Goal: Task Accomplishment & Management: Manage account settings

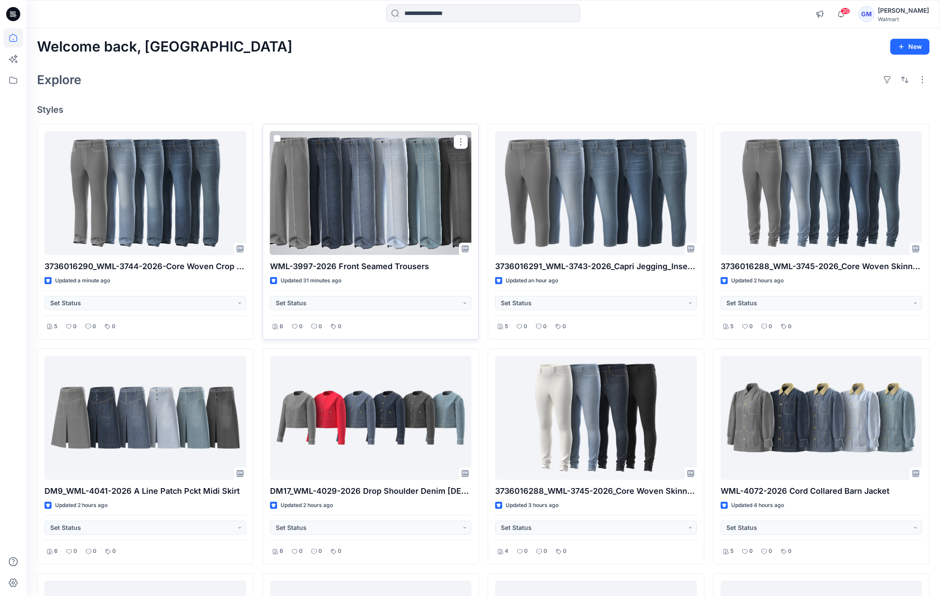
click at [376, 195] on div at bounding box center [371, 193] width 202 height 124
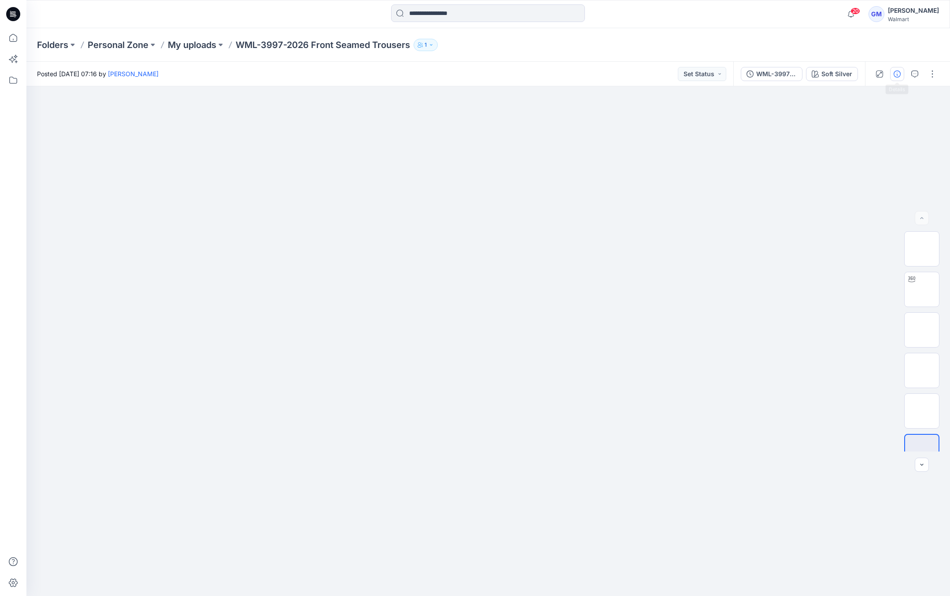
click at [901, 75] on icon "button" at bounding box center [897, 74] width 7 height 7
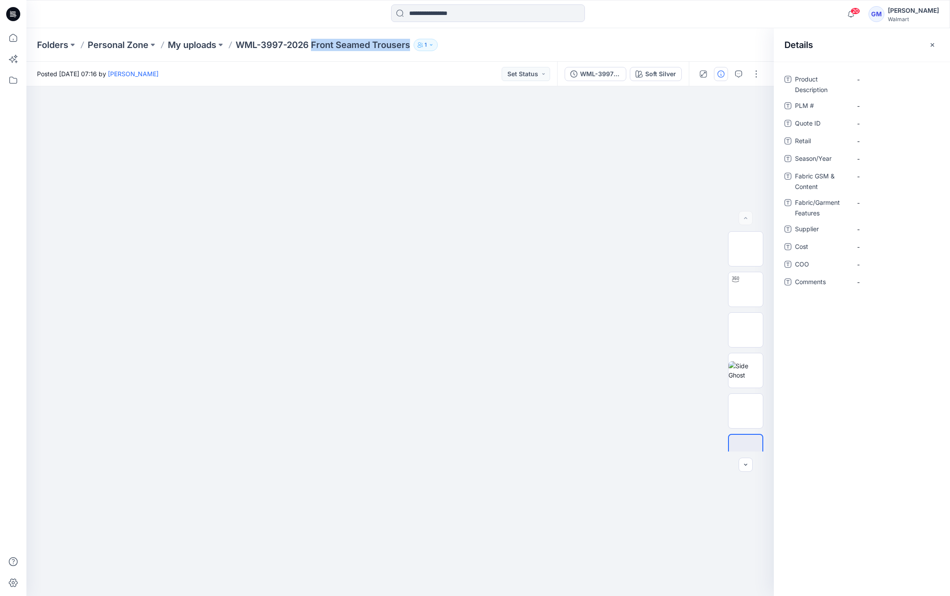
drag, startPoint x: 314, startPoint y: 41, endPoint x: 426, endPoint y: 47, distance: 111.6
click at [426, 47] on div "Folders Personal Zone My uploads WML-3997-2026 Front Seamed Trousers 1" at bounding box center [454, 45] width 834 height 12
copy div "Front Seamed Trousers 1"
click at [874, 77] on Description "-" at bounding box center [895, 79] width 77 height 9
type textarea "**********"
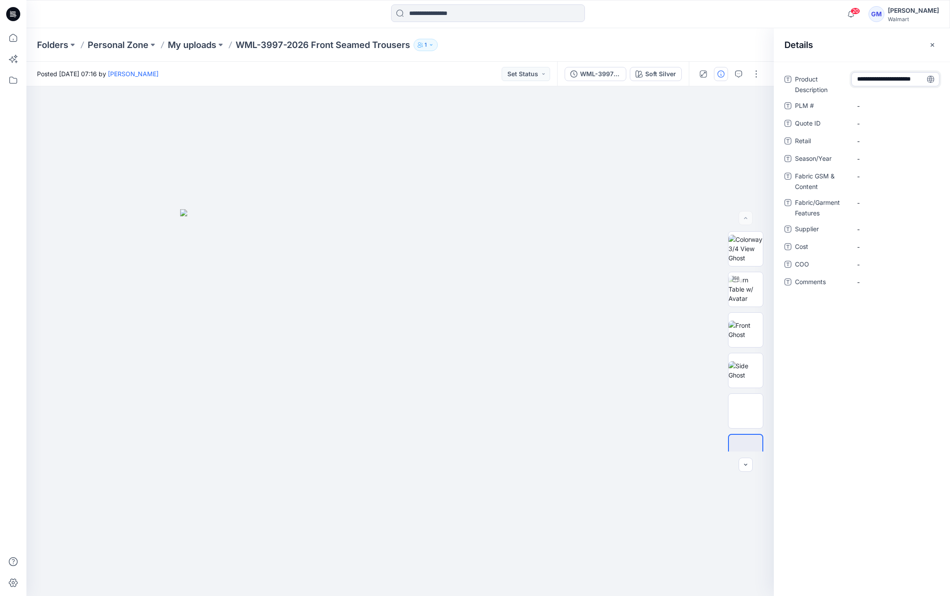
scroll to position [34, 0]
click at [895, 95] on Description "Front Seamed Trousers" at bounding box center [895, 87] width 77 height 28
click at [899, 97] on textarea "**********" at bounding box center [896, 86] width 88 height 28
type textarea "**********"
click at [871, 163] on span "-" at bounding box center [895, 164] width 77 height 9
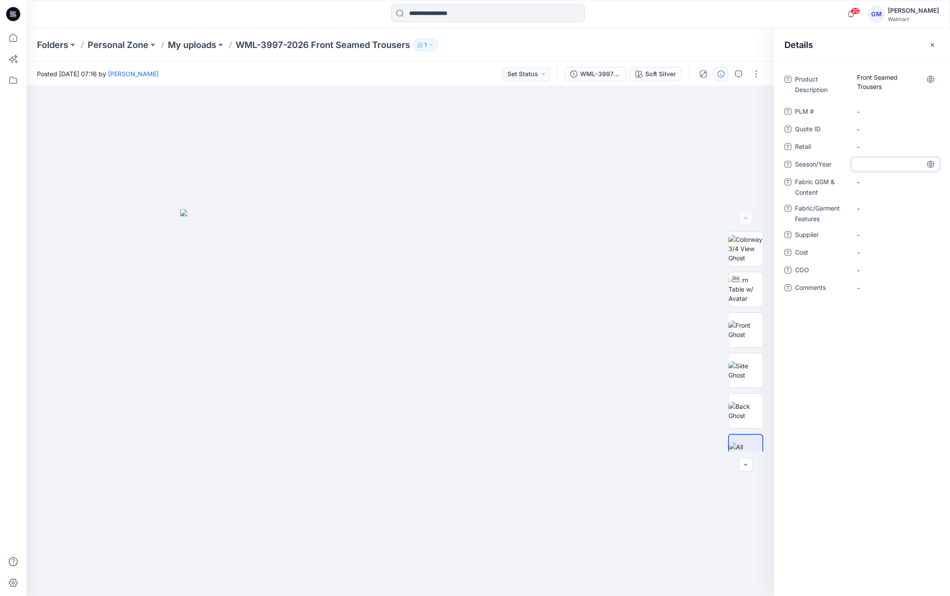
type textarea "*"
type textarea "**********"
click at [874, 232] on span "-" at bounding box center [895, 234] width 77 height 9
type textarea "****"
click at [876, 266] on span "-" at bounding box center [895, 270] width 77 height 9
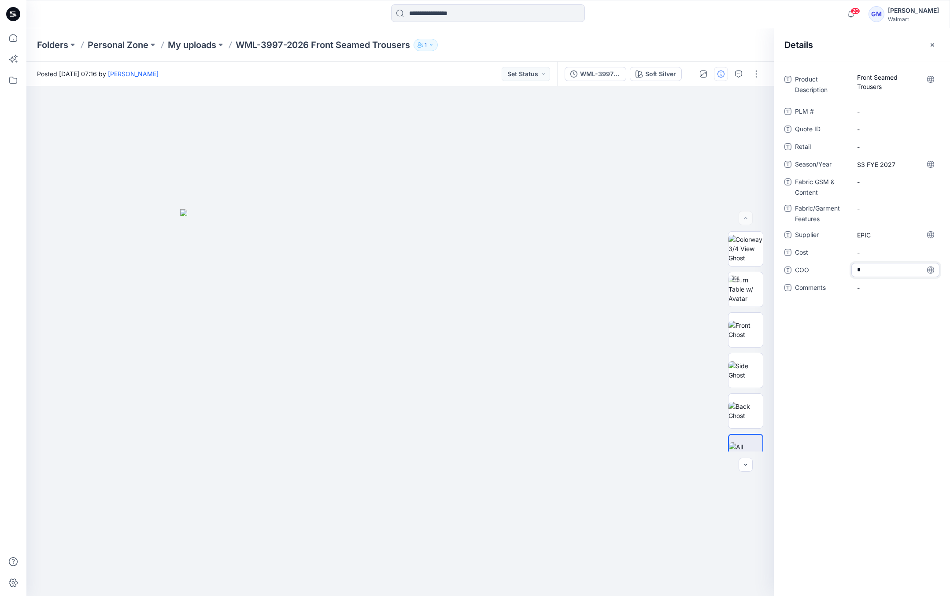
type textarea "**"
click at [877, 178] on Content "-" at bounding box center [895, 182] width 77 height 9
click at [872, 184] on Content "-" at bounding box center [895, 182] width 77 height 9
type textarea "**********"
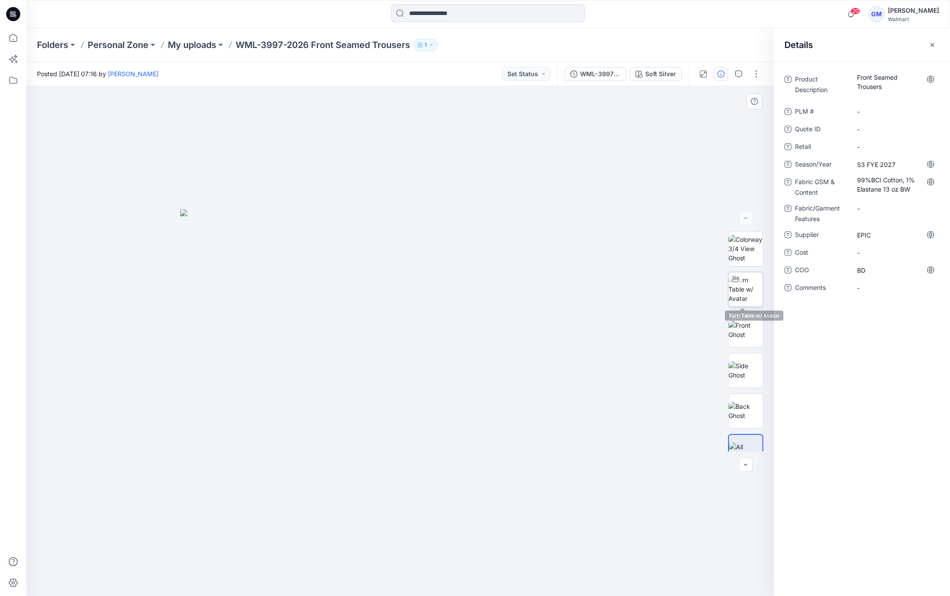
click at [750, 293] on img at bounding box center [746, 289] width 34 height 28
click at [334, 244] on div at bounding box center [400, 341] width 748 height 510
click at [758, 77] on button "button" at bounding box center [757, 74] width 14 height 14
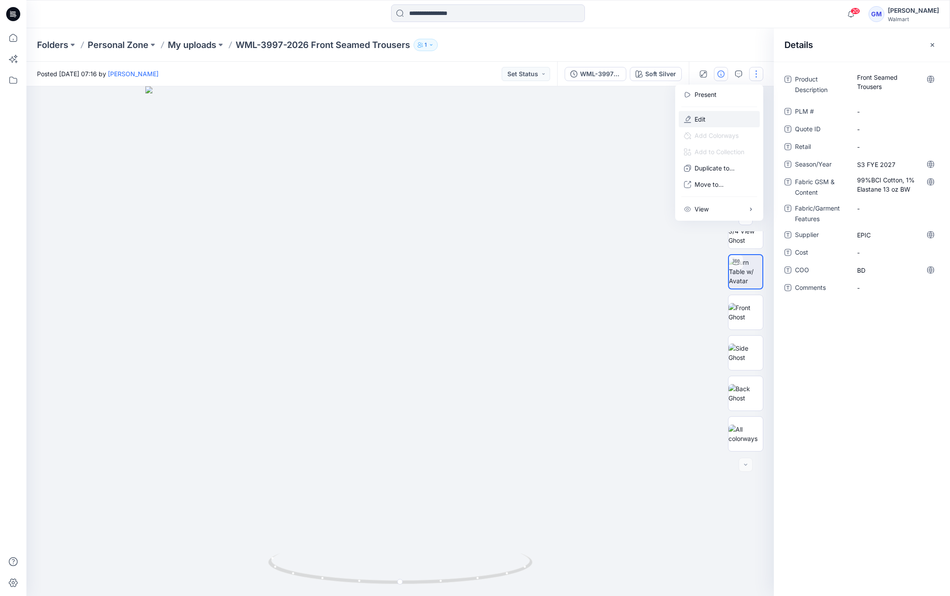
click at [699, 122] on p "Edit" at bounding box center [700, 119] width 11 height 9
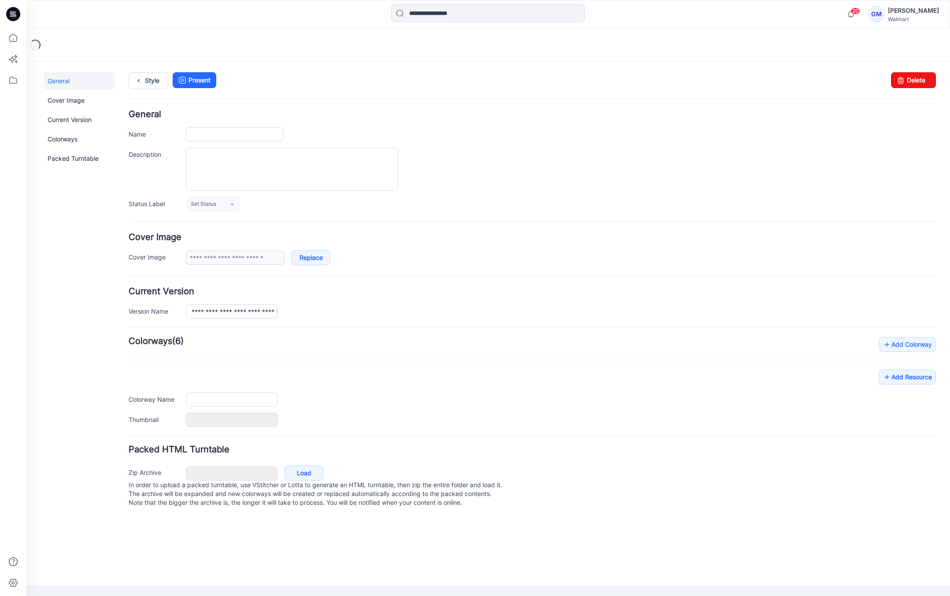
type input "**********"
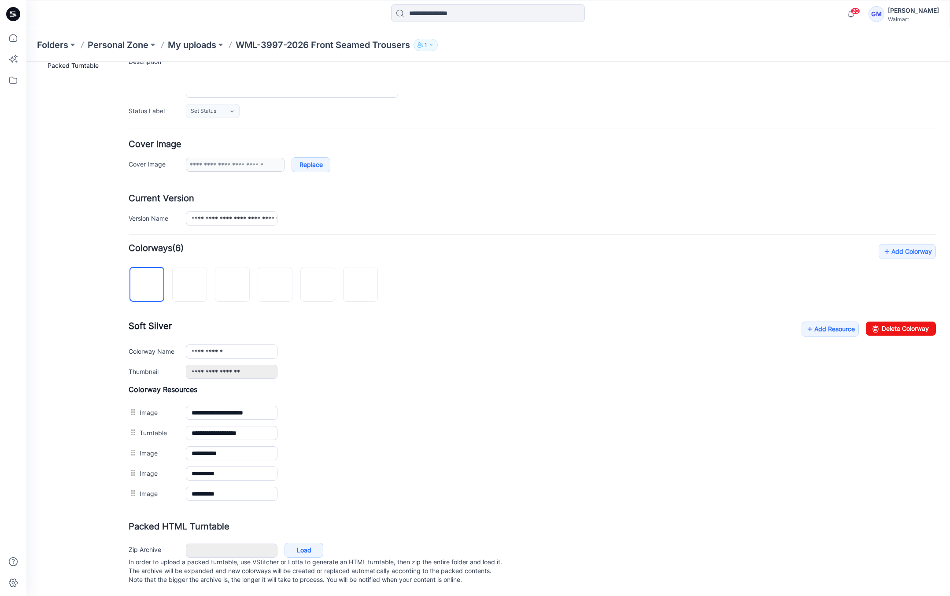
scroll to position [102, 0]
click at [806, 322] on icon at bounding box center [810, 329] width 9 height 14
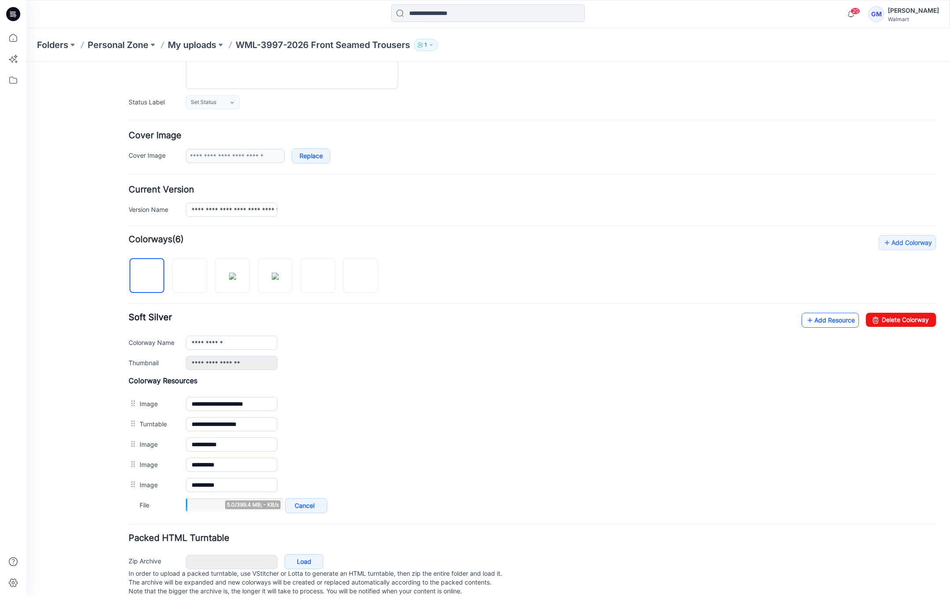
click at [824, 320] on link "Add Resource" at bounding box center [830, 320] width 57 height 15
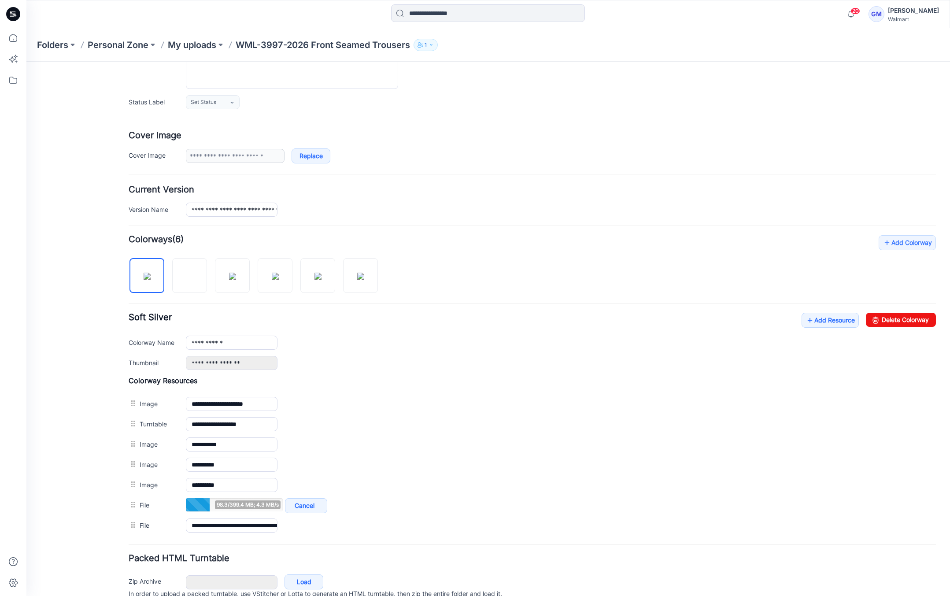
click at [75, 493] on div "General Cover Image Current Version Colorways Packed Turntable" at bounding box center [79, 298] width 71 height 657
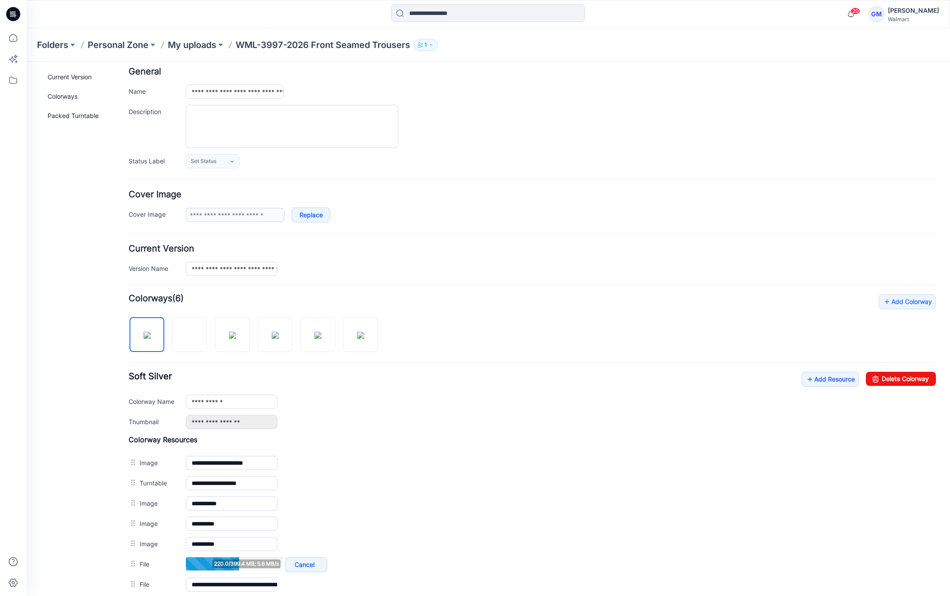
scroll to position [0, 0]
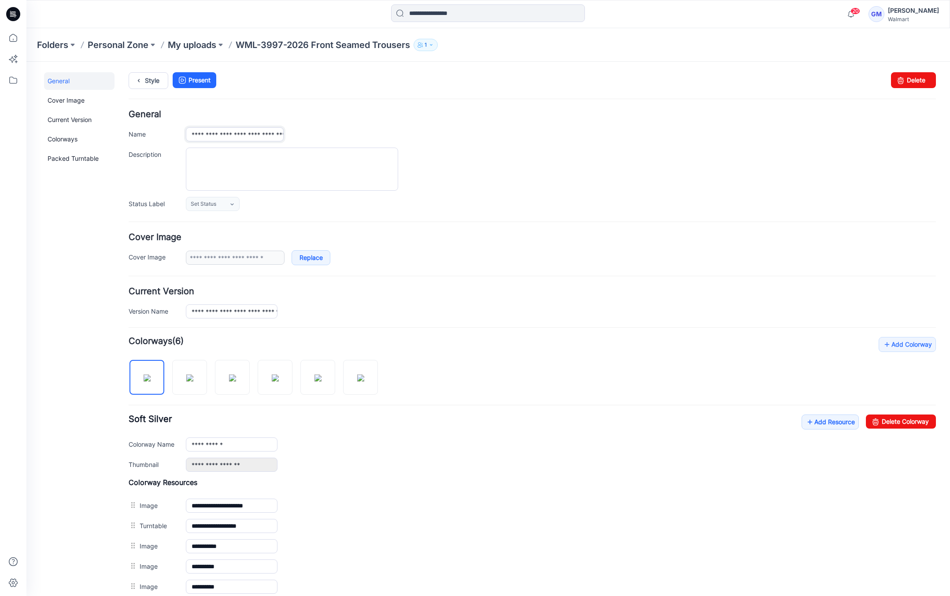
click at [215, 134] on input "**********" at bounding box center [235, 134] width 98 height 14
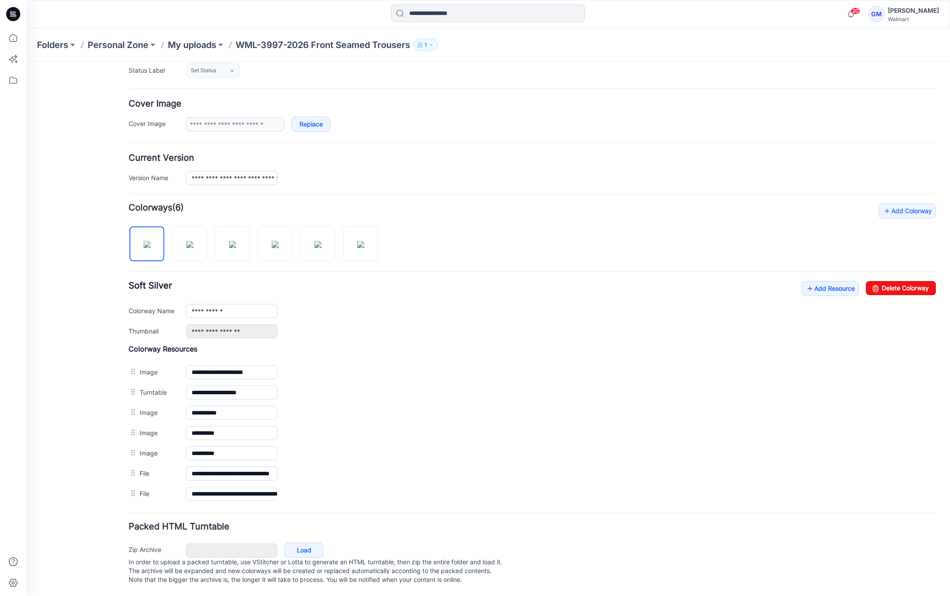
scroll to position [142, 0]
drag, startPoint x: 80, startPoint y: 382, endPoint x: 109, endPoint y: 157, distance: 227.5
click at [79, 382] on div "General Cover Image Current Version Colorways Packed Turntable" at bounding box center [79, 267] width 71 height 657
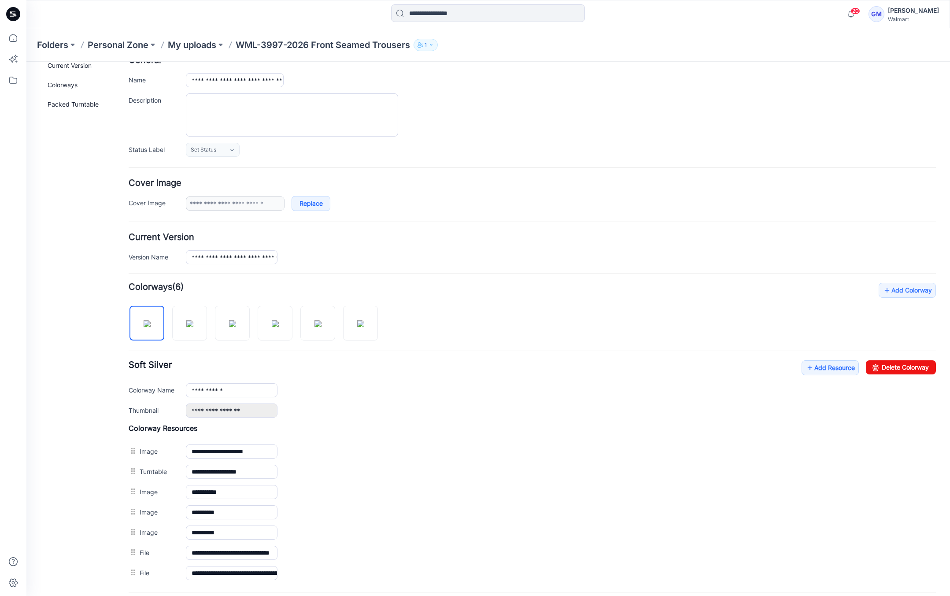
scroll to position [0, 0]
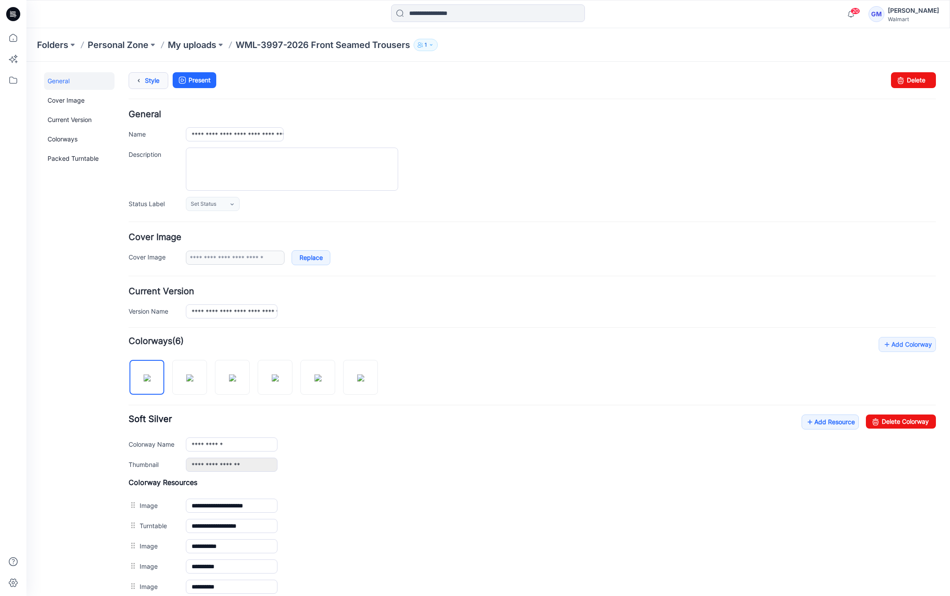
click at [146, 84] on link "Style" at bounding box center [149, 80] width 40 height 17
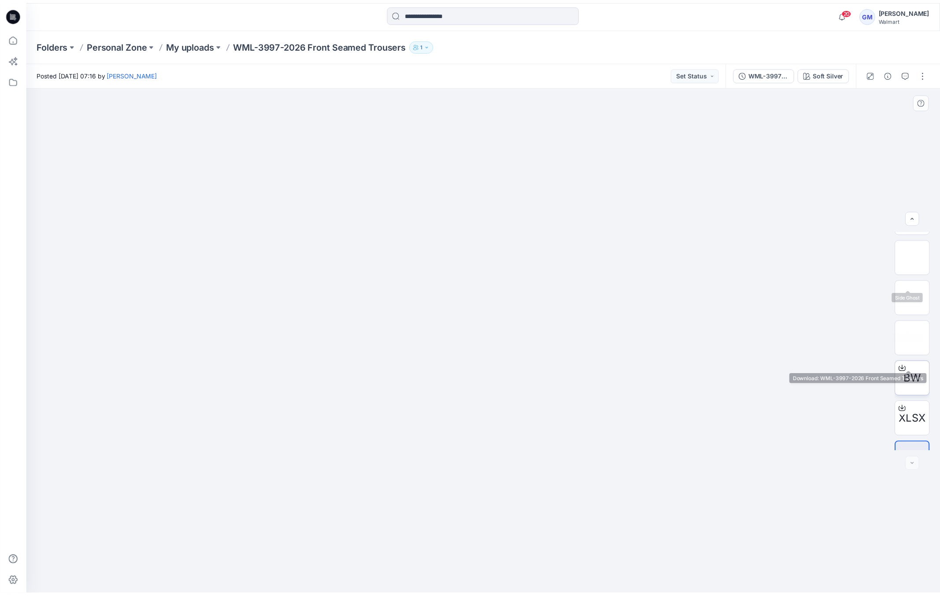
scroll to position [99, 0]
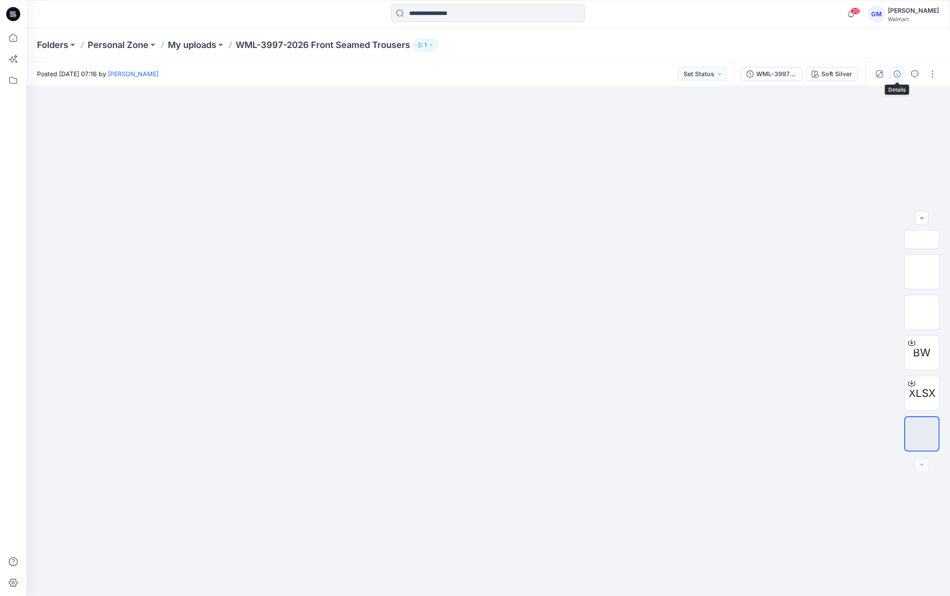
click at [895, 74] on icon "button" at bounding box center [897, 74] width 7 height 7
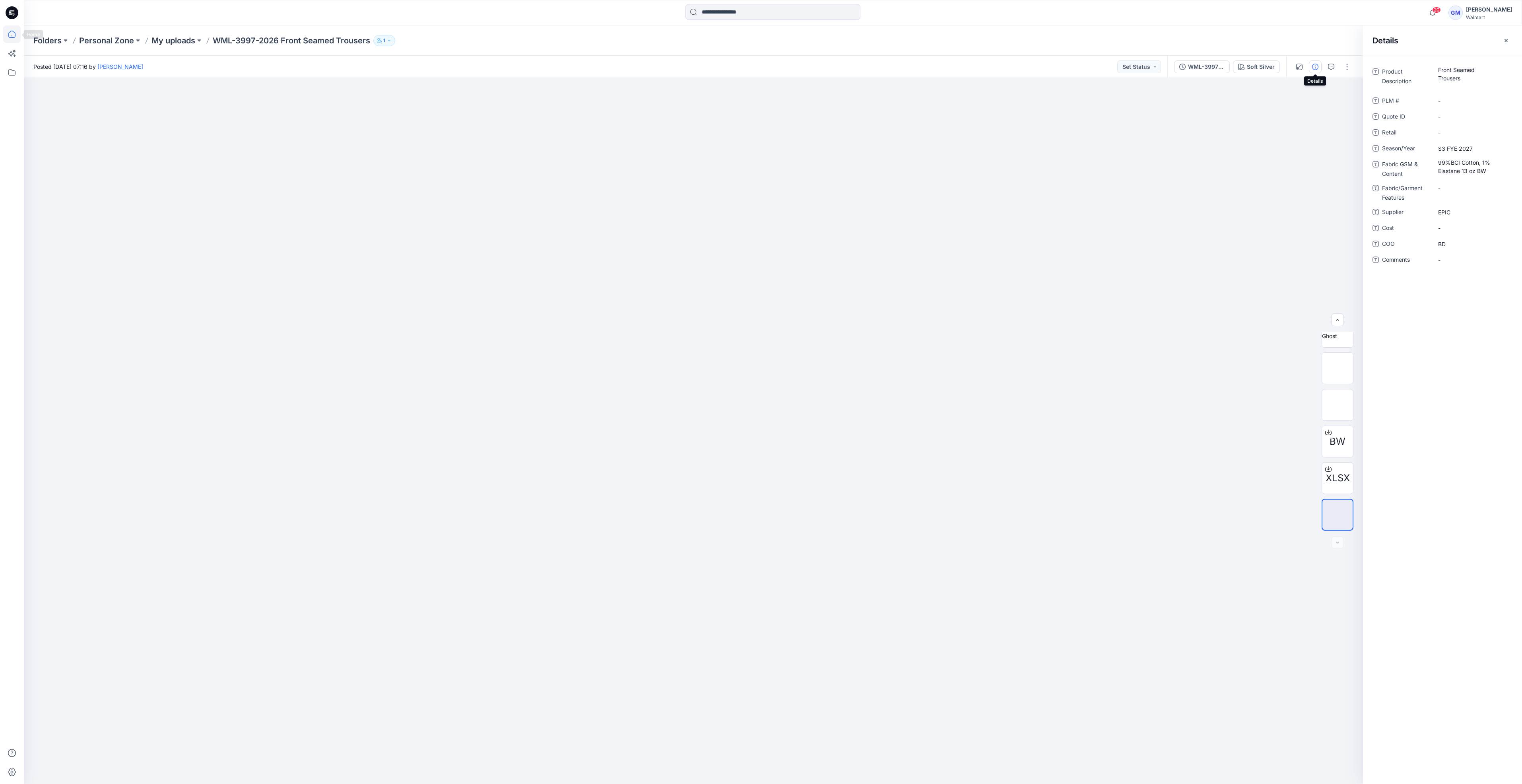
click at [11, 35] on icon at bounding box center [12, 33] width 17 height 17
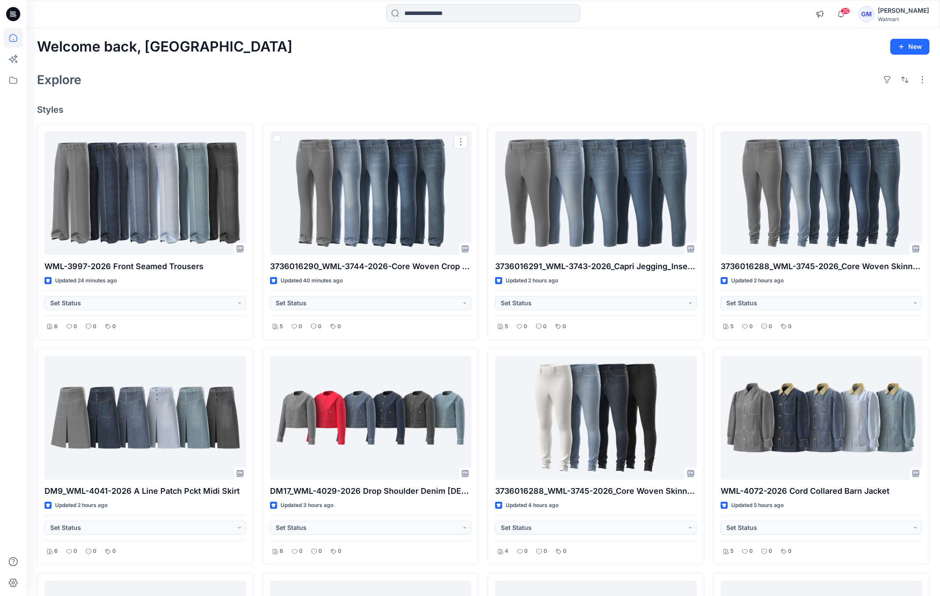
click at [327, 107] on h4 "Styles" at bounding box center [483, 109] width 893 height 11
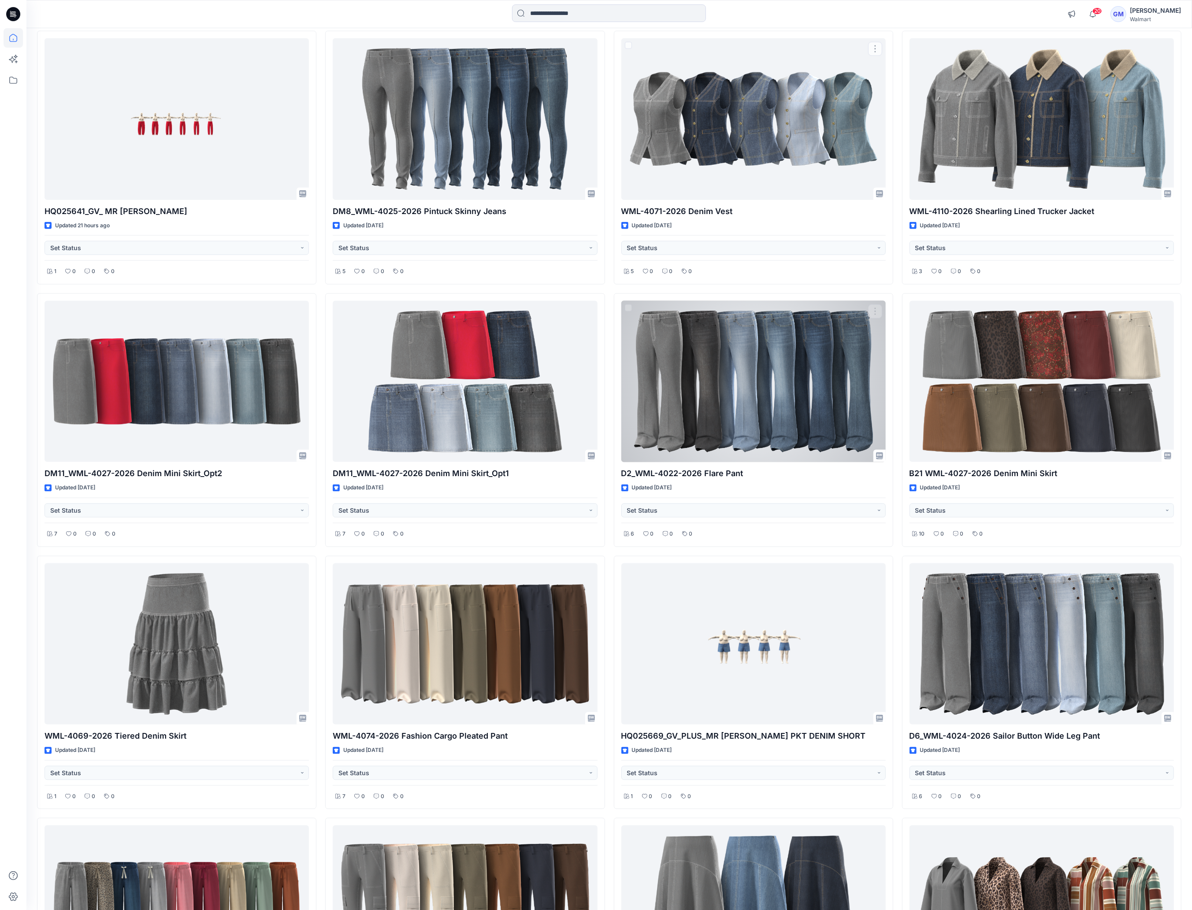
scroll to position [883, 0]
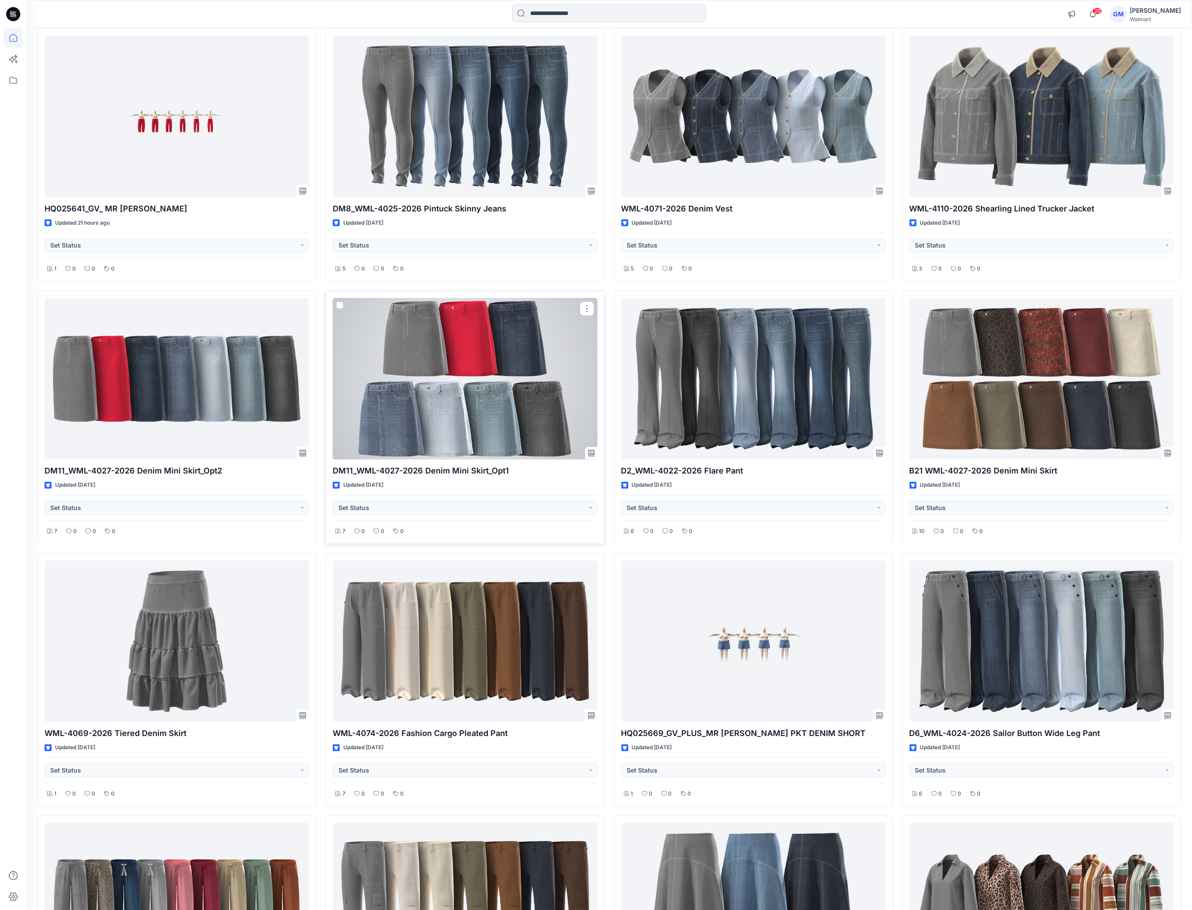
click at [512, 403] on div at bounding box center [465, 379] width 264 height 162
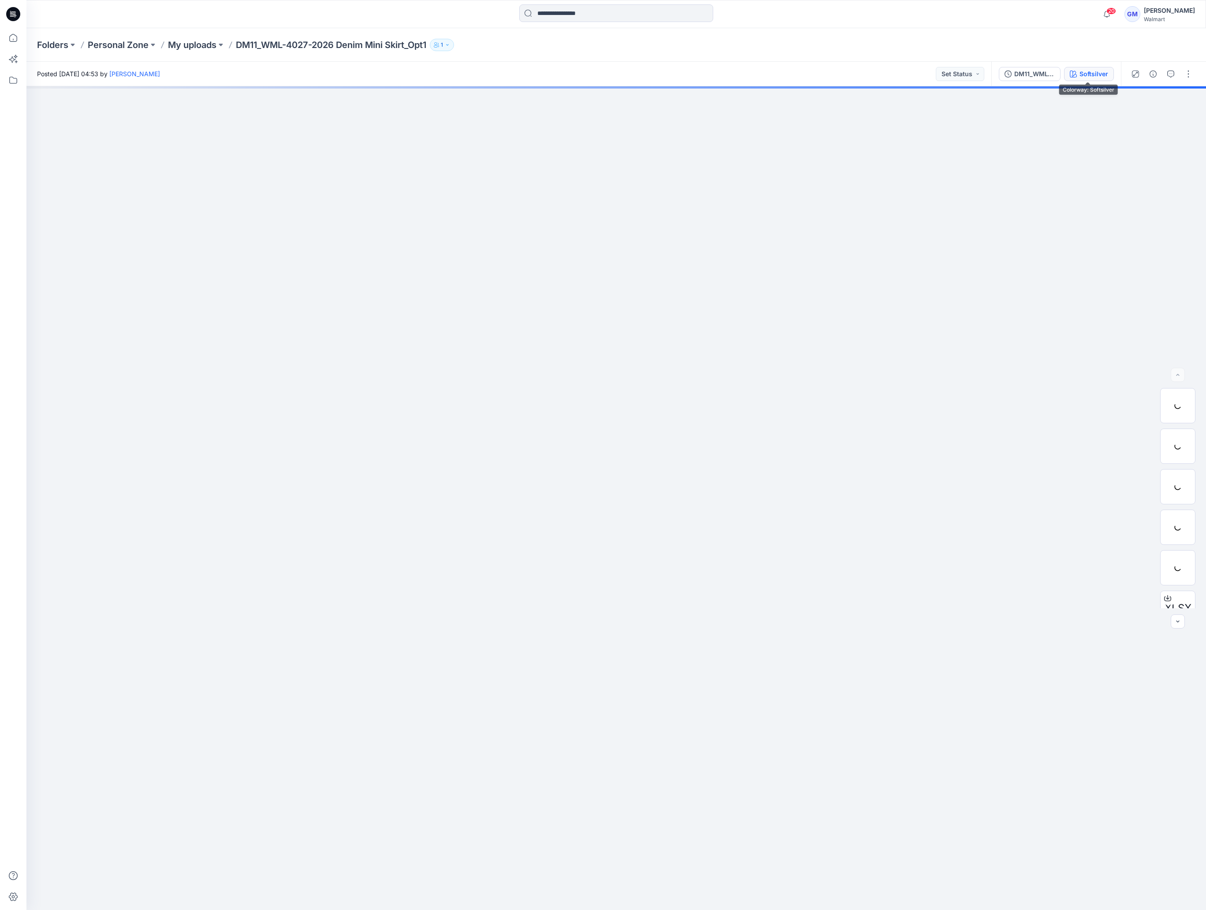
click at [950, 70] on div "Softsilver" at bounding box center [1093, 74] width 29 height 10
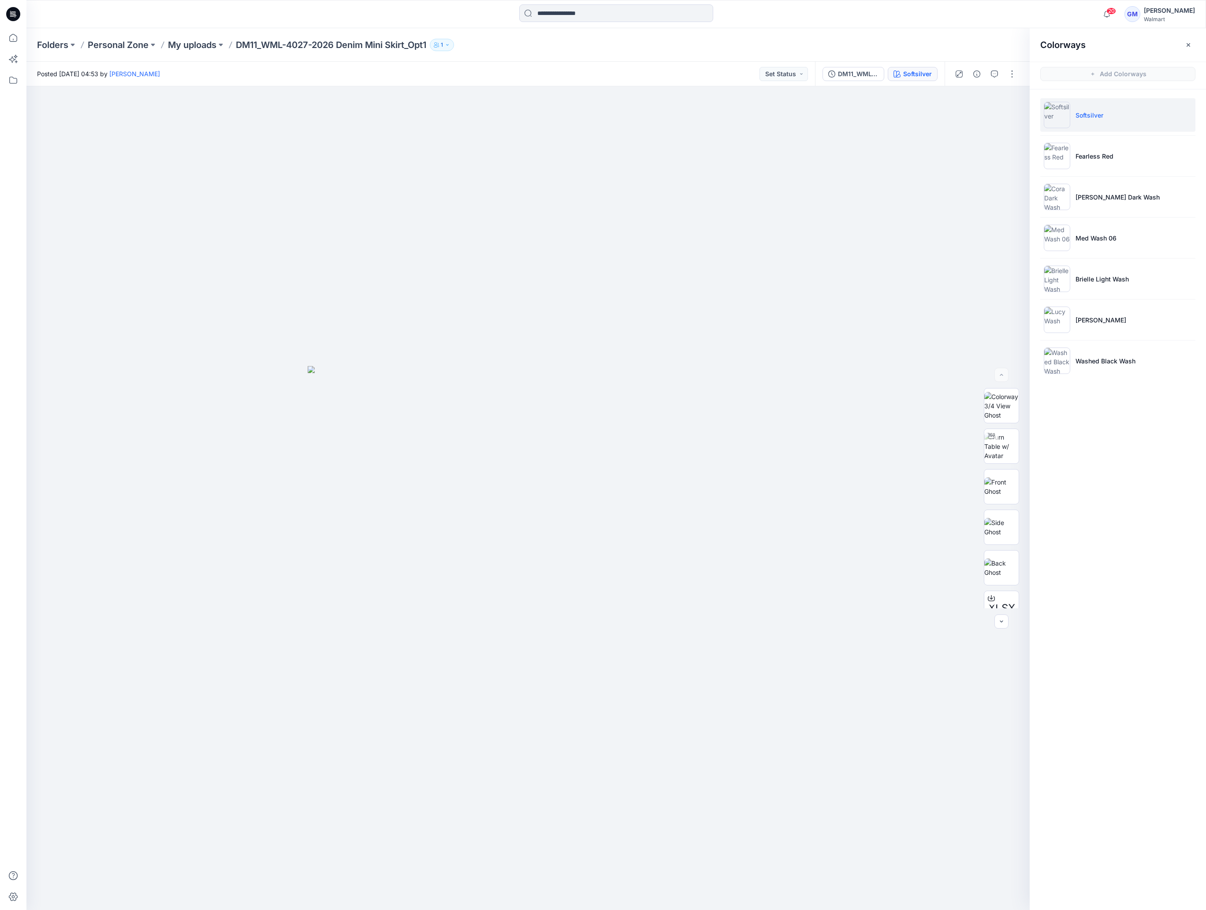
click at [163, 37] on div "Folders Personal Zone My uploads DM11_WML-4027-2026 Denim Mini Skirt_Opt1 1" at bounding box center [615, 44] width 1179 height 33
click at [182, 41] on p "My uploads" at bounding box center [192, 45] width 48 height 12
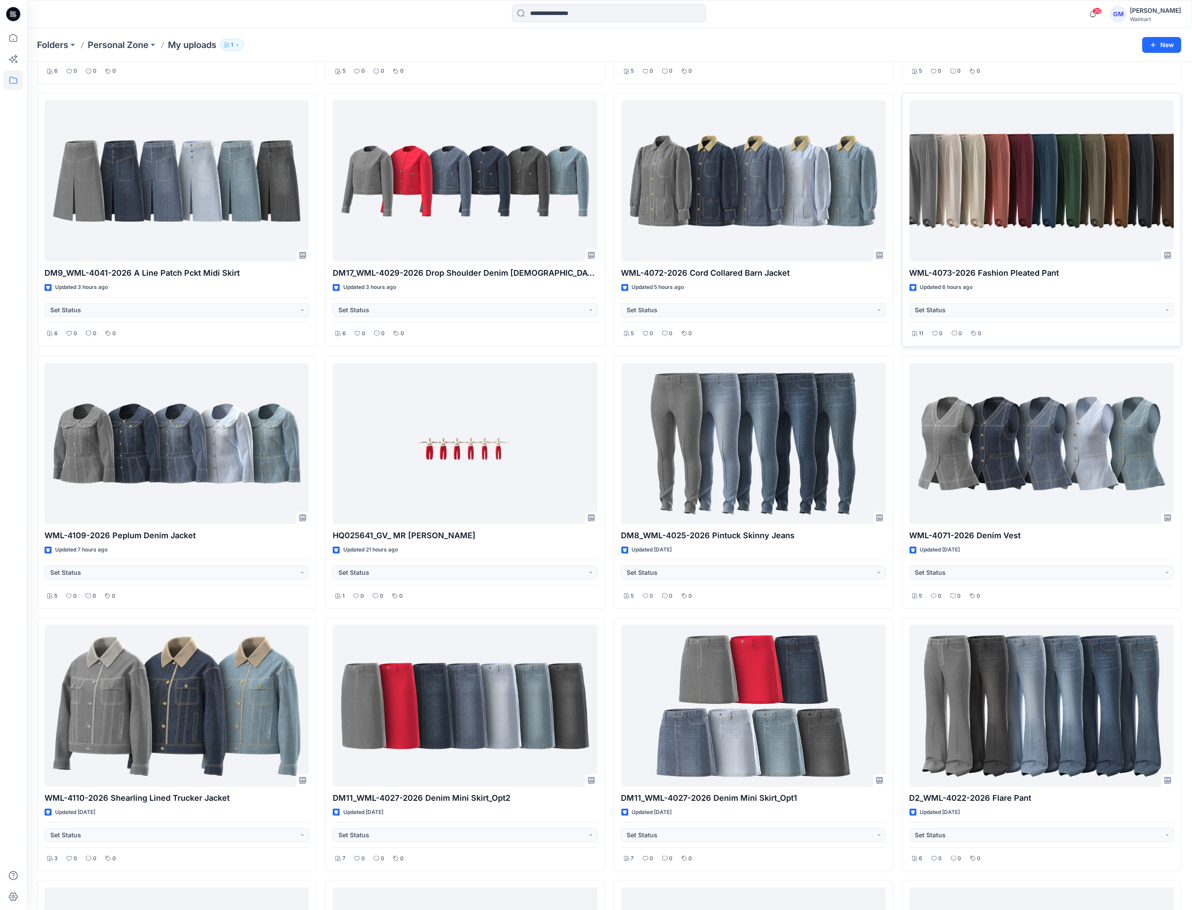
scroll to position [268, 0]
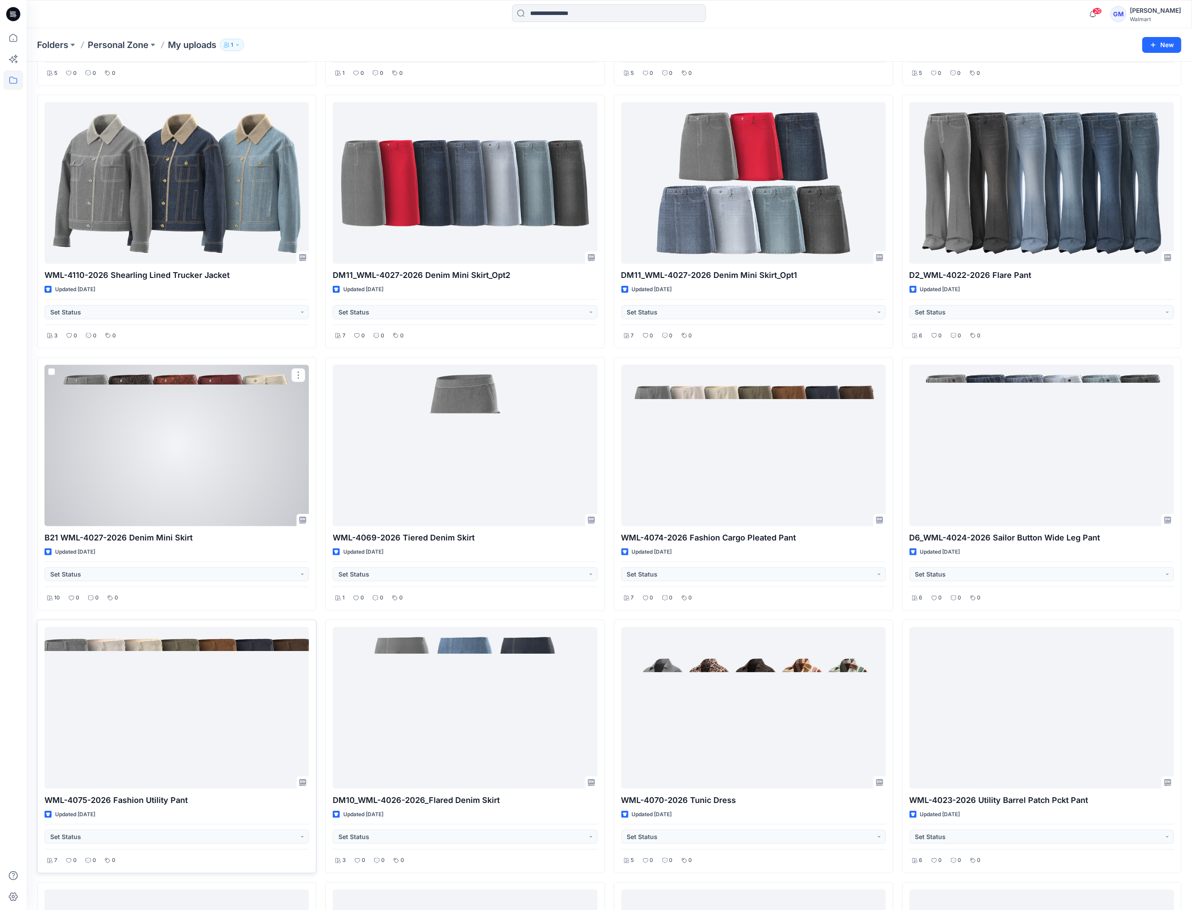
scroll to position [793, 0]
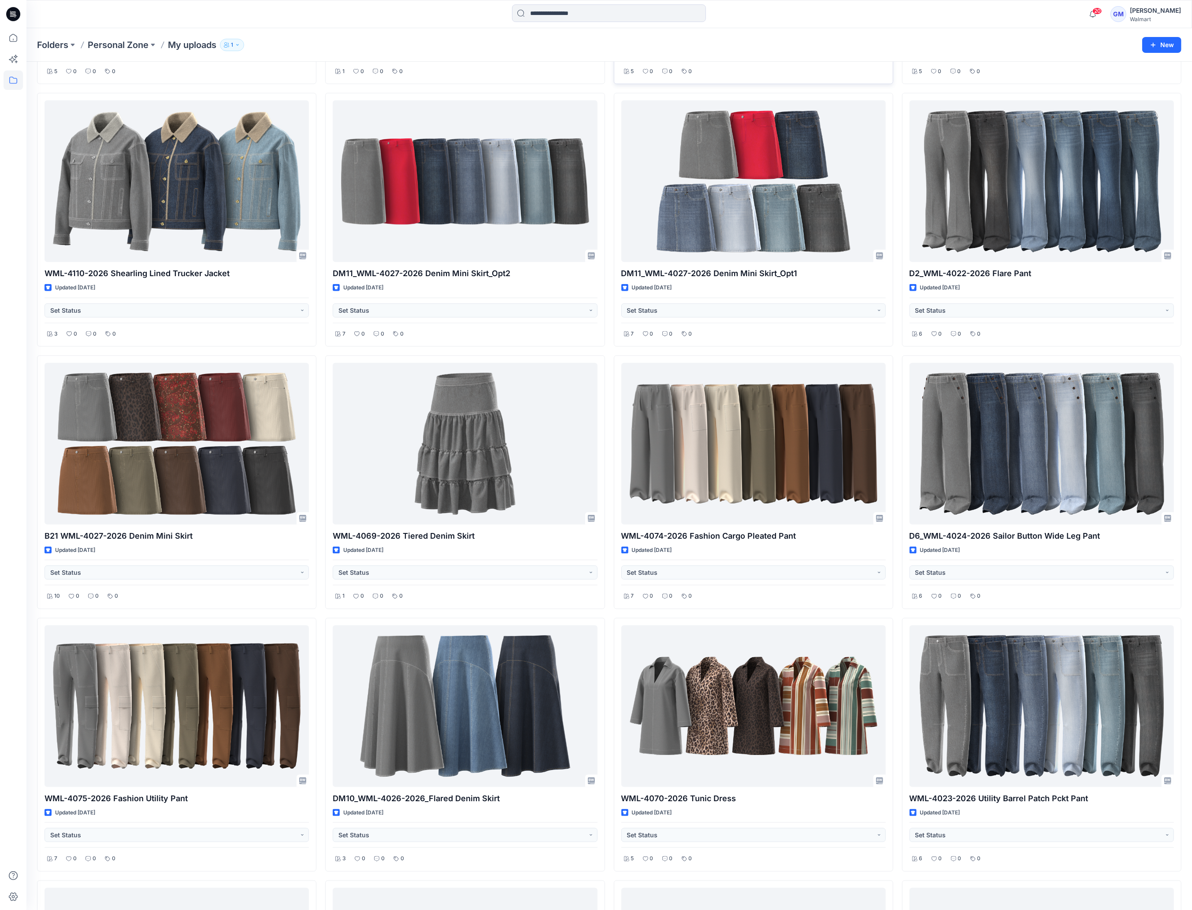
click at [856, 77] on div "5 0 0 0" at bounding box center [753, 68] width 264 height 17
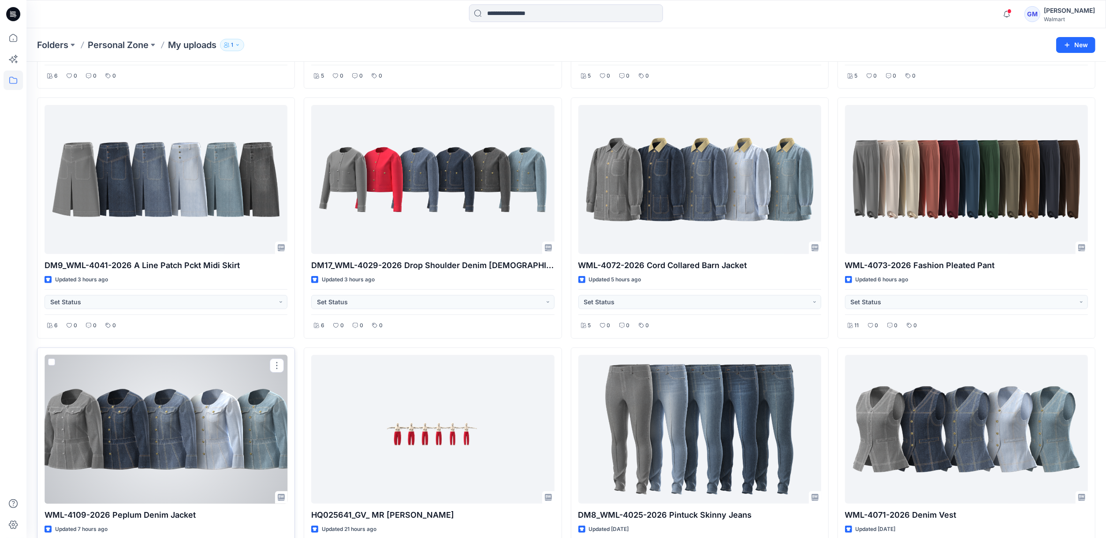
scroll to position [0, 0]
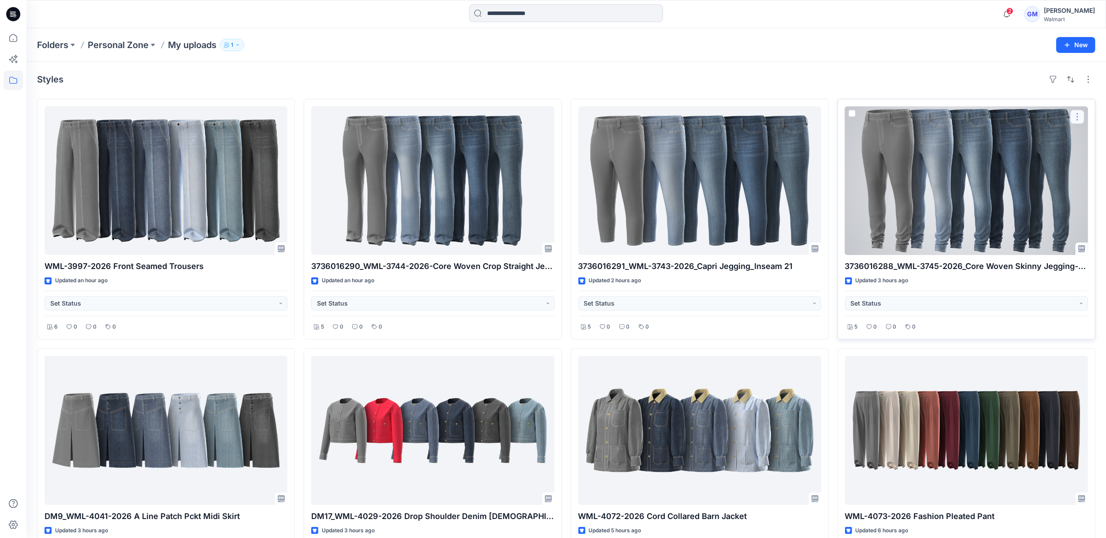
click at [950, 119] on button "button" at bounding box center [1077, 117] width 14 height 14
click at [950, 118] on button "button" at bounding box center [1077, 117] width 14 height 14
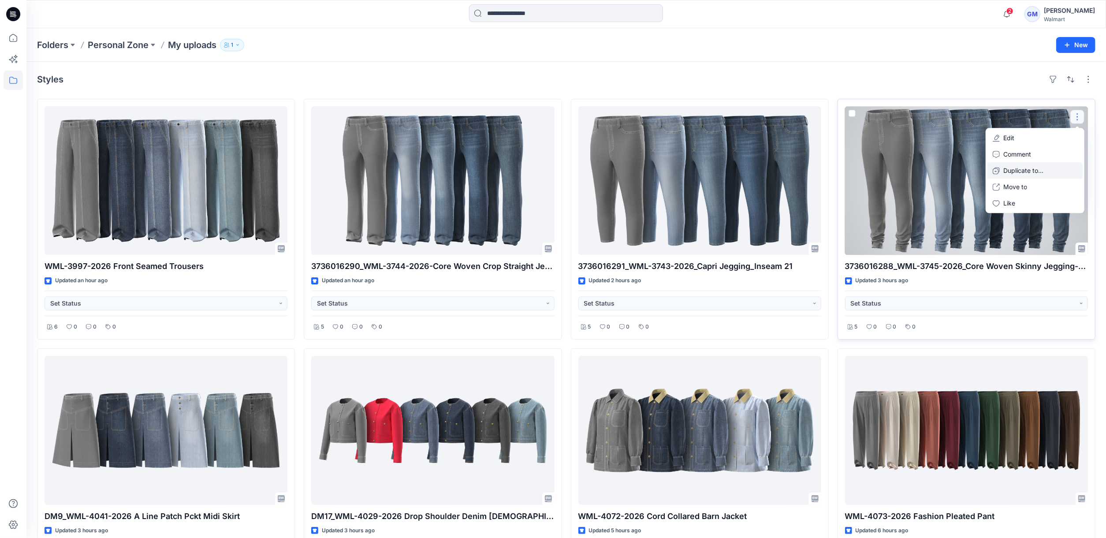
click at [950, 167] on button "Duplicate to..." at bounding box center [1034, 170] width 95 height 16
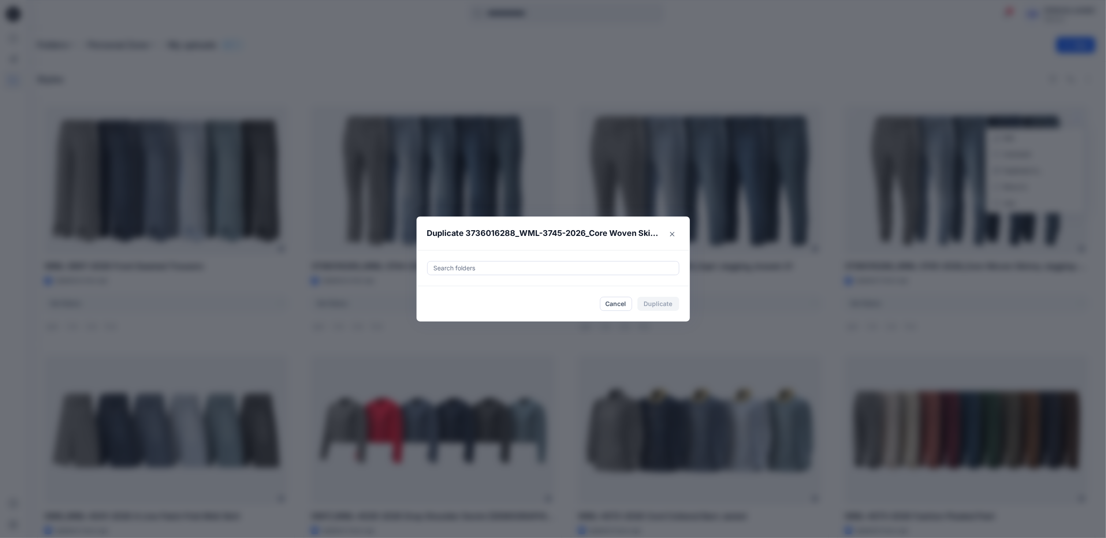
click at [509, 261] on div "Search folders" at bounding box center [552, 267] width 251 height 13
paste input "**********"
click at [547, 296] on p "UP_Epic D34 [DEMOGRAPHIC_DATA] Bottoms" at bounding box center [532, 299] width 115 height 9
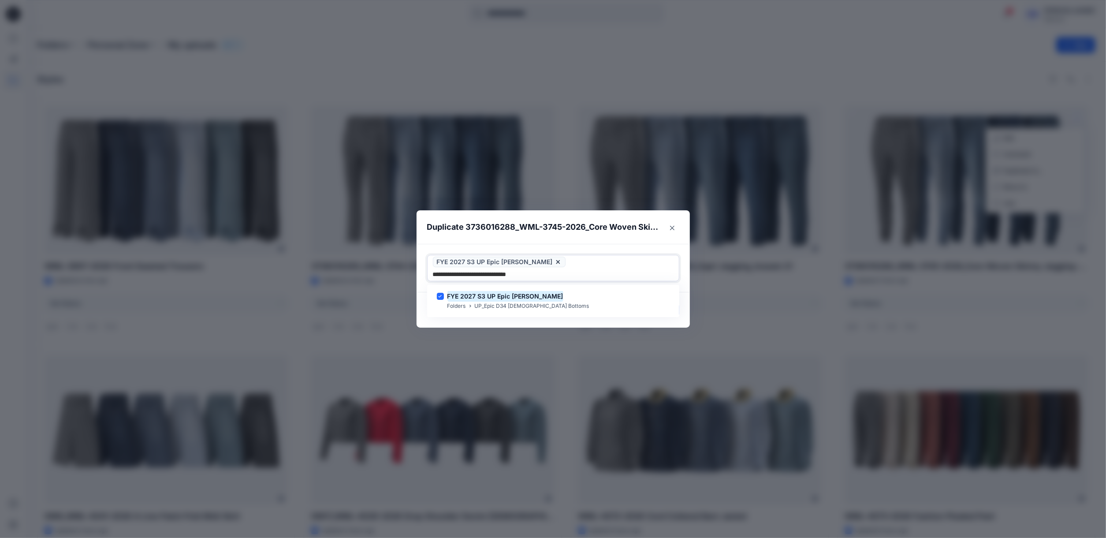
type input "**********"
click at [642, 317] on footer "Cancel Duplicate" at bounding box center [552, 309] width 273 height 35
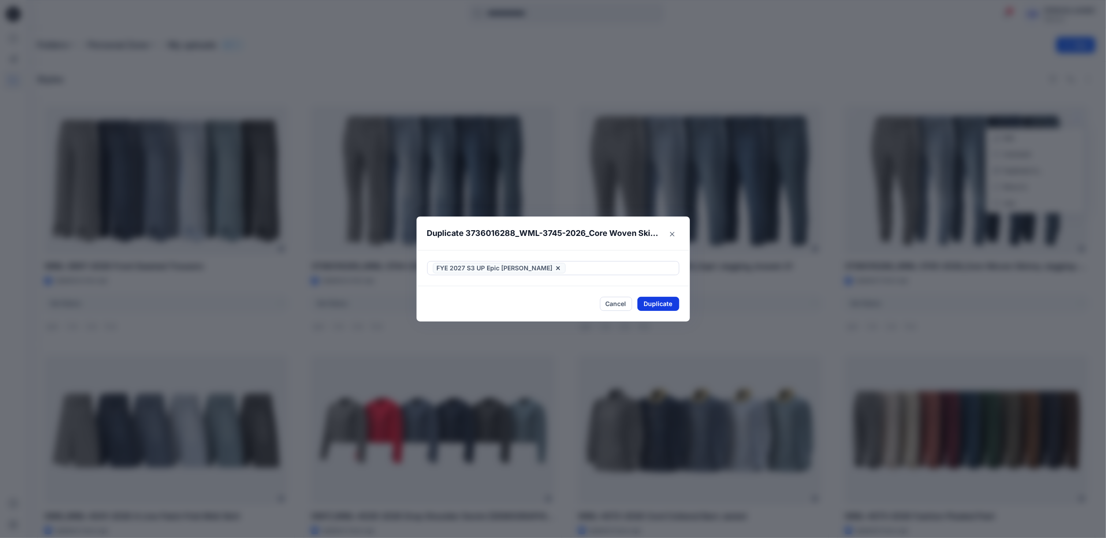
click at [658, 306] on button "Duplicate" at bounding box center [658, 304] width 42 height 14
click at [693, 81] on div "Duplicate 3736016288_WML-3745-2026_Core Woven Skinny Jegging-Inseam 28.5 Your s…" at bounding box center [553, 269] width 1106 height 538
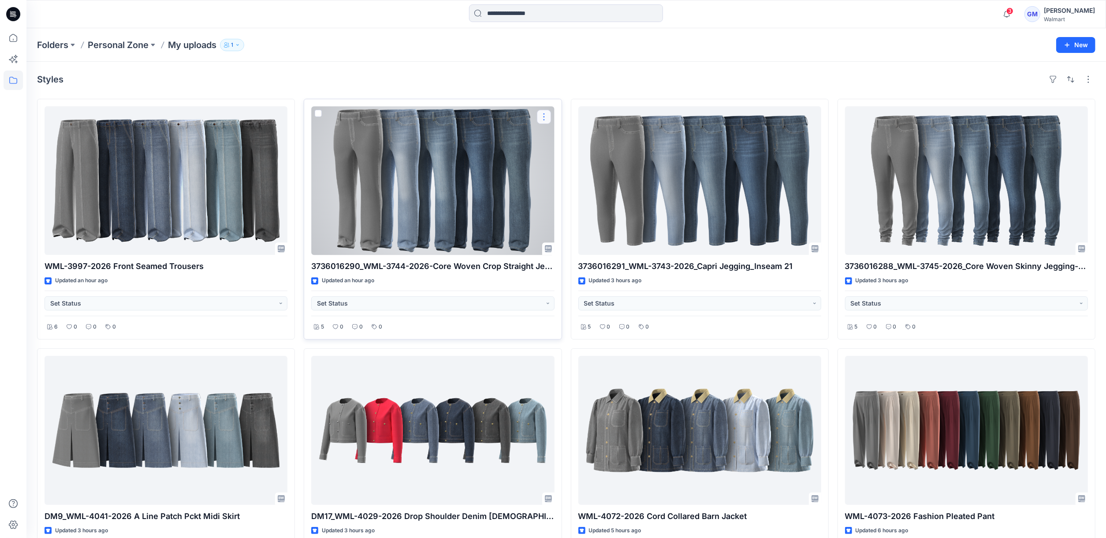
click at [543, 116] on button "button" at bounding box center [544, 117] width 14 height 14
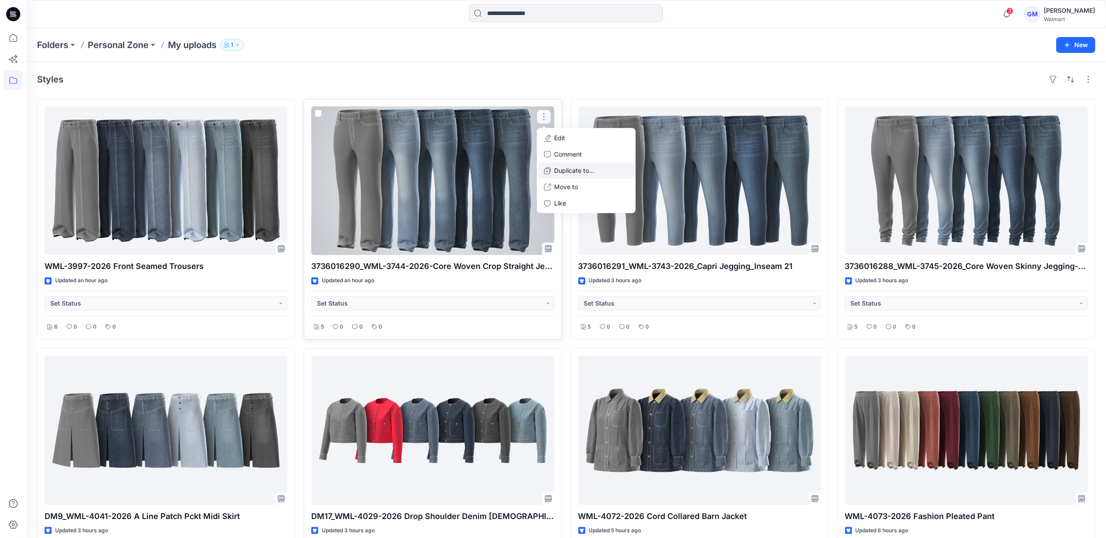
click at [563, 171] on p "Duplicate to..." at bounding box center [574, 170] width 40 height 9
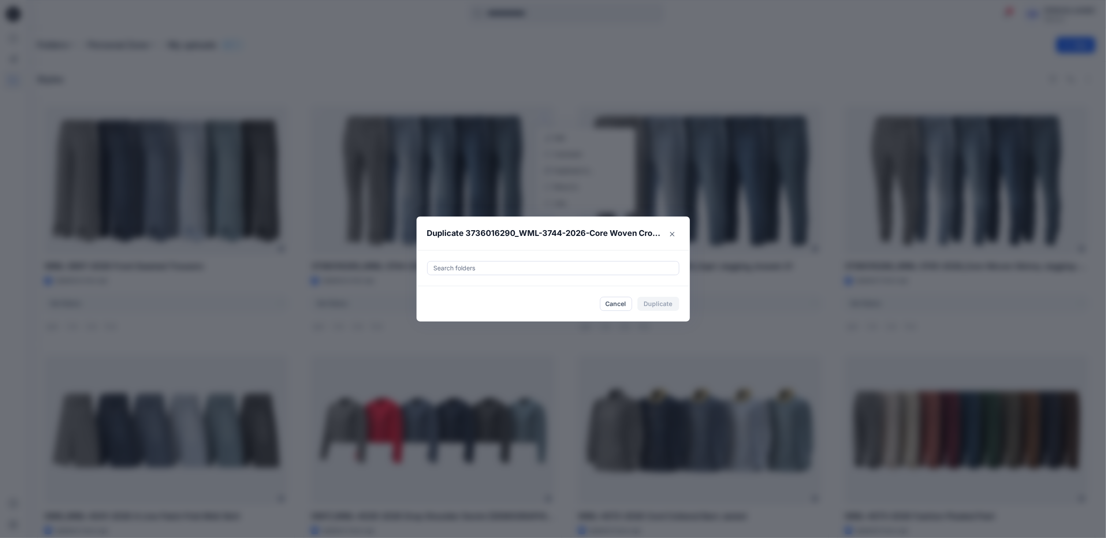
click at [552, 268] on div at bounding box center [553, 268] width 241 height 11
paste input "**********"
click at [531, 295] on p "UP_Epic D34 Ladies Bottoms" at bounding box center [532, 299] width 115 height 9
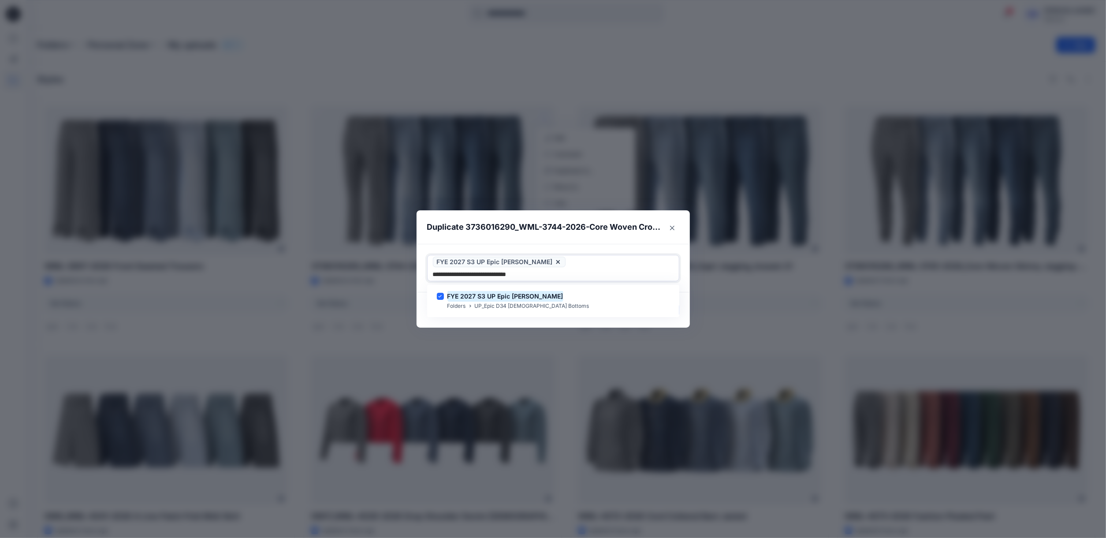
type input "**********"
click at [538, 316] on footer "Cancel Duplicate" at bounding box center [552, 309] width 273 height 35
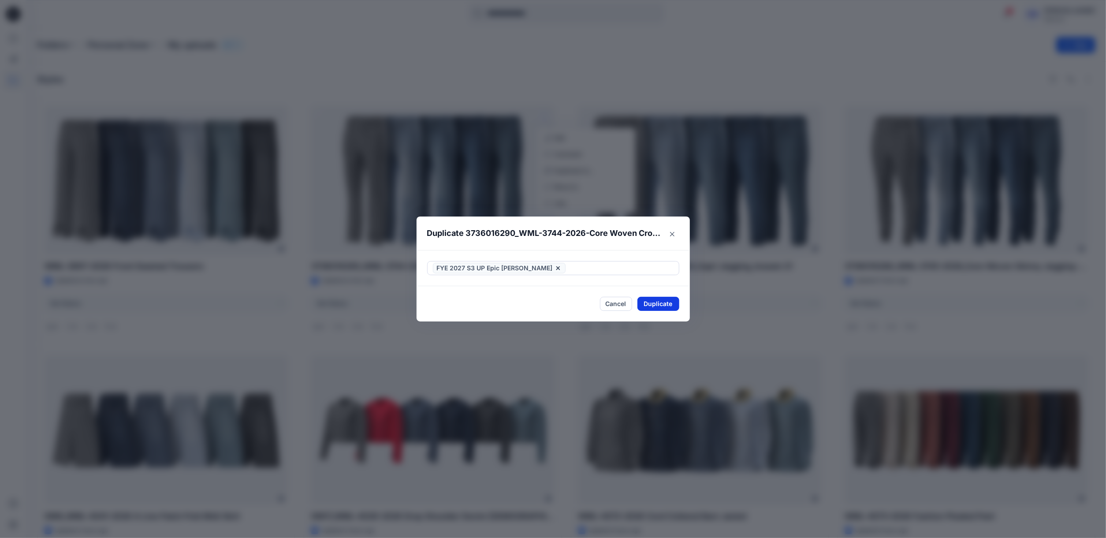
click at [679, 306] on button "Duplicate" at bounding box center [658, 304] width 42 height 14
click at [679, 306] on button "Close" at bounding box center [664, 304] width 29 height 14
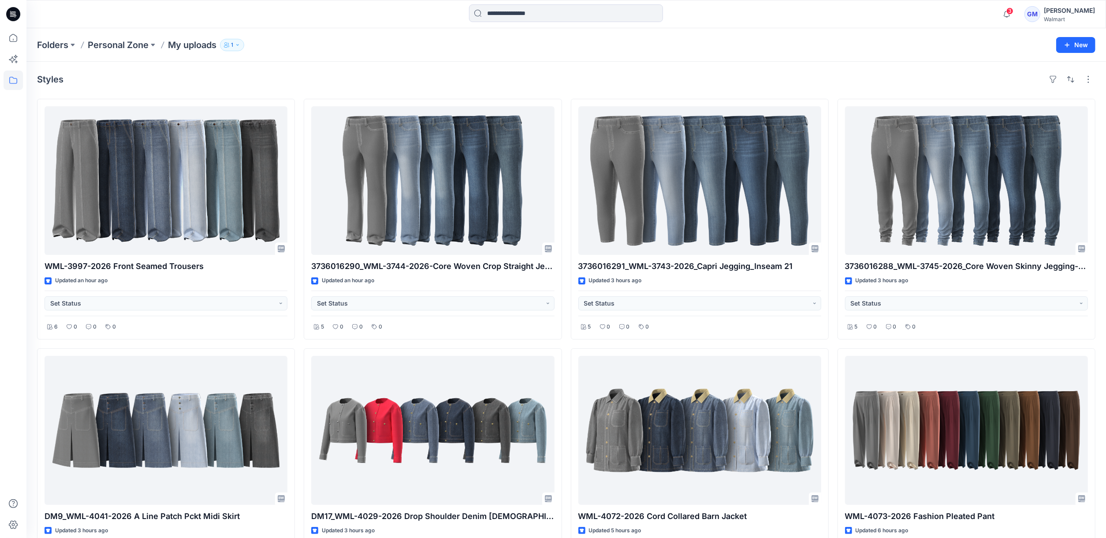
click at [529, 84] on div "Styles" at bounding box center [566, 79] width 1058 height 14
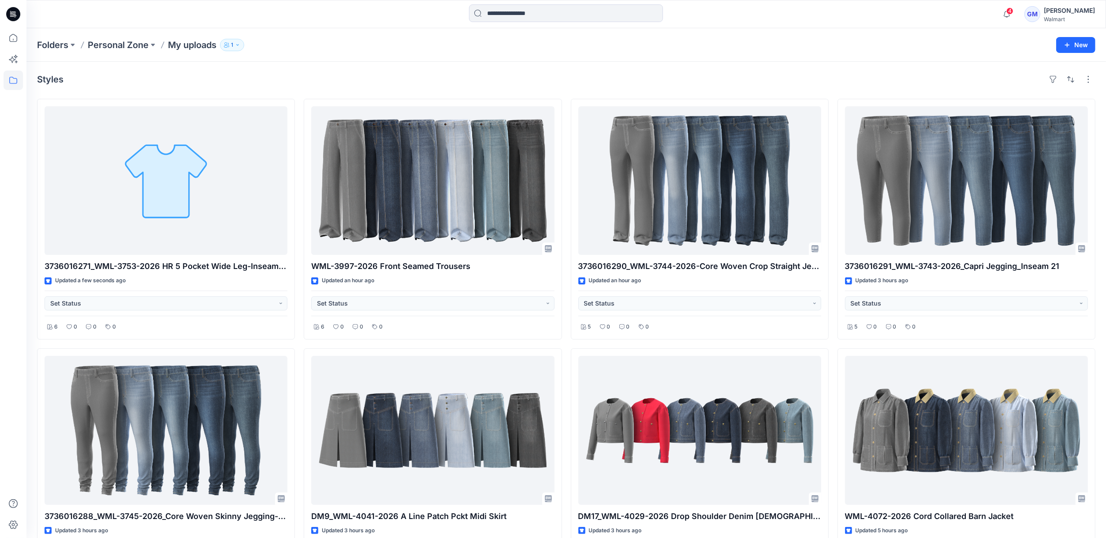
click at [459, 81] on div "Styles" at bounding box center [566, 79] width 1058 height 14
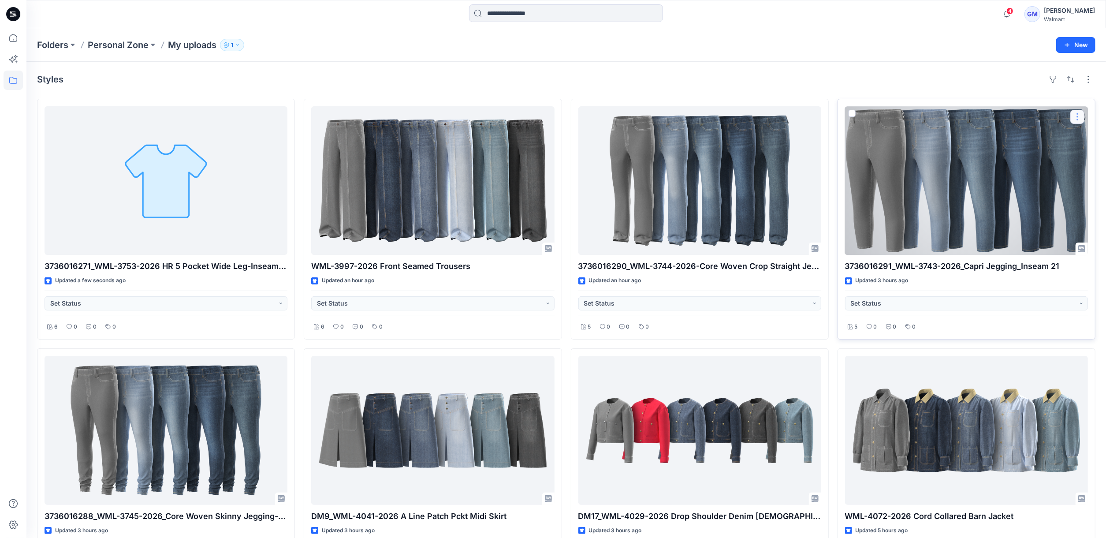
click at [950, 122] on button "button" at bounding box center [1077, 117] width 14 height 14
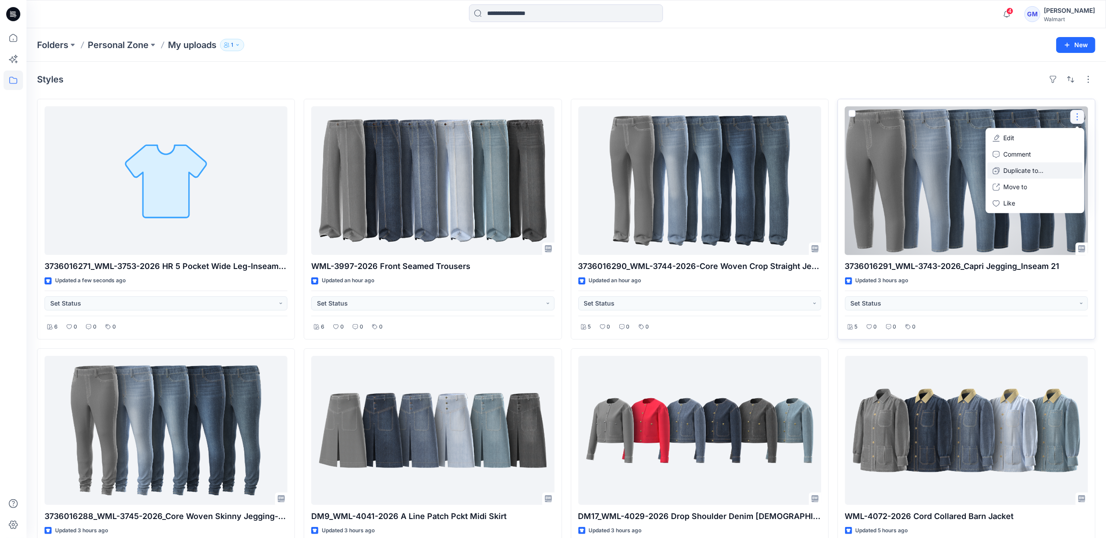
click at [950, 169] on p "Duplicate to..." at bounding box center [1023, 170] width 40 height 9
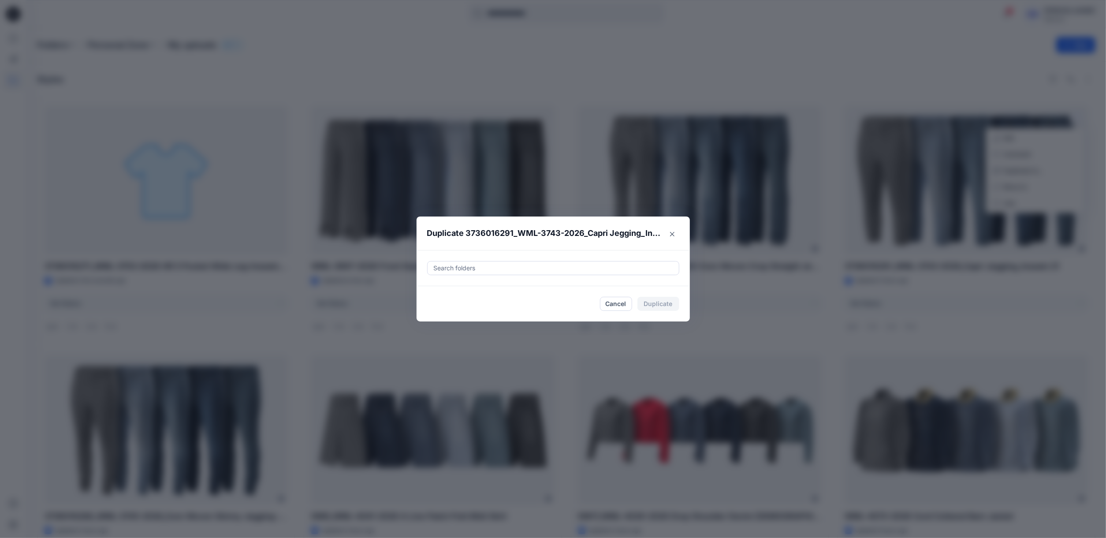
click at [582, 266] on div at bounding box center [553, 268] width 241 height 11
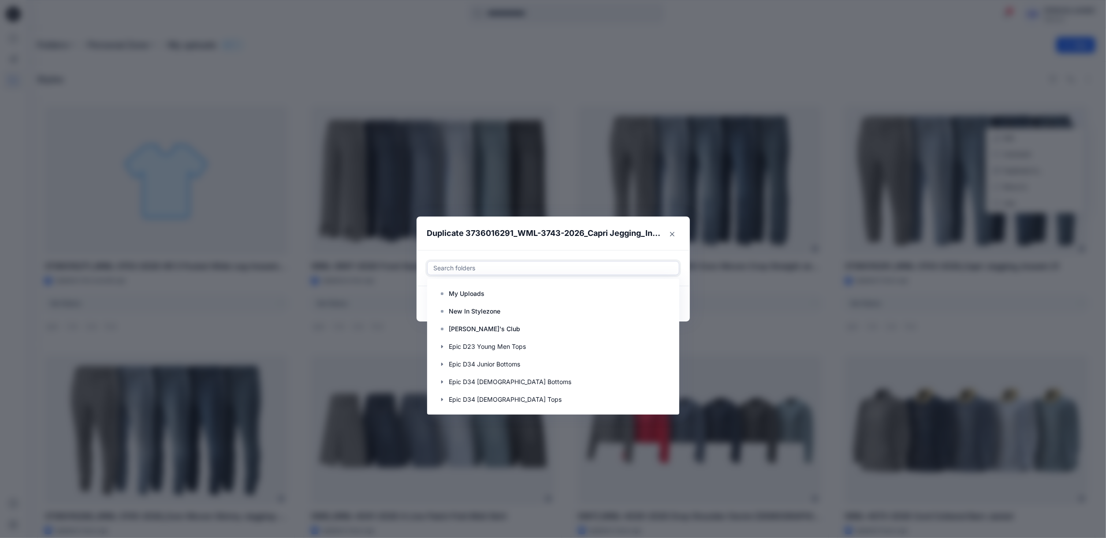
paste input "**********"
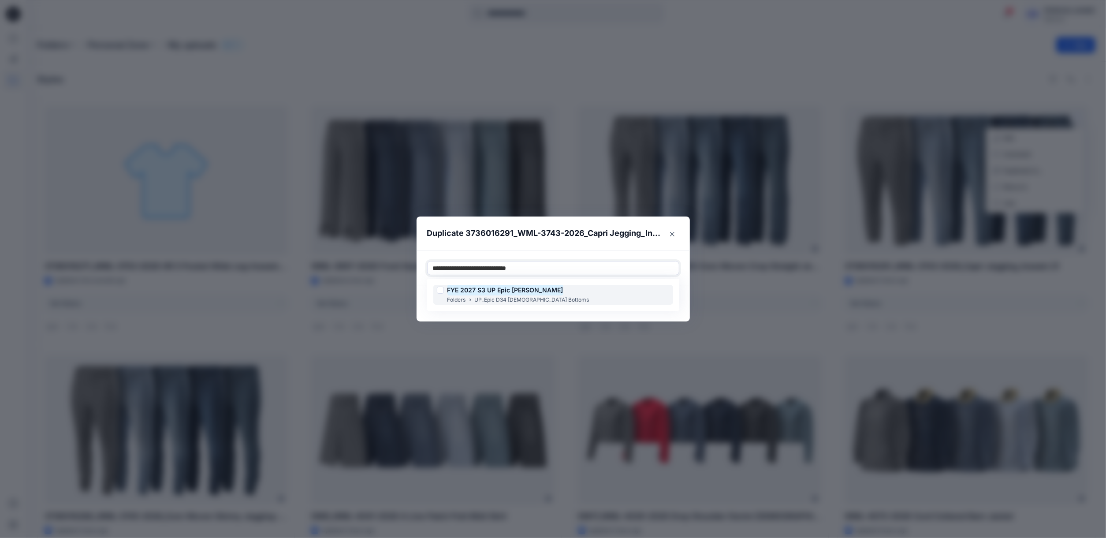
click at [524, 296] on p "UP_Epic D34 [DEMOGRAPHIC_DATA] Bottoms" at bounding box center [532, 299] width 115 height 9
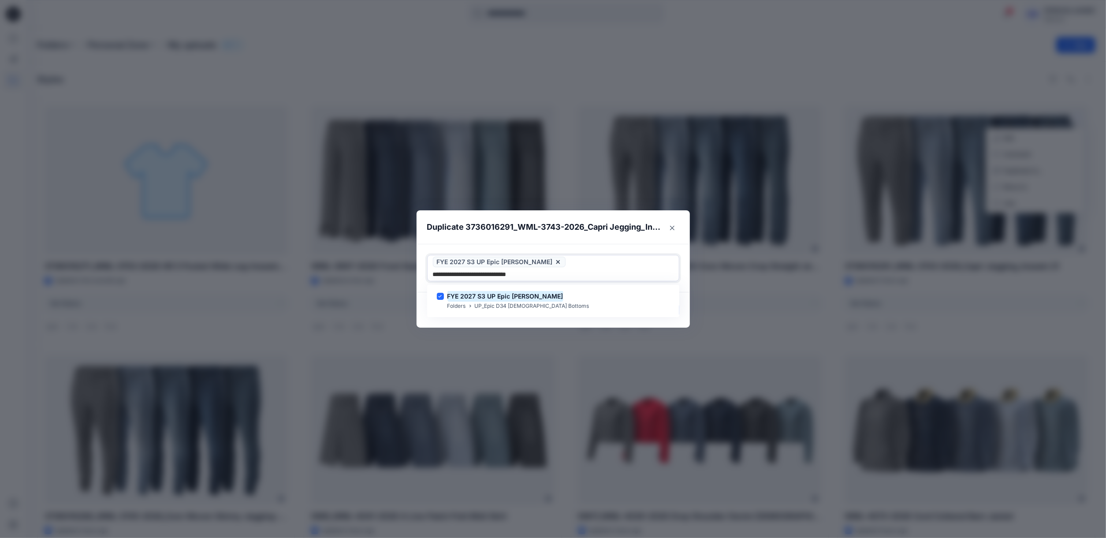
type input "**********"
click at [538, 322] on div "Duplicate 3736016291_WML-3743-2026_Capri Jegging_Inseam 21 Use Up and Down to c…" at bounding box center [553, 269] width 1106 height 538
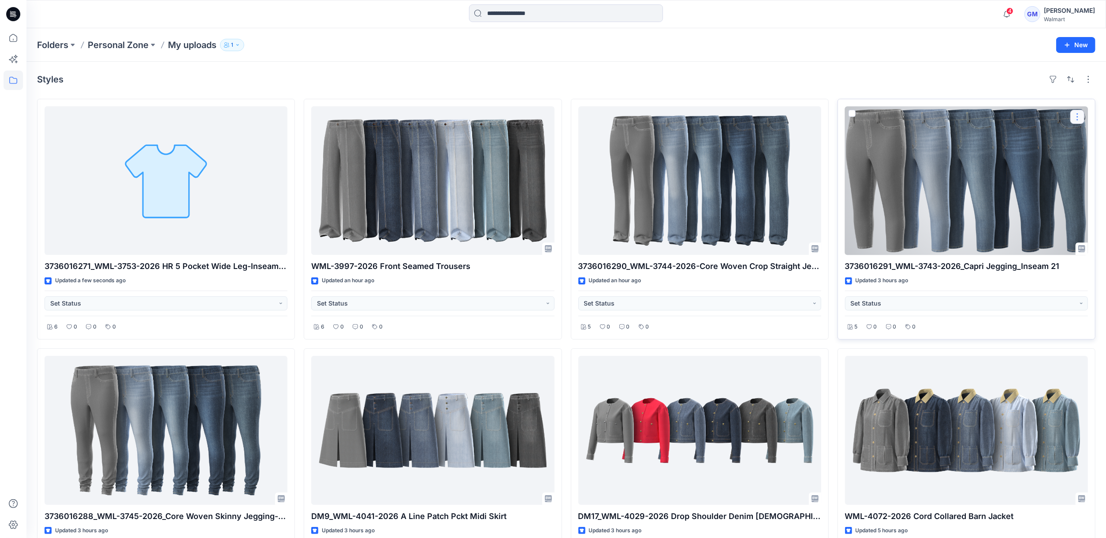
click at [950, 118] on button "button" at bounding box center [1077, 117] width 14 height 14
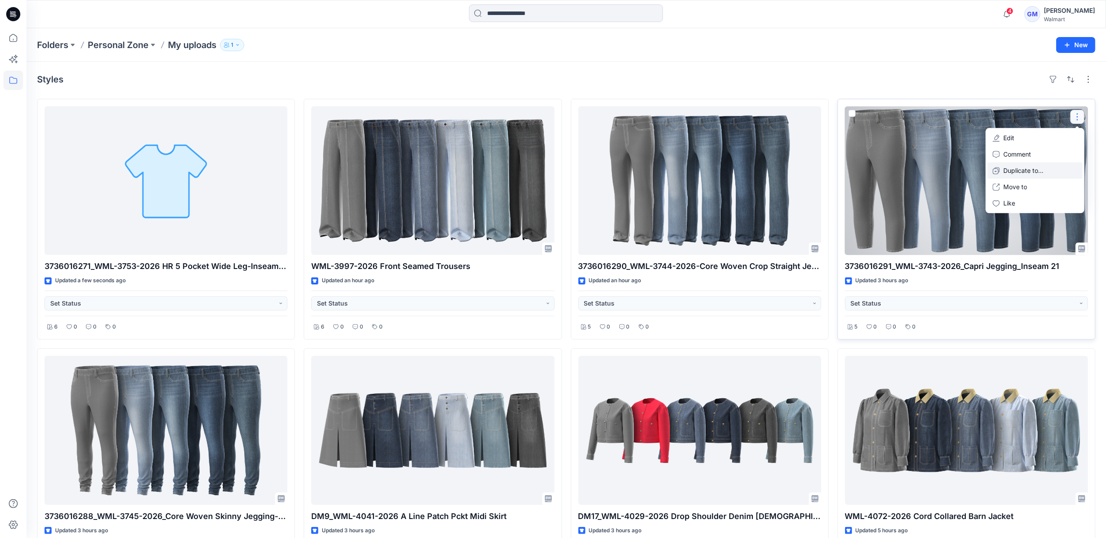
click at [950, 168] on p "Duplicate to..." at bounding box center [1023, 170] width 40 height 9
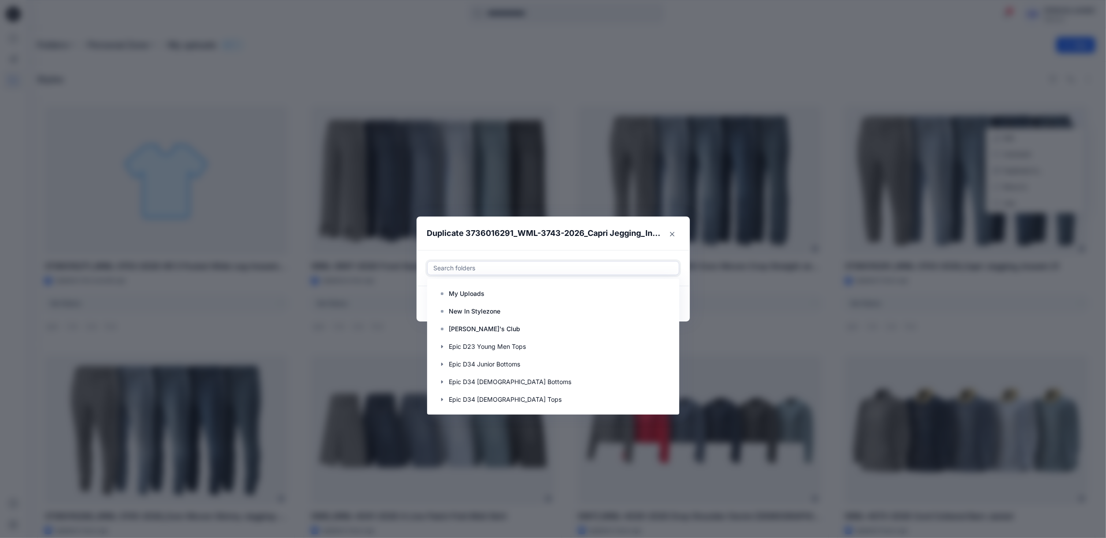
click at [528, 270] on div at bounding box center [553, 268] width 241 height 11
paste input "**********"
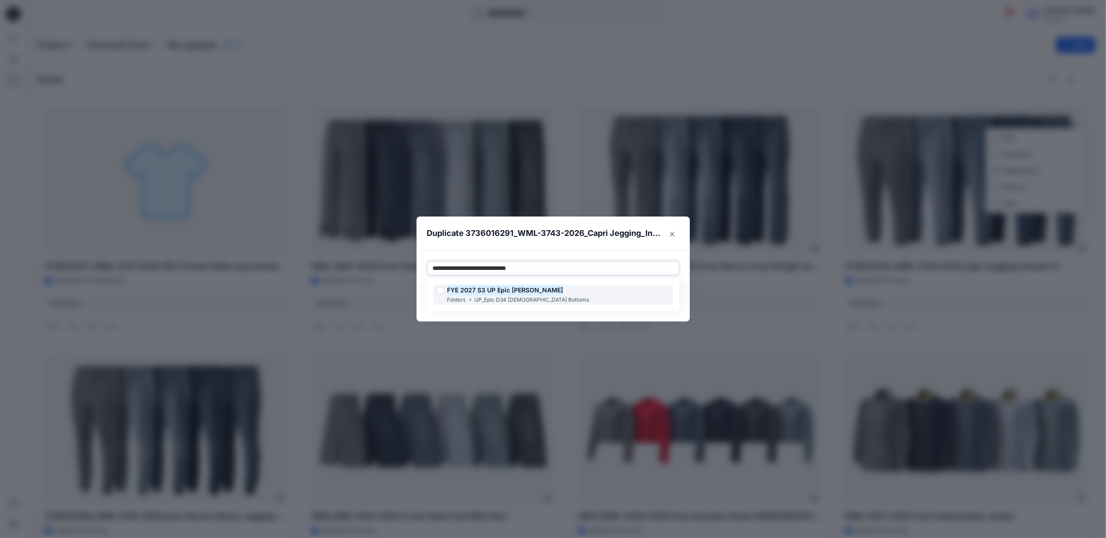
click at [466, 301] on p "Folders" at bounding box center [456, 299] width 19 height 9
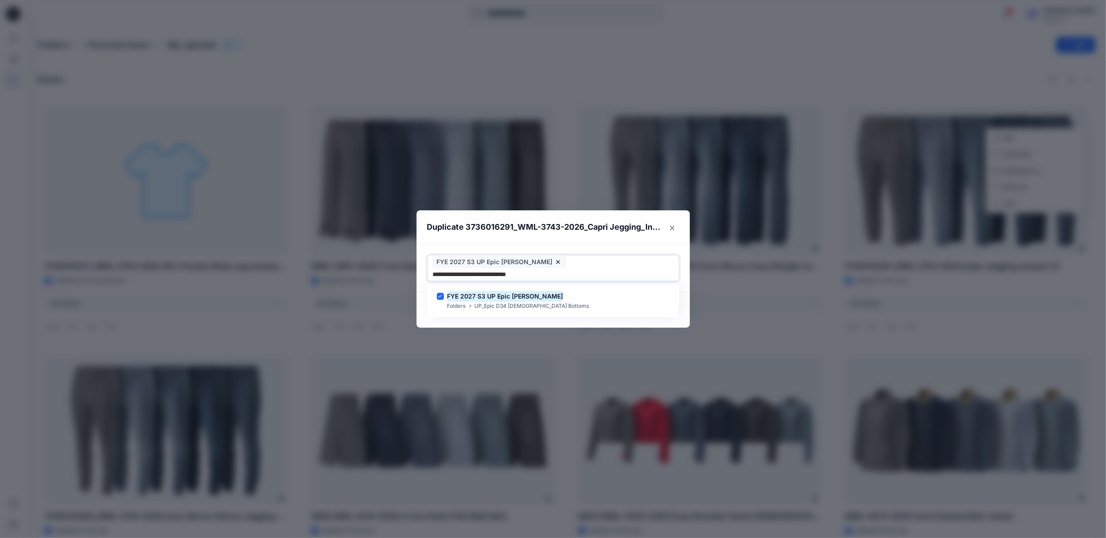
type input "**********"
click at [464, 314] on footer "Cancel Duplicate" at bounding box center [552, 309] width 273 height 35
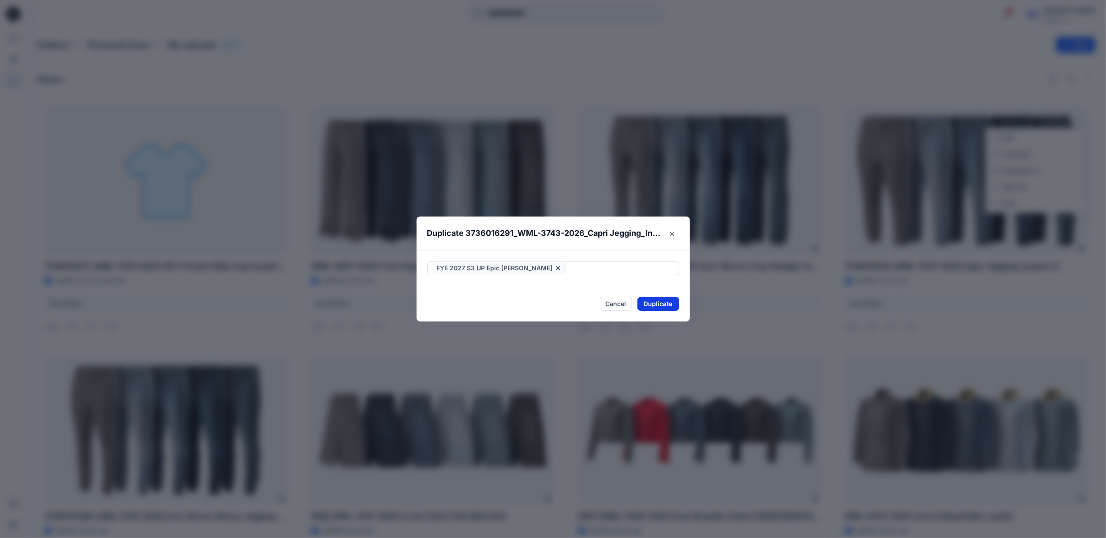
click at [668, 301] on button "Duplicate" at bounding box center [658, 304] width 42 height 14
click at [674, 232] on icon "Close" at bounding box center [672, 234] width 4 height 4
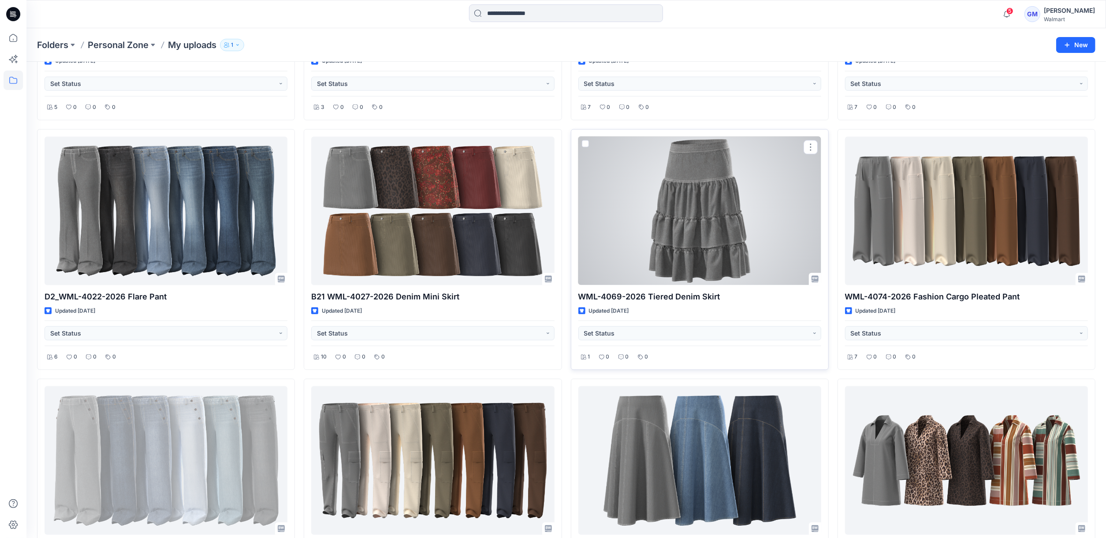
scroll to position [969, 0]
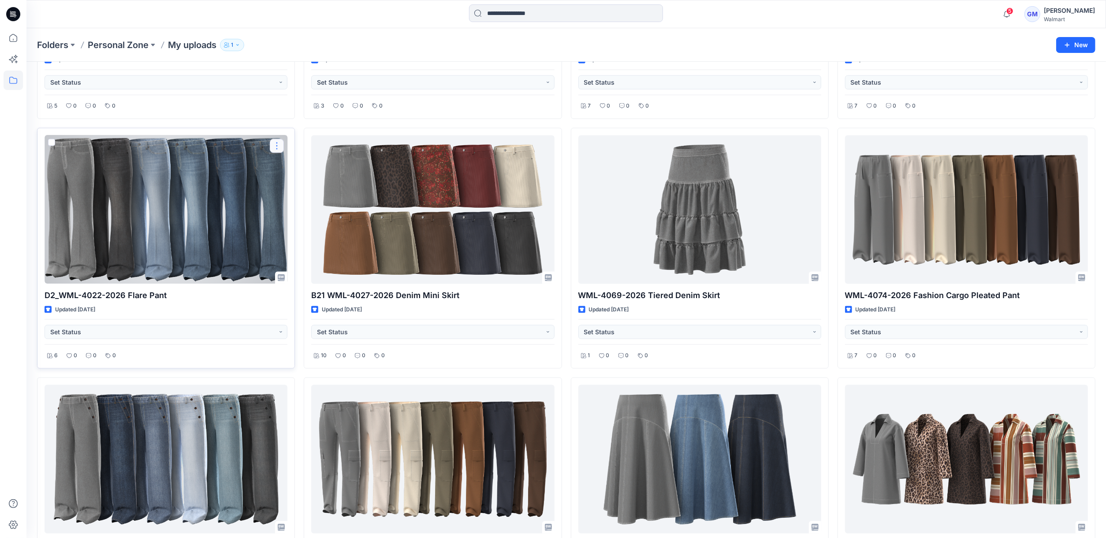
click at [277, 145] on button "button" at bounding box center [277, 146] width 14 height 14
click at [277, 151] on button "button" at bounding box center [277, 146] width 14 height 14
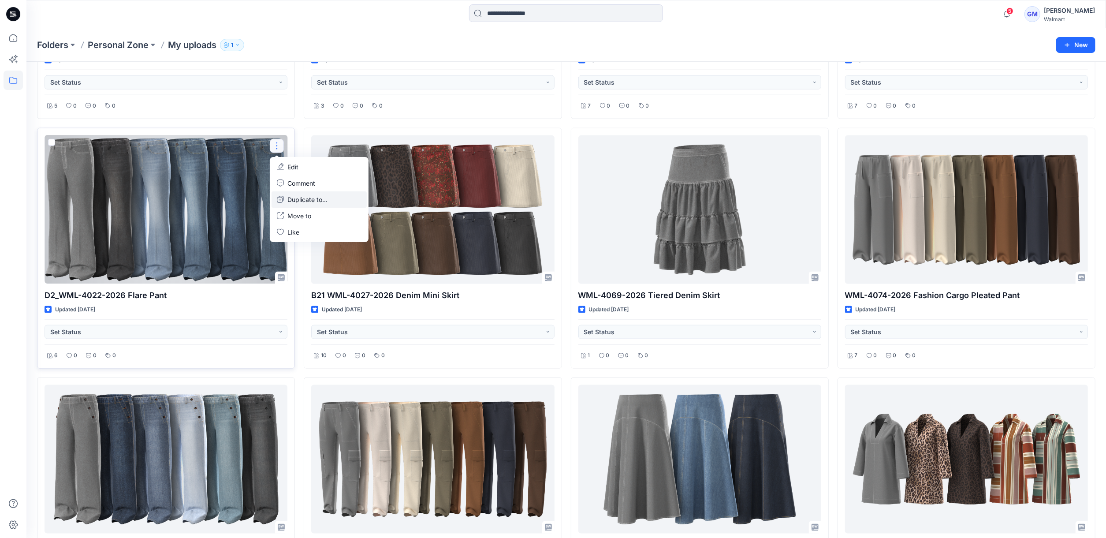
click at [304, 202] on p "Duplicate to..." at bounding box center [307, 199] width 40 height 9
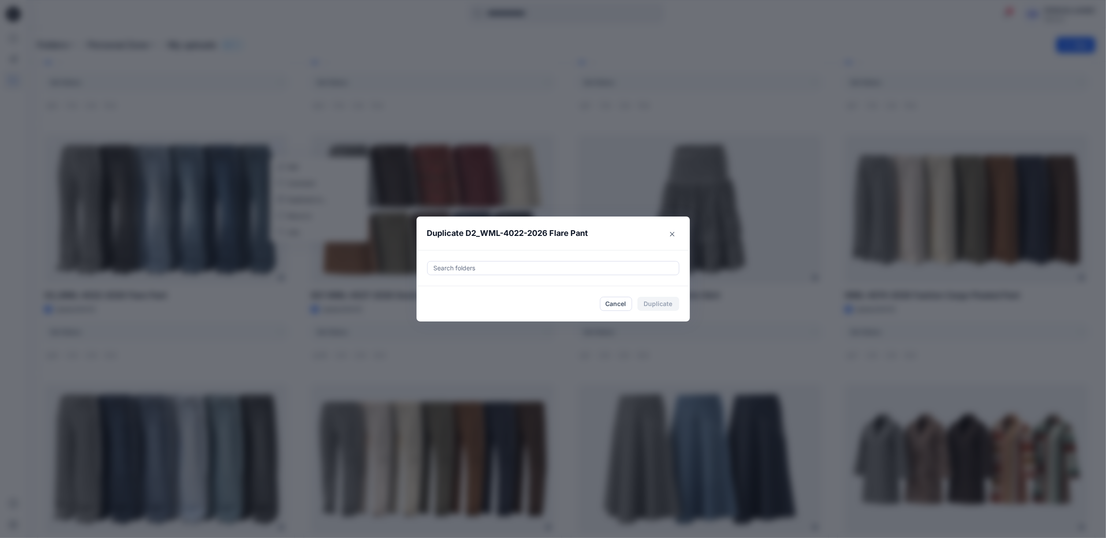
click at [539, 271] on div at bounding box center [553, 268] width 241 height 11
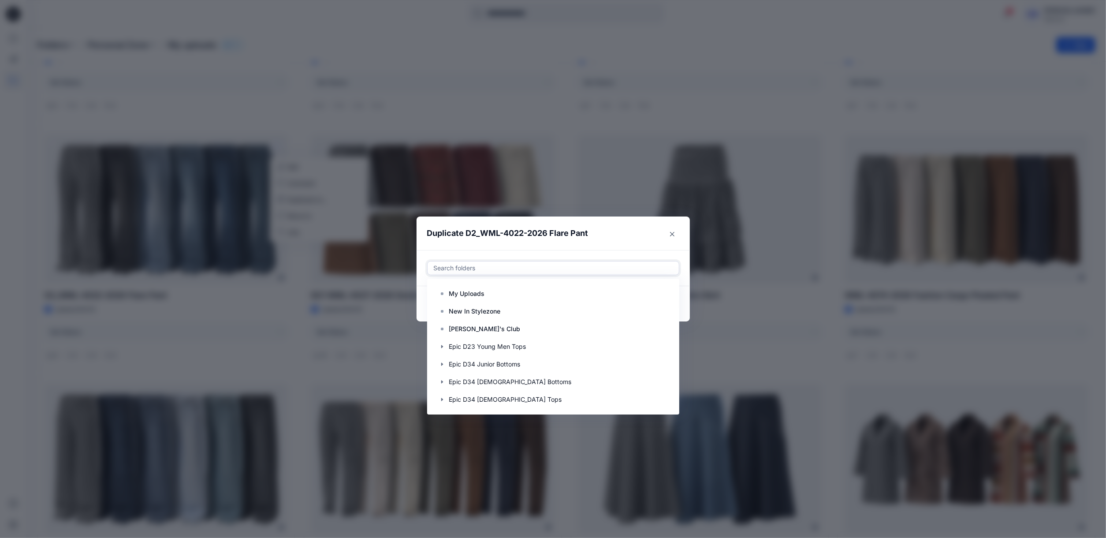
paste input "**********"
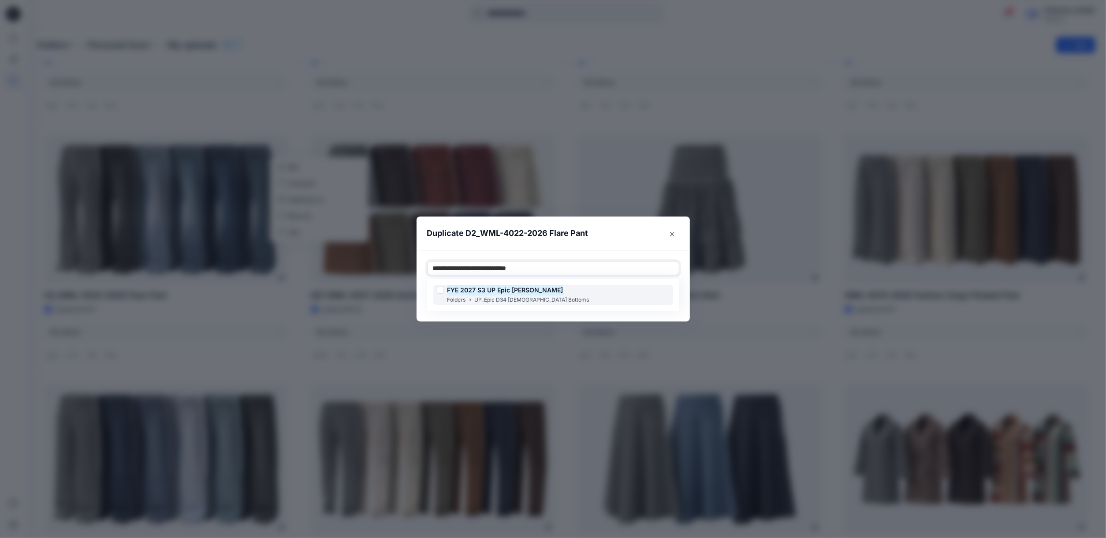
click at [564, 294] on div "FYE 2027 S3 UP Epic Missy Bottoms Folders UP_Epic D34 Ladies Bottoms" at bounding box center [553, 295] width 240 height 20
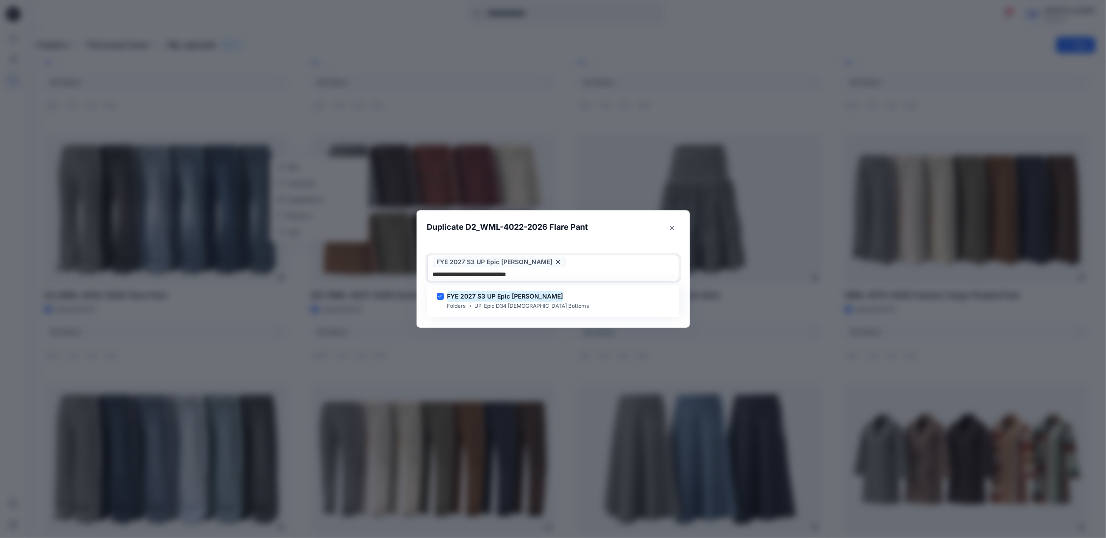
type input "**********"
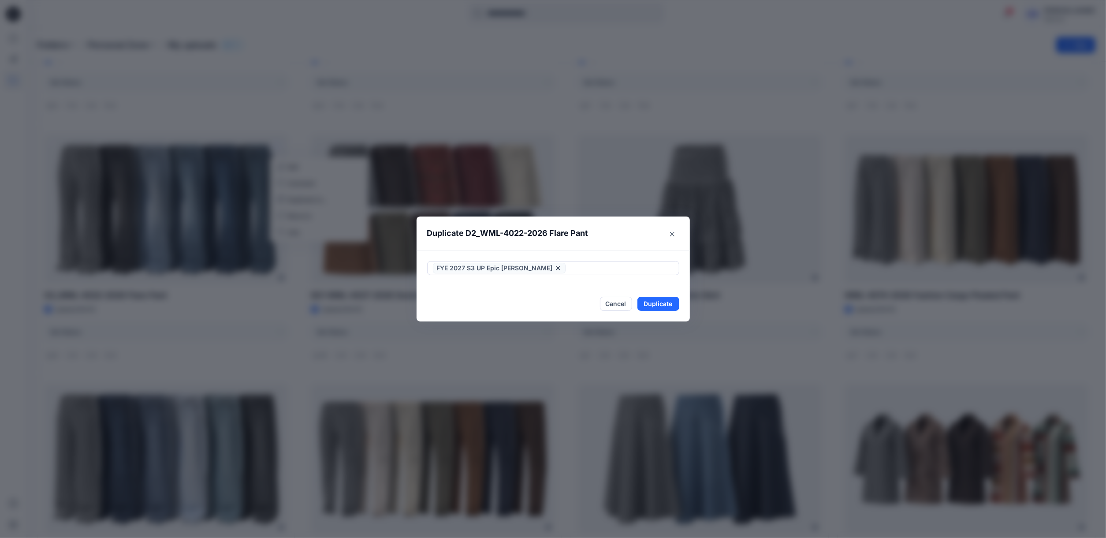
click at [572, 316] on footer "Cancel Duplicate" at bounding box center [552, 303] width 273 height 35
click at [686, 306] on footer "Cancel Duplicate" at bounding box center [552, 303] width 273 height 35
click at [679, 306] on button "Duplicate" at bounding box center [658, 304] width 42 height 14
click at [674, 235] on icon "Close" at bounding box center [672, 234] width 4 height 4
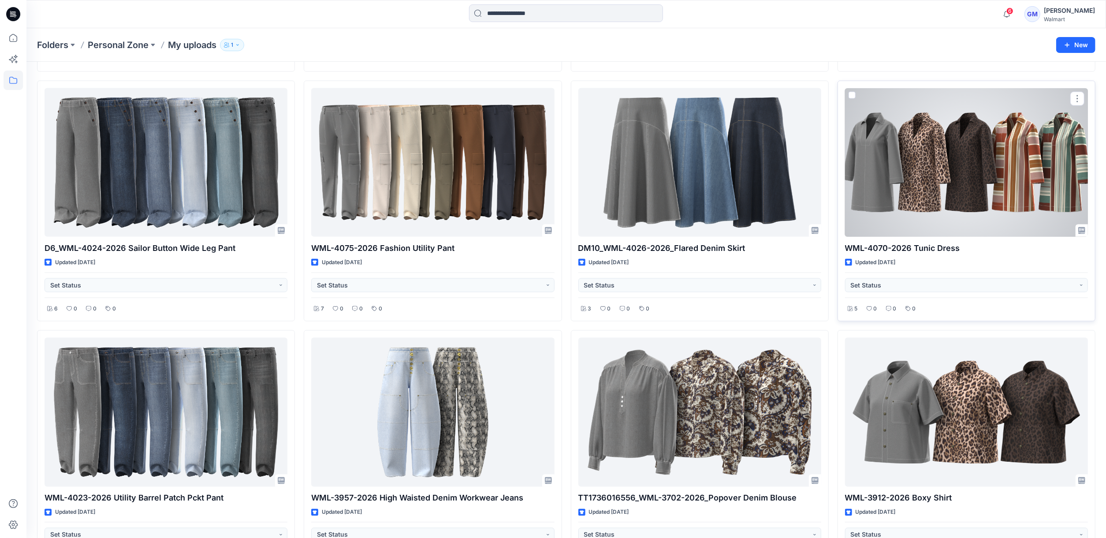
scroll to position [1410, 0]
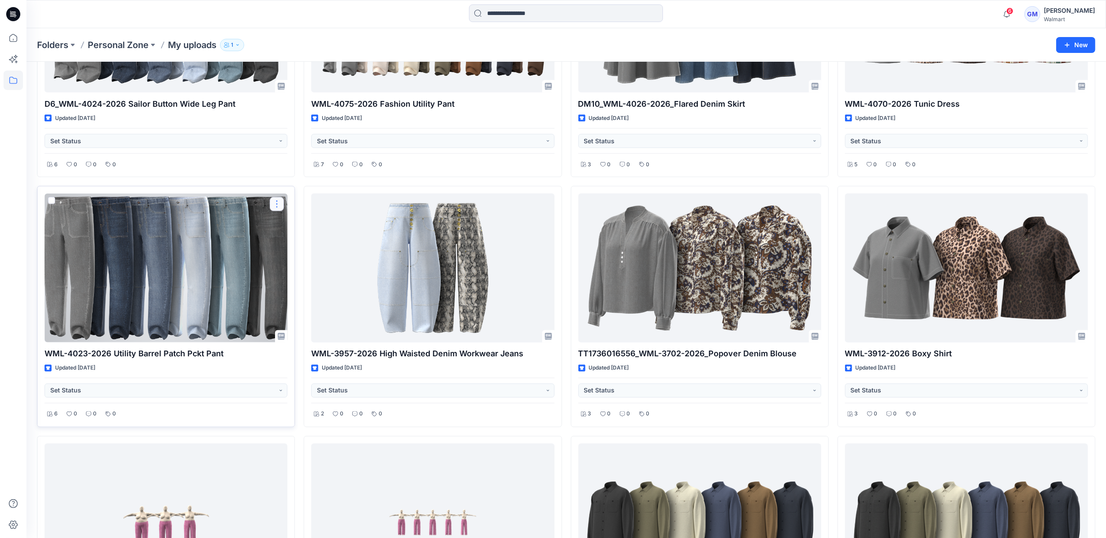
click at [275, 210] on button "button" at bounding box center [277, 204] width 14 height 14
click at [334, 256] on button "Duplicate to..." at bounding box center [318, 258] width 95 height 16
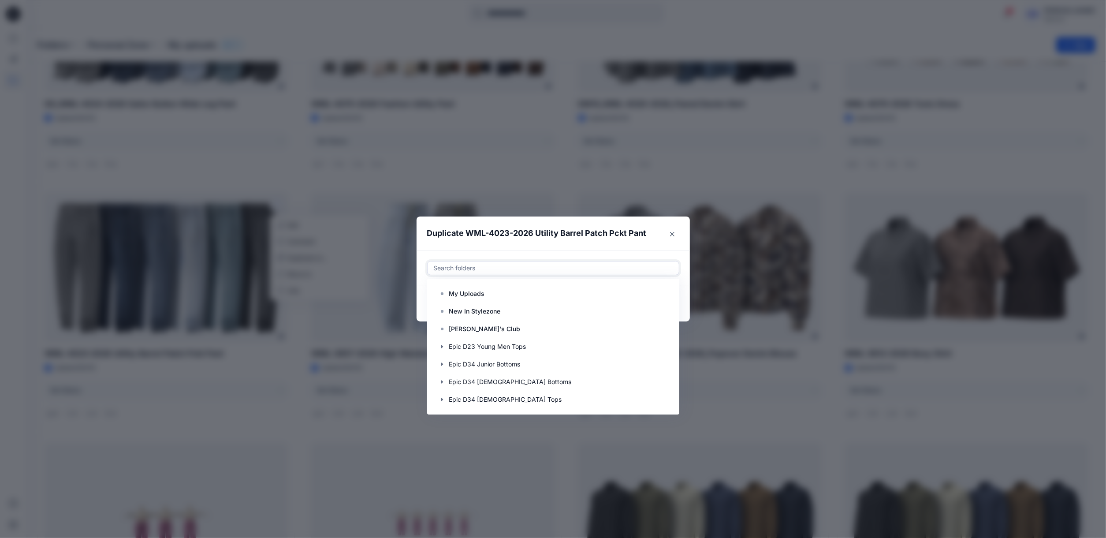
click at [475, 268] on div at bounding box center [553, 268] width 241 height 11
paste input "**********"
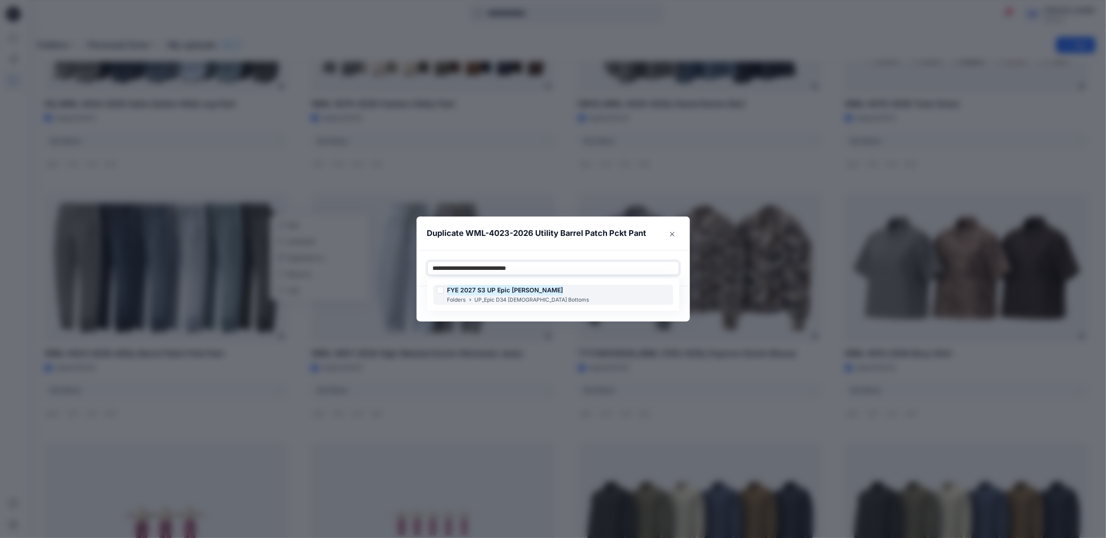
click at [498, 296] on p "UP_Epic D34 [DEMOGRAPHIC_DATA] Bottoms" at bounding box center [532, 299] width 115 height 9
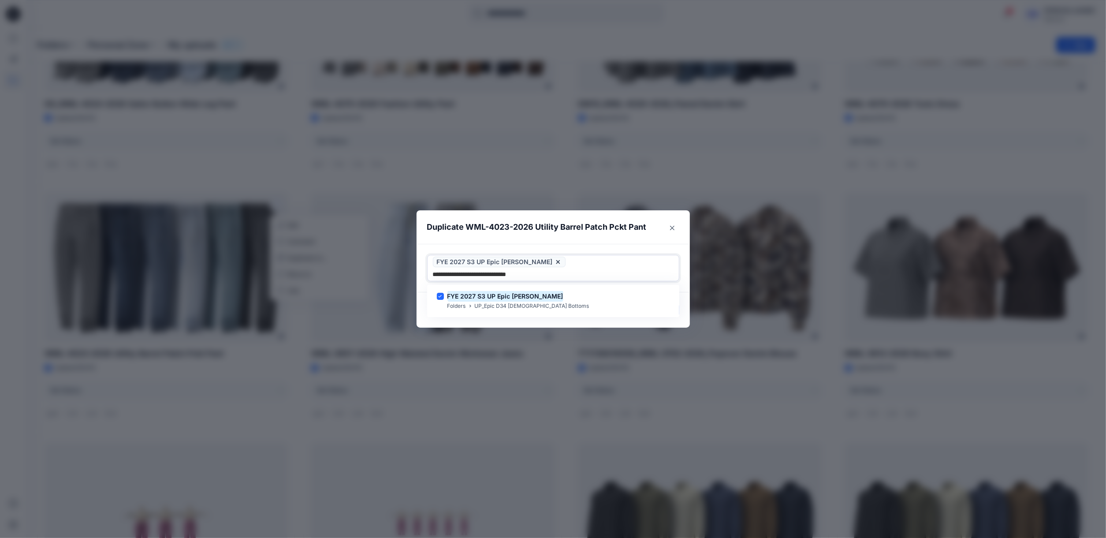
type input "**********"
click at [498, 312] on footer "Cancel Duplicate" at bounding box center [552, 309] width 273 height 35
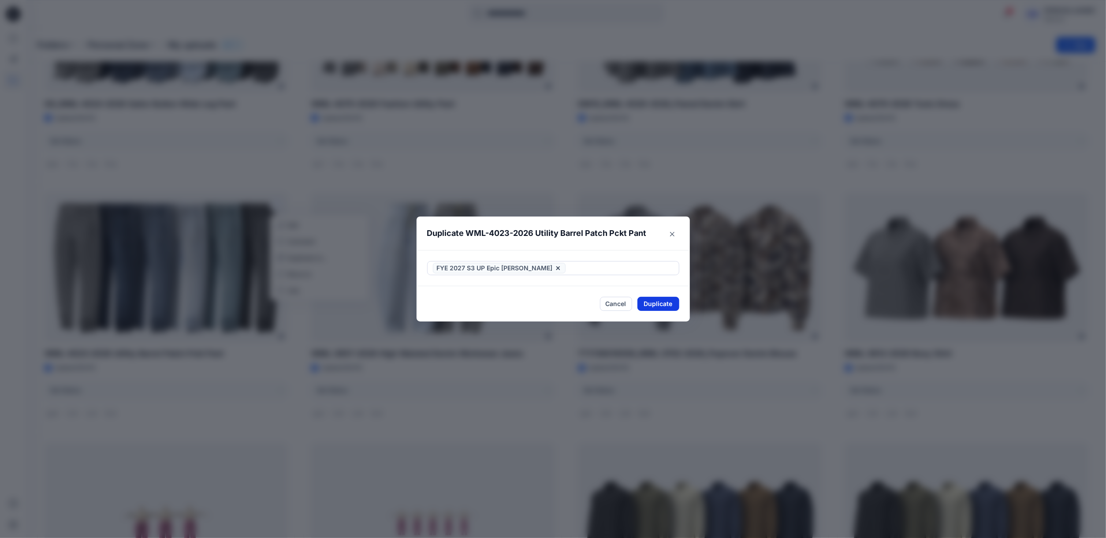
click at [663, 306] on button "Duplicate" at bounding box center [658, 304] width 42 height 14
click at [674, 232] on button "Close" at bounding box center [672, 234] width 14 height 14
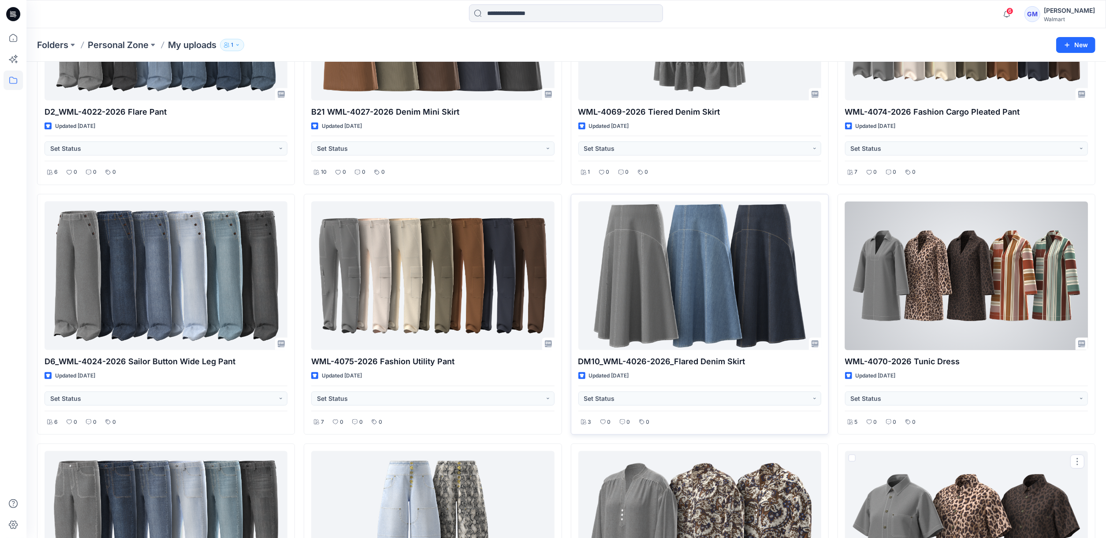
scroll to position [1146, 0]
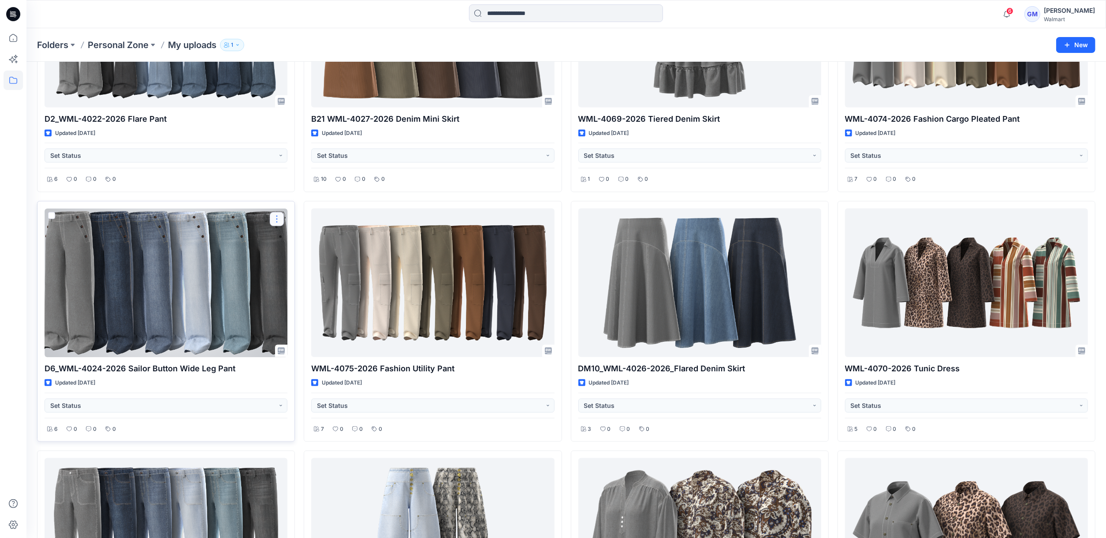
click at [275, 223] on button "button" at bounding box center [277, 219] width 14 height 14
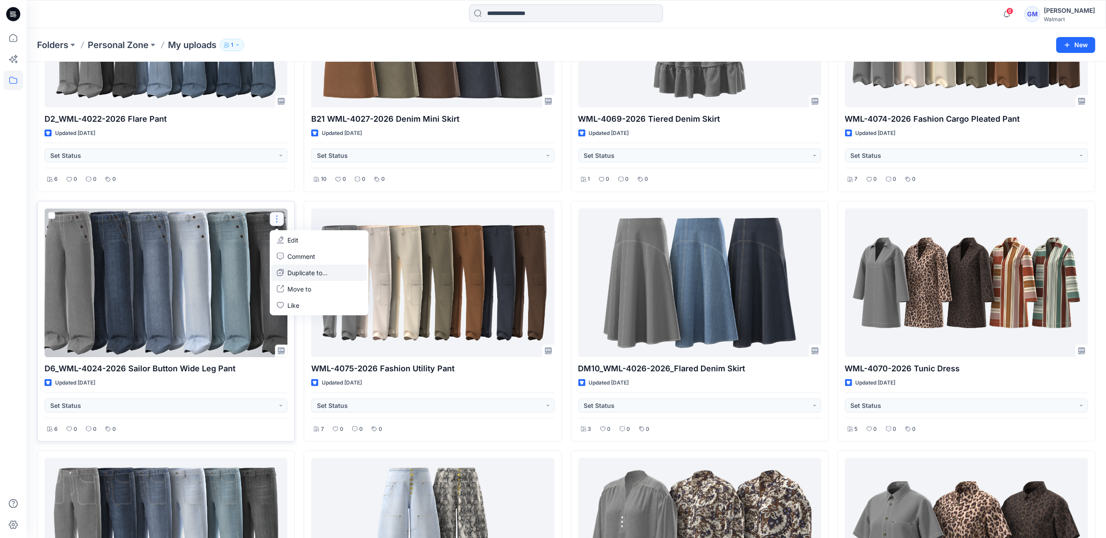
click at [307, 271] on p "Duplicate to..." at bounding box center [307, 272] width 40 height 9
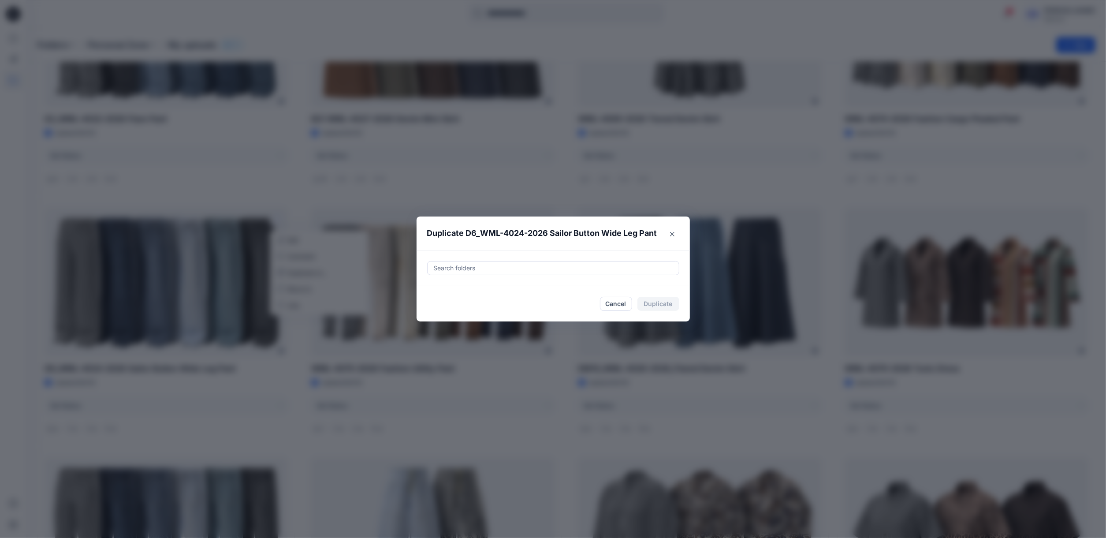
click at [545, 267] on div at bounding box center [553, 268] width 241 height 11
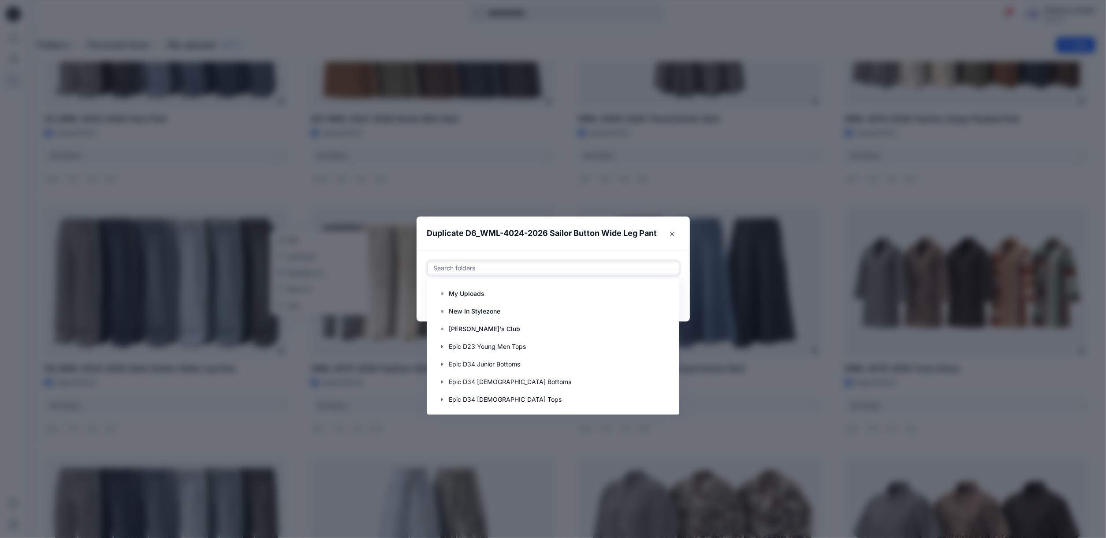
paste input "**********"
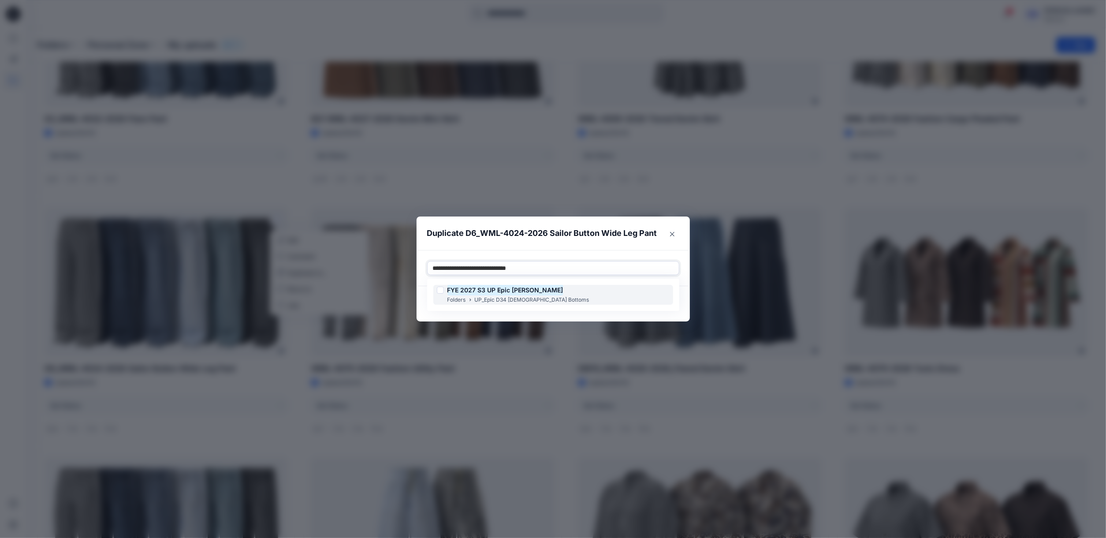
click at [501, 290] on mark "FYE 2027 S3 UP Epic [PERSON_NAME]" at bounding box center [505, 290] width 116 height 12
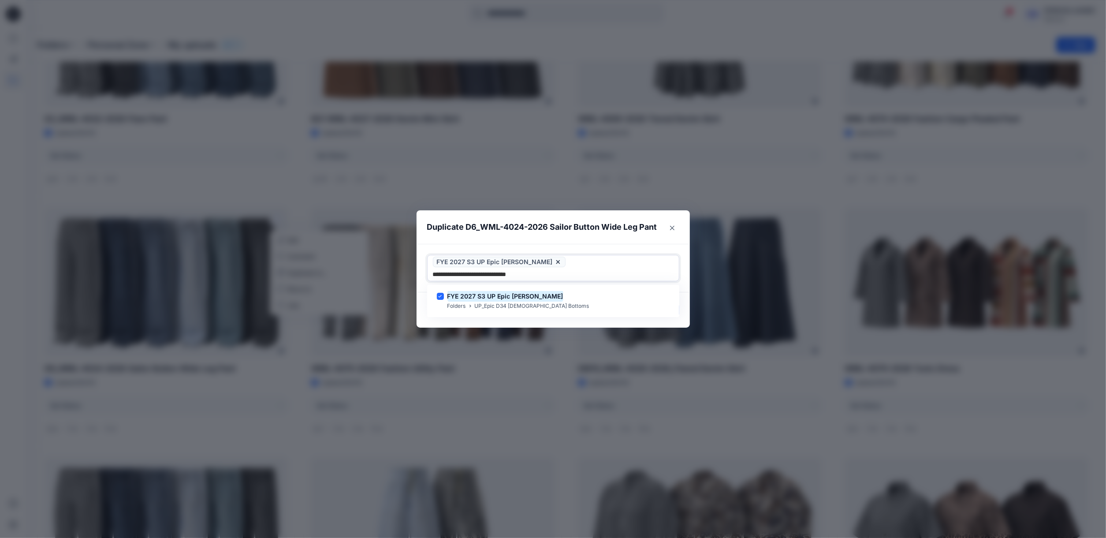
type input "**********"
click at [450, 312] on footer "Cancel Duplicate" at bounding box center [552, 309] width 273 height 35
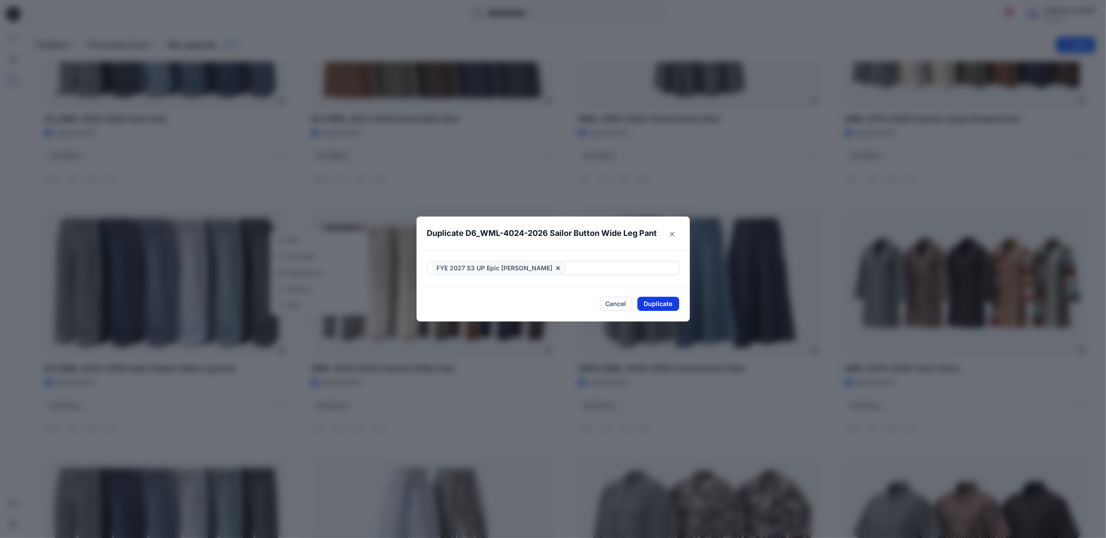
click at [679, 304] on button "Duplicate" at bounding box center [658, 304] width 42 height 14
click at [679, 232] on button "Close" at bounding box center [672, 234] width 14 height 14
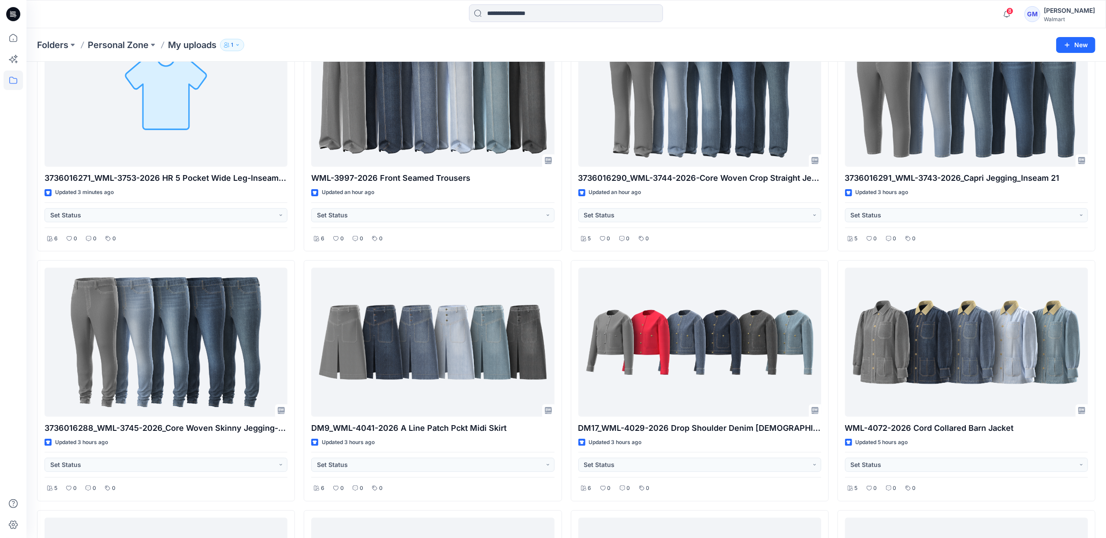
scroll to position [0, 0]
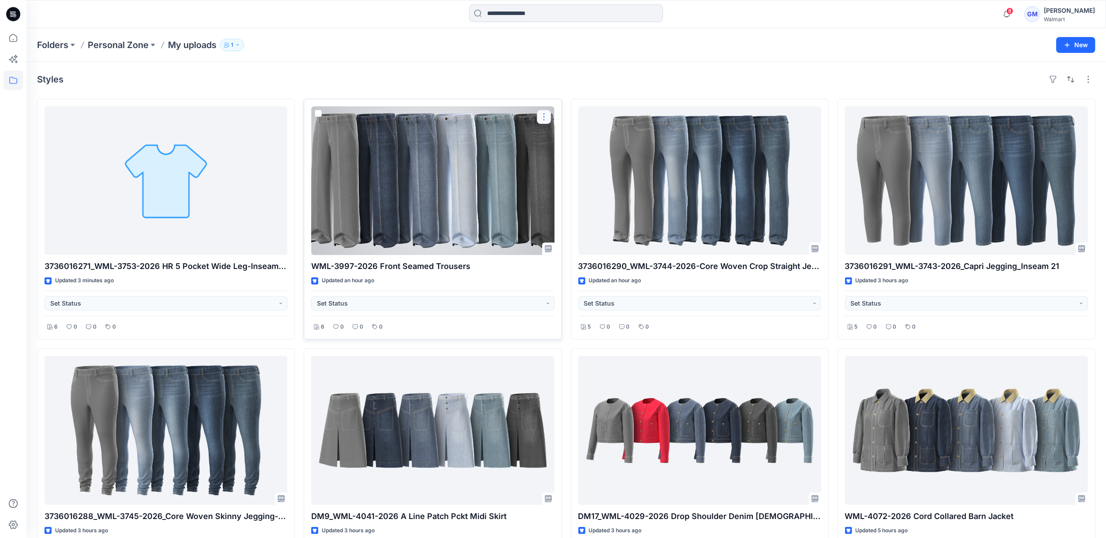
click at [543, 116] on button "button" at bounding box center [544, 117] width 14 height 14
click at [605, 172] on button "Duplicate to..." at bounding box center [585, 170] width 95 height 16
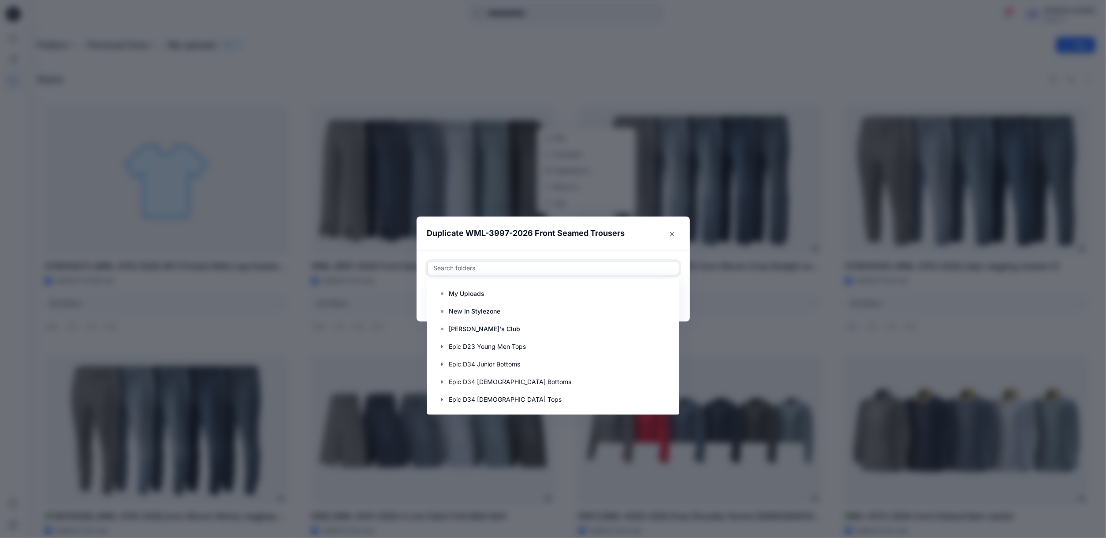
click at [536, 267] on div at bounding box center [553, 268] width 241 height 11
paste input "**********"
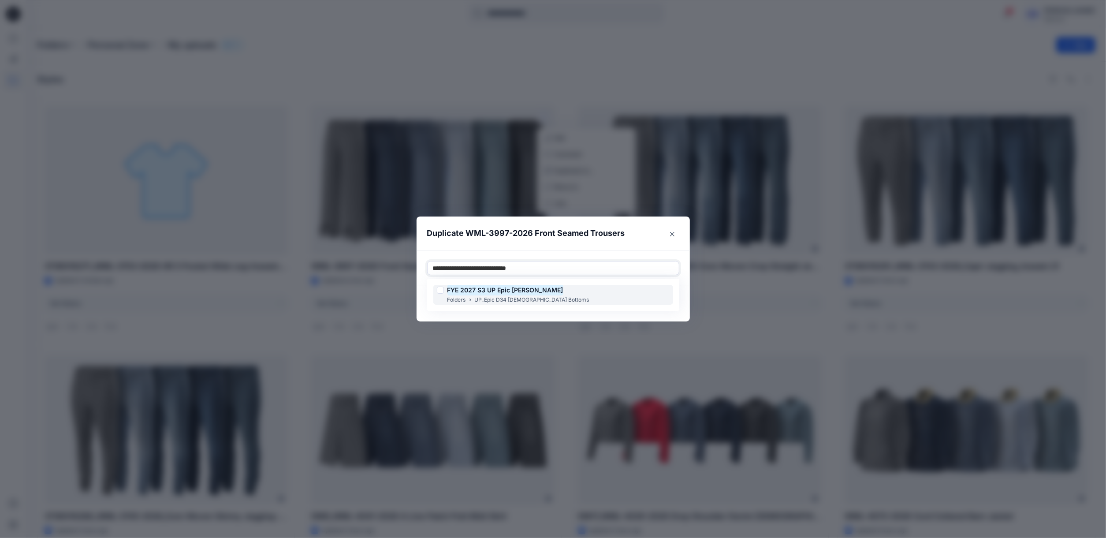
click at [493, 293] on mark "FYE 2027 S3 UP Epic [PERSON_NAME]" at bounding box center [505, 290] width 116 height 12
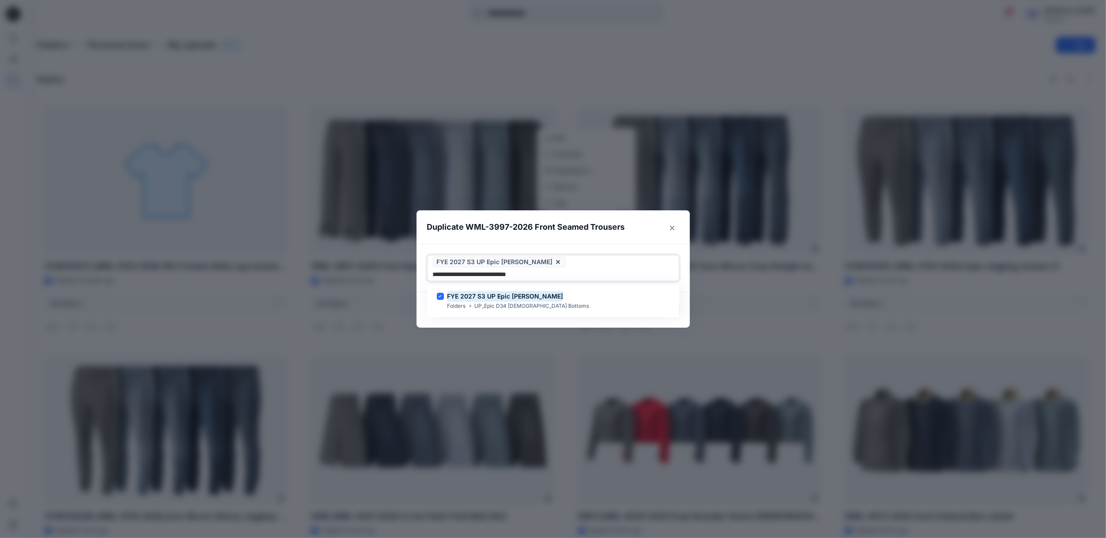
click at [490, 310] on div "FYE 2027 S3 UP Epic Missy Bottoms Folders UP_Epic D34 Ladies Bottoms" at bounding box center [553, 301] width 252 height 32
type input "**********"
click at [661, 315] on footer "Cancel Duplicate" at bounding box center [552, 309] width 273 height 35
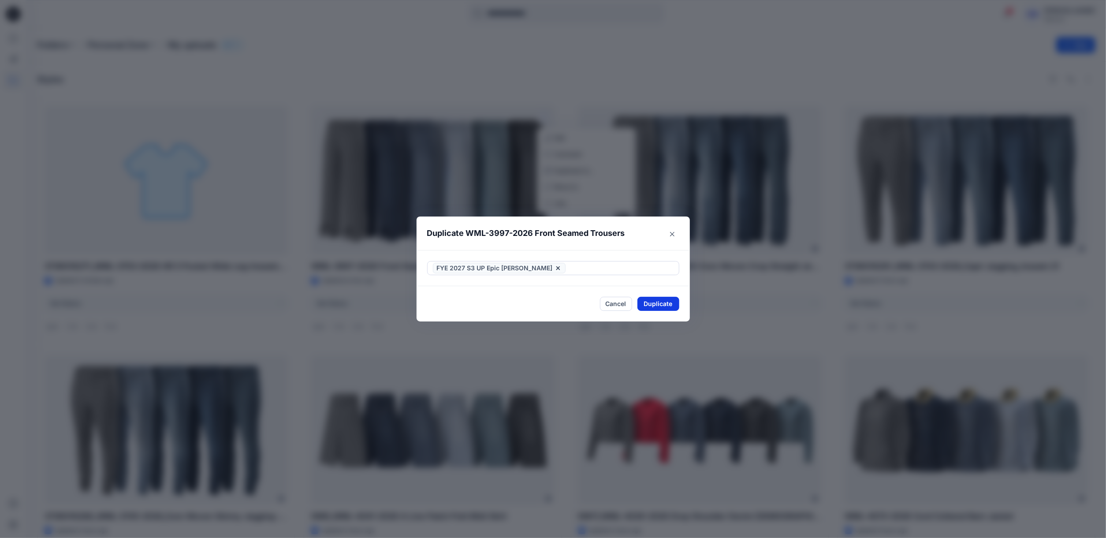
click at [665, 302] on button "Duplicate" at bounding box center [658, 304] width 42 height 14
click at [665, 302] on button "Close" at bounding box center [664, 304] width 29 height 14
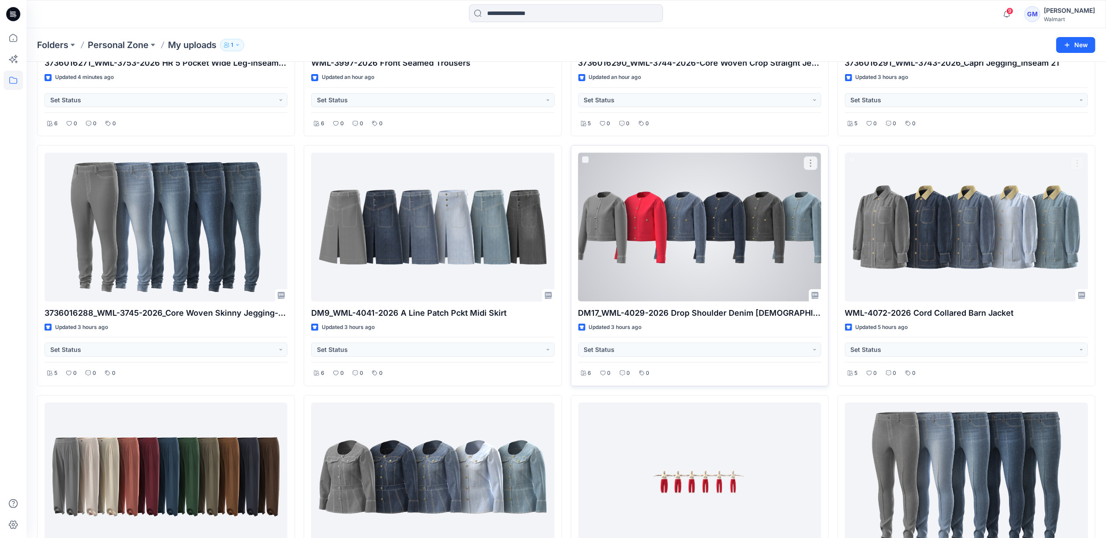
scroll to position [441, 0]
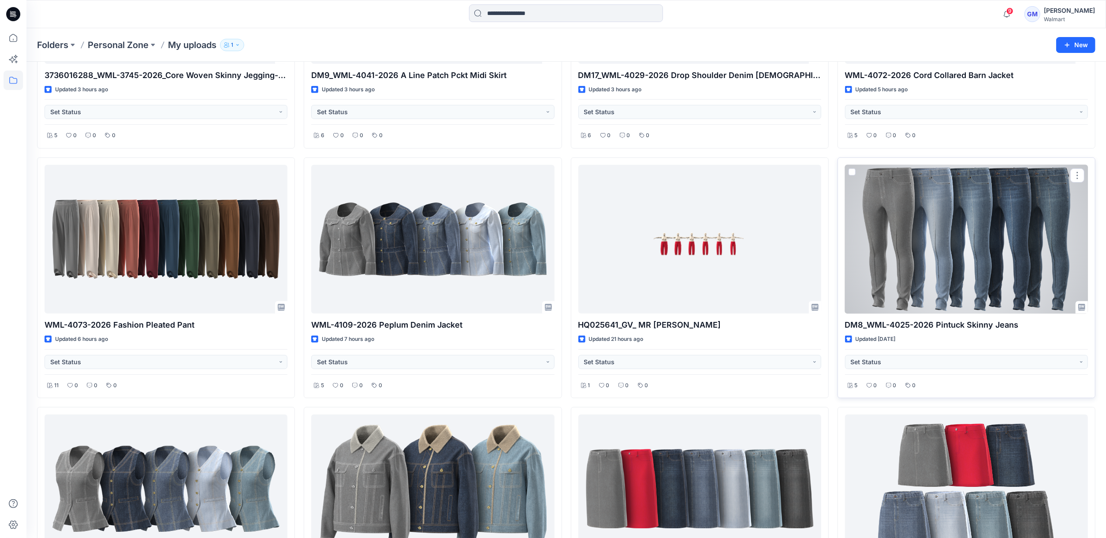
drag, startPoint x: 1077, startPoint y: 180, endPoint x: 1074, endPoint y: 188, distance: 8.8
click at [950, 180] on button "button" at bounding box center [1077, 175] width 14 height 14
click at [950, 178] on button "button" at bounding box center [1077, 175] width 14 height 14
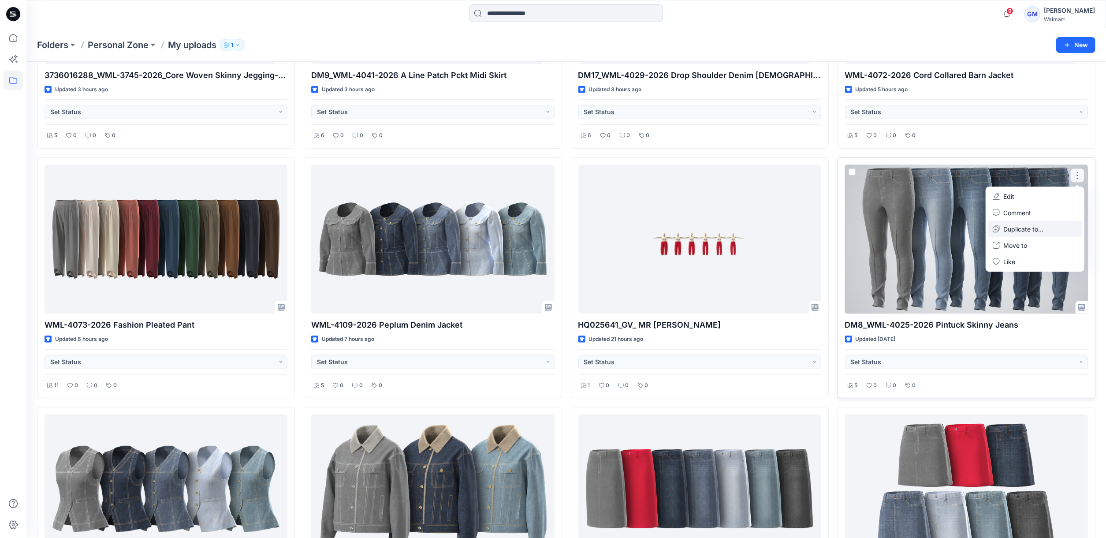
click at [950, 230] on p "Duplicate to..." at bounding box center [1023, 228] width 40 height 9
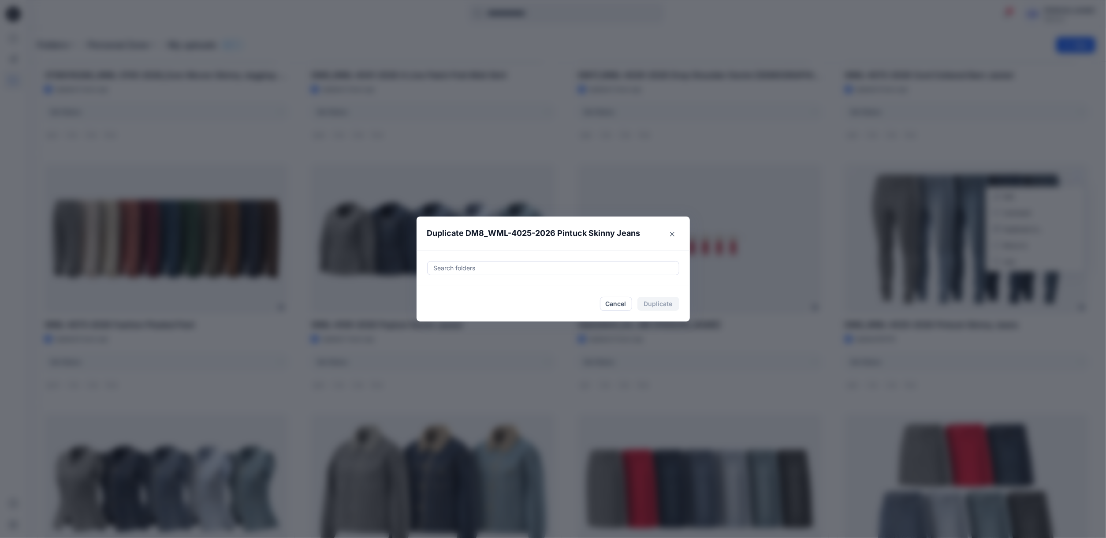
click at [570, 266] on div at bounding box center [553, 268] width 241 height 11
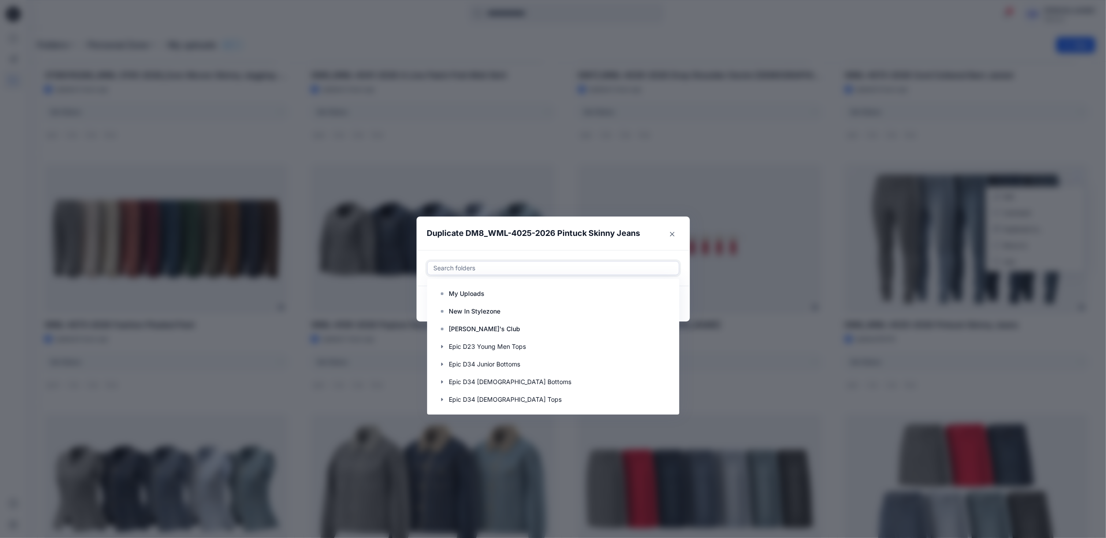
paste input "**********"
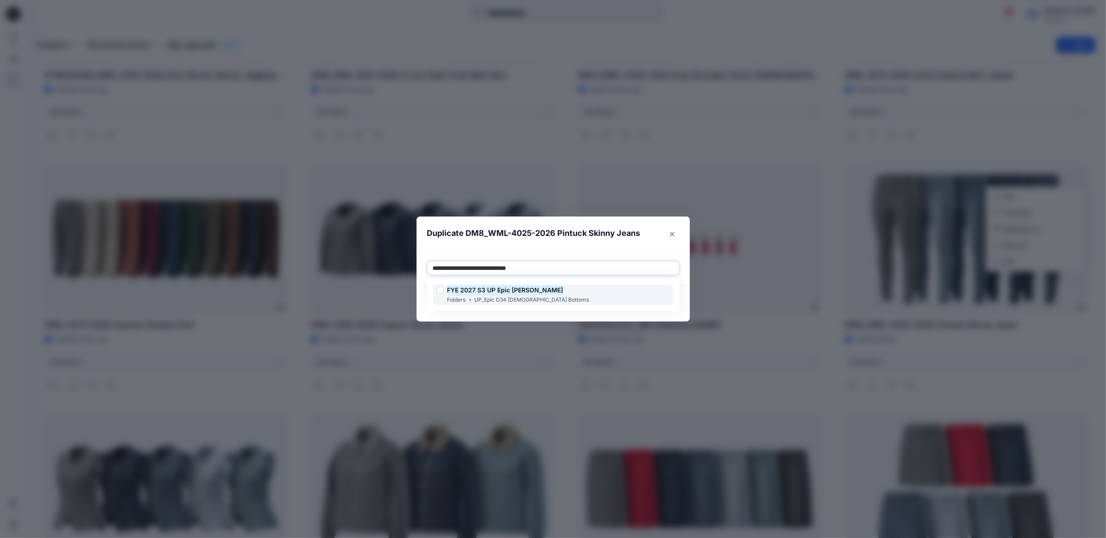
click at [501, 296] on p "UP_Epic D34 [DEMOGRAPHIC_DATA] Bottoms" at bounding box center [532, 299] width 115 height 9
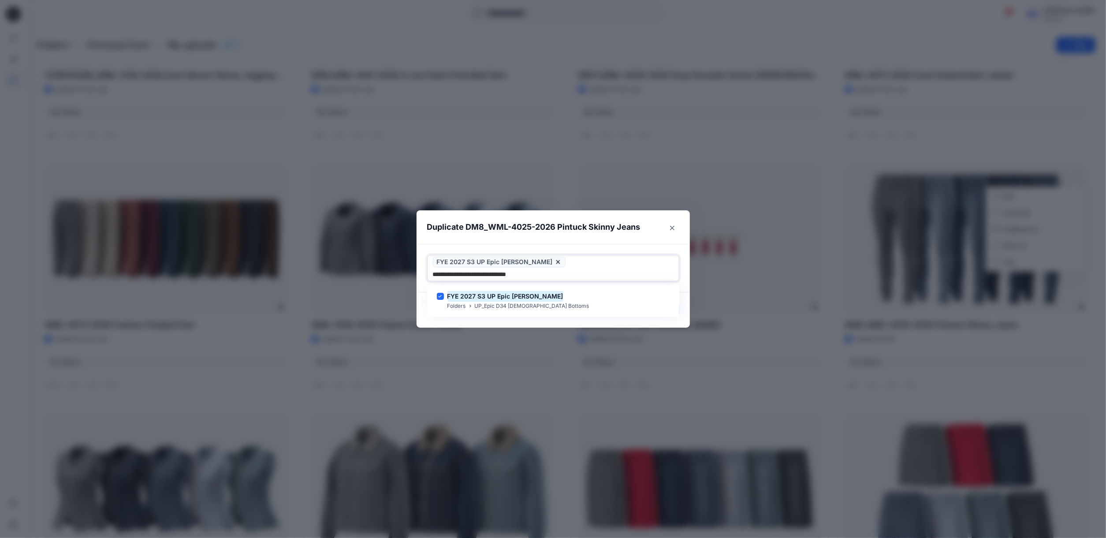
type input "**********"
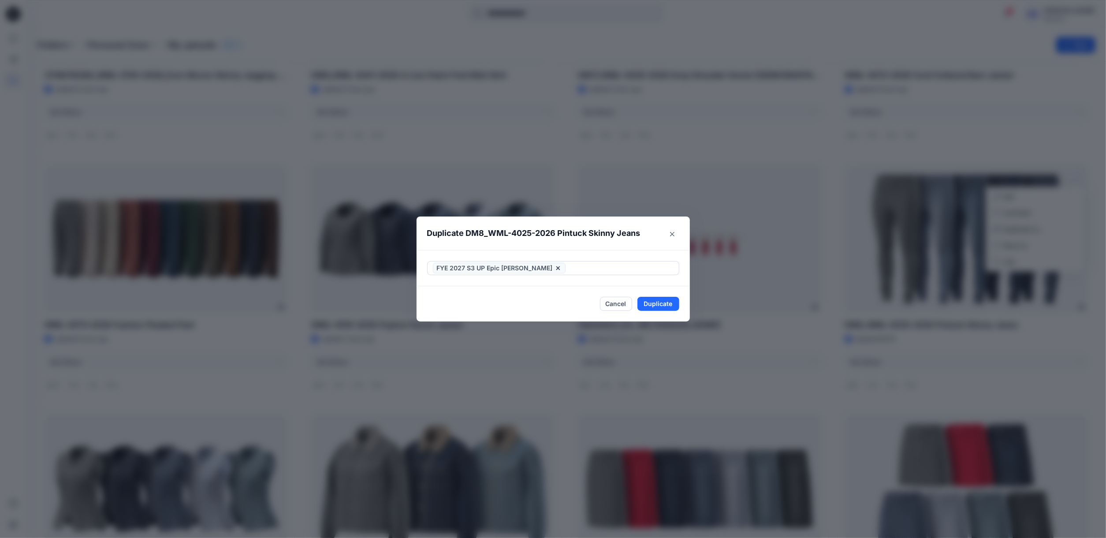
click at [479, 315] on footer "Cancel Duplicate" at bounding box center [552, 303] width 273 height 35
click at [677, 303] on button "Duplicate" at bounding box center [658, 304] width 42 height 14
click at [679, 233] on button "Close" at bounding box center [672, 234] width 14 height 14
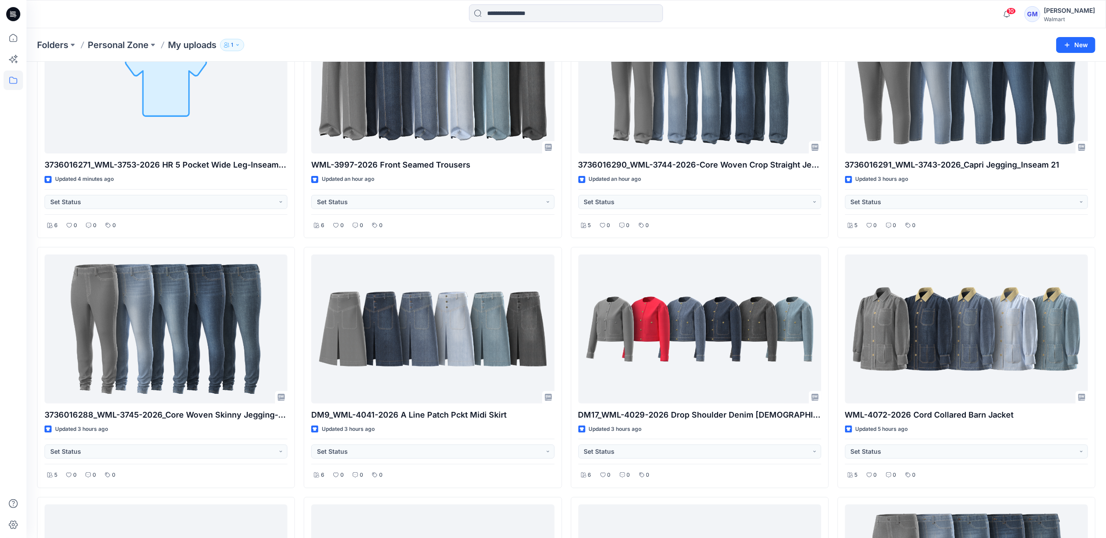
scroll to position [176, 0]
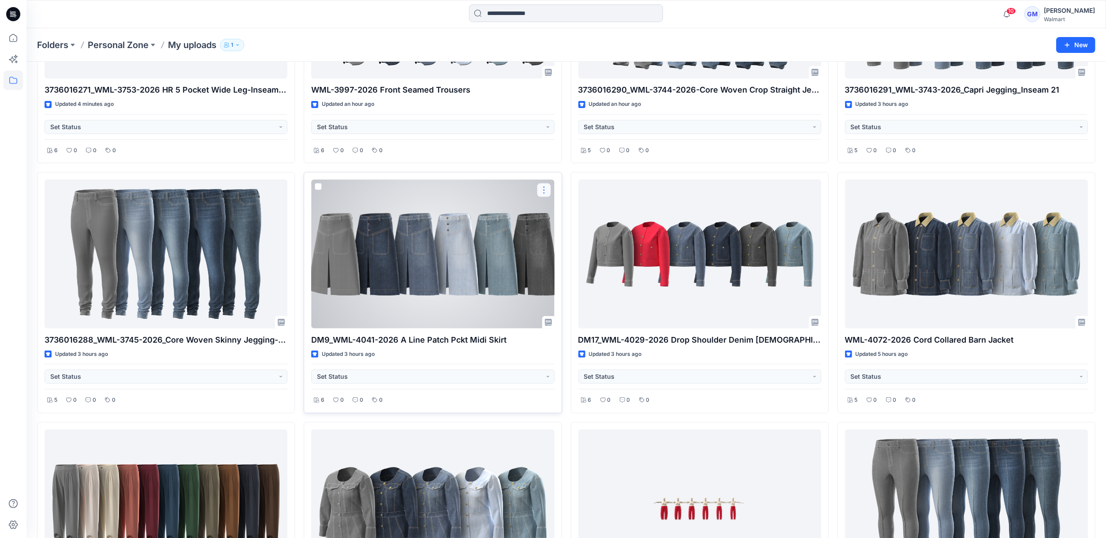
click at [543, 192] on button "button" at bounding box center [544, 190] width 14 height 14
click at [423, 259] on div at bounding box center [432, 253] width 243 height 148
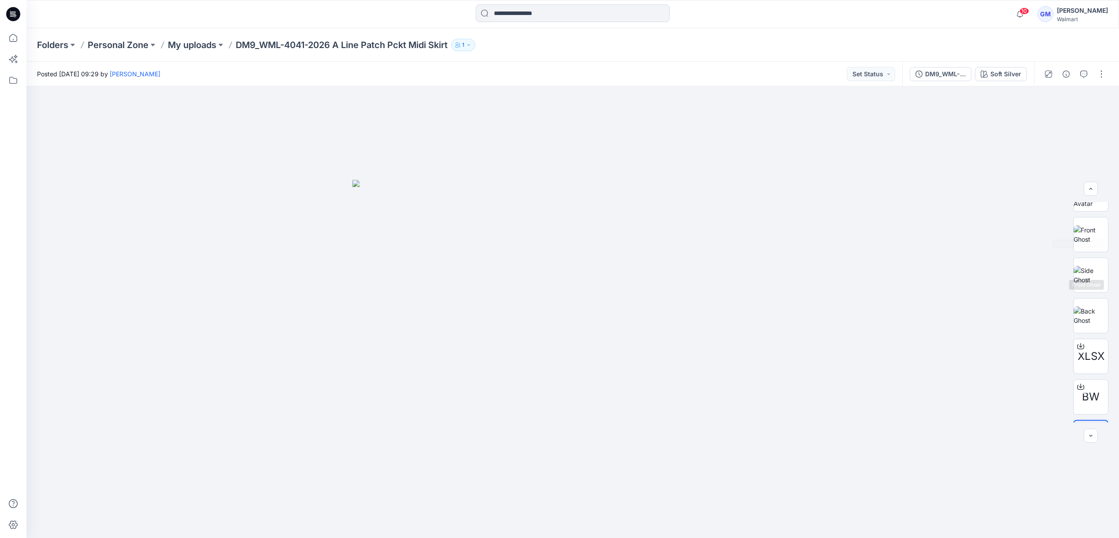
scroll to position [99, 0]
click at [950, 74] on icon "button" at bounding box center [1066, 74] width 7 height 7
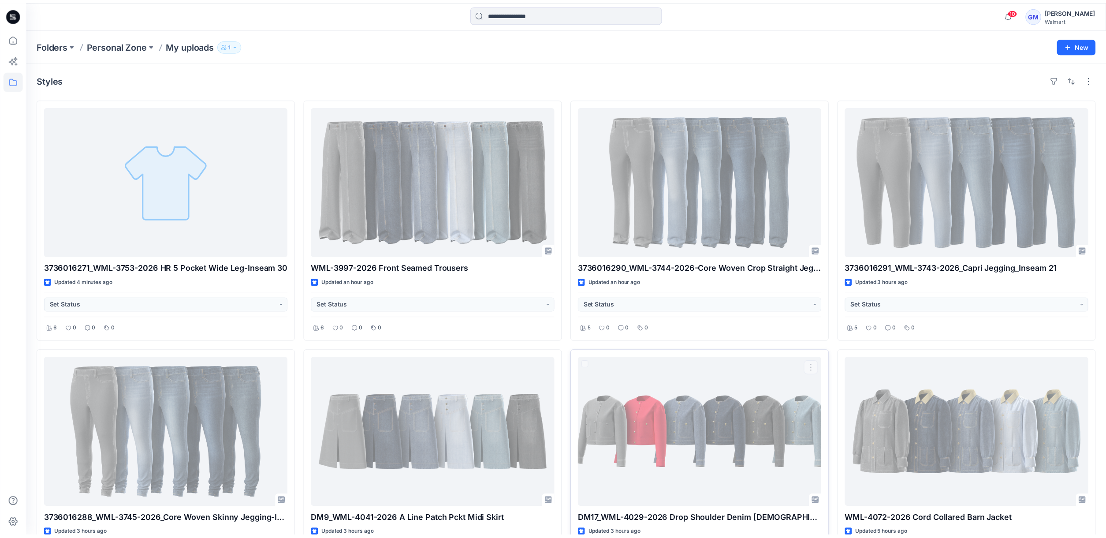
scroll to position [176, 0]
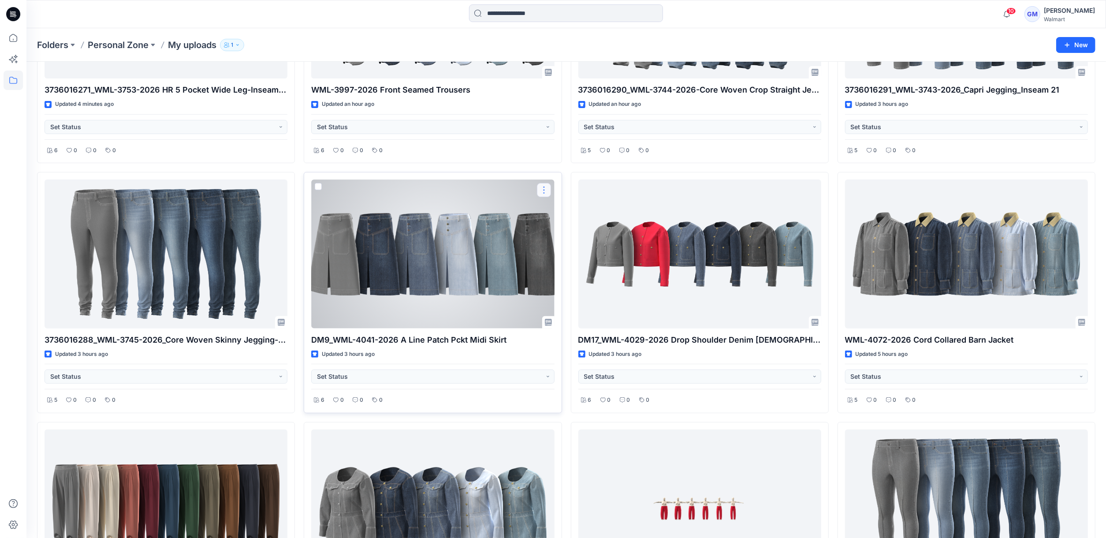
click at [540, 192] on button "button" at bounding box center [544, 190] width 14 height 14
click at [557, 246] on p "Duplicate to..." at bounding box center [574, 243] width 40 height 9
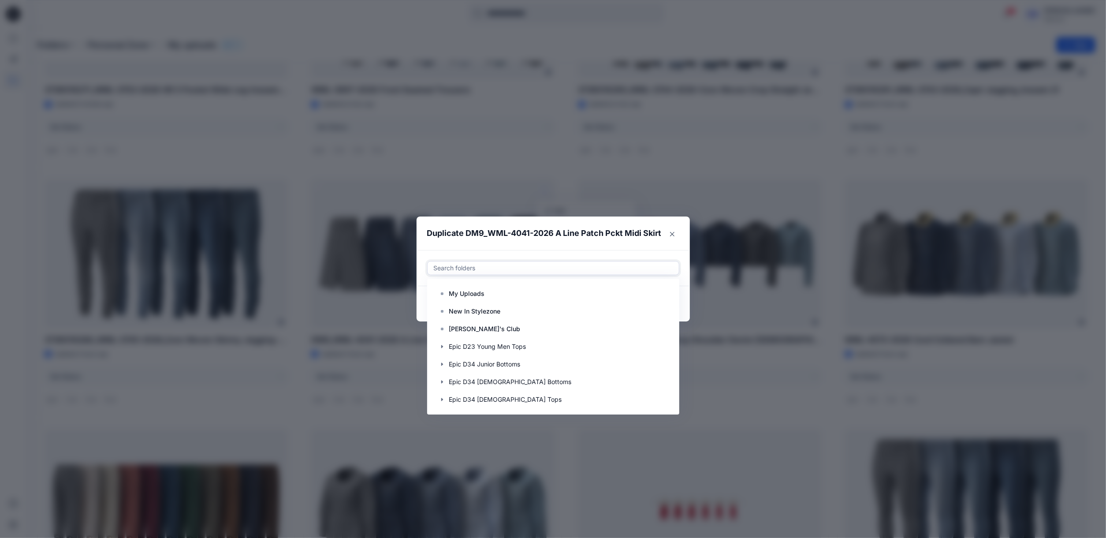
click at [523, 266] on div at bounding box center [553, 268] width 241 height 11
paste input "**********"
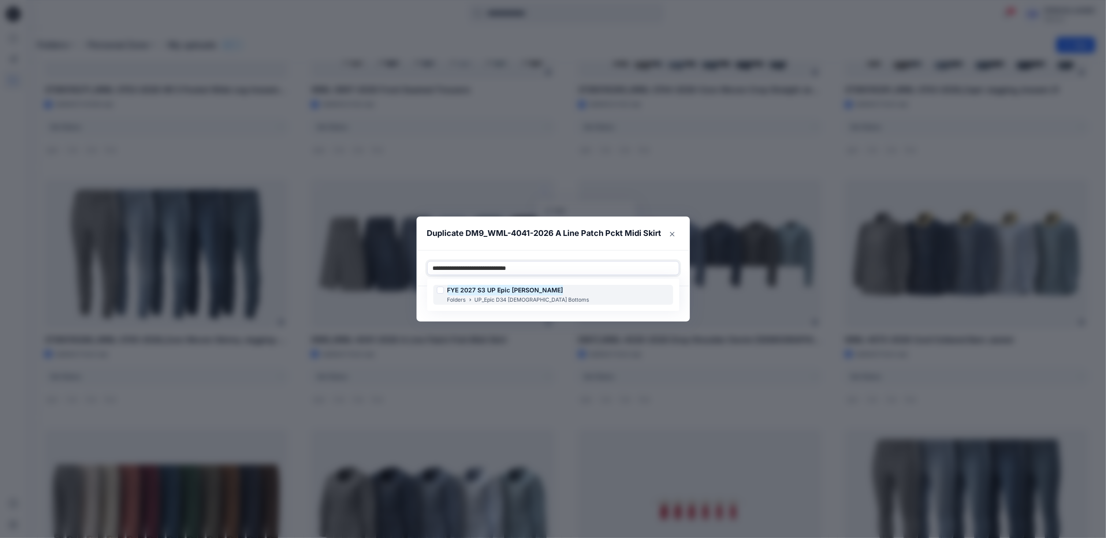
click at [502, 291] on mark "FYE 2027 S3 UP Epic [PERSON_NAME]" at bounding box center [505, 290] width 116 height 12
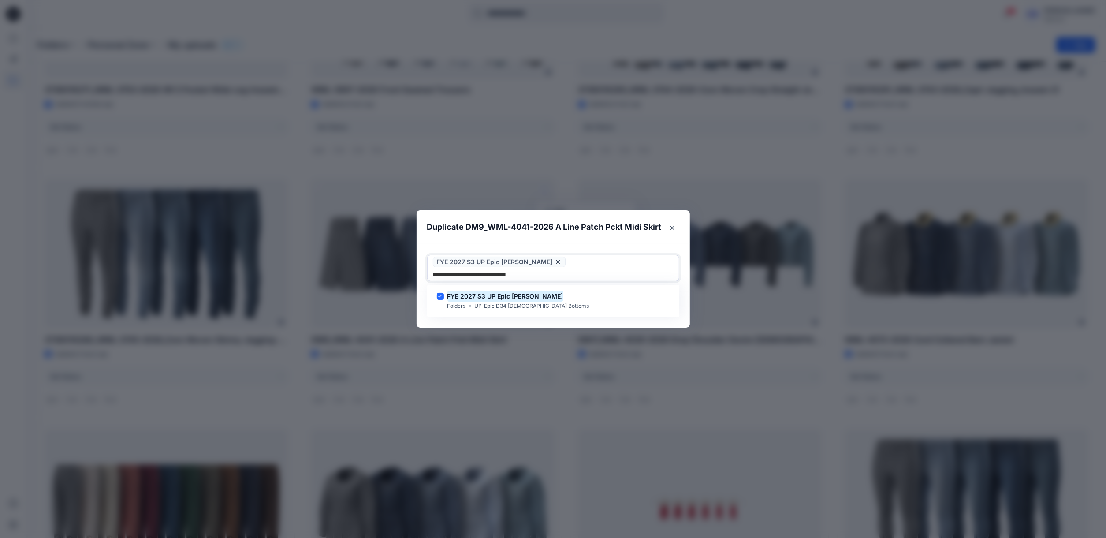
type input "**********"
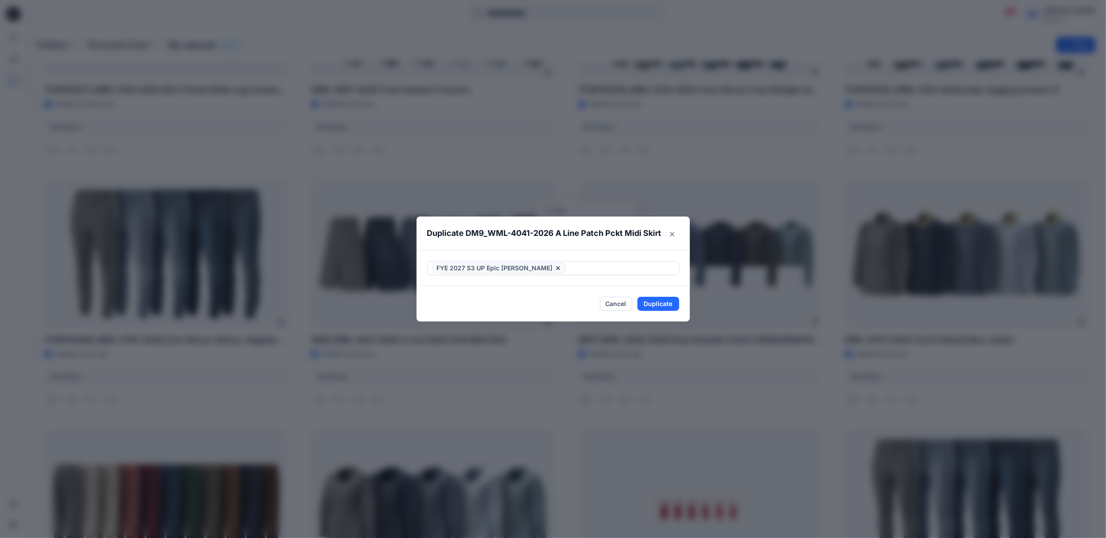
click at [473, 311] on footer "Cancel Duplicate" at bounding box center [552, 303] width 273 height 35
click at [667, 301] on button "Duplicate" at bounding box center [658, 304] width 42 height 14
click at [667, 301] on button "Close" at bounding box center [664, 304] width 29 height 14
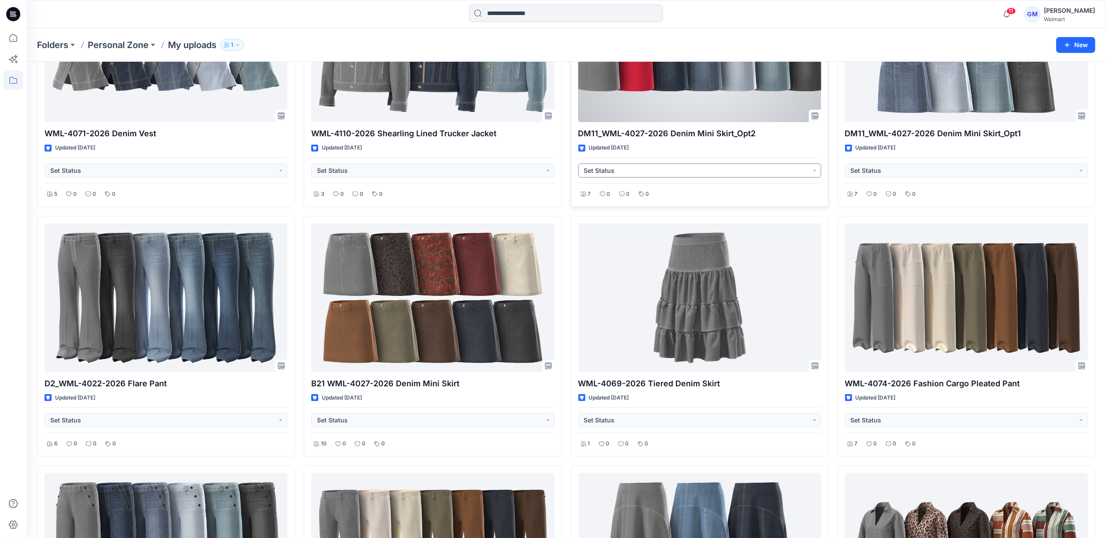
scroll to position [1146, 0]
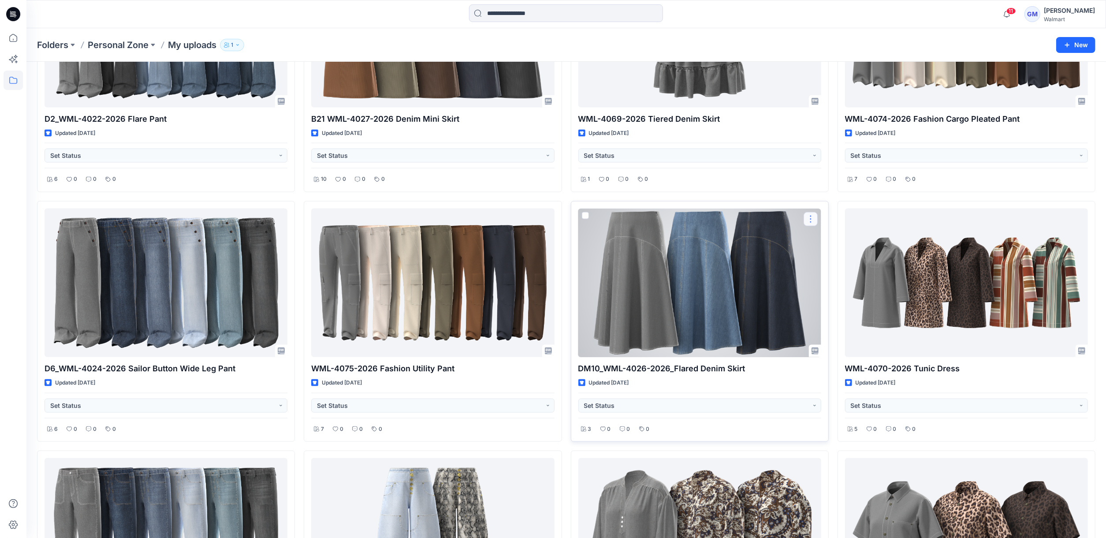
click at [810, 225] on button "button" at bounding box center [810, 219] width 14 height 14
click at [825, 272] on p "Duplicate to..." at bounding box center [841, 272] width 40 height 9
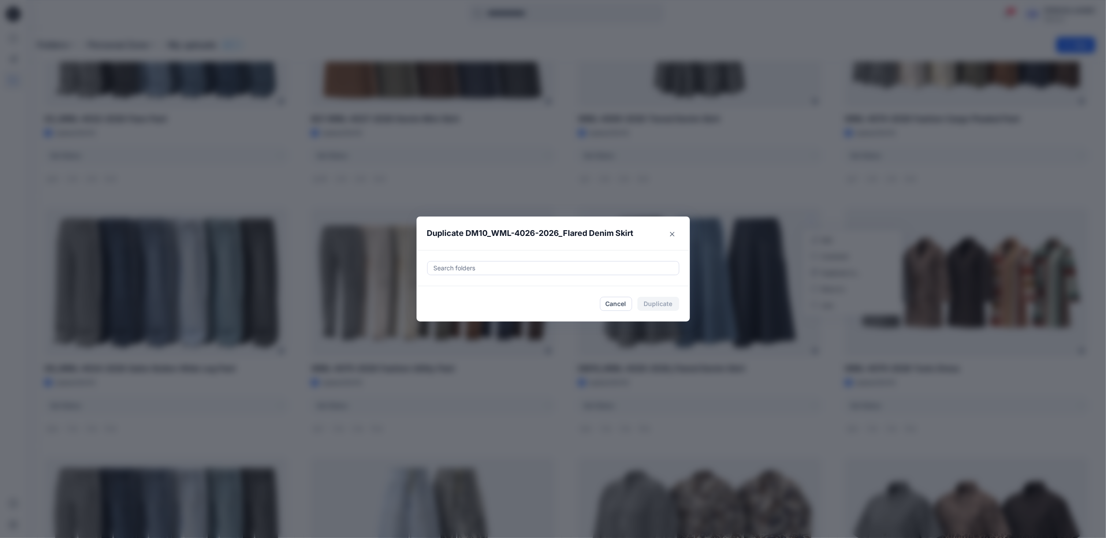
click at [546, 266] on div at bounding box center [553, 268] width 241 height 11
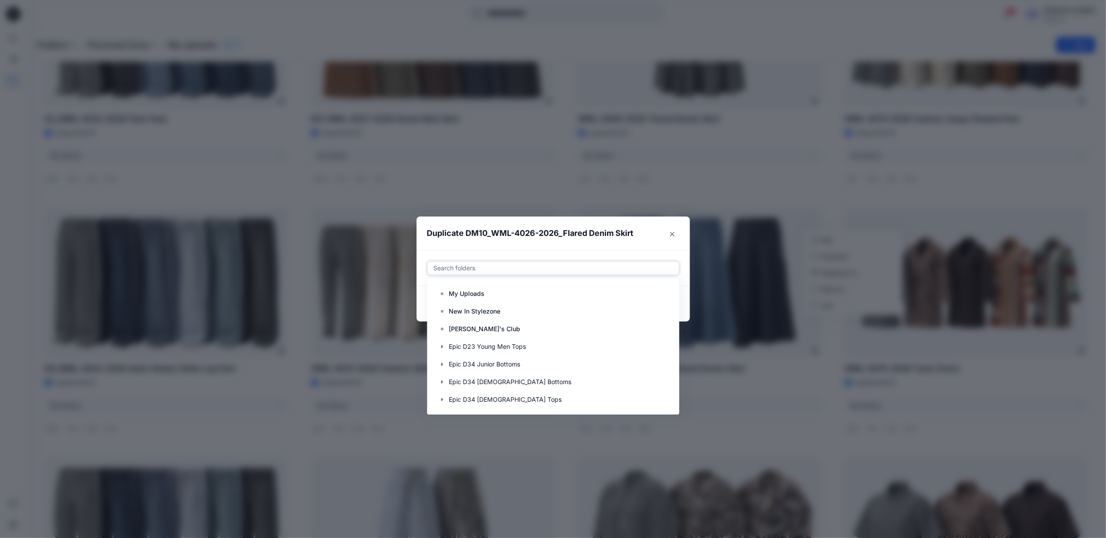
paste input "**********"
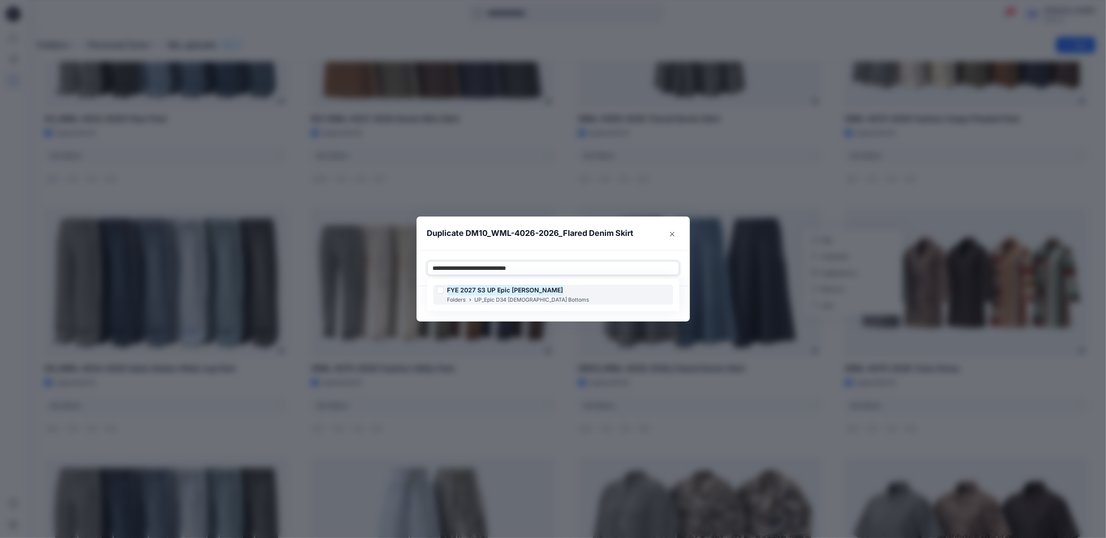
click at [508, 292] on mark "FYE 2027 S3 UP Epic [PERSON_NAME]" at bounding box center [505, 290] width 116 height 12
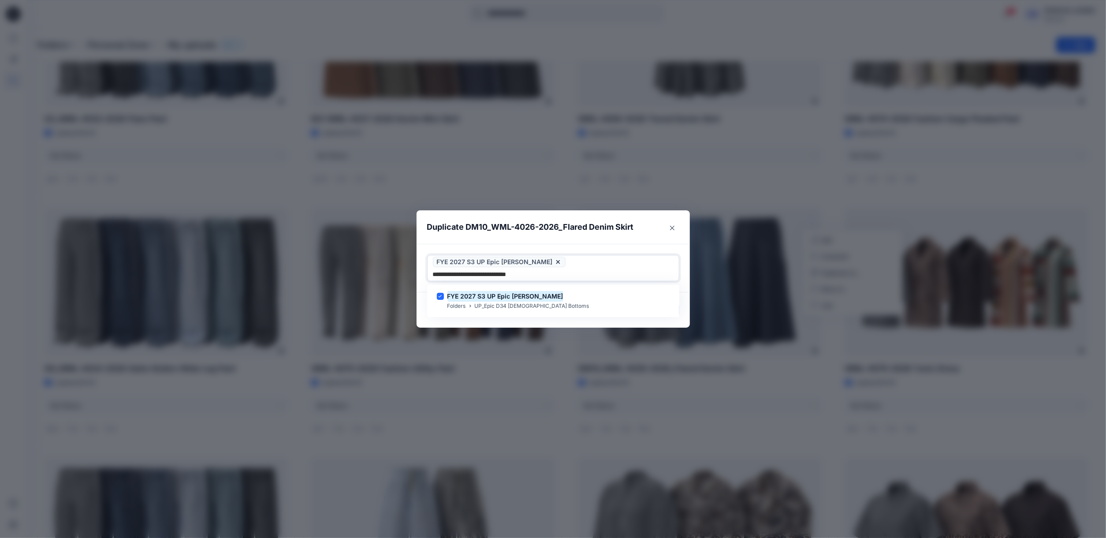
type input "**********"
click at [510, 318] on footer "Cancel Duplicate" at bounding box center [552, 309] width 273 height 35
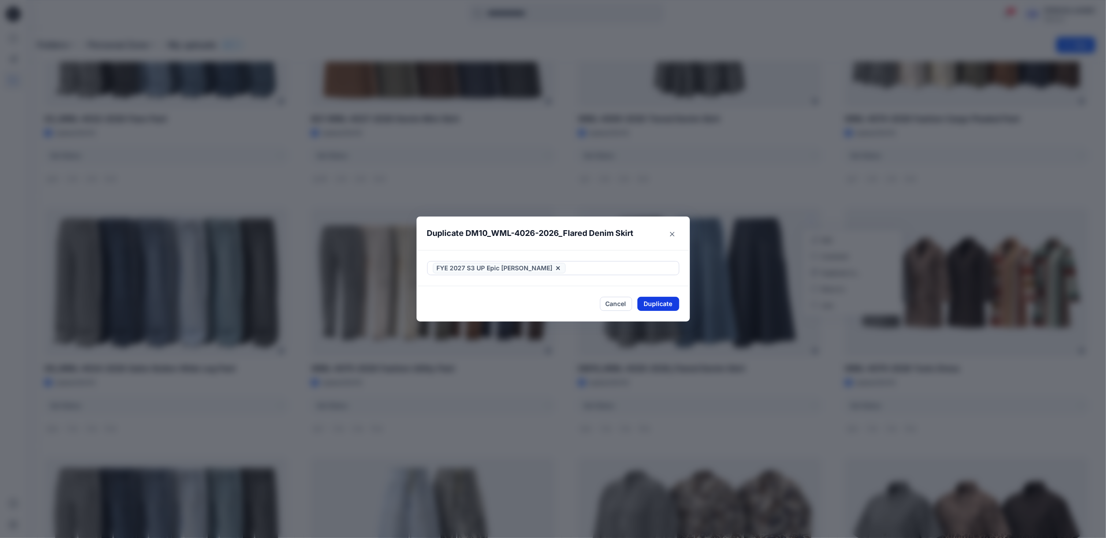
click at [654, 301] on button "Duplicate" at bounding box center [658, 304] width 42 height 14
click at [679, 303] on button "Close" at bounding box center [664, 304] width 29 height 14
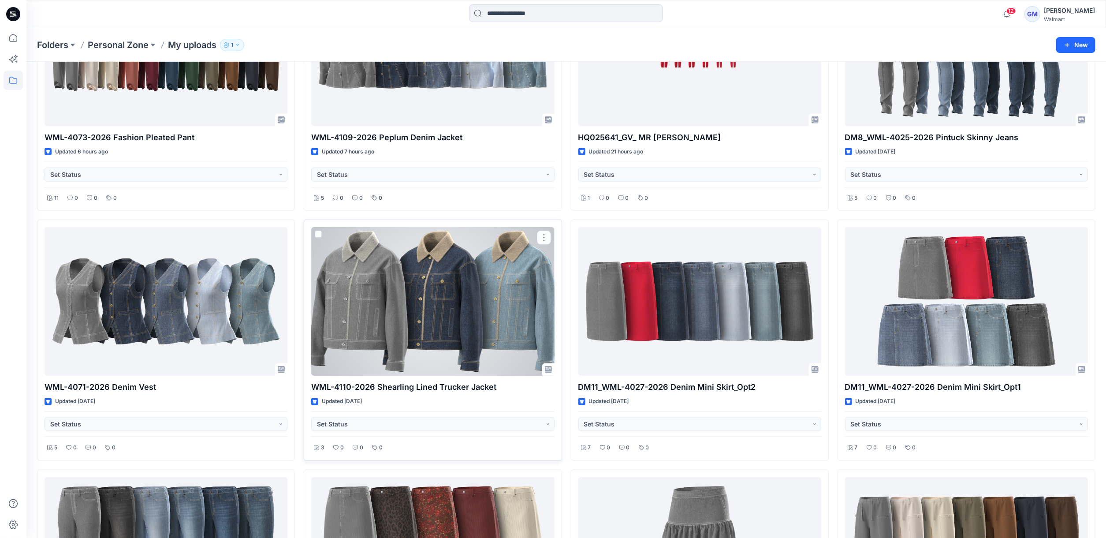
scroll to position [705, 0]
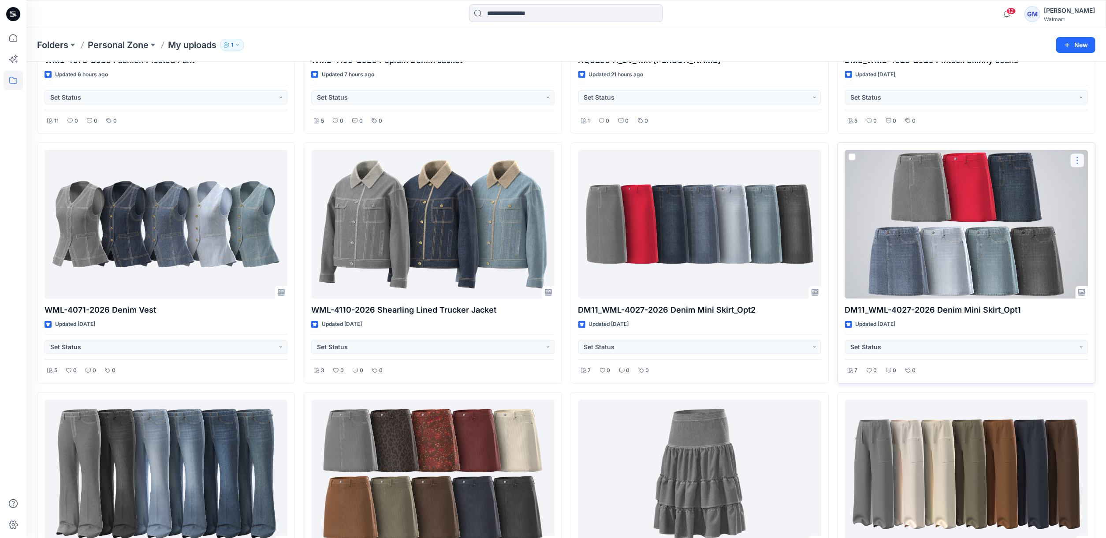
click at [950, 163] on button "button" at bounding box center [1077, 160] width 14 height 14
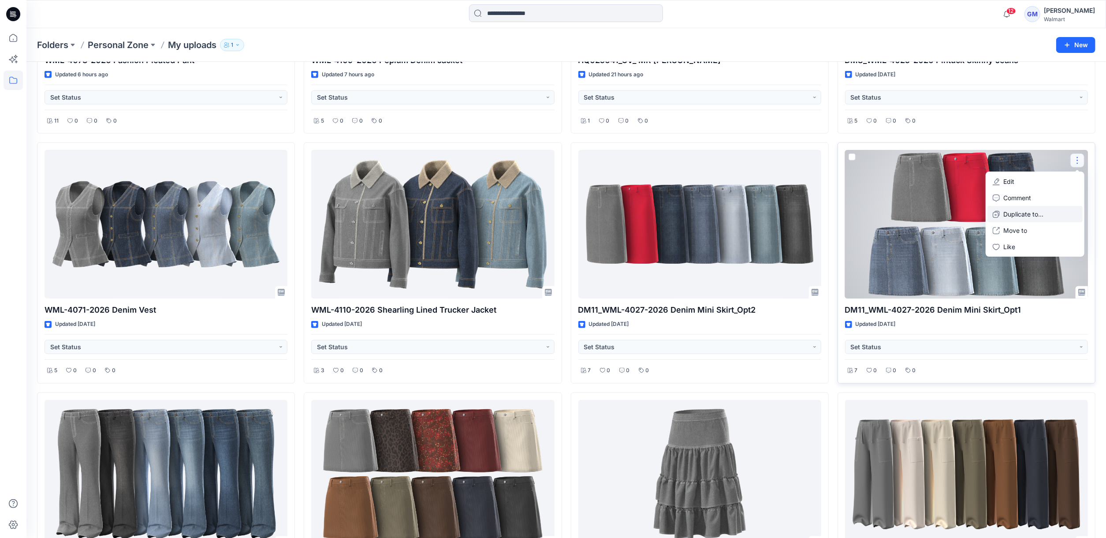
click at [950, 213] on button "Duplicate to..." at bounding box center [1034, 214] width 95 height 16
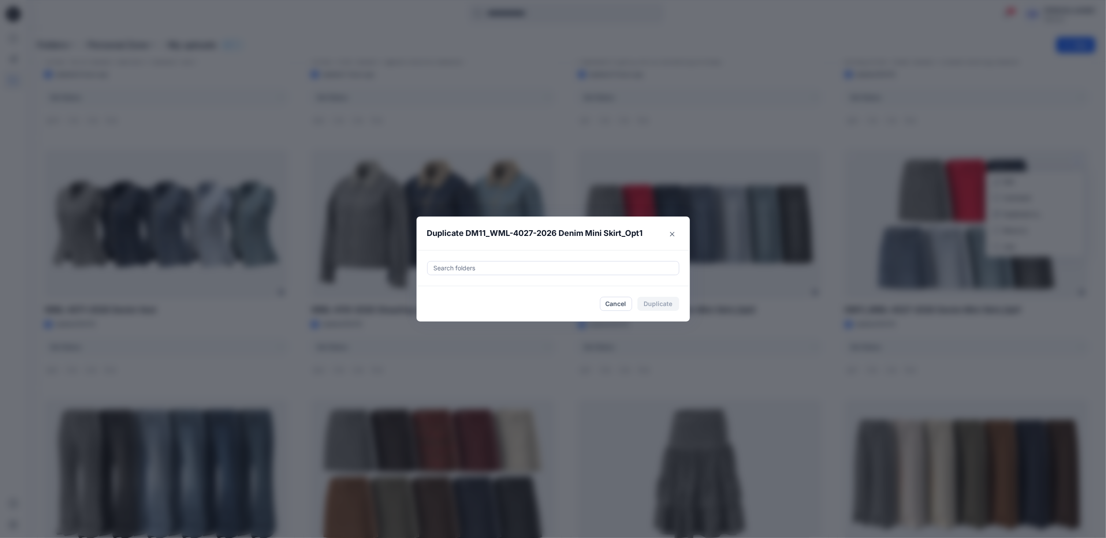
click at [600, 271] on div at bounding box center [553, 268] width 241 height 11
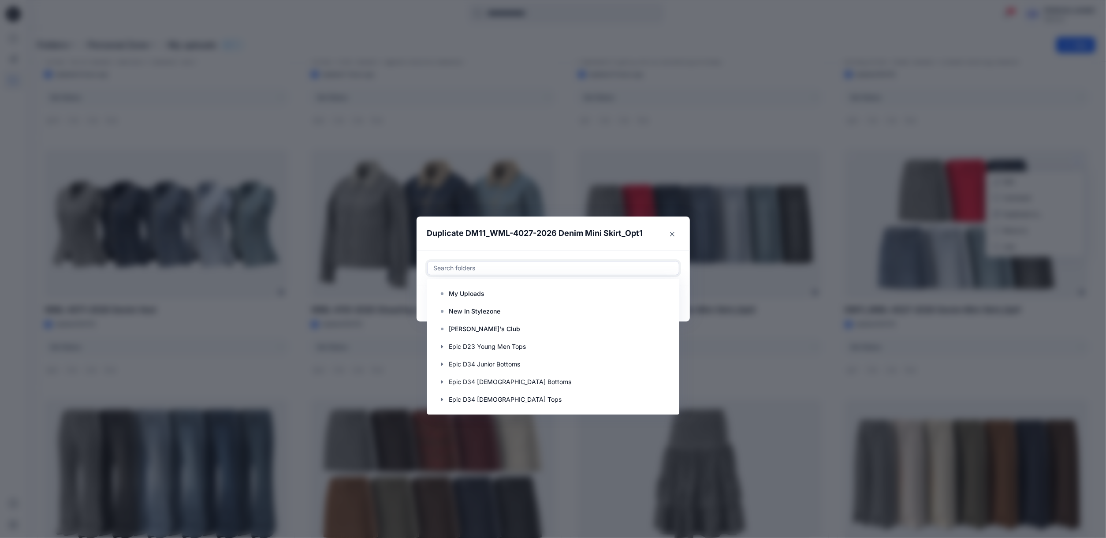
paste input "**********"
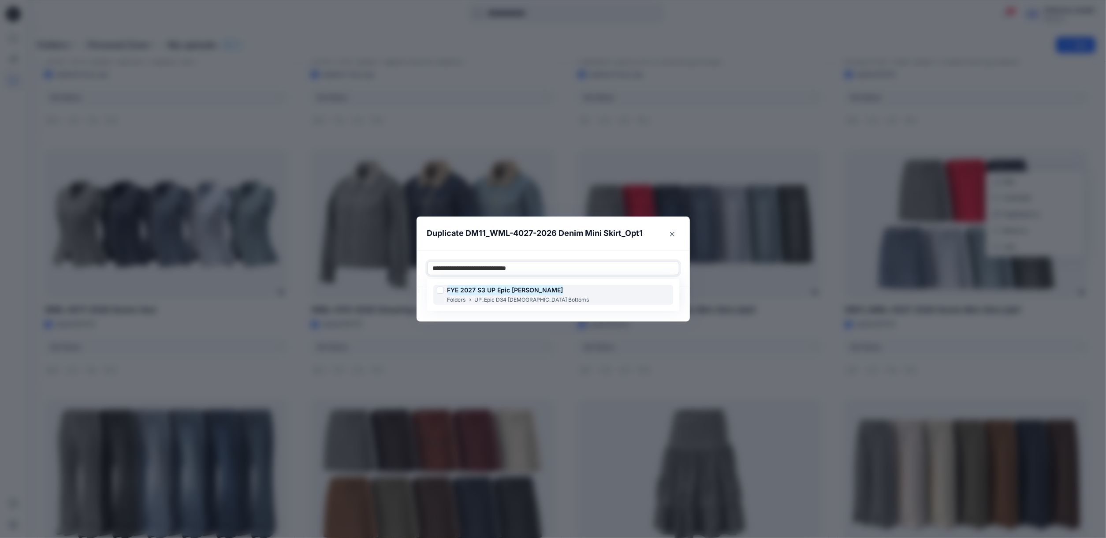
click at [550, 290] on mark "FYE 2027 S3 UP Epic [PERSON_NAME]" at bounding box center [505, 290] width 116 height 12
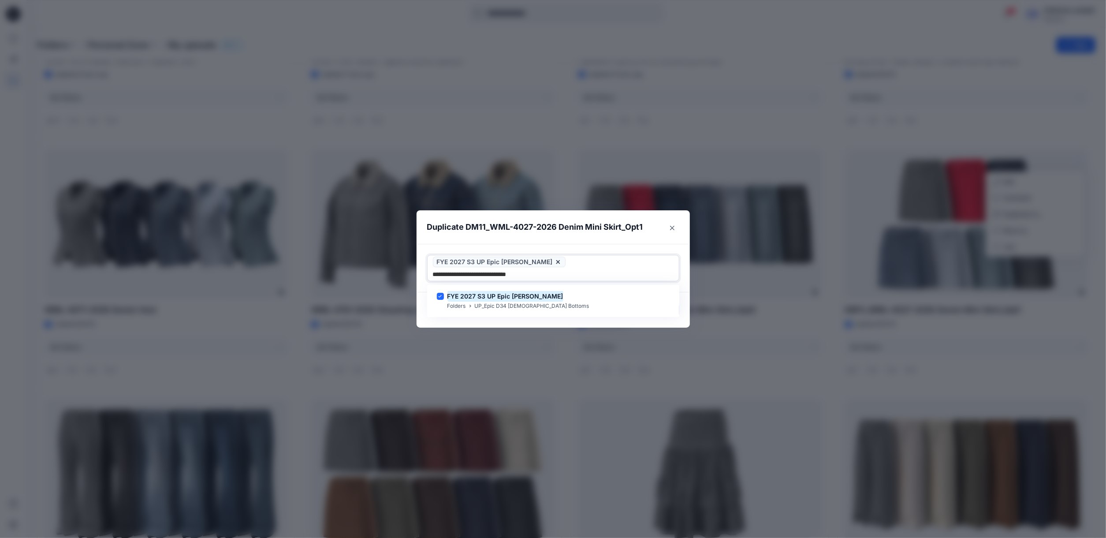
type input "**********"
click at [501, 316] on footer "Cancel Duplicate" at bounding box center [552, 309] width 273 height 35
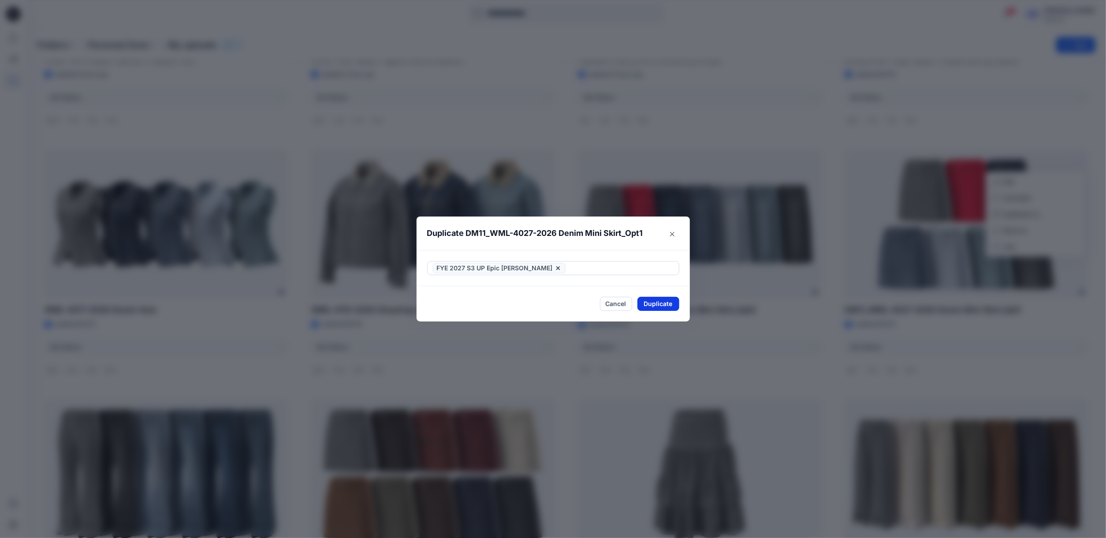
click at [666, 298] on button "Duplicate" at bounding box center [658, 304] width 42 height 14
click at [676, 229] on button "Close" at bounding box center [672, 234] width 14 height 14
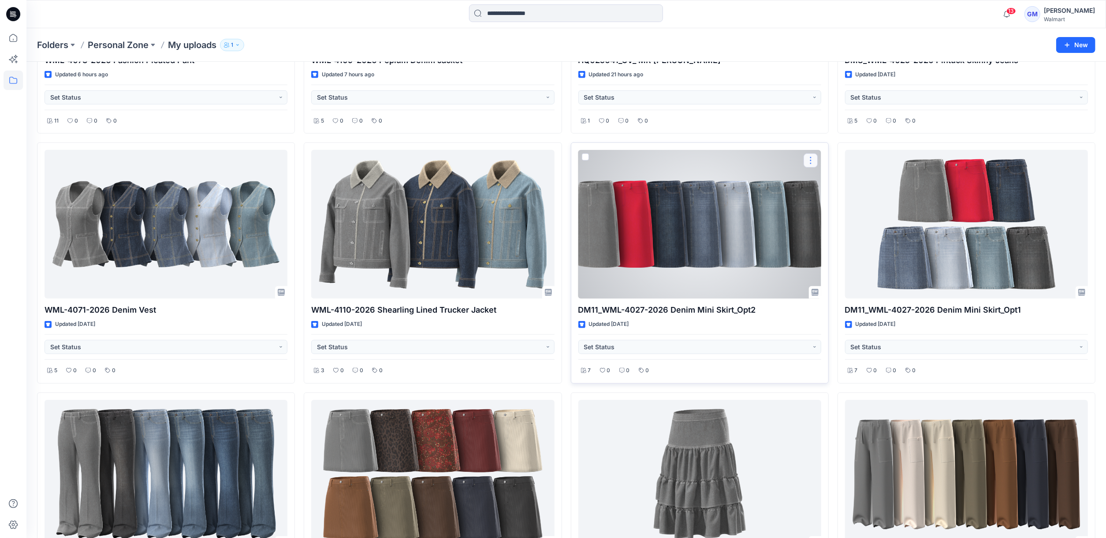
click at [810, 167] on button "button" at bounding box center [810, 160] width 14 height 14
click at [824, 213] on p "Duplicate to..." at bounding box center [841, 213] width 40 height 9
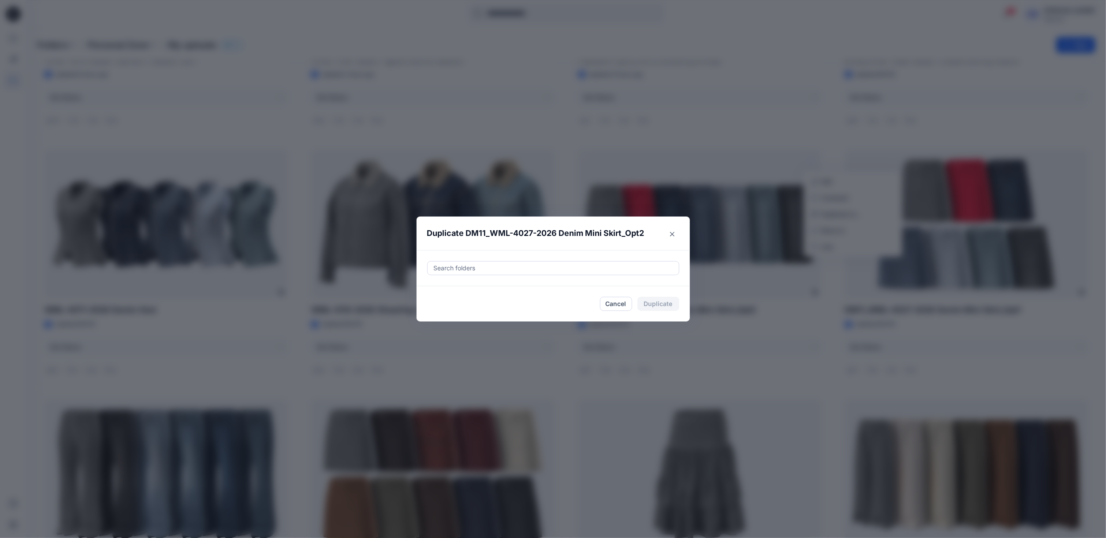
click at [514, 272] on div at bounding box center [553, 268] width 241 height 11
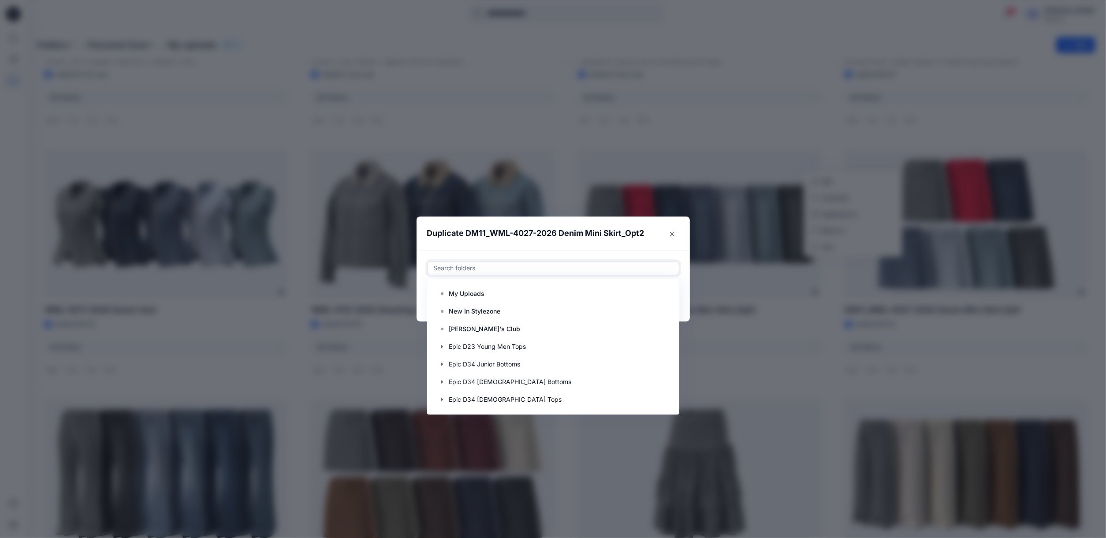
paste input "**********"
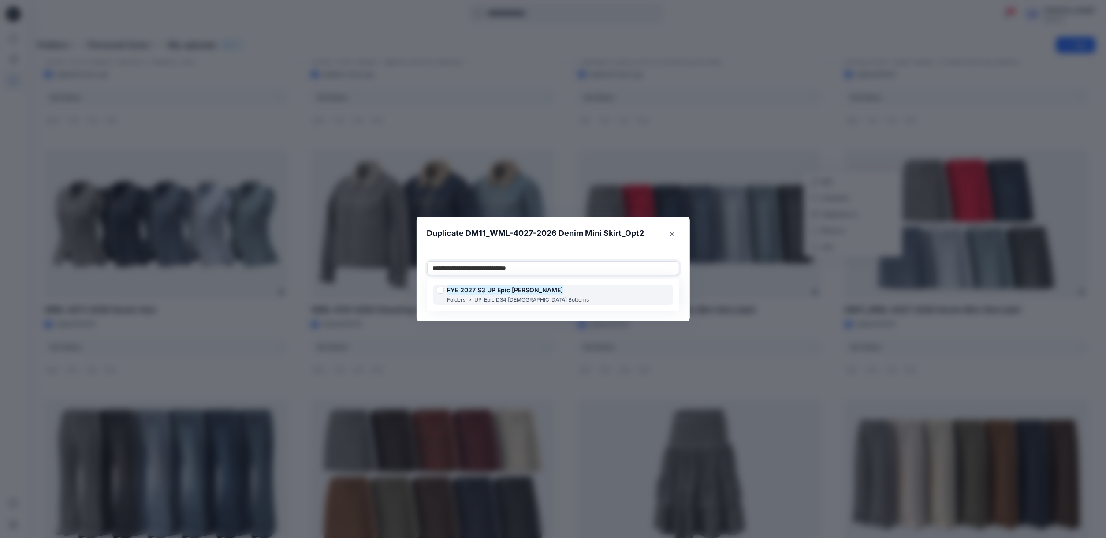
click at [538, 294] on mark "FYE 2027 S3 UP Epic [PERSON_NAME]" at bounding box center [505, 290] width 116 height 12
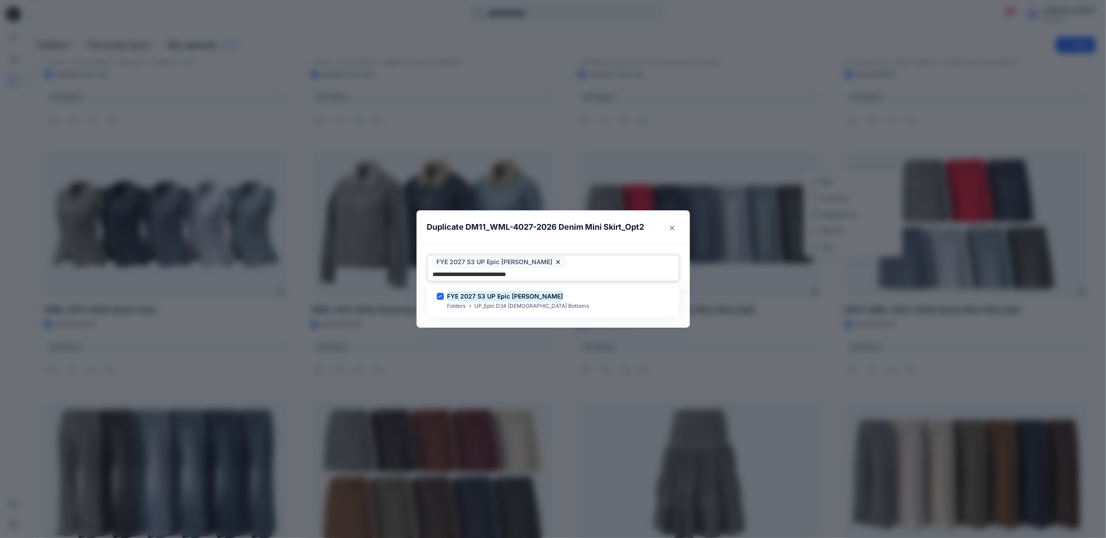
type input "**********"
click at [577, 312] on footer "Cancel Duplicate" at bounding box center [552, 309] width 273 height 35
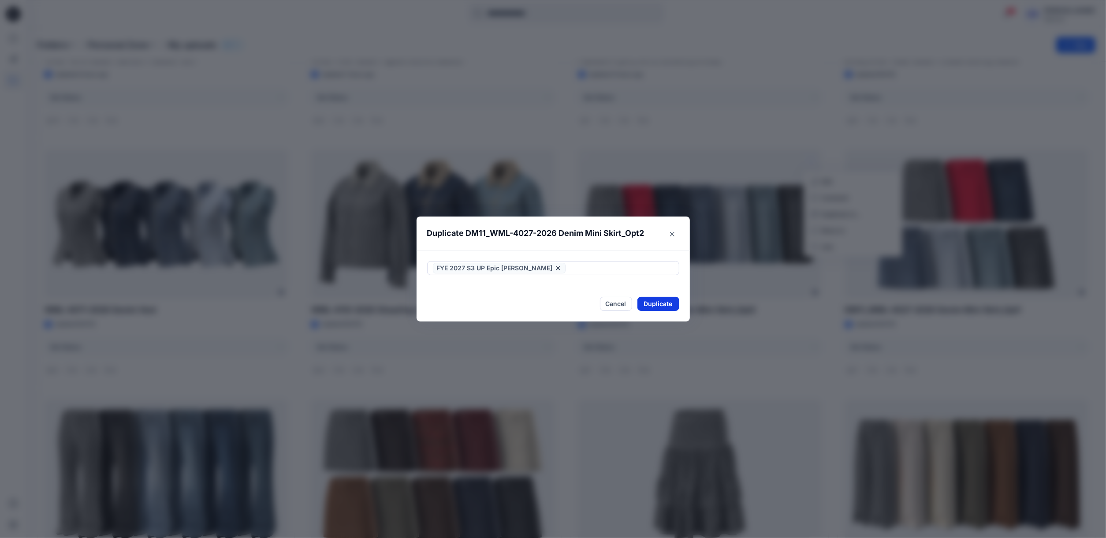
click at [660, 304] on button "Duplicate" at bounding box center [658, 304] width 42 height 14
click at [679, 234] on button "Close" at bounding box center [672, 234] width 14 height 14
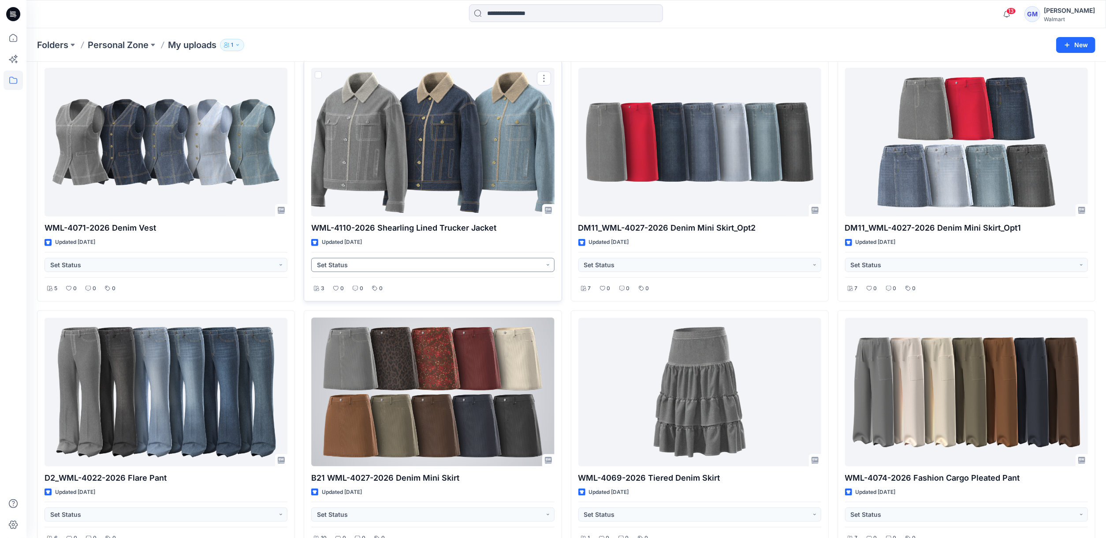
scroll to position [881, 0]
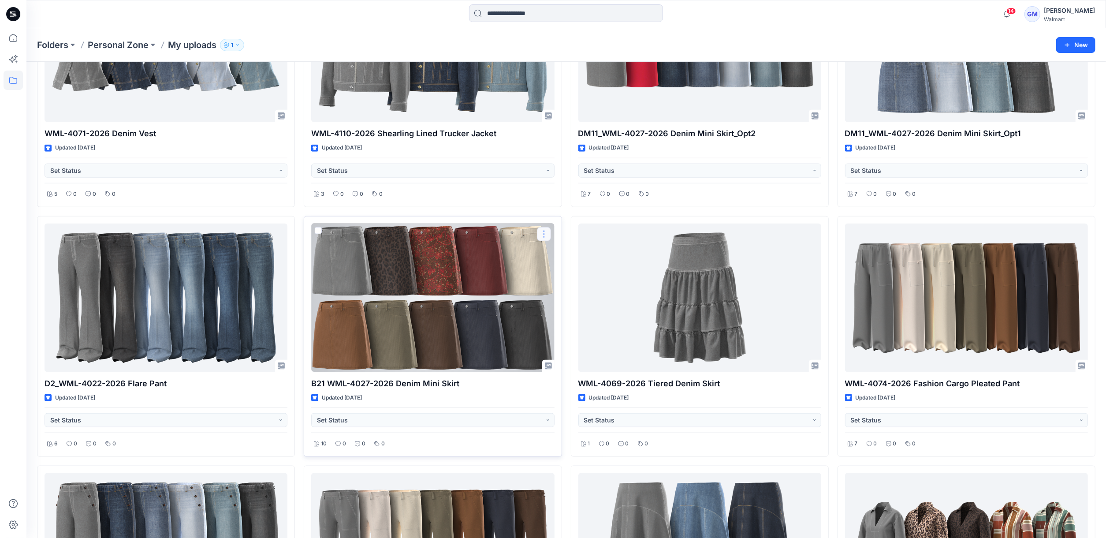
click at [546, 236] on button "button" at bounding box center [544, 234] width 14 height 14
click at [556, 287] on p "Duplicate to..." at bounding box center [574, 287] width 40 height 9
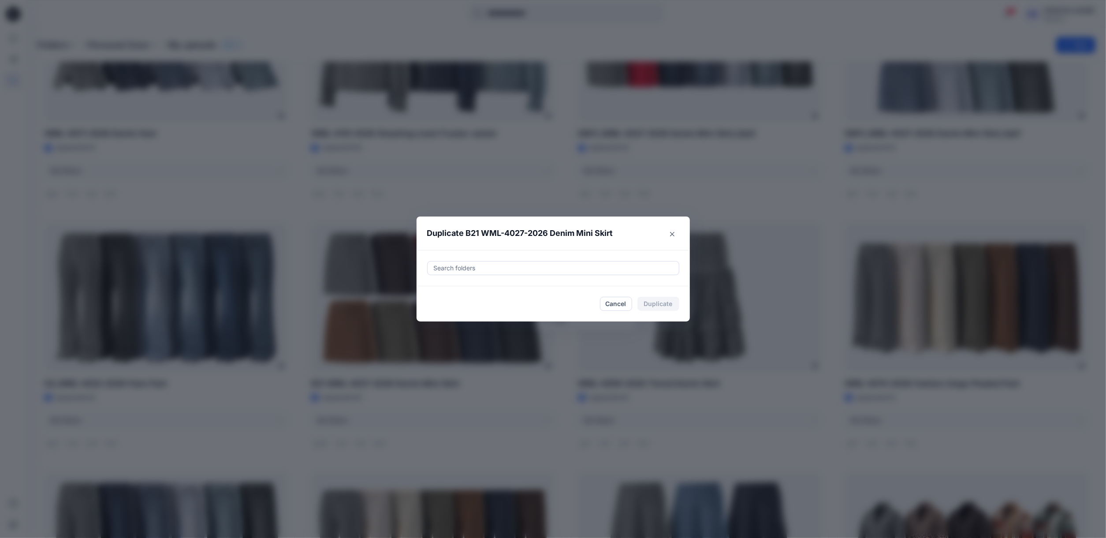
click at [545, 262] on div "Search folders" at bounding box center [552, 267] width 251 height 13
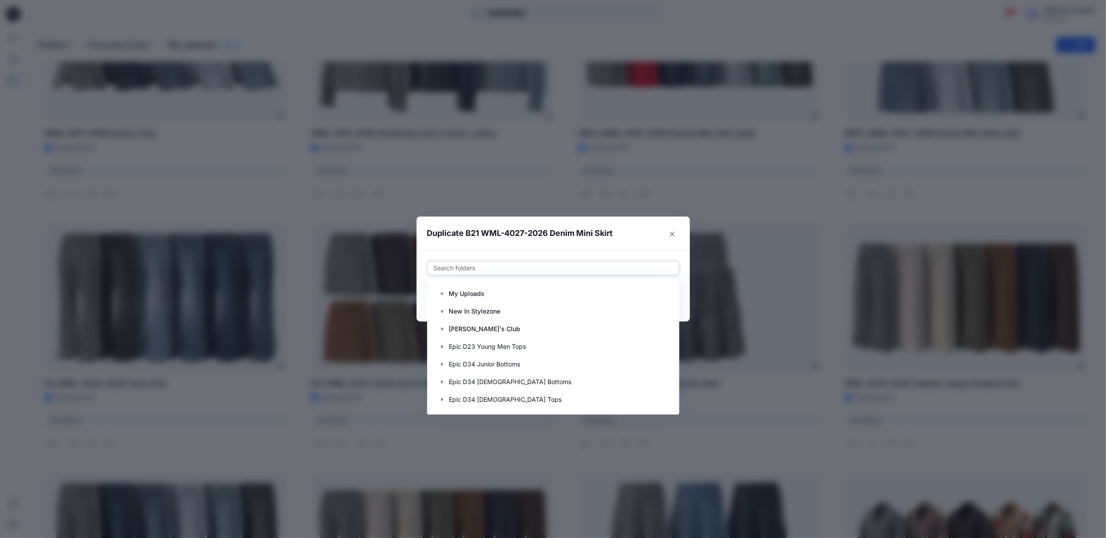
paste input "**********"
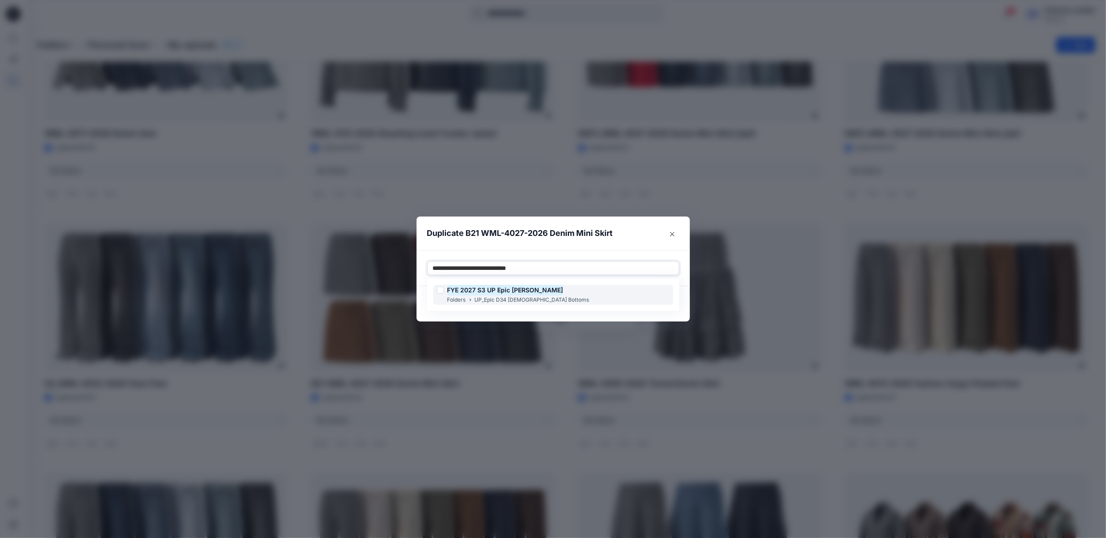
click at [516, 288] on mark "FYE 2027 S3 UP Epic [PERSON_NAME]" at bounding box center [505, 290] width 116 height 12
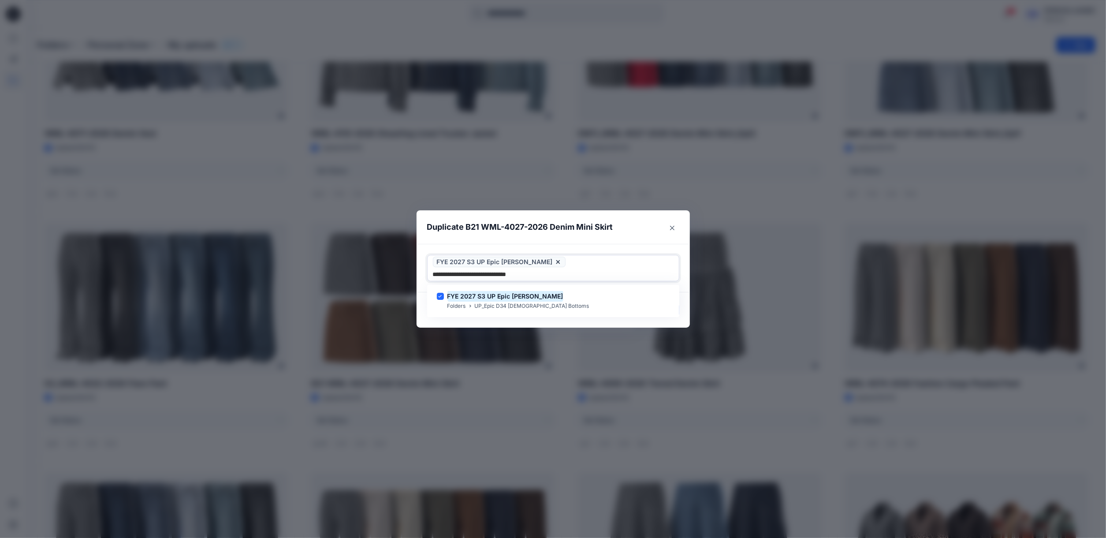
type input "**********"
drag, startPoint x: 507, startPoint y: 312, endPoint x: 559, endPoint y: 310, distance: 52.5
click at [508, 312] on footer "Cancel Duplicate" at bounding box center [552, 309] width 273 height 35
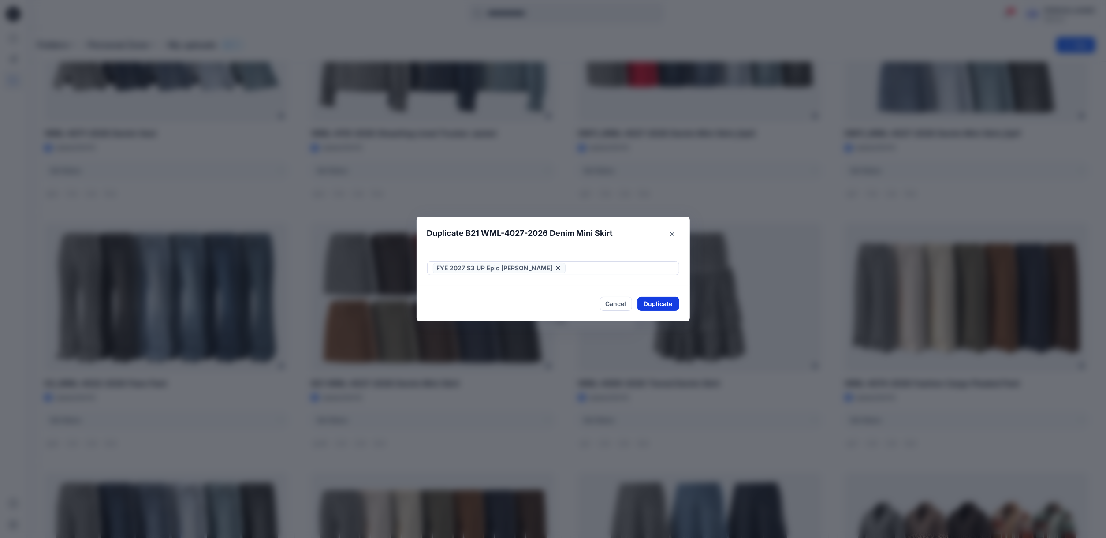
click at [654, 301] on button "Duplicate" at bounding box center [658, 304] width 42 height 14
click at [674, 235] on icon "Close" at bounding box center [672, 233] width 4 height 4
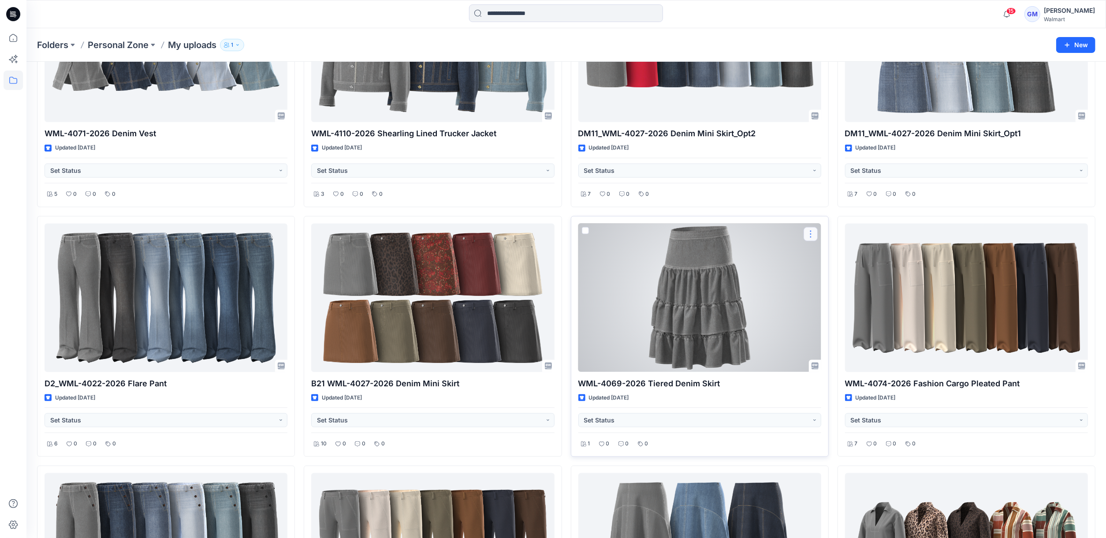
click at [815, 235] on button "button" at bounding box center [810, 234] width 14 height 14
click at [821, 285] on p "Duplicate to..." at bounding box center [841, 287] width 40 height 9
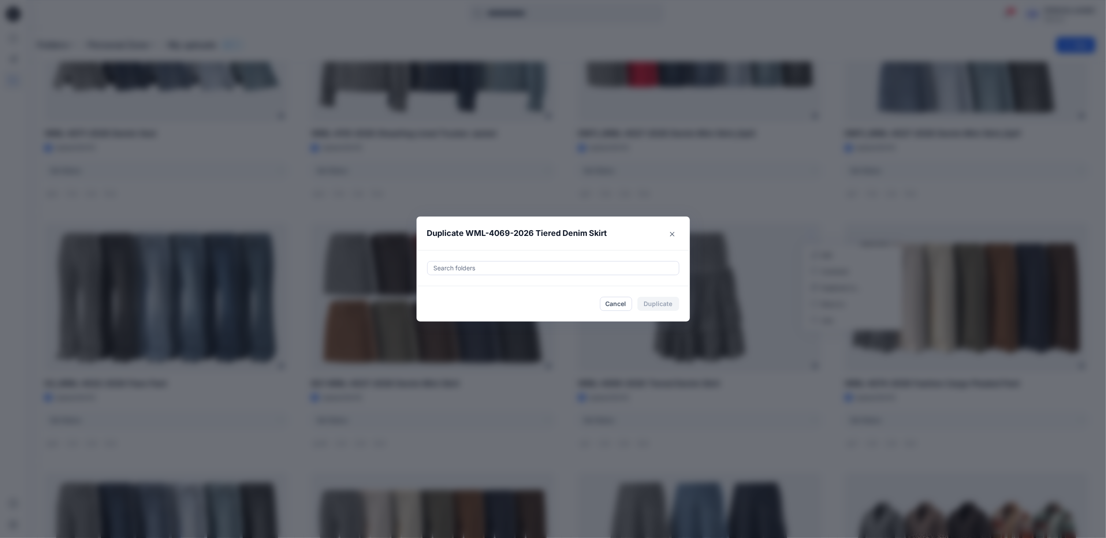
click at [569, 268] on div at bounding box center [553, 268] width 241 height 11
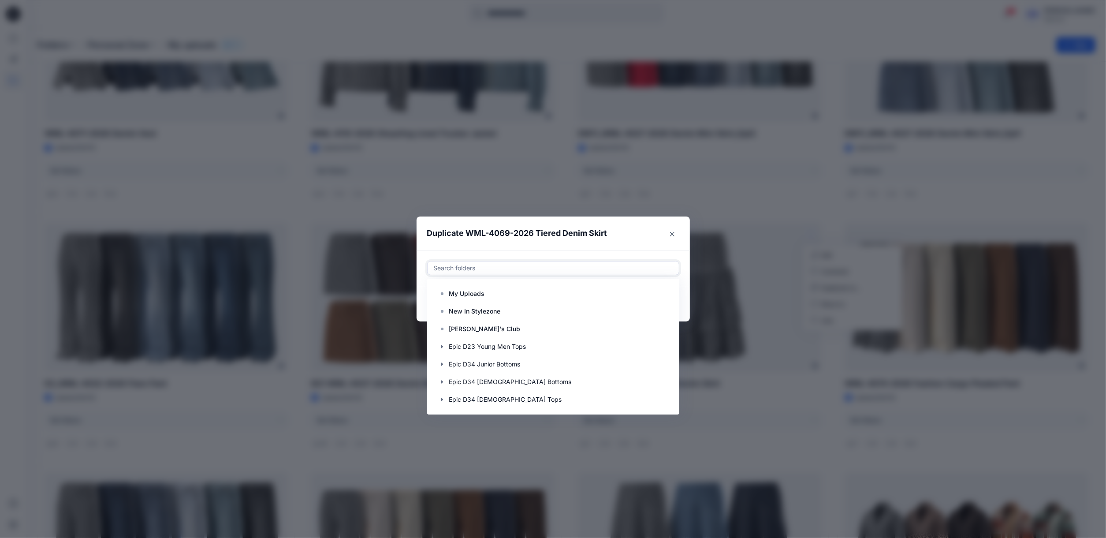
paste input "**********"
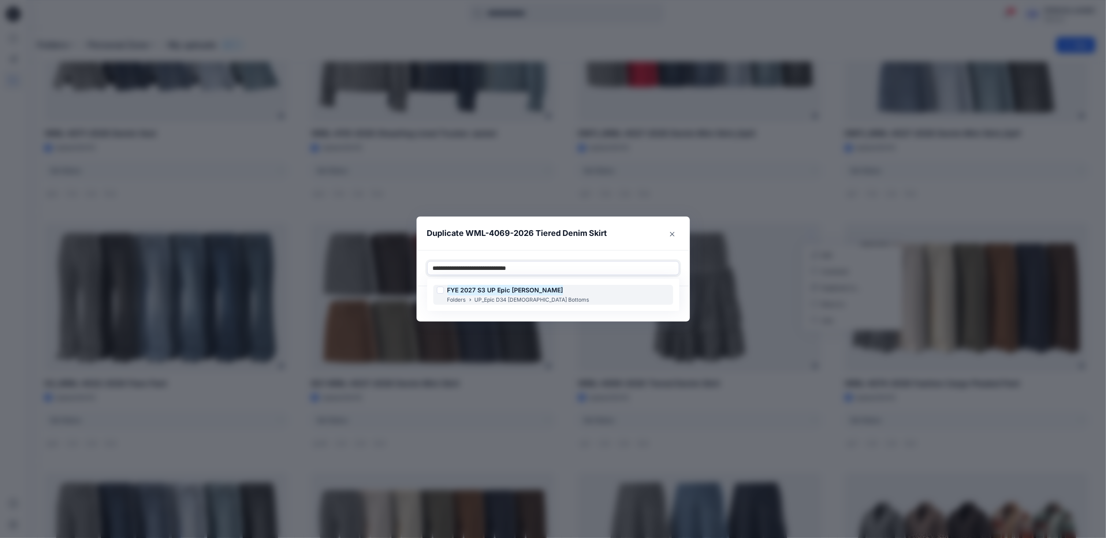
click at [515, 297] on p "UP_Epic D34 [DEMOGRAPHIC_DATA] Bottoms" at bounding box center [532, 299] width 115 height 9
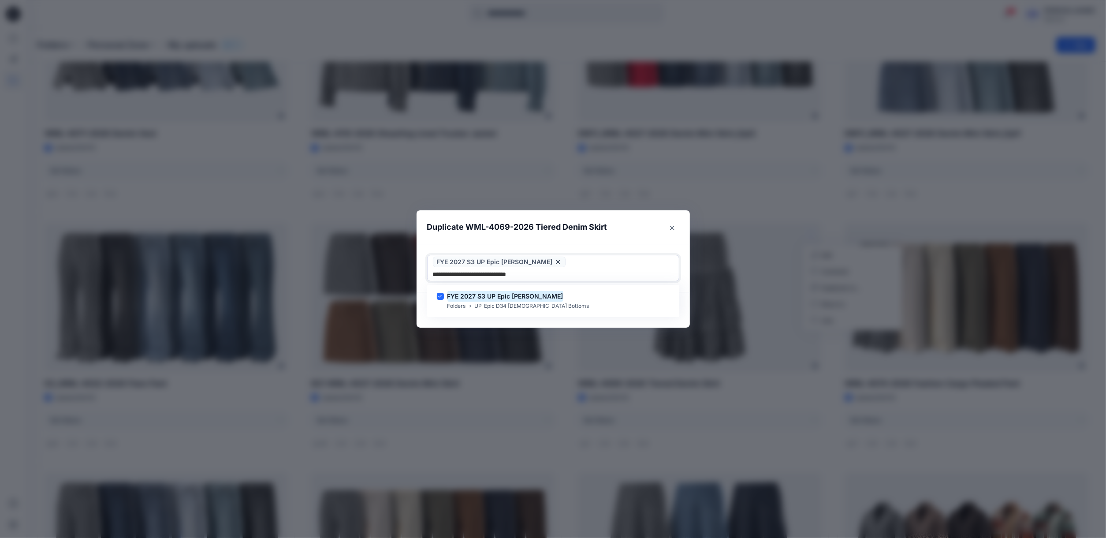
type input "**********"
click at [513, 313] on footer "Cancel Duplicate" at bounding box center [552, 309] width 273 height 35
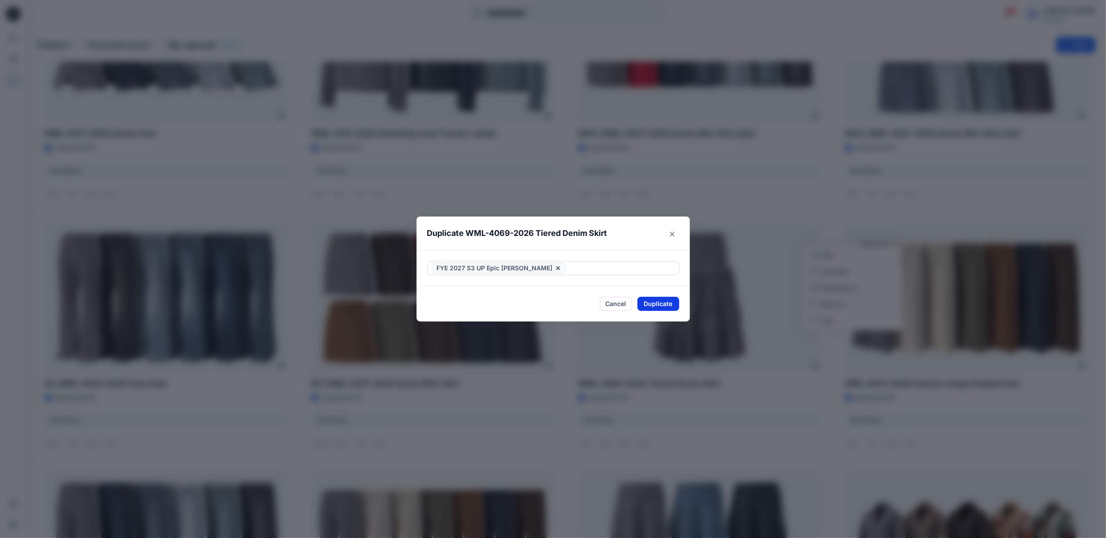
click at [660, 299] on button "Duplicate" at bounding box center [658, 304] width 42 height 14
drag, startPoint x: 675, startPoint y: 233, endPoint x: 683, endPoint y: 237, distance: 9.1
click at [676, 233] on button "Close" at bounding box center [672, 234] width 14 height 14
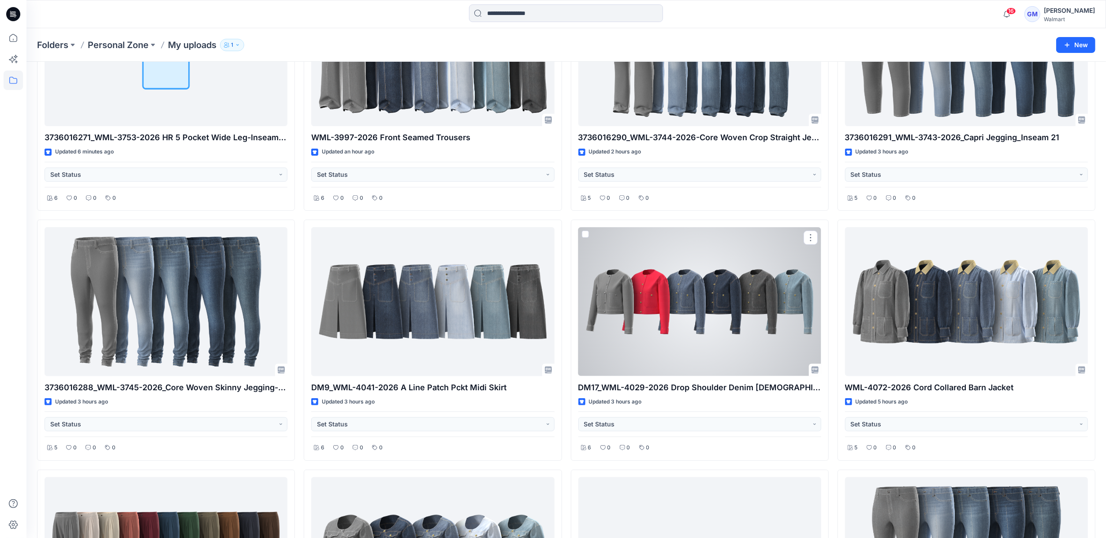
scroll to position [353, 0]
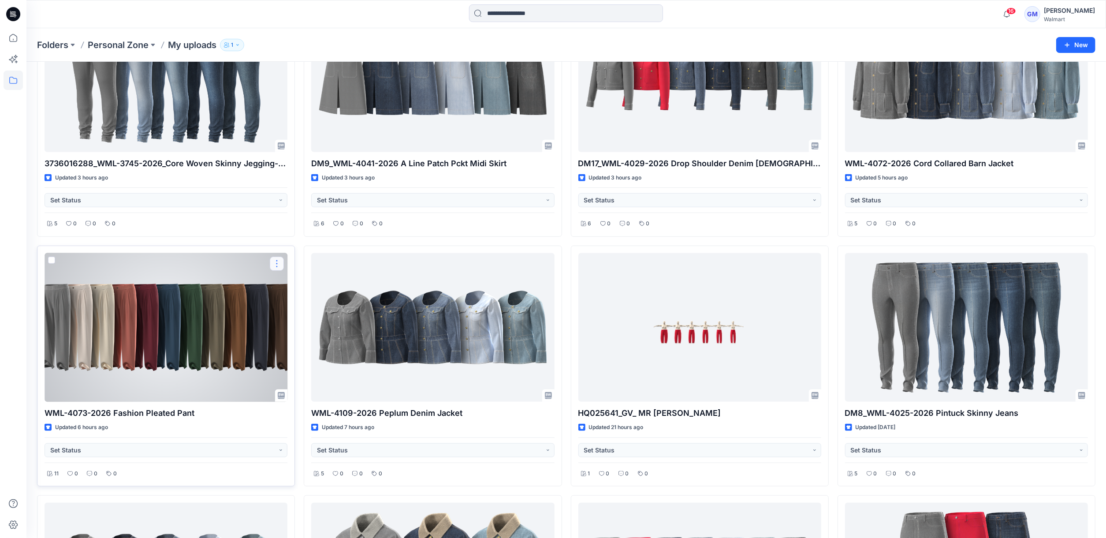
click at [278, 266] on button "button" at bounding box center [277, 263] width 14 height 14
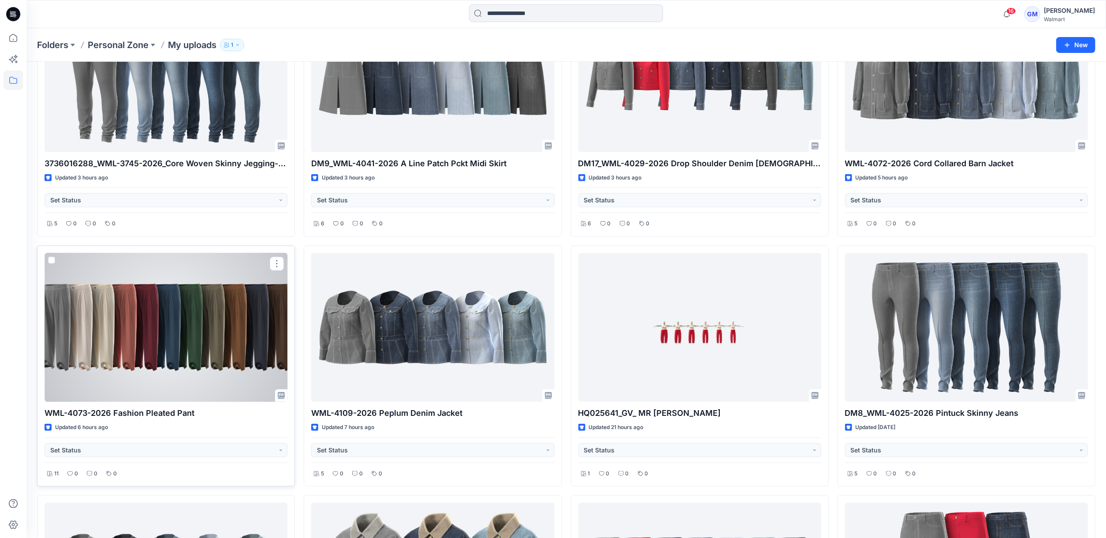
click at [275, 263] on button "button" at bounding box center [277, 263] width 14 height 14
click at [327, 314] on p "Duplicate to..." at bounding box center [307, 316] width 40 height 9
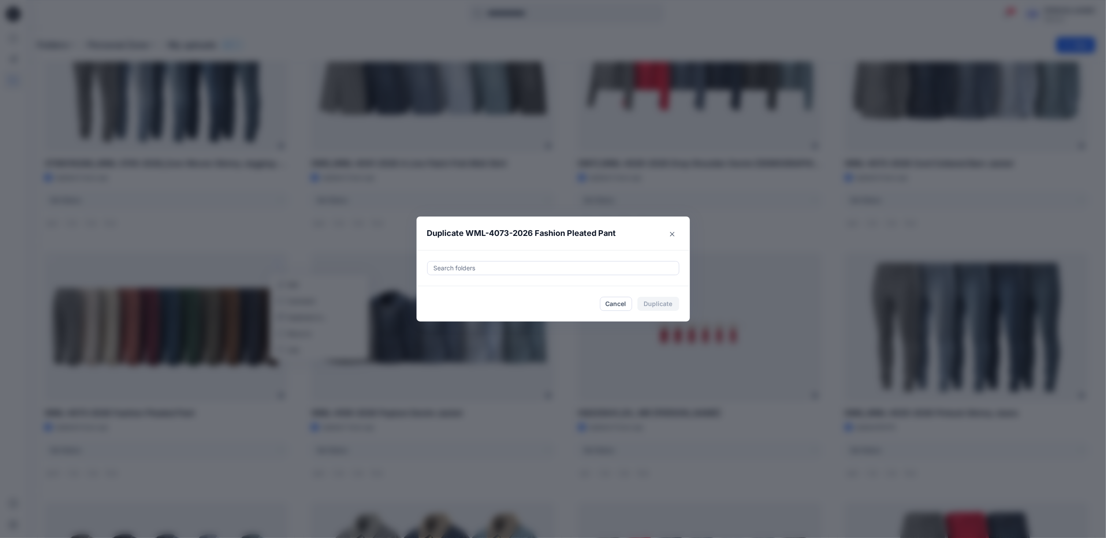
click at [483, 268] on div at bounding box center [553, 268] width 241 height 11
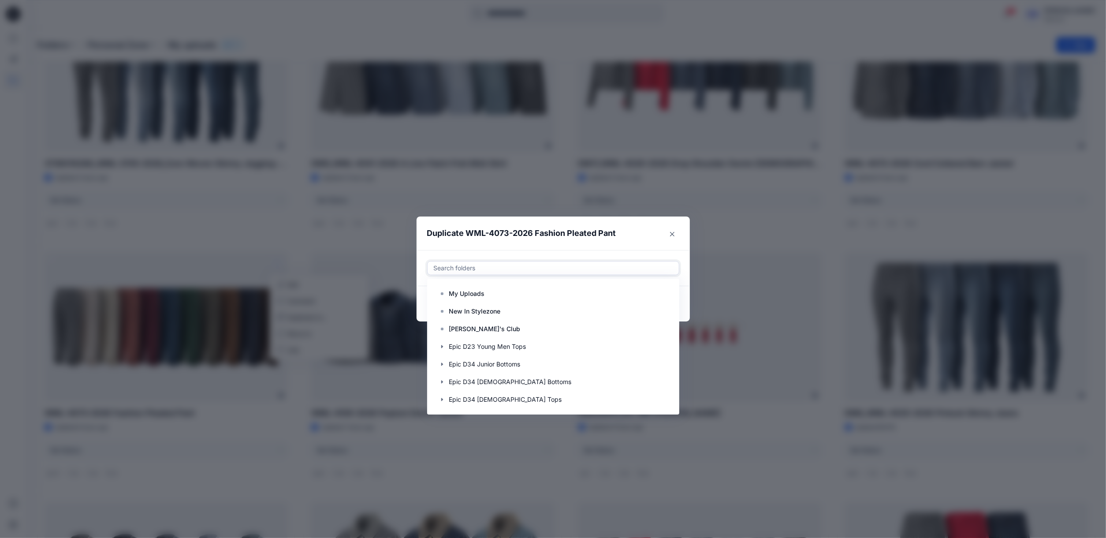
paste input "**********"
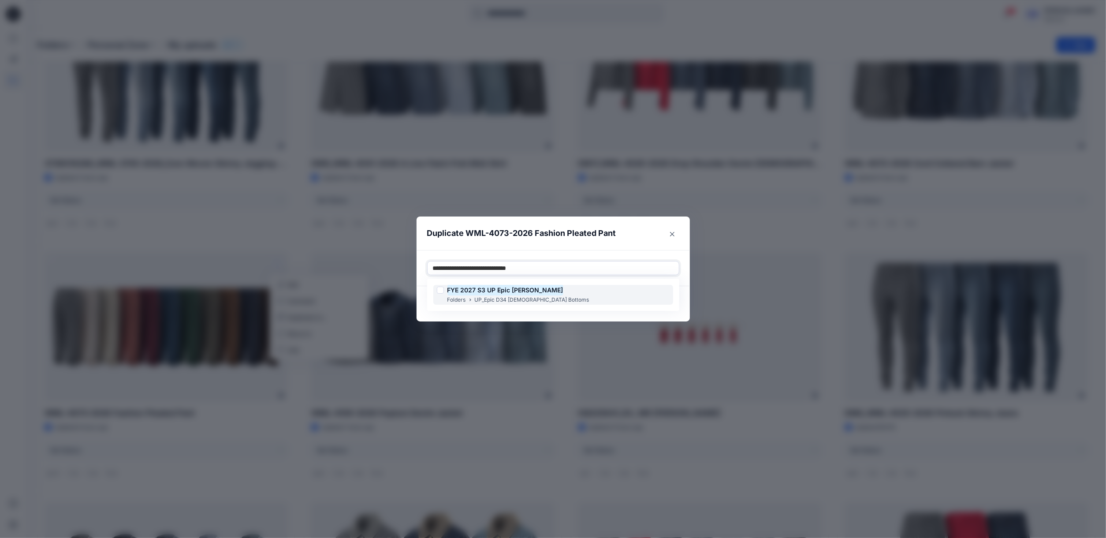
click at [498, 290] on mark "FYE 2027 S3 UP Epic [PERSON_NAME]" at bounding box center [505, 290] width 116 height 12
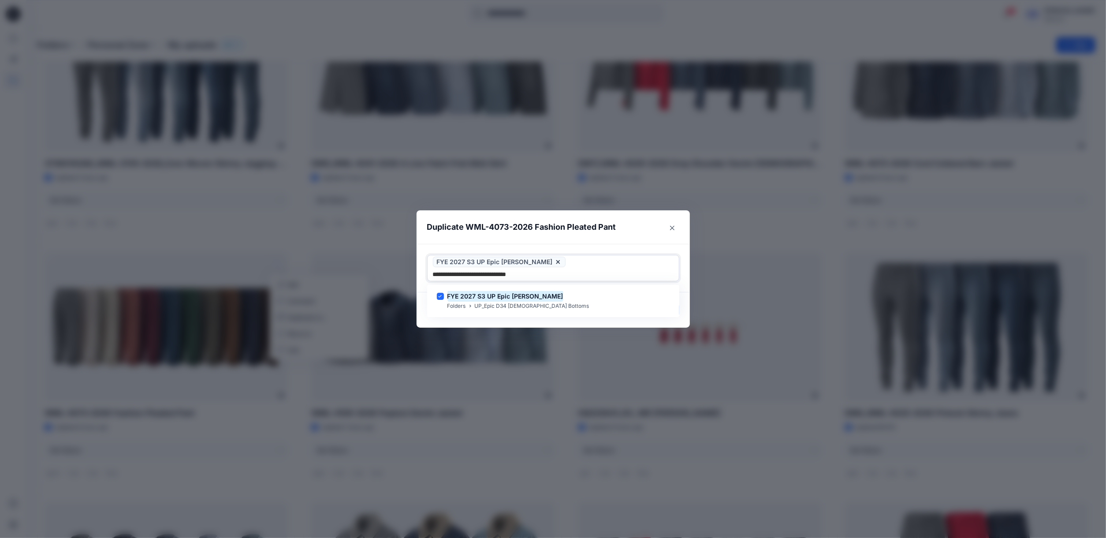
type input "**********"
drag, startPoint x: 560, startPoint y: 315, endPoint x: 668, endPoint y: 323, distance: 108.7
click at [561, 315] on footer "Cancel Duplicate" at bounding box center [552, 309] width 273 height 35
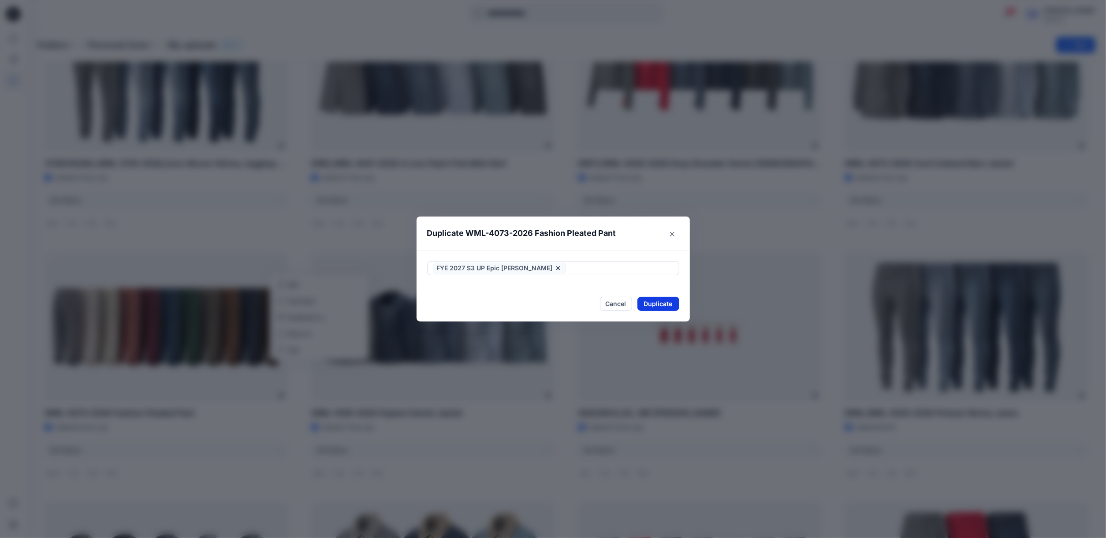
click at [679, 301] on button "Duplicate" at bounding box center [658, 304] width 42 height 14
click at [679, 301] on button "Close" at bounding box center [664, 304] width 29 height 14
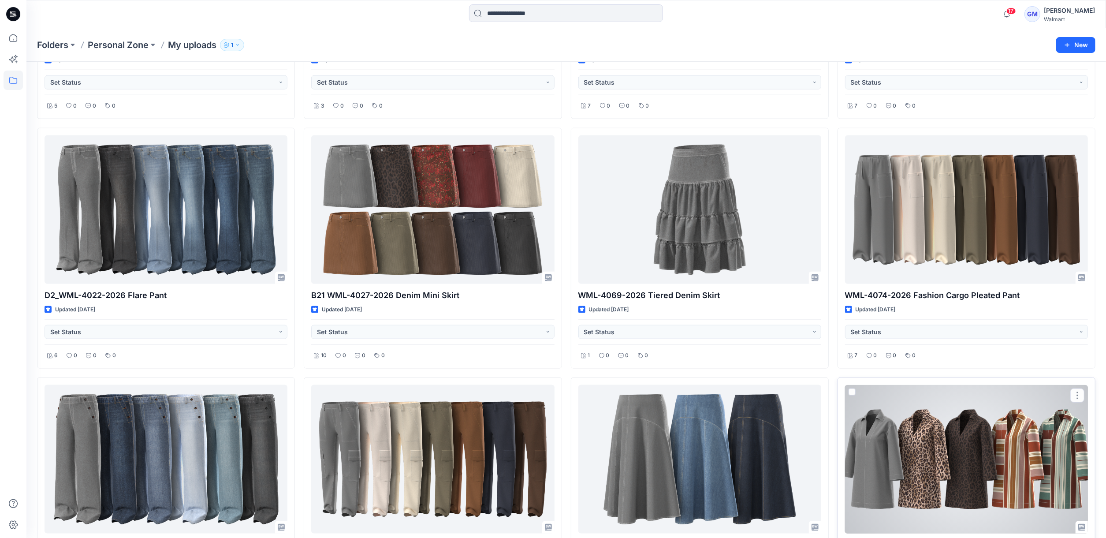
scroll to position [881, 0]
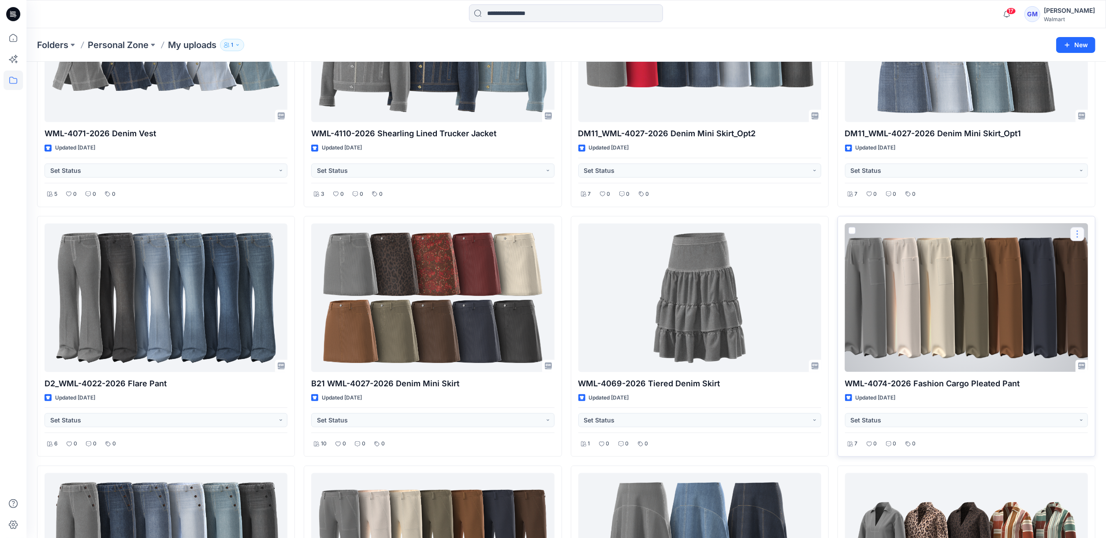
click at [950, 239] on button "button" at bounding box center [1077, 234] width 14 height 14
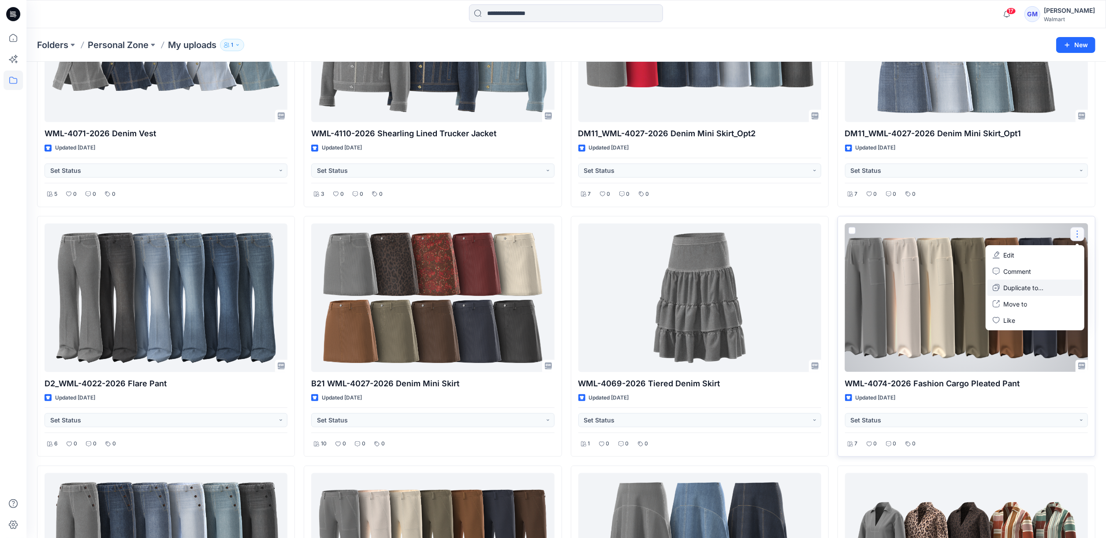
click at [950, 285] on p "Duplicate to..." at bounding box center [1023, 287] width 40 height 9
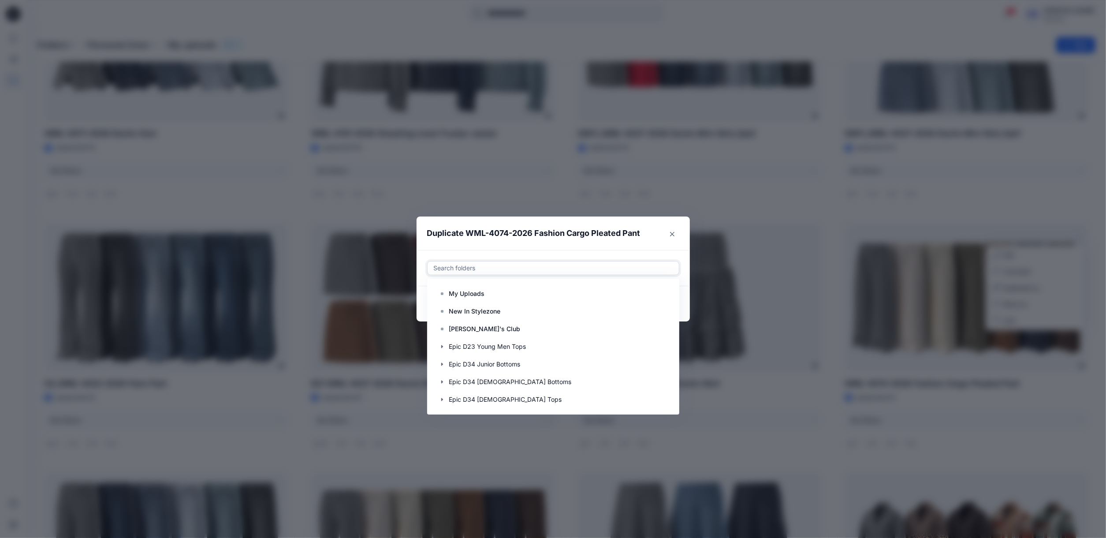
click at [626, 263] on div at bounding box center [553, 268] width 241 height 11
paste input "**********"
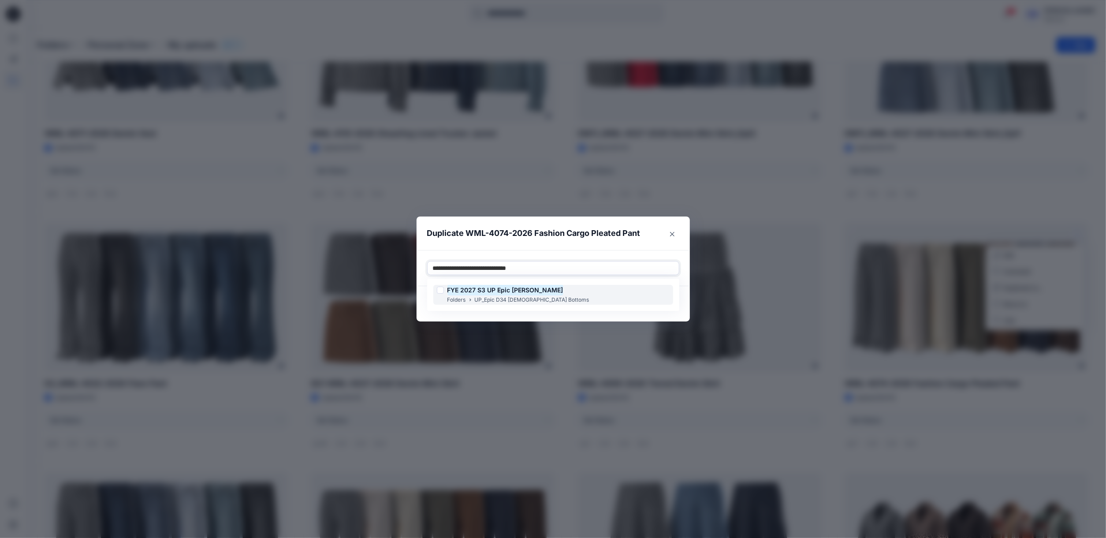
click at [505, 292] on mark "FYE 2027 S3 UP Epic [PERSON_NAME]" at bounding box center [505, 290] width 116 height 12
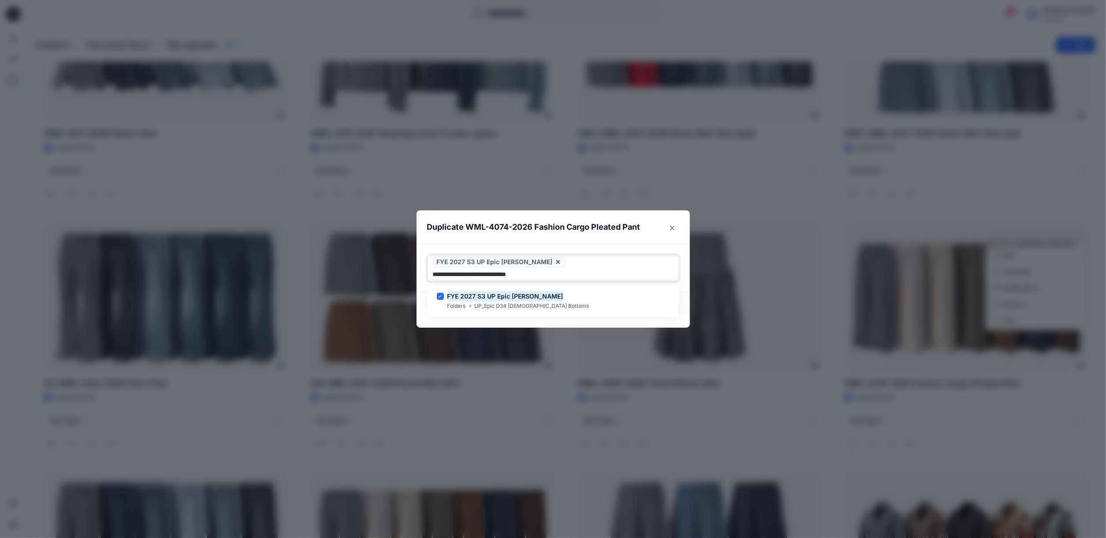
type input "**********"
click at [525, 312] on footer "Cancel Duplicate" at bounding box center [552, 309] width 273 height 35
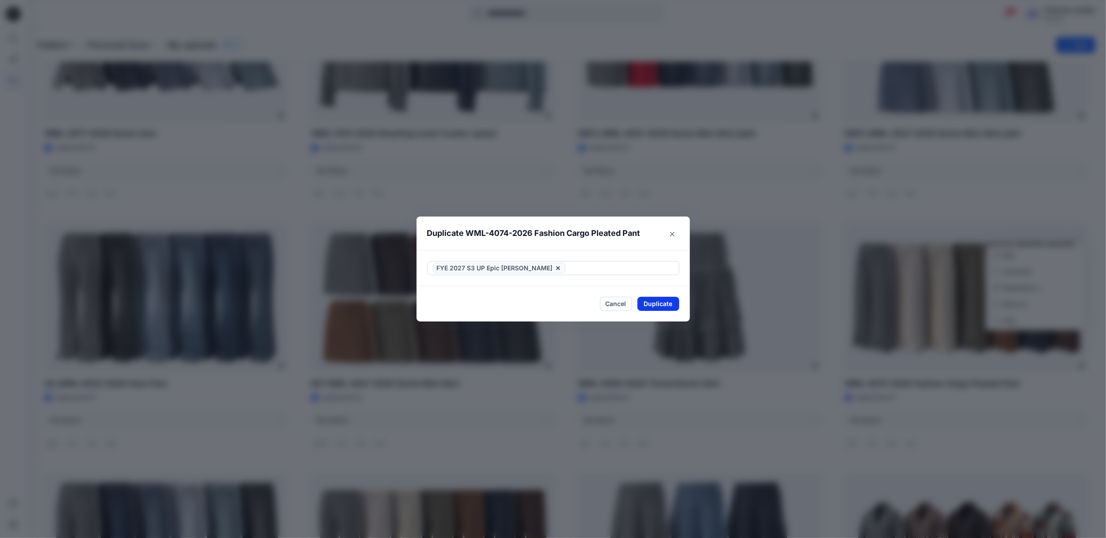
click at [677, 297] on button "Duplicate" at bounding box center [658, 304] width 42 height 14
click at [672, 302] on button "Close" at bounding box center [664, 304] width 29 height 14
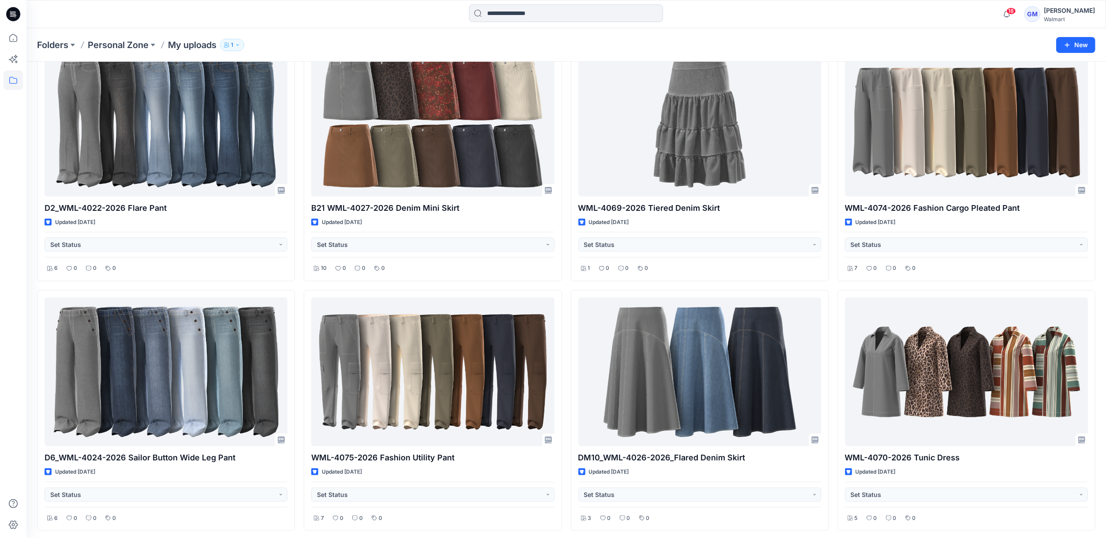
scroll to position [1058, 0]
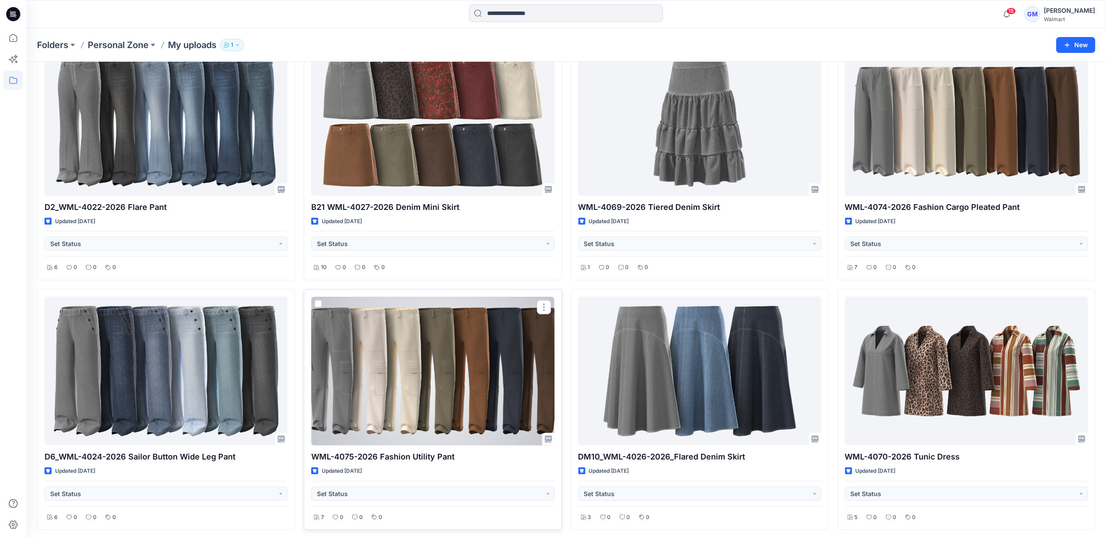
click at [503, 389] on div at bounding box center [432, 371] width 243 height 148
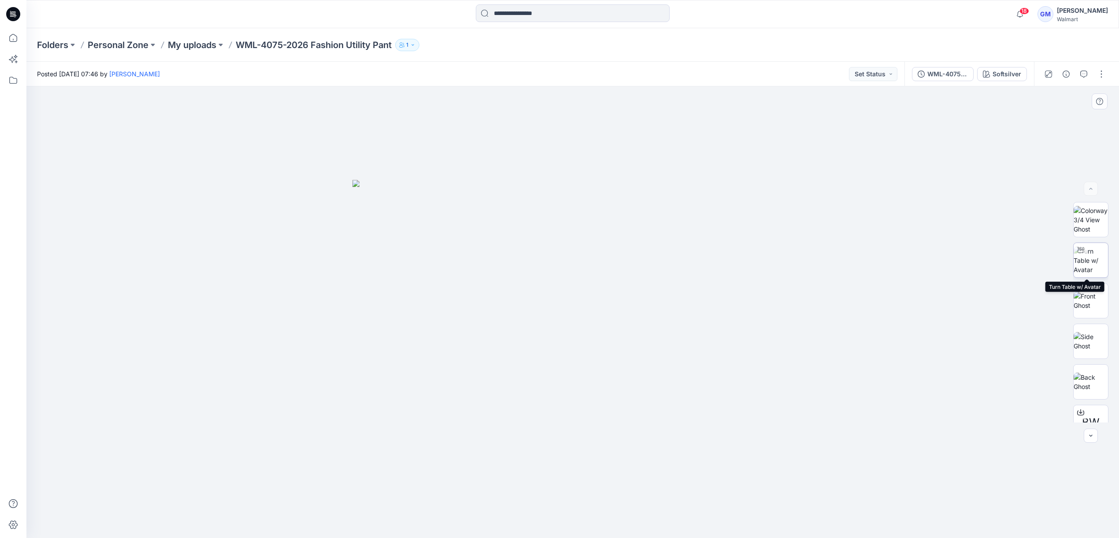
click at [950, 257] on img at bounding box center [1091, 260] width 34 height 28
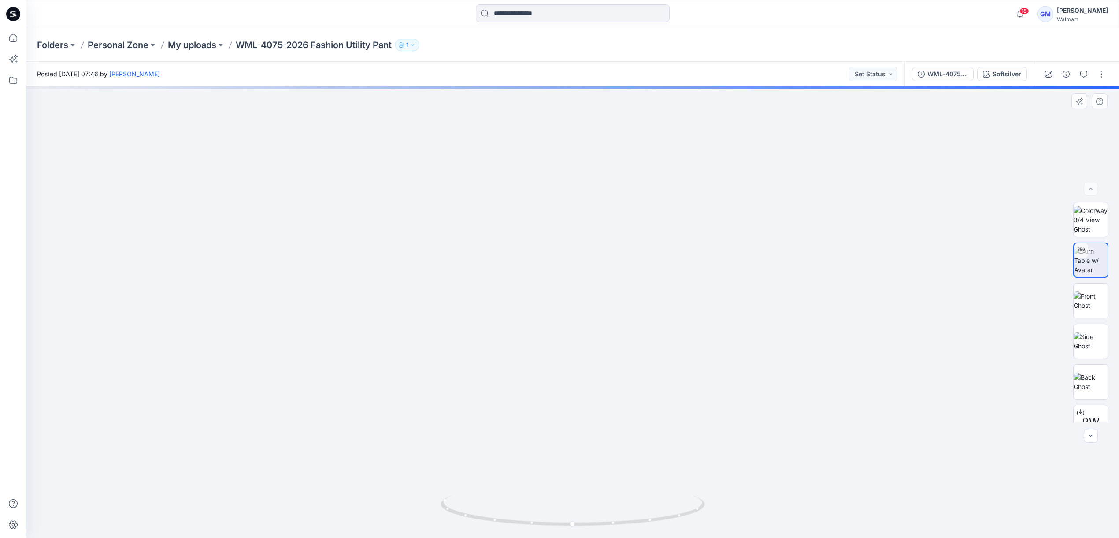
drag, startPoint x: 674, startPoint y: 451, endPoint x: 679, endPoint y: 355, distance: 95.7
click at [679, 355] on img at bounding box center [573, 204] width 672 height 666
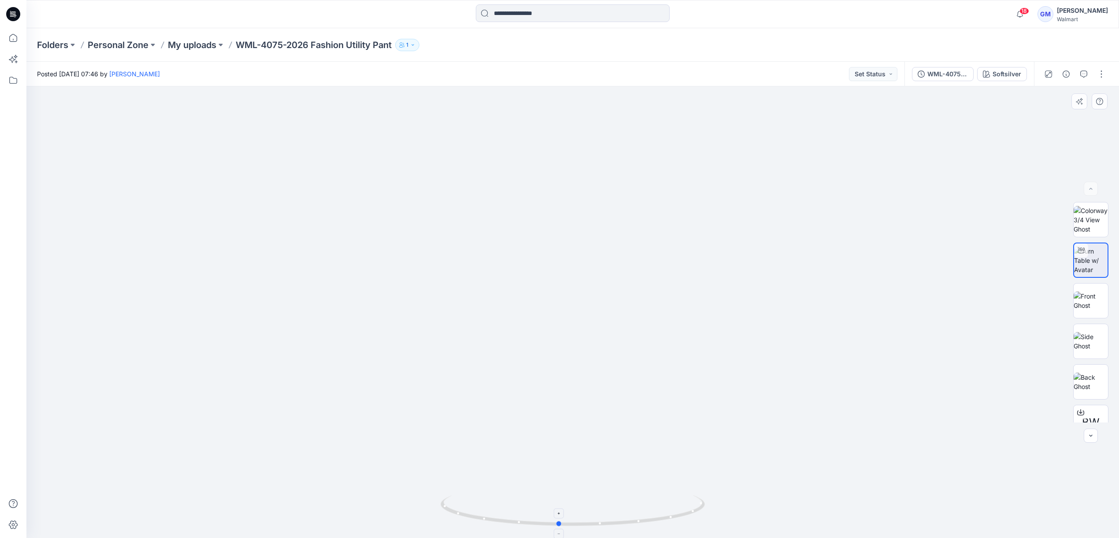
drag, startPoint x: 640, startPoint y: 523, endPoint x: 635, endPoint y: 525, distance: 5.7
click at [635, 525] on icon at bounding box center [574, 511] width 267 height 33
drag, startPoint x: 674, startPoint y: 518, endPoint x: 609, endPoint y: 521, distance: 65.3
click at [609, 521] on icon at bounding box center [574, 511] width 267 height 33
drag, startPoint x: 624, startPoint y: 523, endPoint x: 695, endPoint y: 518, distance: 70.7
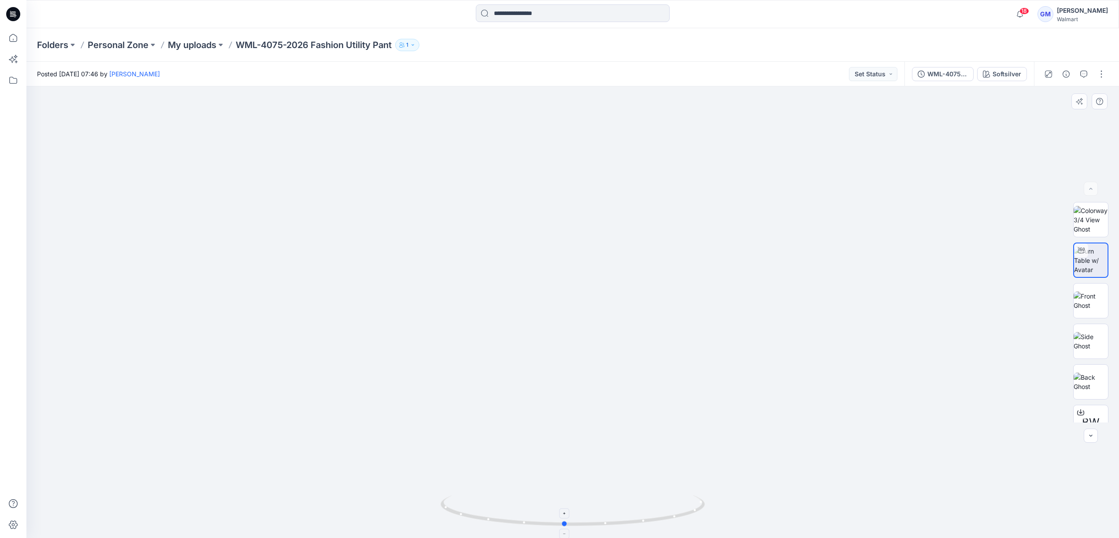
click at [695, 518] on icon at bounding box center [574, 511] width 267 height 33
drag, startPoint x: 657, startPoint y: 511, endPoint x: 619, endPoint y: 511, distance: 37.5
click at [619, 511] on icon at bounding box center [574, 511] width 267 height 33
drag, startPoint x: 627, startPoint y: 327, endPoint x: 630, endPoint y: 555, distance: 227.4
click at [630, 538] on html "18 Notifications Your style 3736016290_WML-3744-2026-Core Woven Crop Straight J…" at bounding box center [559, 269] width 1119 height 538
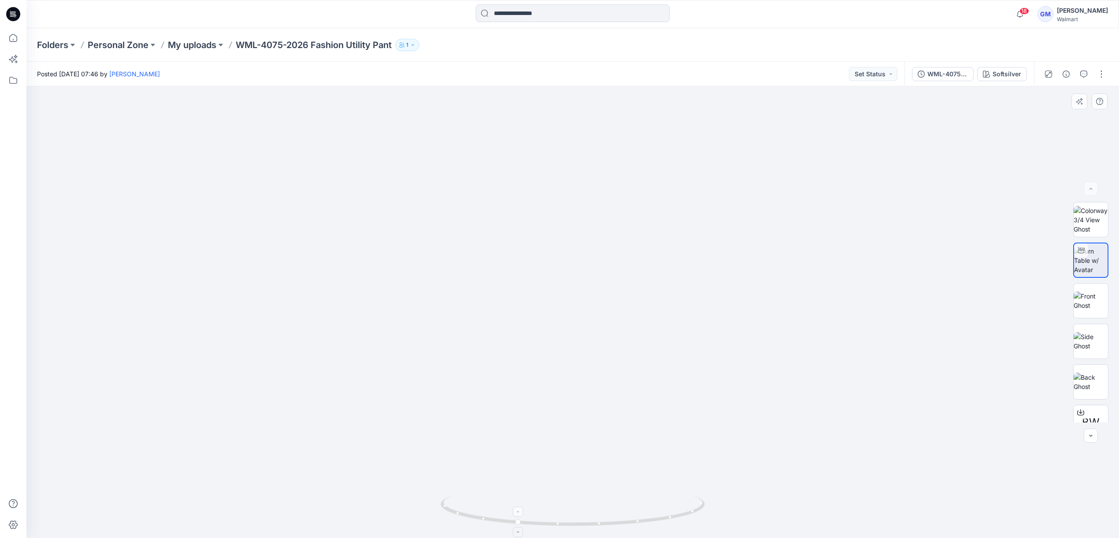
drag, startPoint x: 677, startPoint y: 500, endPoint x: 677, endPoint y: 509, distance: 9.3
click at [677, 509] on div at bounding box center [572, 311] width 1093 height 451
drag, startPoint x: 655, startPoint y: 345, endPoint x: 650, endPoint y: 377, distance: 33.0
drag, startPoint x: 634, startPoint y: 522, endPoint x: 688, endPoint y: 518, distance: 54.3
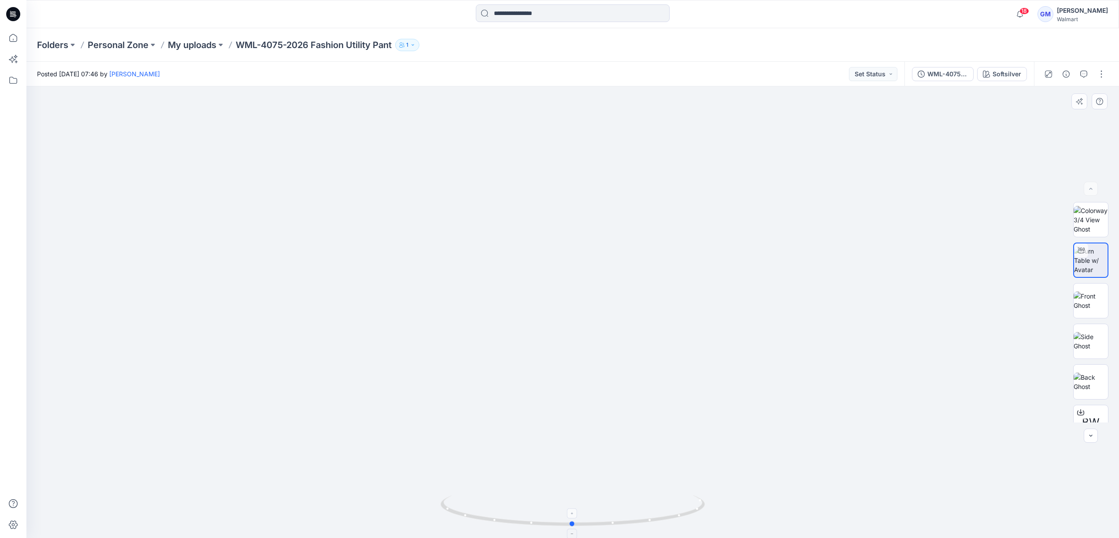
click at [688, 518] on icon at bounding box center [574, 511] width 267 height 33
drag, startPoint x: 642, startPoint y: 520, endPoint x: 601, endPoint y: 520, distance: 41.4
click at [601, 520] on icon at bounding box center [574, 511] width 267 height 33
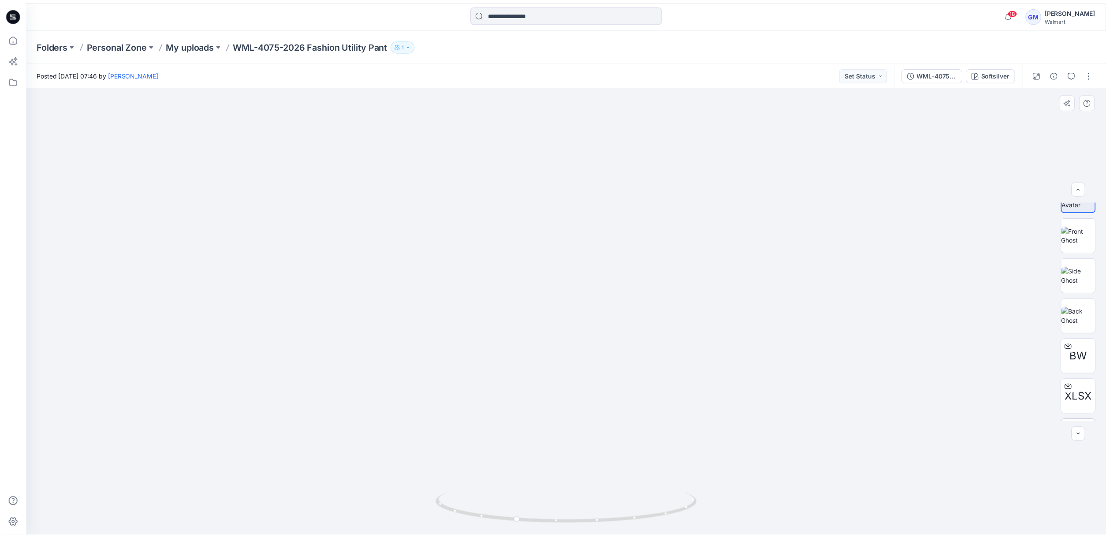
scroll to position [99, 0]
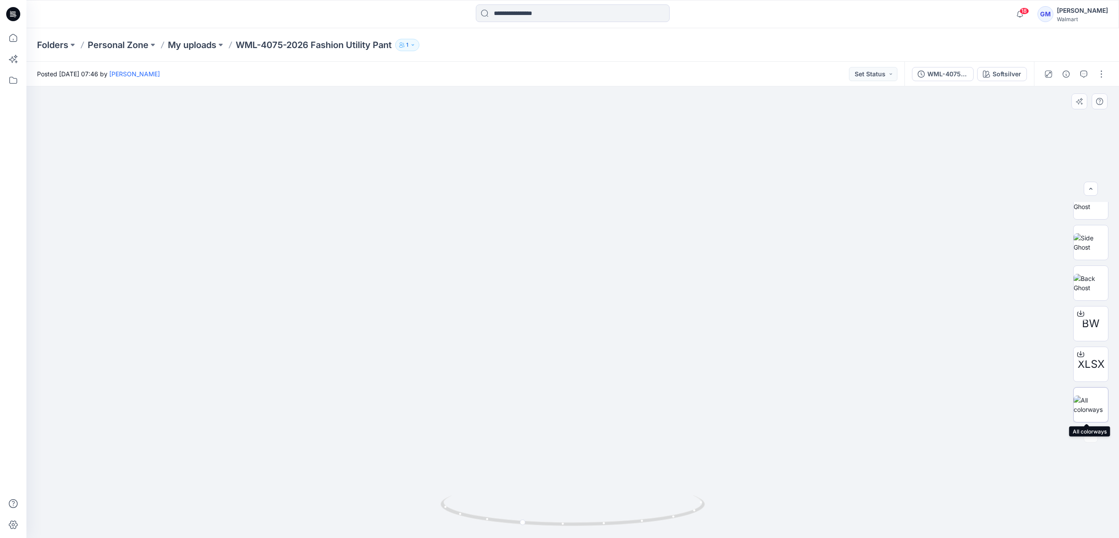
click at [950, 396] on img at bounding box center [1091, 404] width 34 height 19
click at [950, 77] on button "button" at bounding box center [1102, 74] width 14 height 14
click at [950, 169] on p "Duplicate to..." at bounding box center [1060, 167] width 40 height 9
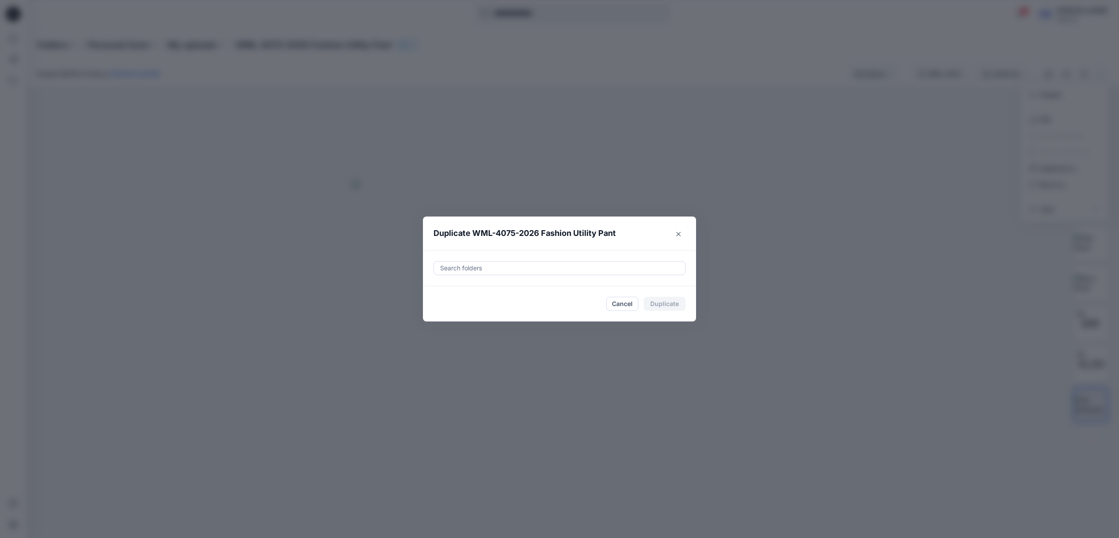
click at [620, 269] on div at bounding box center [559, 268] width 241 height 11
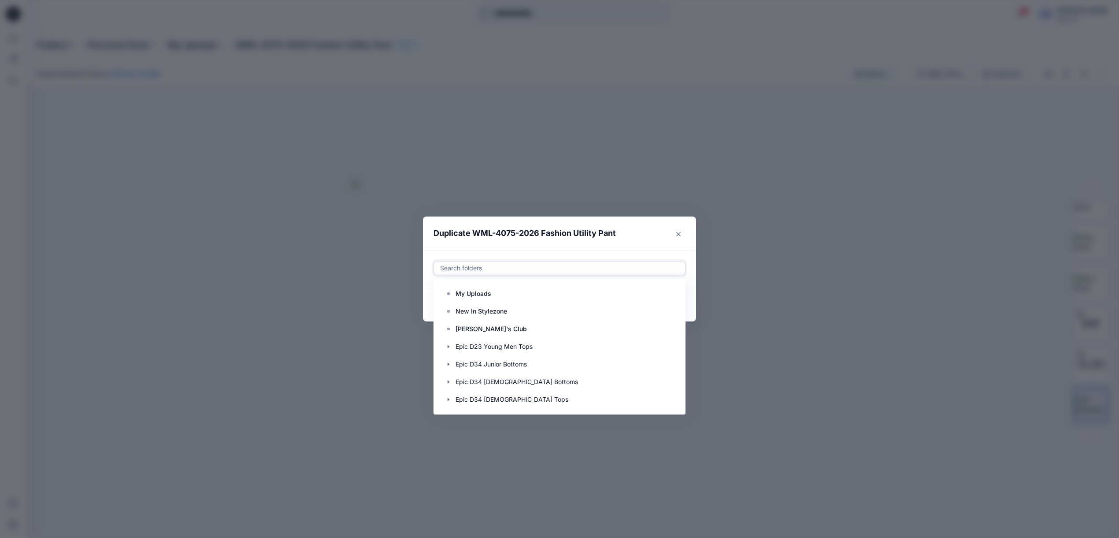
paste input "**********"
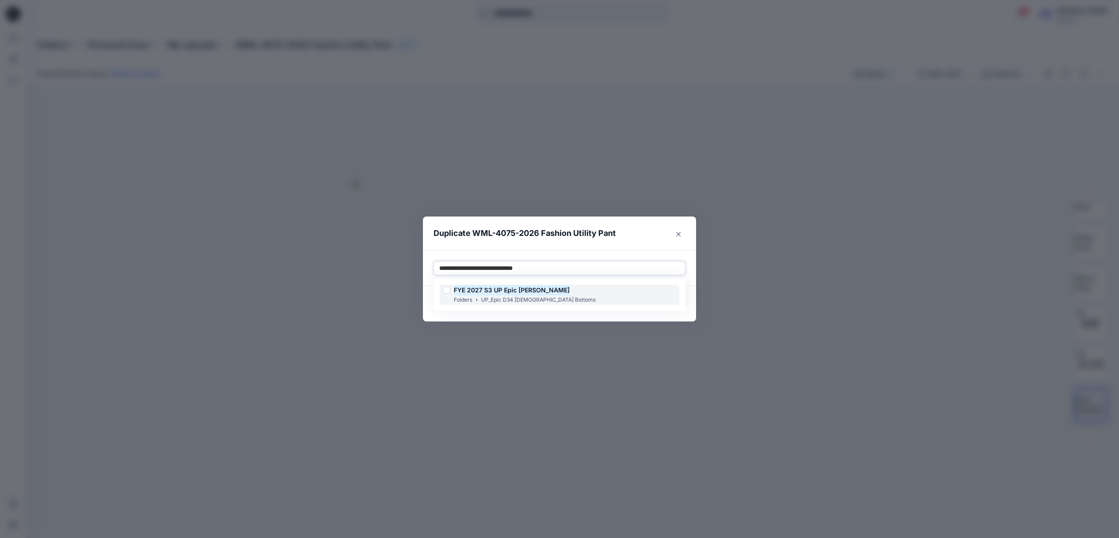
click at [562, 289] on div "FYE 2027 S3 UP Epic Missy Bottoms Folders UP_Epic D34 Ladies Bottoms" at bounding box center [560, 295] width 240 height 20
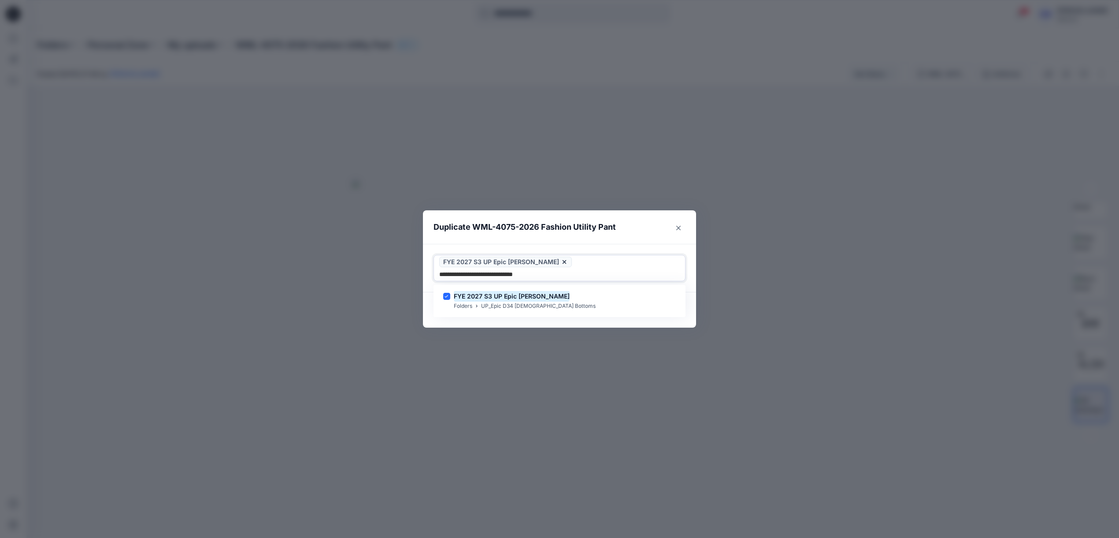
type input "**********"
click at [533, 320] on footer "Cancel Duplicate" at bounding box center [559, 309] width 273 height 35
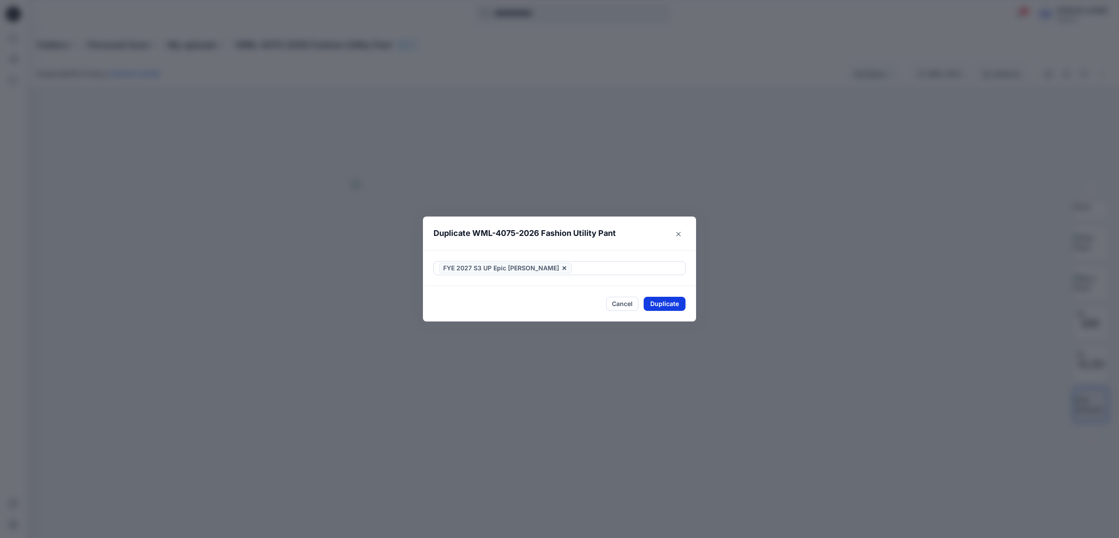
click at [665, 305] on button "Duplicate" at bounding box center [665, 304] width 42 height 14
drag, startPoint x: 672, startPoint y: 299, endPoint x: 670, endPoint y: 303, distance: 4.5
click at [672, 299] on button "Close" at bounding box center [671, 304] width 29 height 14
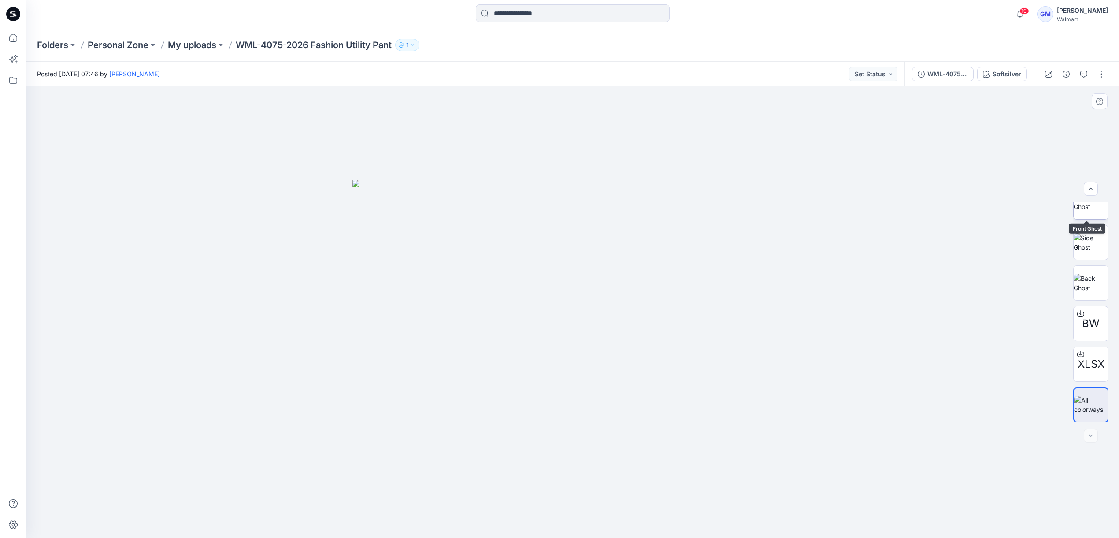
click at [950, 211] on img at bounding box center [1091, 202] width 34 height 19
drag, startPoint x: 425, startPoint y: 185, endPoint x: 405, endPoint y: 156, distance: 35.4
click at [425, 185] on div at bounding box center [572, 311] width 1093 height 451
drag, startPoint x: 18, startPoint y: 37, endPoint x: 11, endPoint y: 41, distance: 7.9
click at [18, 37] on icon at bounding box center [13, 37] width 19 height 19
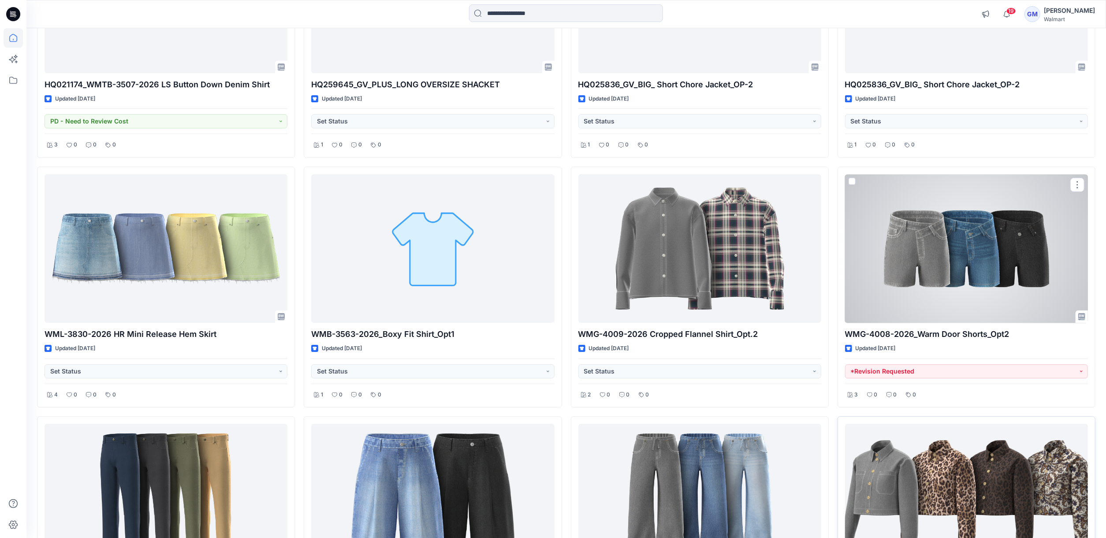
scroll to position [6370, 0]
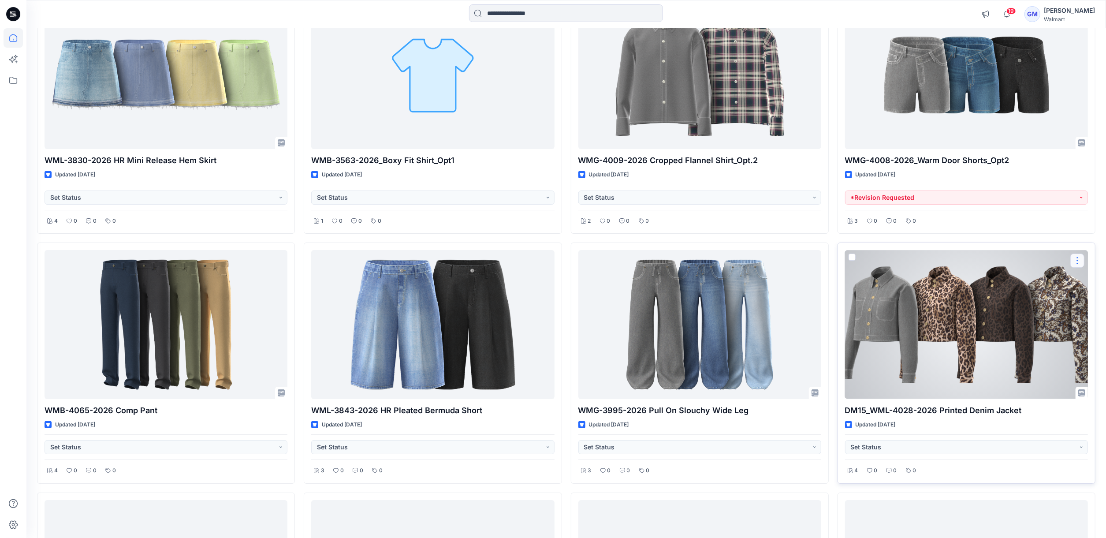
click at [950, 267] on button "button" at bounding box center [1077, 260] width 14 height 14
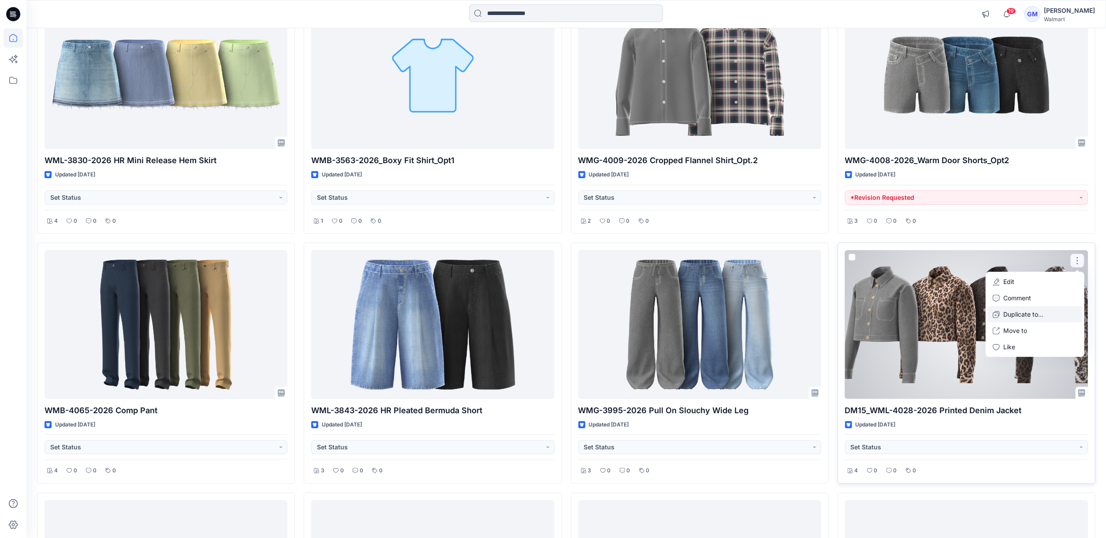
click at [950, 323] on button "Duplicate to..." at bounding box center [1034, 314] width 95 height 16
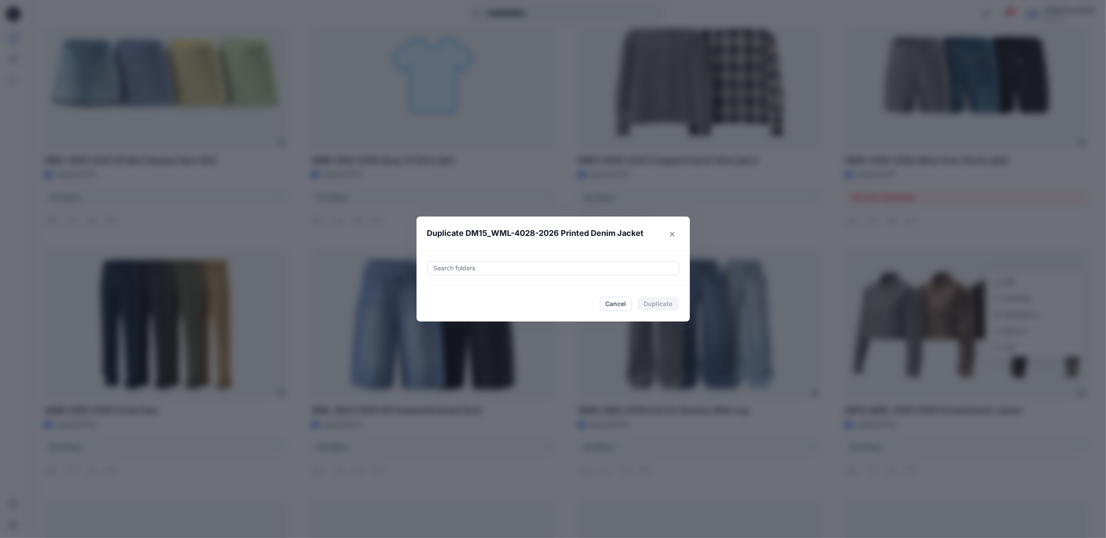
click at [542, 264] on div at bounding box center [553, 268] width 241 height 11
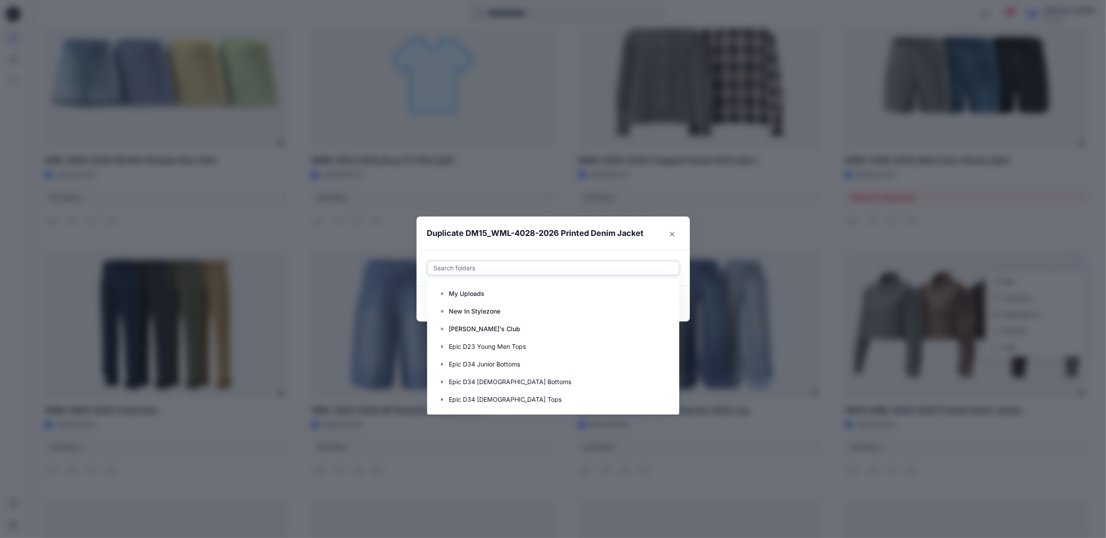
paste input "**********"
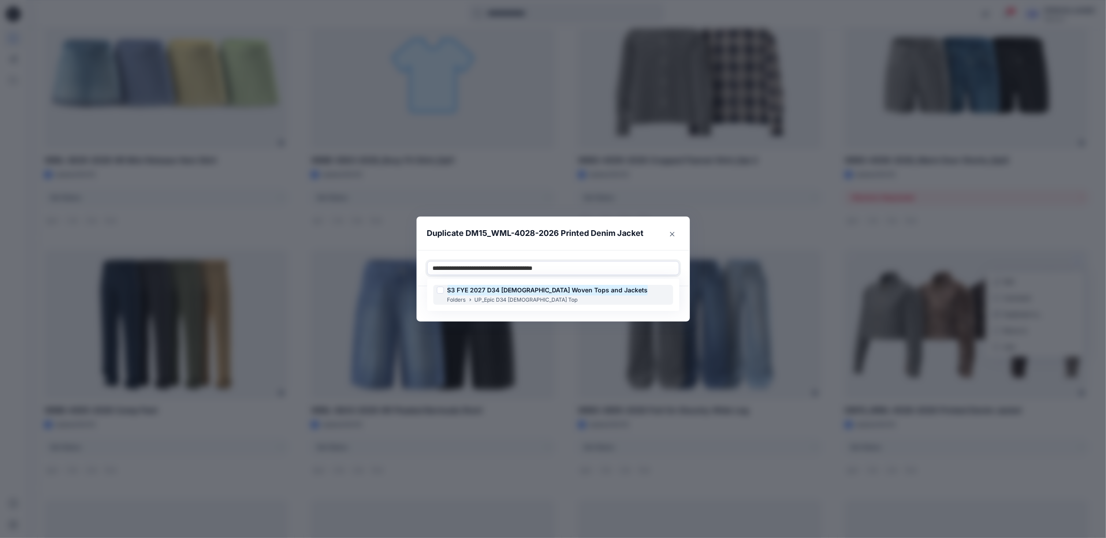
click at [537, 290] on mark "S3 FYE 2027 D34 Ladies Woven Tops and Jackets" at bounding box center [547, 290] width 200 height 12
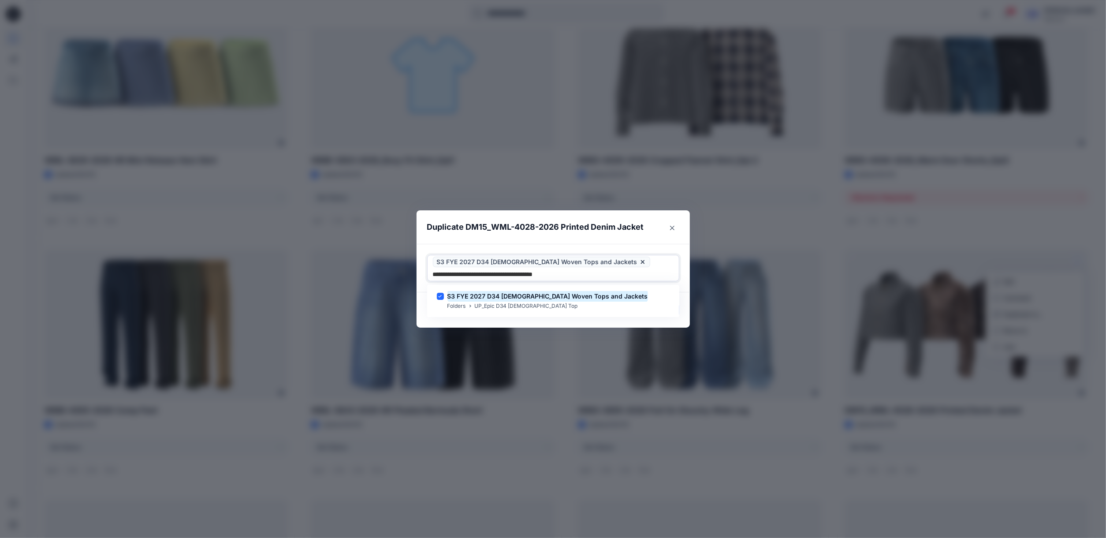
click at [539, 315] on div "S3 FYE 2027 D34 Ladies Woven Tops and Jackets Folders UP_Epic D34 Ladies Top" at bounding box center [553, 300] width 249 height 29
type input "**********"
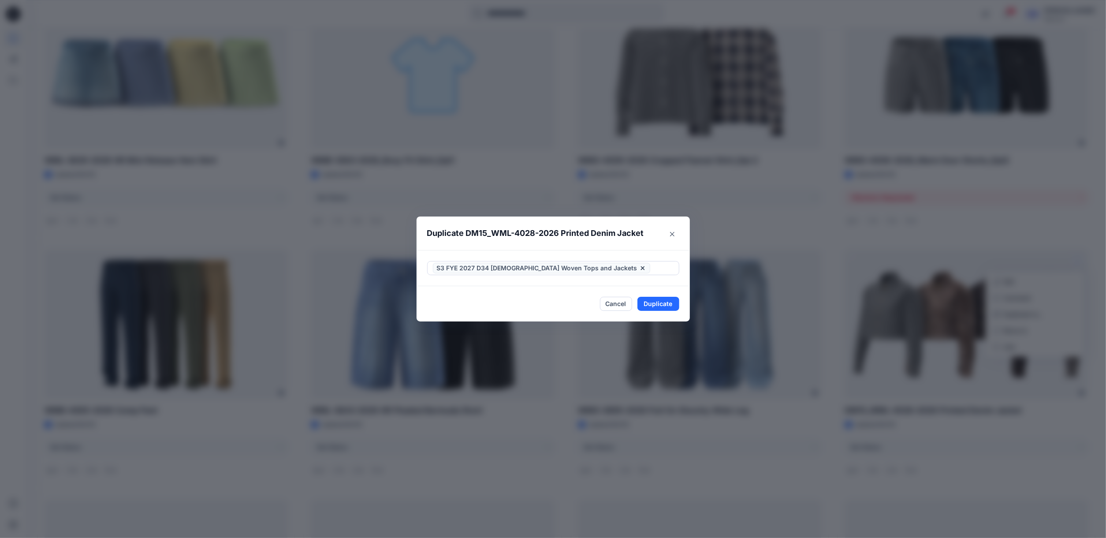
click at [631, 324] on div "Duplicate DM15_WML-4028-2026 Printed Denim Jacket S3 FYE 2027 D34 Ladies Woven …" at bounding box center [553, 269] width 1106 height 538
click at [660, 306] on button "Duplicate" at bounding box center [658, 304] width 42 height 14
click at [667, 299] on button "Close" at bounding box center [664, 304] width 29 height 14
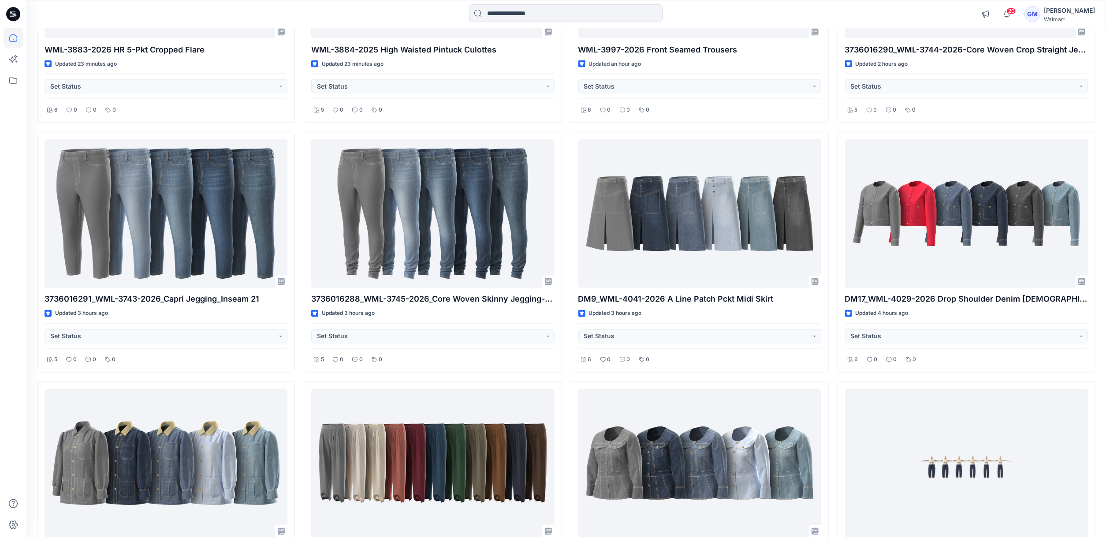
scroll to position [1410, 0]
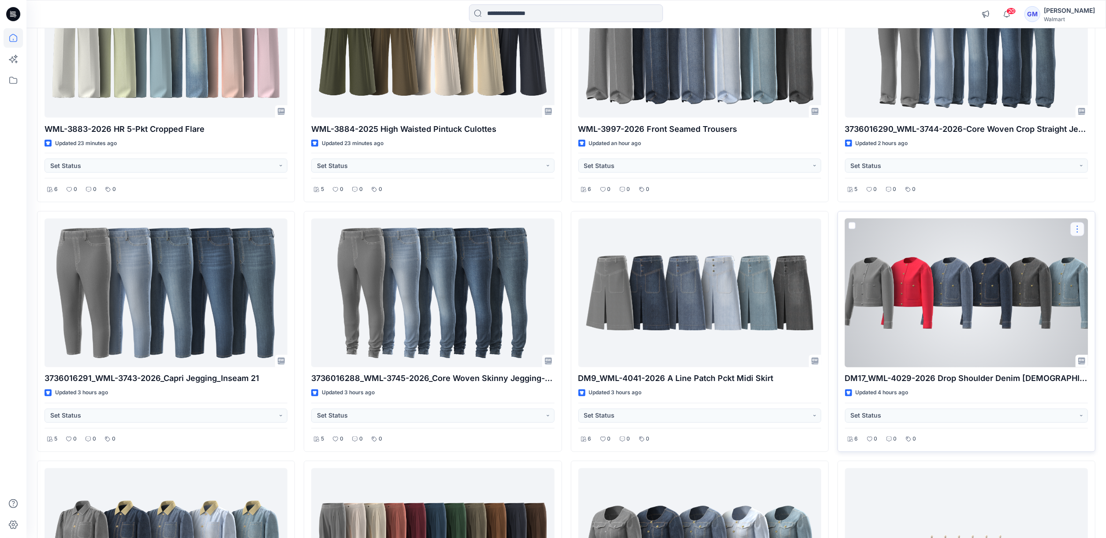
click at [950, 235] on button "button" at bounding box center [1077, 229] width 14 height 14
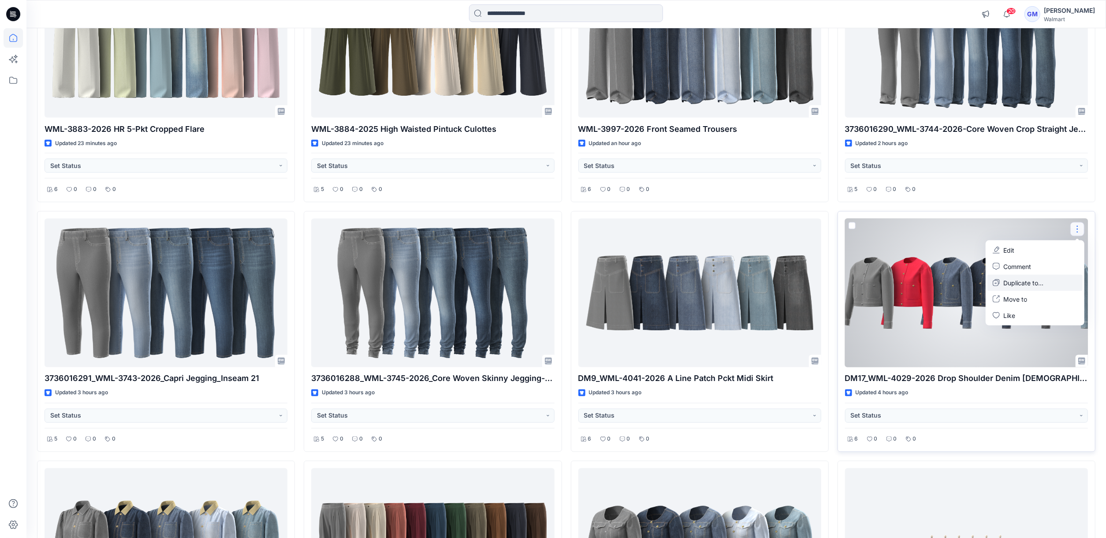
click at [950, 282] on p "Duplicate to..." at bounding box center [1023, 282] width 40 height 9
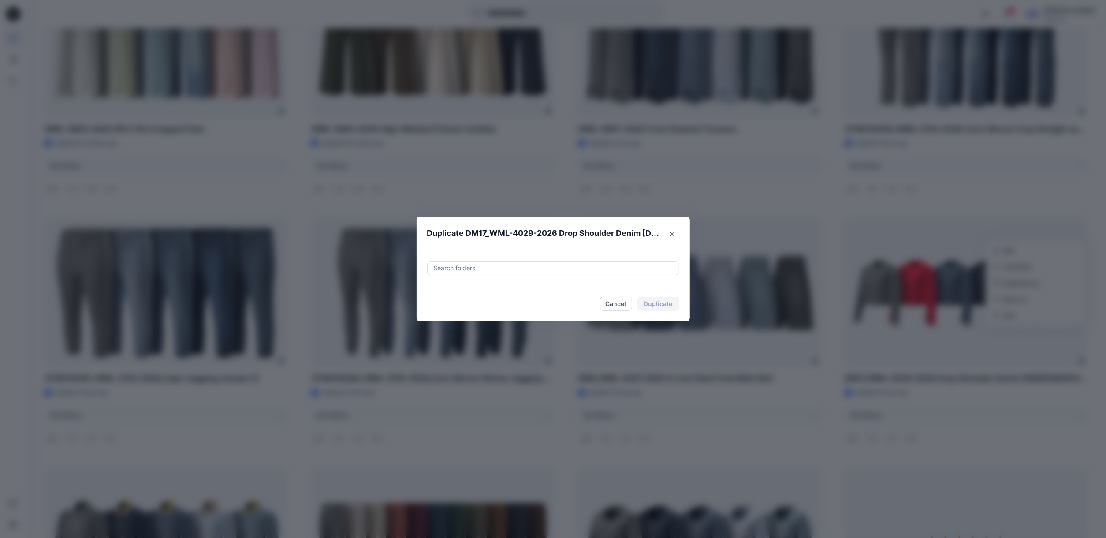
click at [495, 269] on div at bounding box center [553, 268] width 241 height 11
paste input "**********"
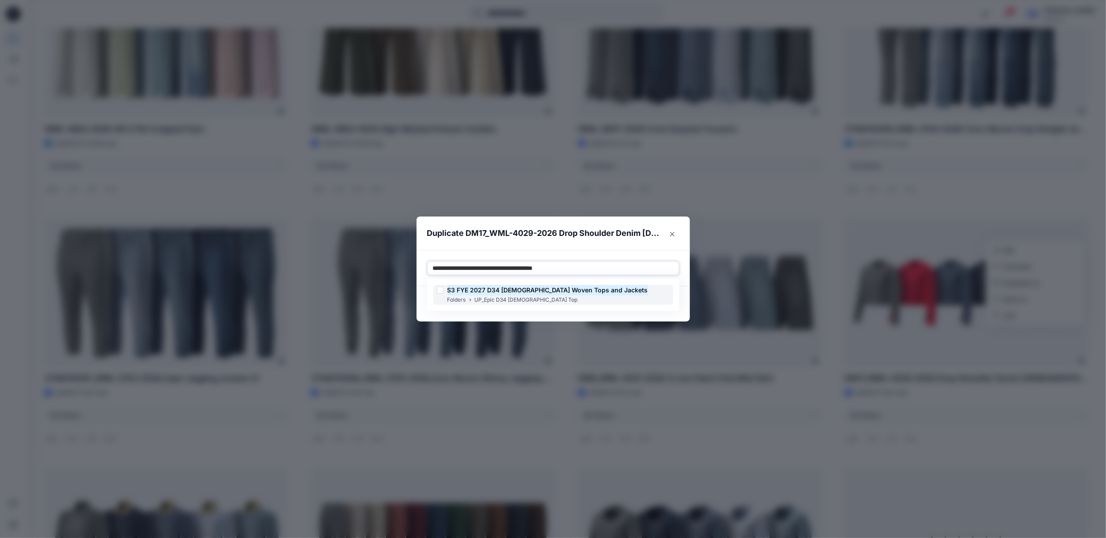
click at [513, 294] on mark "S3 FYE 2027 D34 Ladies Woven Tops and Jackets" at bounding box center [547, 290] width 200 height 12
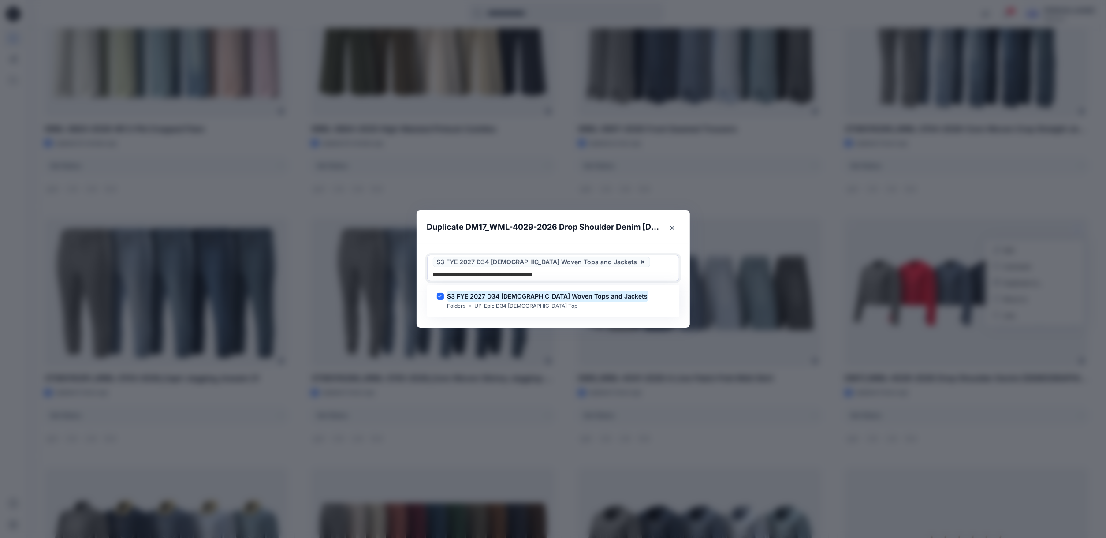
type input "**********"
click at [498, 322] on div "Duplicate DM17_WML-4029-2026 Drop Shoulder Denim Lady Jacket Use Up and Down to…" at bounding box center [553, 269] width 1106 height 538
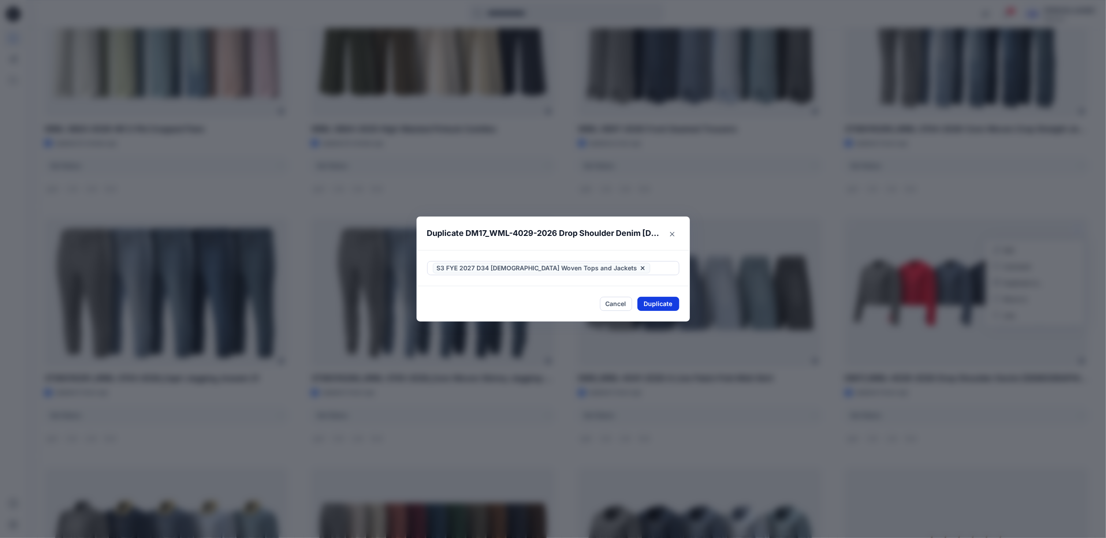
click at [667, 297] on button "Duplicate" at bounding box center [658, 304] width 42 height 14
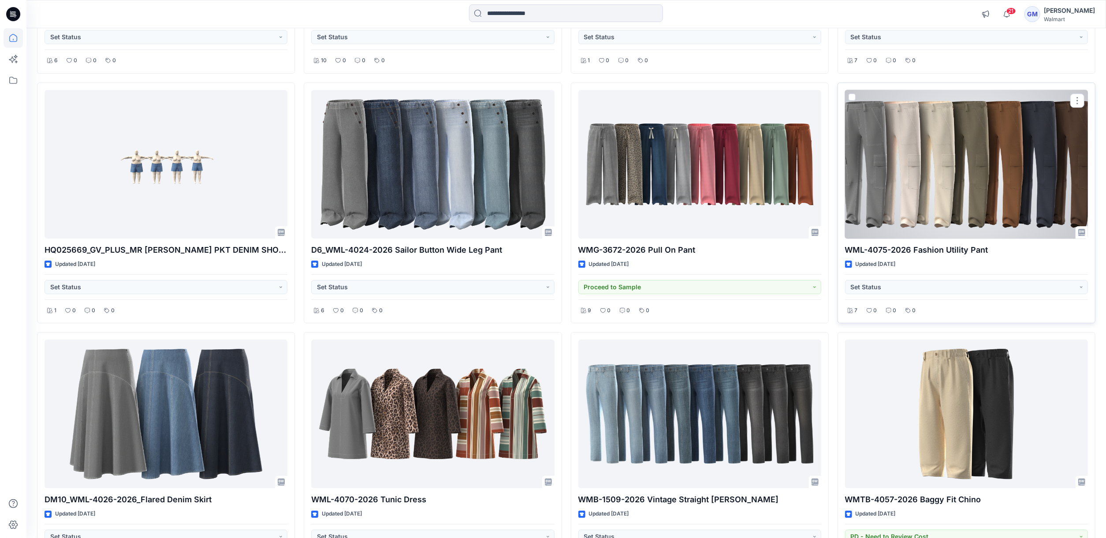
scroll to position [2996, 0]
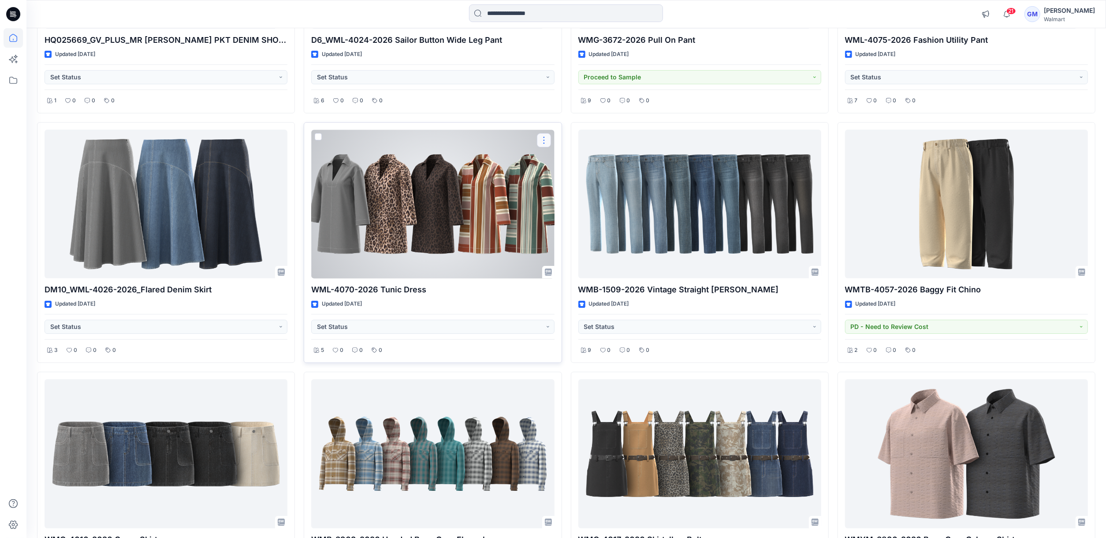
click at [543, 143] on button "button" at bounding box center [544, 140] width 14 height 14
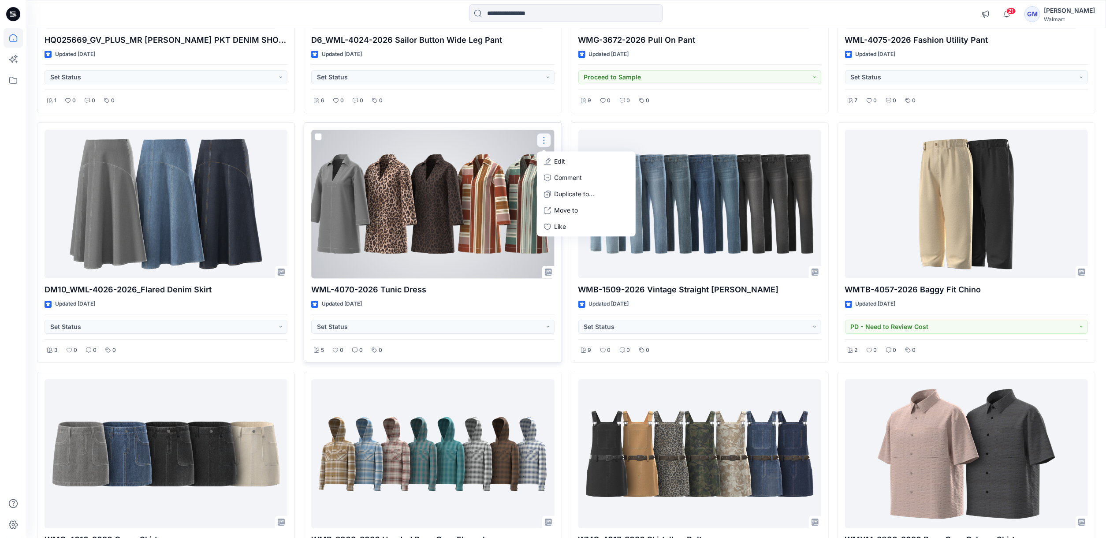
click at [426, 206] on div at bounding box center [432, 204] width 243 height 148
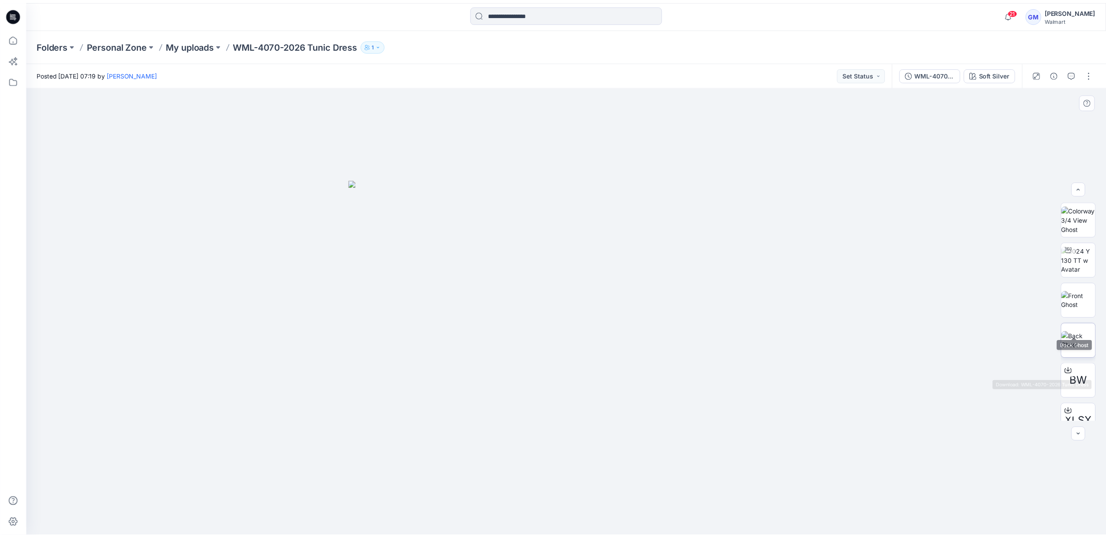
scroll to position [58, 0]
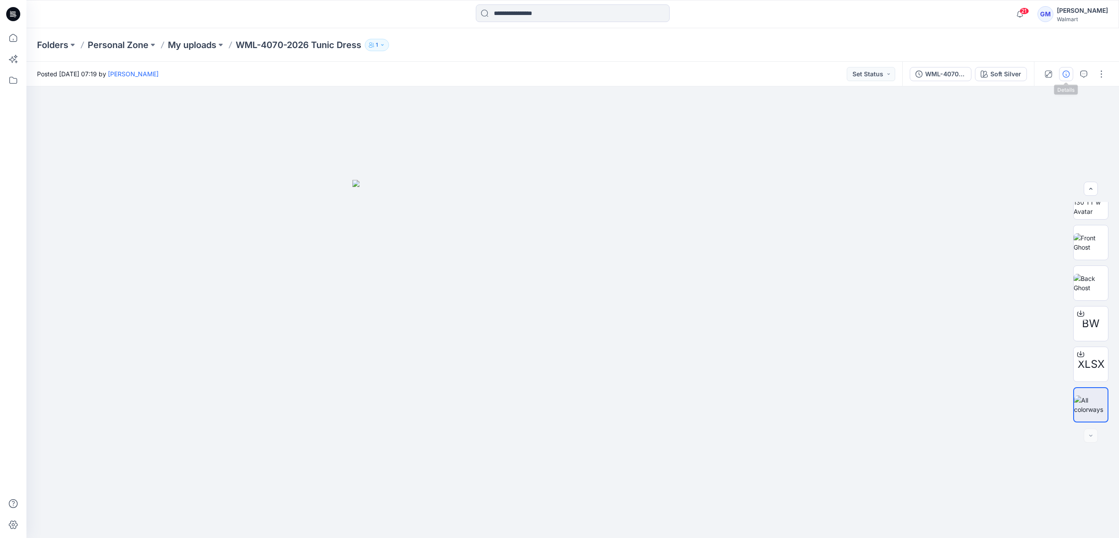
click at [950, 72] on icon "button" at bounding box center [1066, 74] width 7 height 7
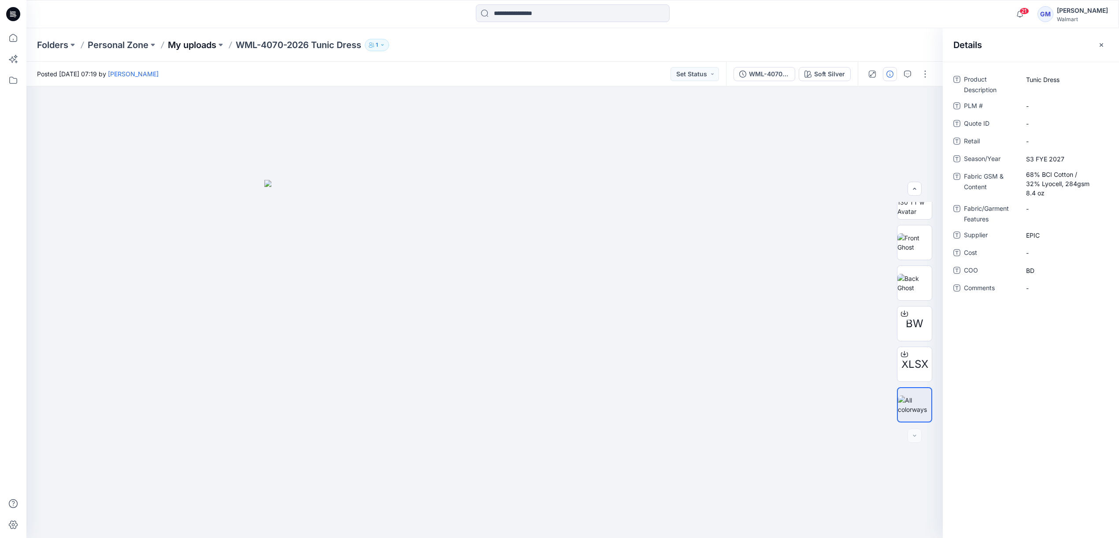
click at [208, 43] on p "My uploads" at bounding box center [192, 45] width 48 height 12
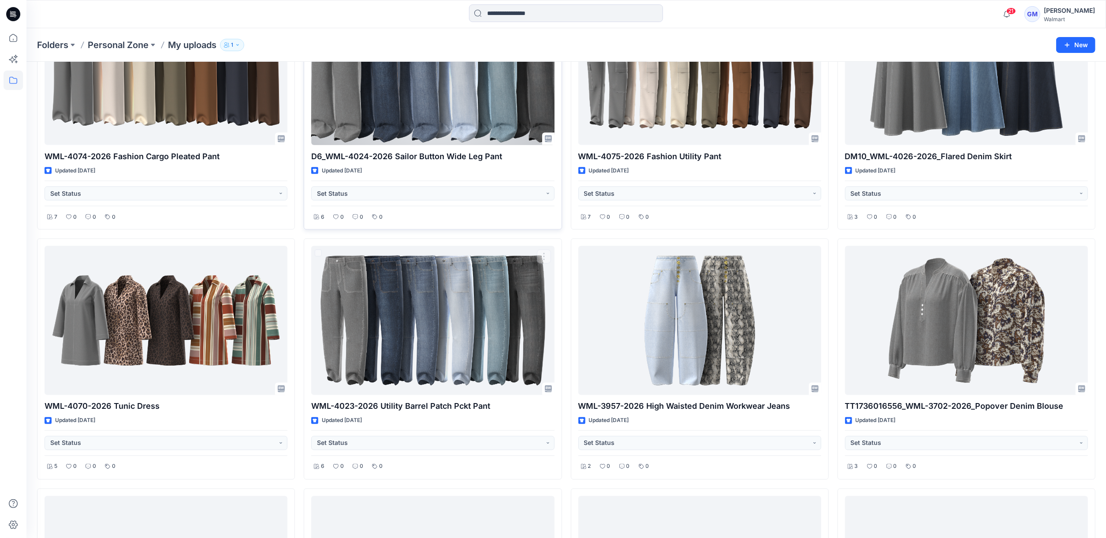
scroll to position [1271, 0]
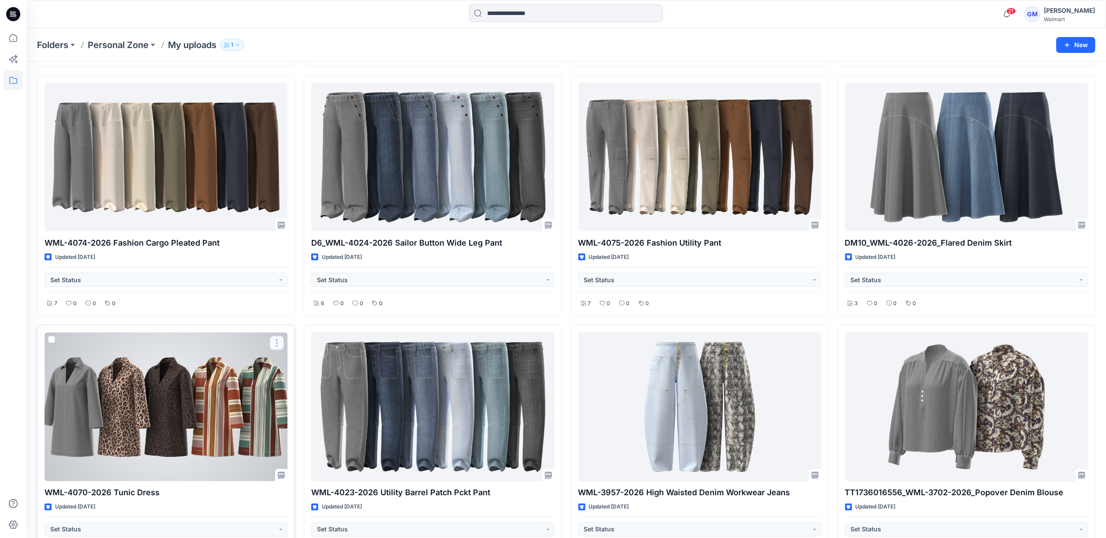
click at [277, 345] on button "button" at bounding box center [277, 343] width 14 height 14
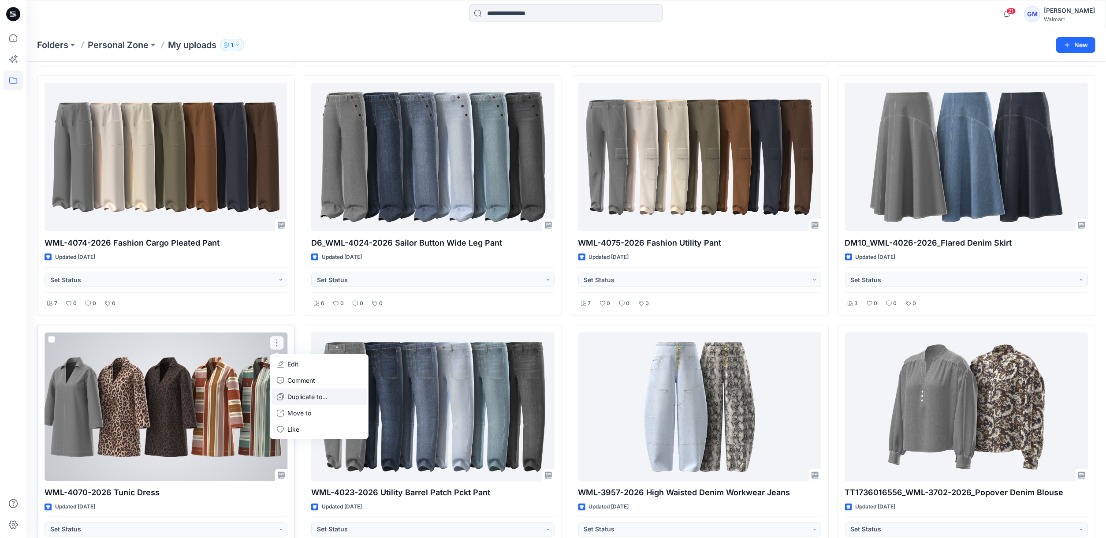
click at [308, 398] on p "Duplicate to..." at bounding box center [307, 396] width 40 height 9
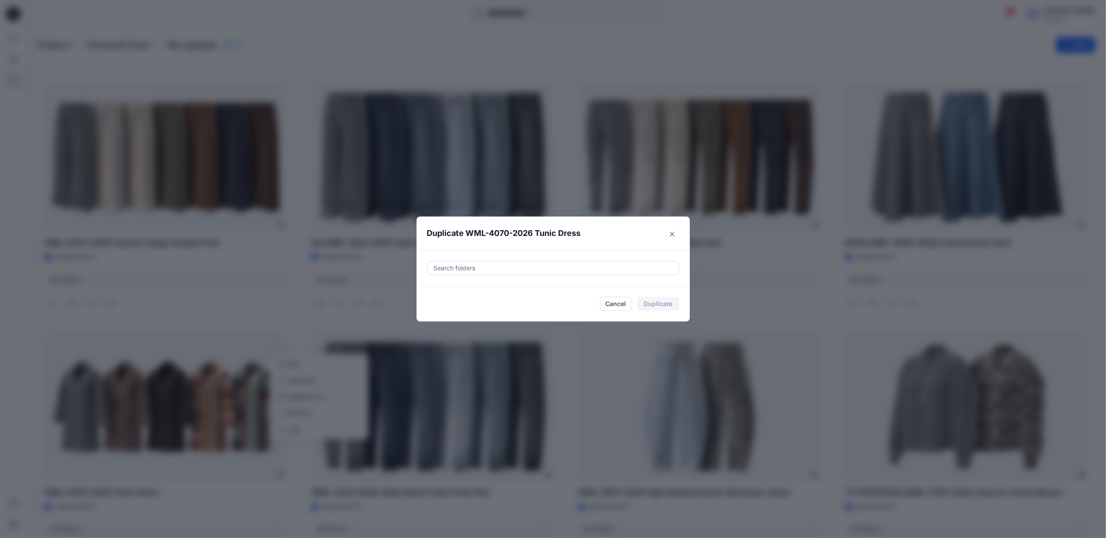
click at [490, 269] on div at bounding box center [553, 268] width 241 height 11
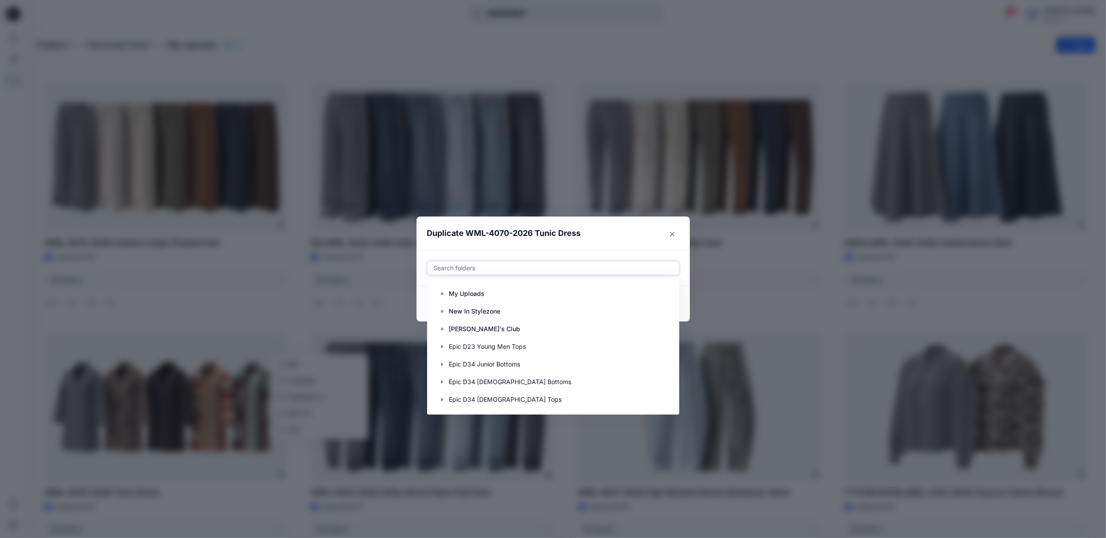
paste input "**********"
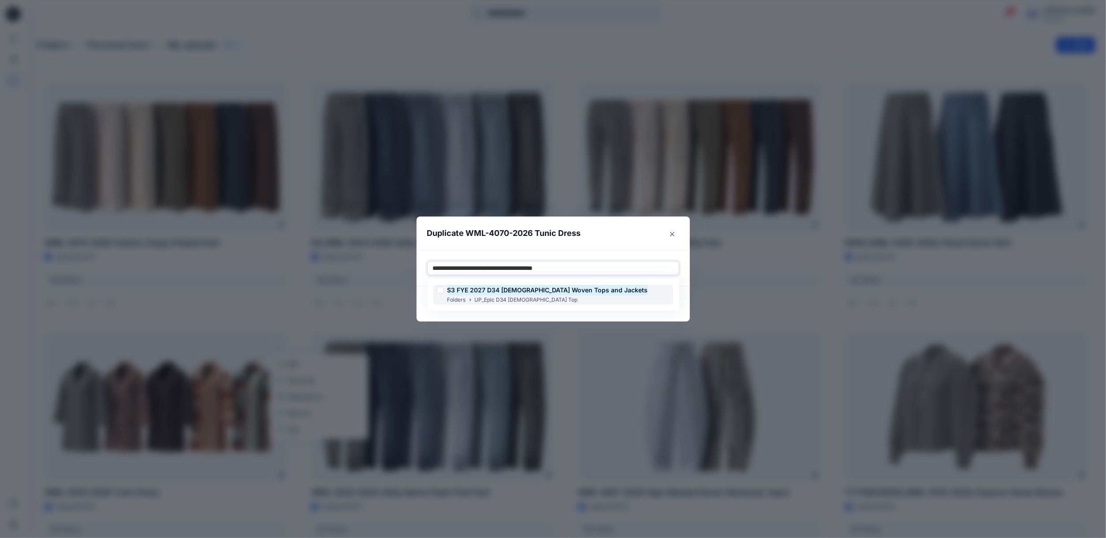
click at [541, 297] on p "UP_Epic D34 Ladies Top" at bounding box center [526, 299] width 103 height 9
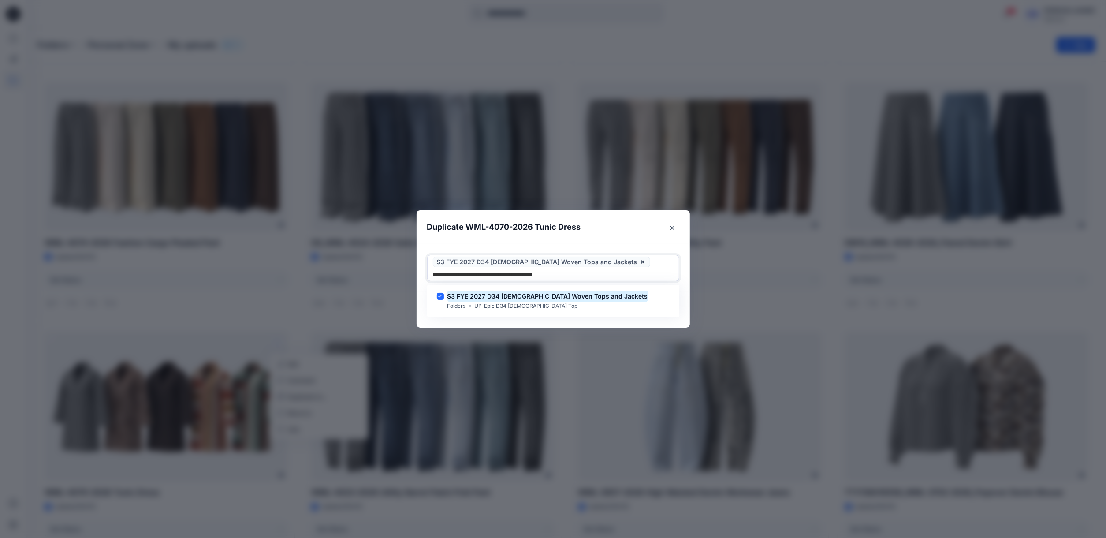
type input "**********"
click at [530, 323] on div "Duplicate WML-4070-2026 Tunic Dress Use Up and Down to choose options, press En…" at bounding box center [553, 269] width 1106 height 538
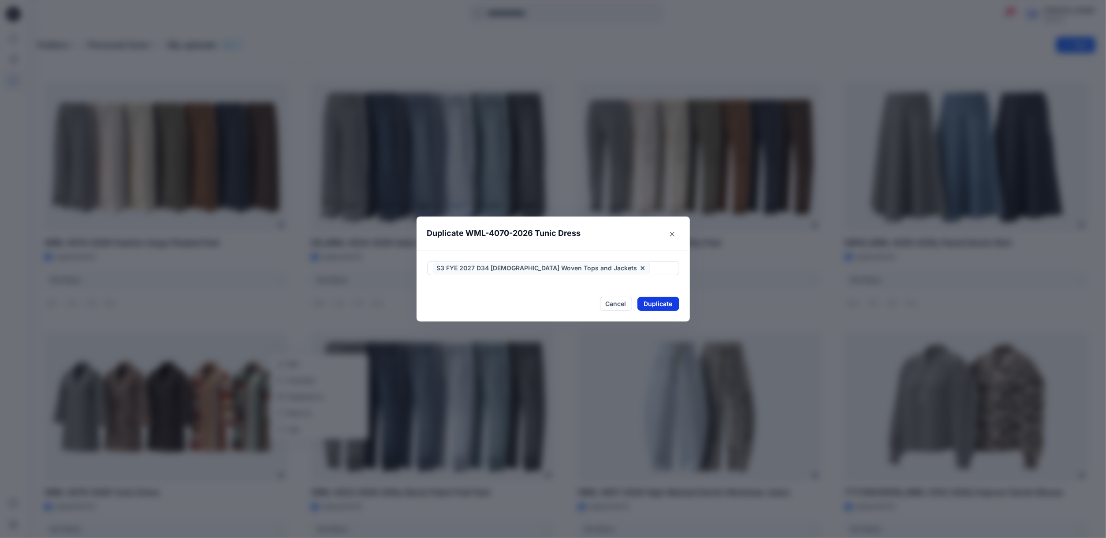
click at [673, 303] on button "Duplicate" at bounding box center [658, 304] width 42 height 14
drag, startPoint x: 20, startPoint y: 259, endPoint x: 87, endPoint y: 259, distance: 67.0
click at [19, 259] on div "Duplicate WML-4070-2026 Tunic Dress Your styles were duplicated successfully Cl…" at bounding box center [553, 269] width 1106 height 538
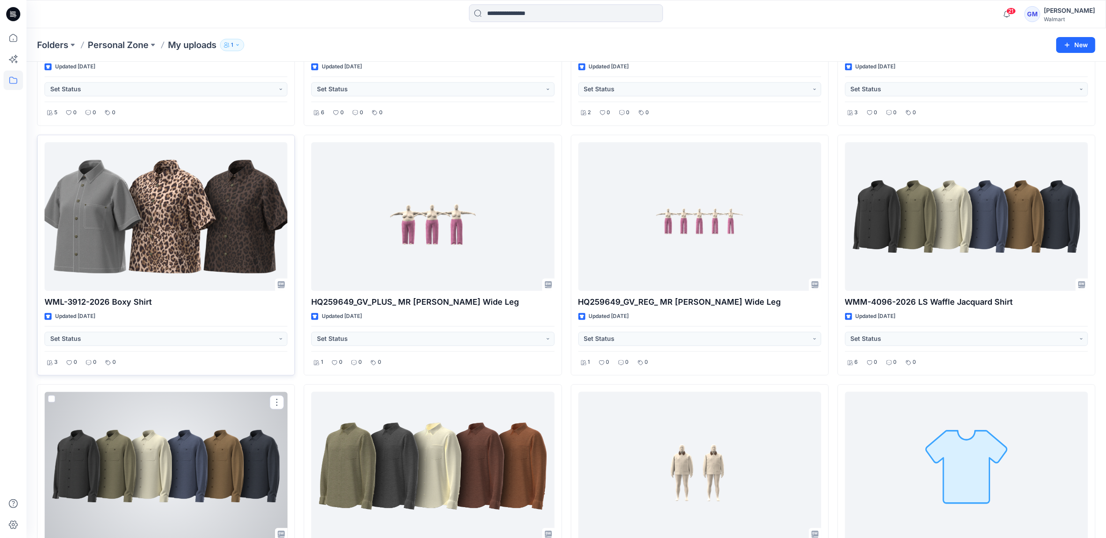
scroll to position [1624, 0]
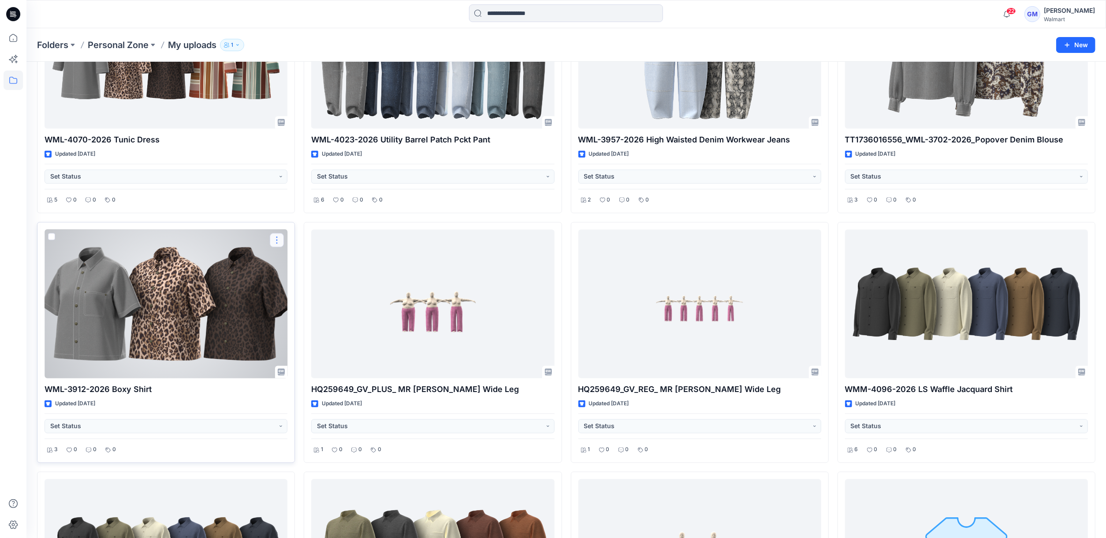
click at [278, 243] on button "button" at bounding box center [277, 240] width 14 height 14
click at [298, 297] on p "Duplicate to..." at bounding box center [307, 293] width 40 height 9
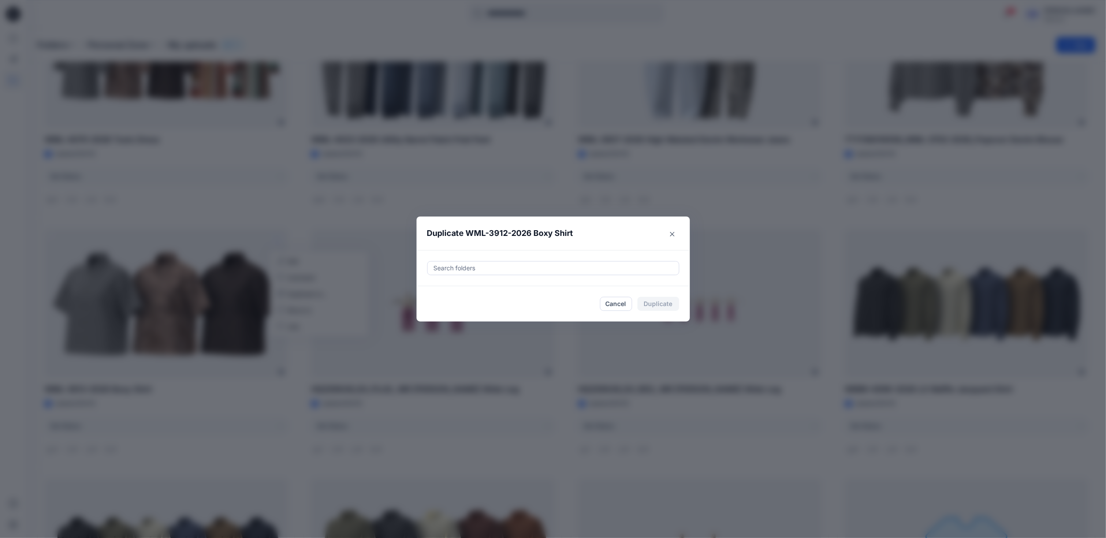
click at [527, 268] on div at bounding box center [553, 268] width 241 height 11
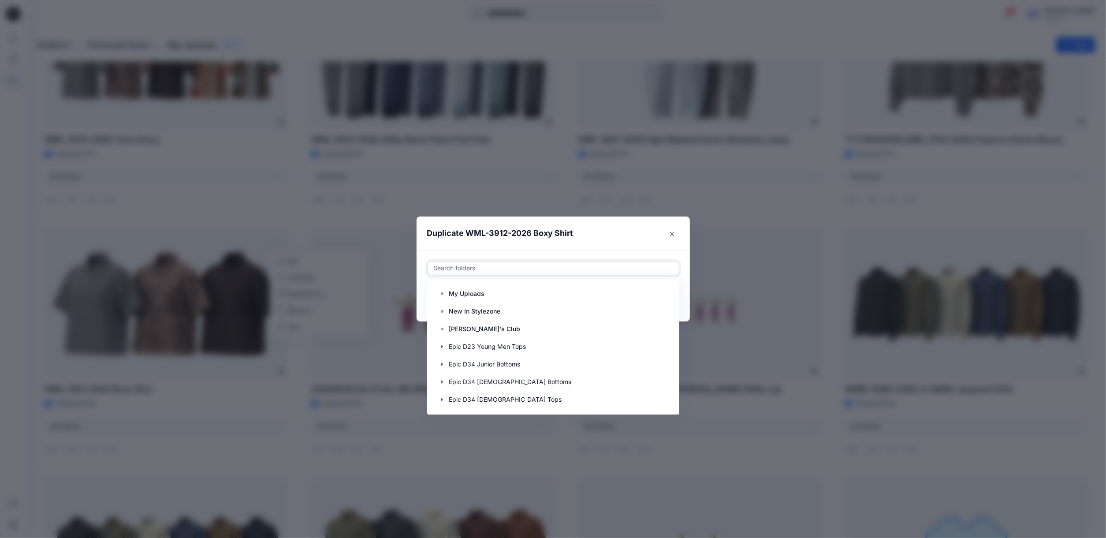
paste input "**********"
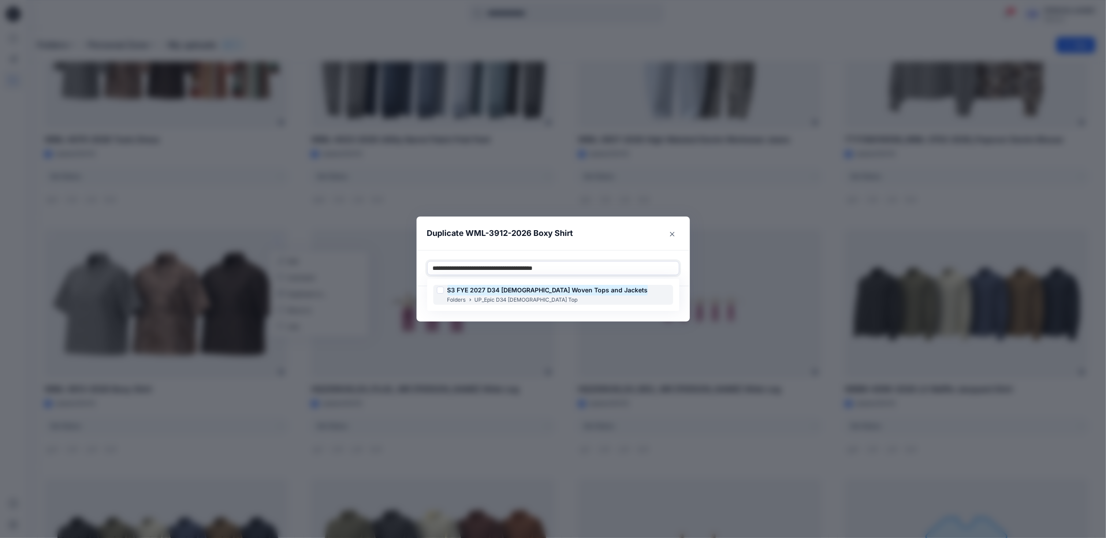
click at [517, 301] on p "UP_Epic D34 Ladies Top" at bounding box center [526, 299] width 103 height 9
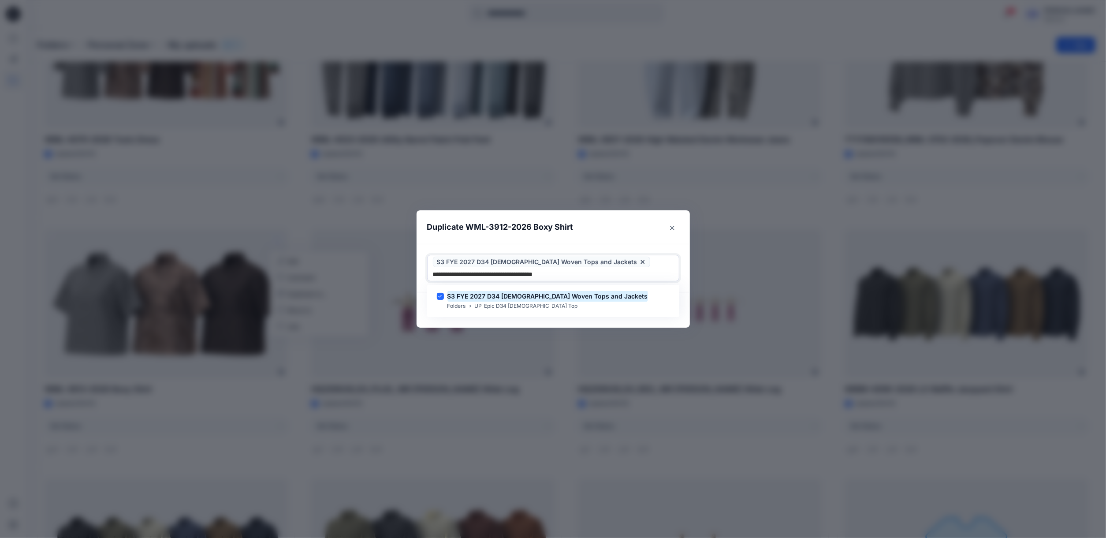
type input "**********"
click at [501, 324] on div "Duplicate WML-3912-2026 Boxy Shirt Use Up and Down to choose options, press Ent…" at bounding box center [553, 269] width 1106 height 538
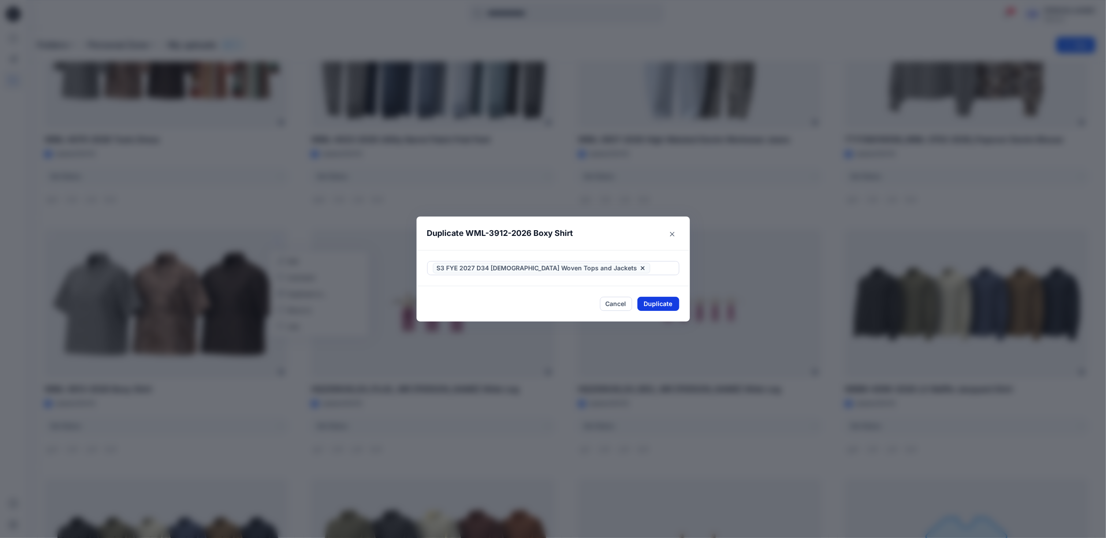
click at [679, 301] on button "Duplicate" at bounding box center [658, 304] width 42 height 14
click at [22, 413] on div "Duplicate WML-3912-2026 Boxy Shirt Your styles were duplicated successfully Clo…" at bounding box center [553, 269] width 1106 height 538
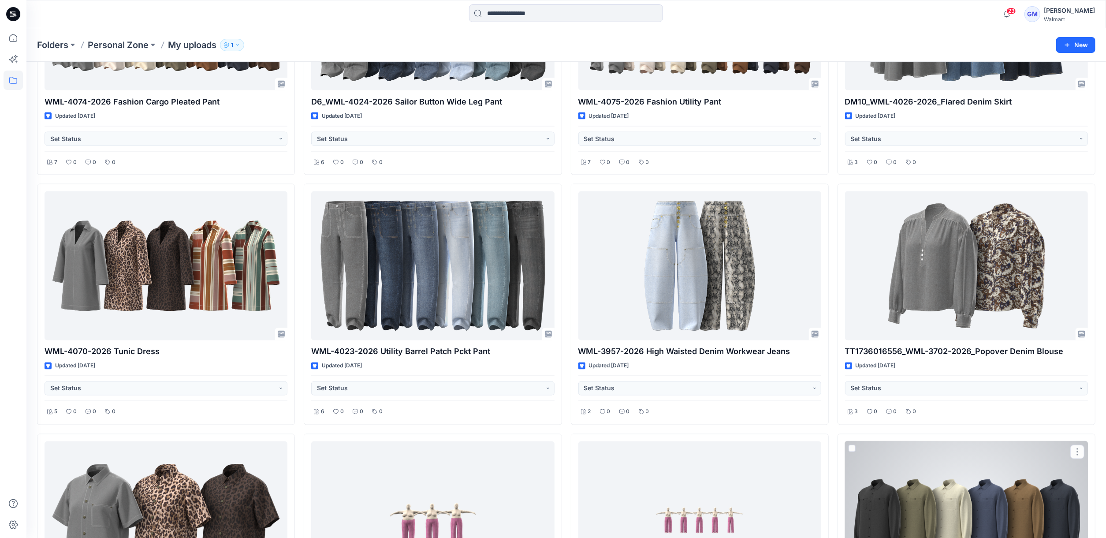
scroll to position [1316, 0]
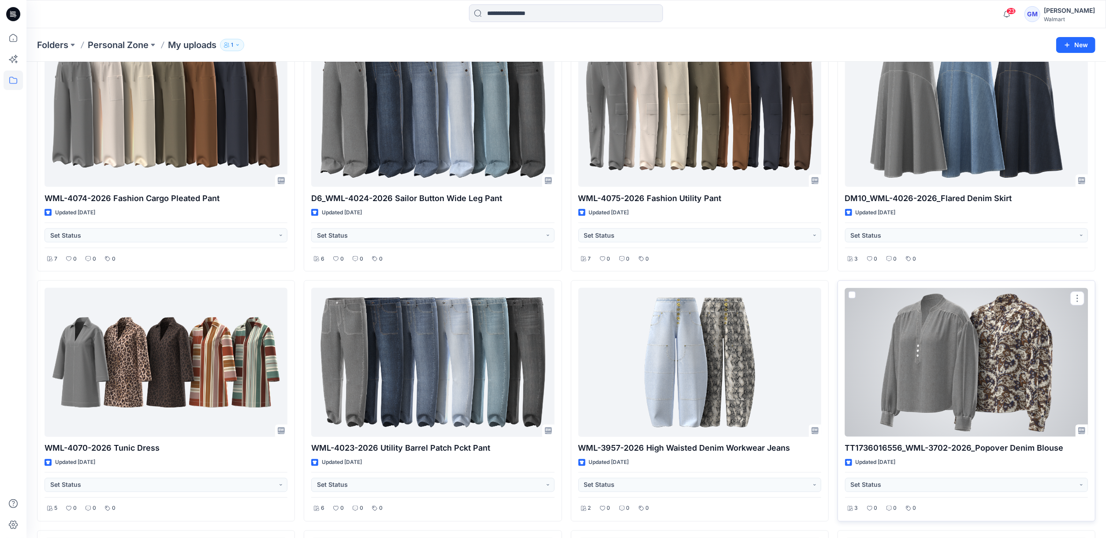
click at [950, 384] on div at bounding box center [966, 362] width 243 height 148
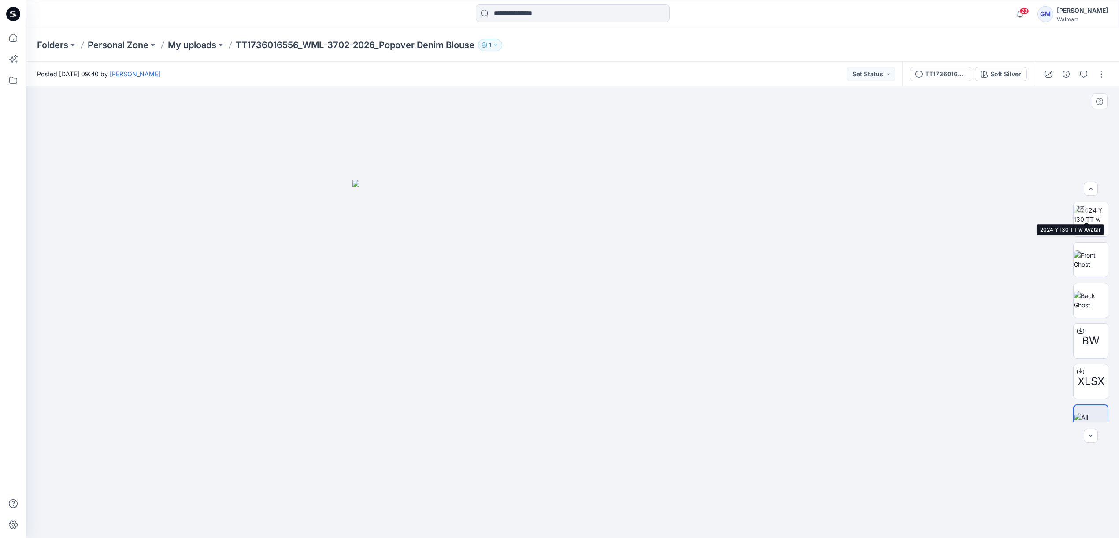
scroll to position [58, 0]
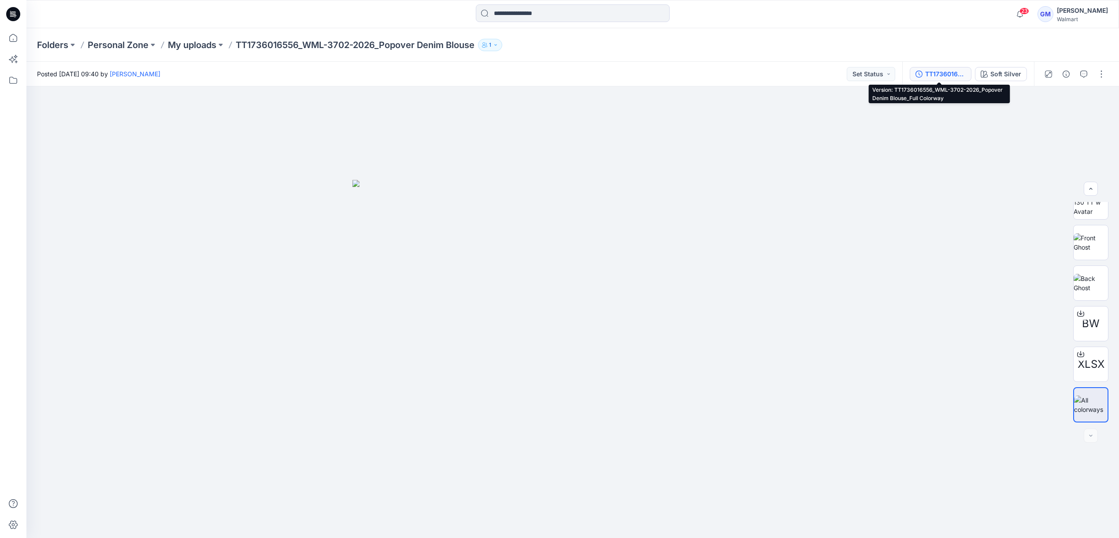
click at [950, 70] on div "TT1736016556_WML-3702-2026_Popover Denim Blouse_Full Colorway" at bounding box center [945, 74] width 41 height 10
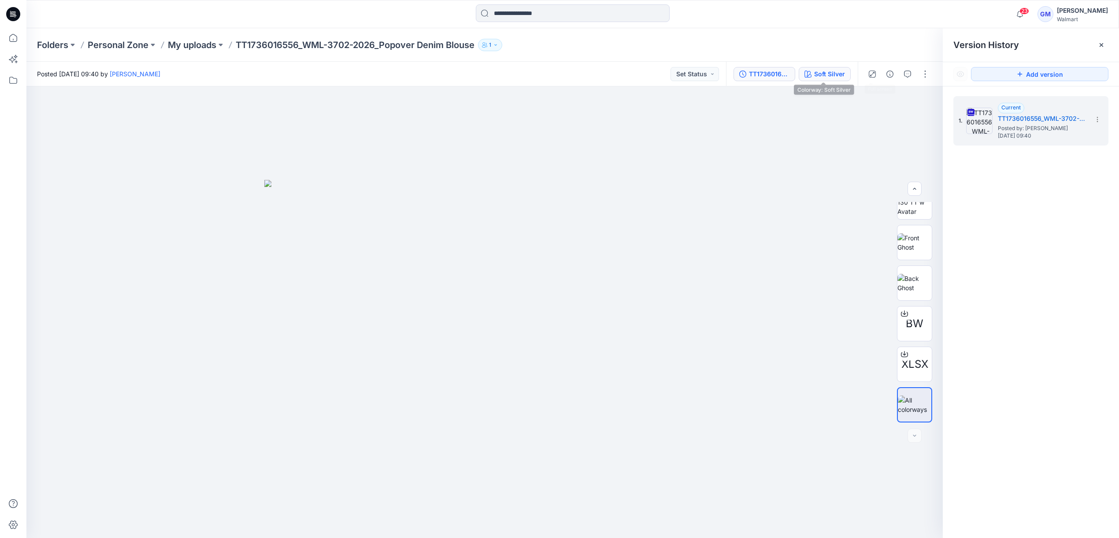
click at [828, 70] on div "Soft Silver" at bounding box center [829, 74] width 31 height 10
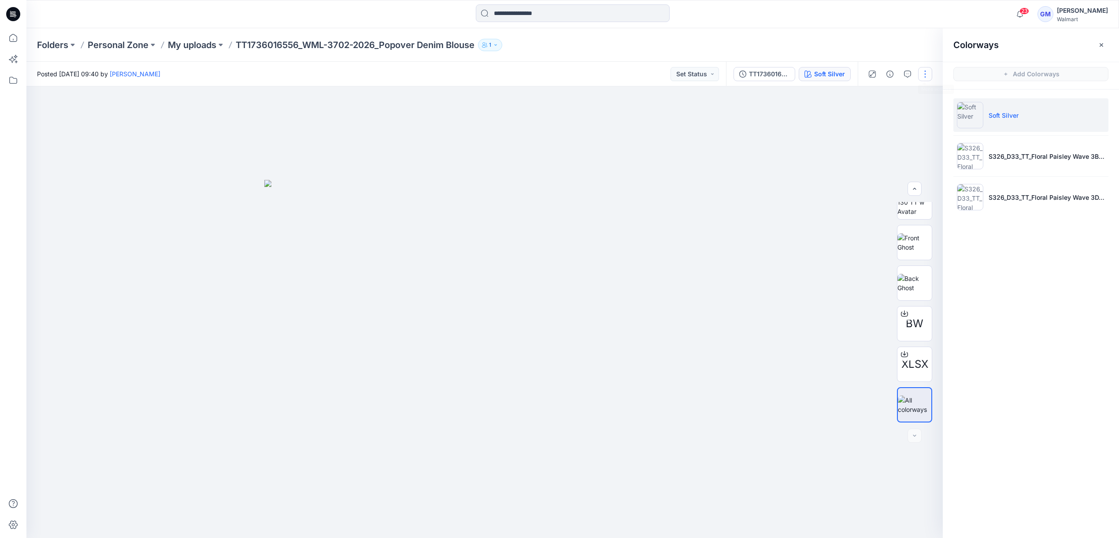
click at [925, 72] on button "button" at bounding box center [925, 74] width 14 height 14
click at [883, 115] on button "Edit" at bounding box center [888, 119] width 81 height 16
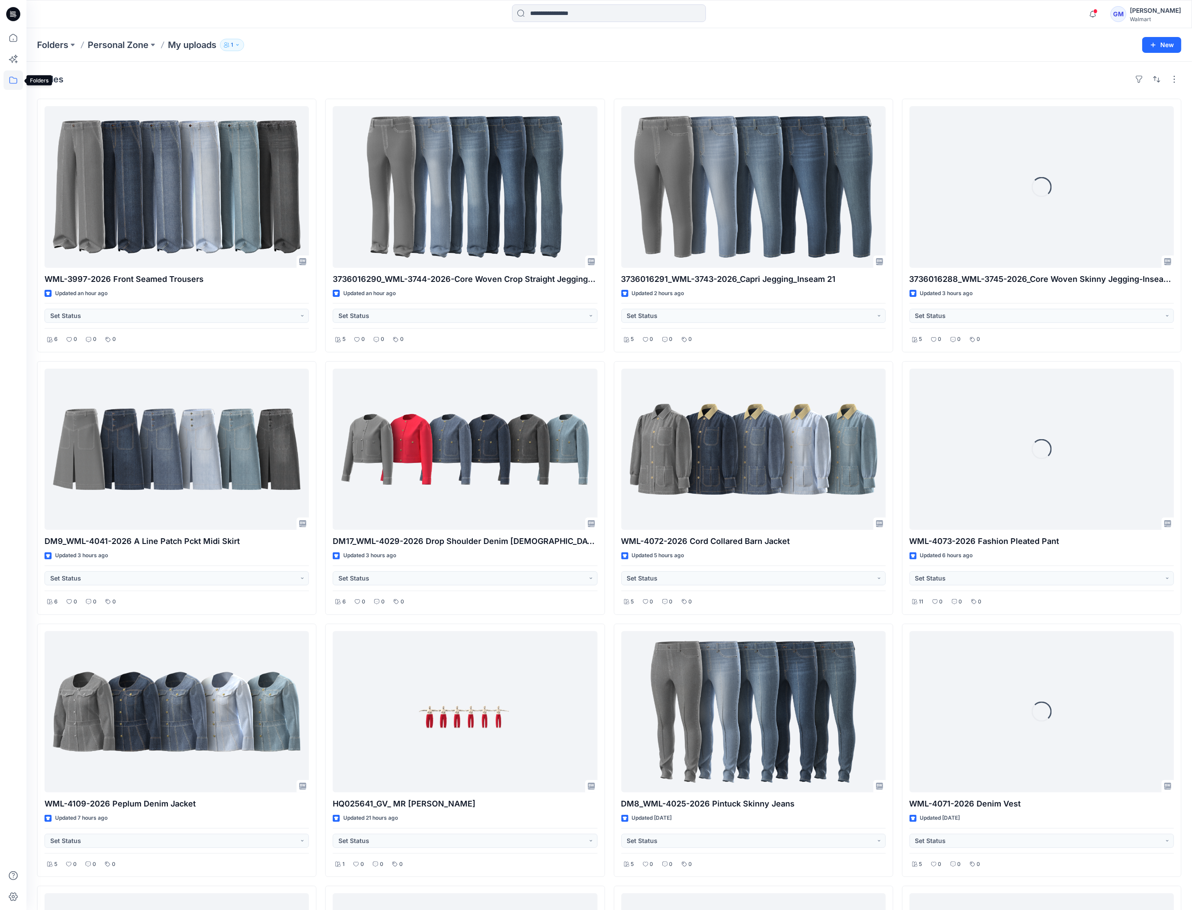
click at [13, 84] on icon at bounding box center [13, 80] width 19 height 19
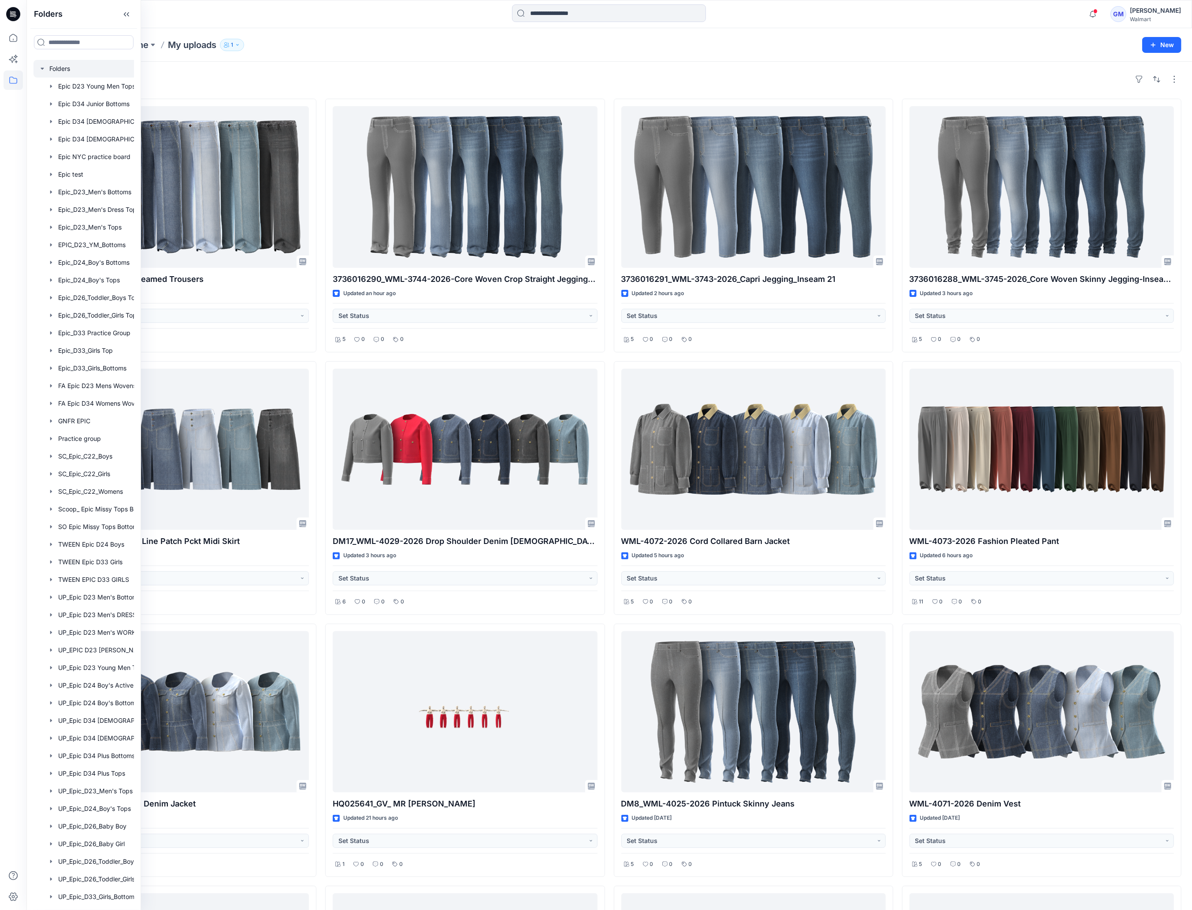
click at [64, 68] on div at bounding box center [94, 69] width 123 height 18
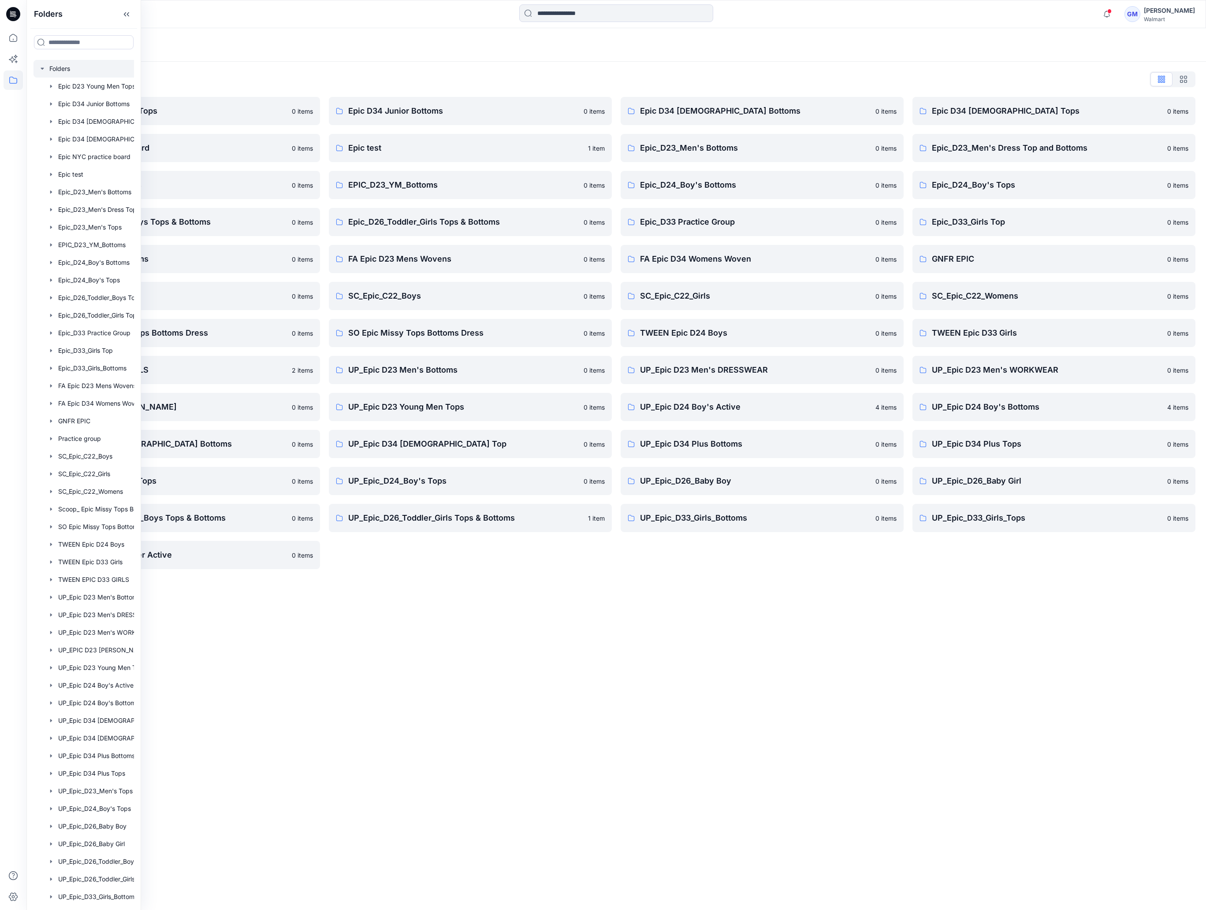
click at [546, 720] on div "Folders Folders List Epic D23 Young Men Tops 0 items Epic NYC practice board 0 …" at bounding box center [615, 469] width 1179 height 882
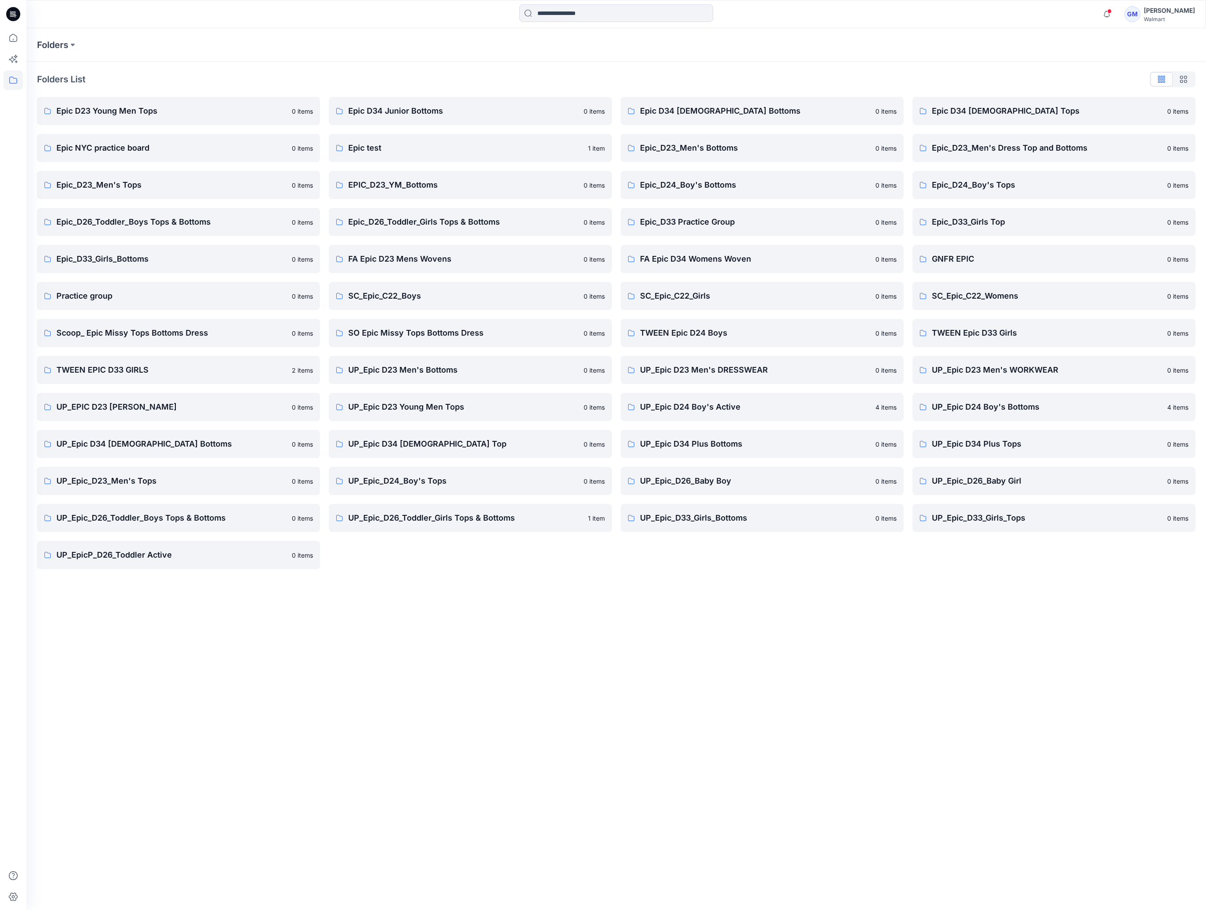
click at [448, 728] on div "Folders Folders List Epic D23 Young Men Tops 0 items Epic NYC practice board 0 …" at bounding box center [615, 469] width 1179 height 882
click at [174, 444] on p "UP_Epic D34 [DEMOGRAPHIC_DATA] Bottoms" at bounding box center [171, 444] width 230 height 12
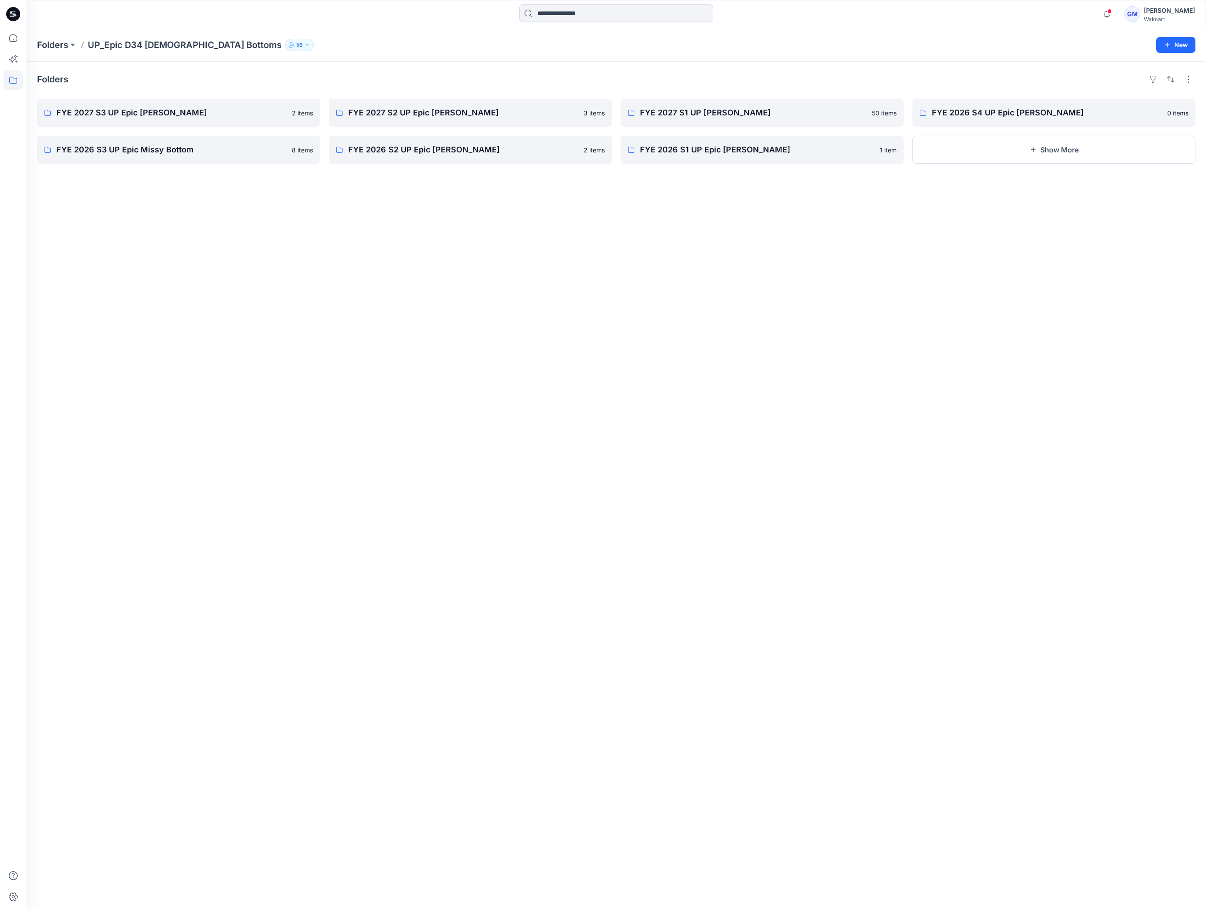
click at [343, 276] on div "Folders FYE 2027 S3 UP Epic Missy Bottoms 2 items FYE 2026 S3 UP Epic Missy Bot…" at bounding box center [615, 486] width 1179 height 849
click at [173, 111] on p "FYE 2027 S3 UP Epic [PERSON_NAME]" at bounding box center [177, 113] width 242 height 12
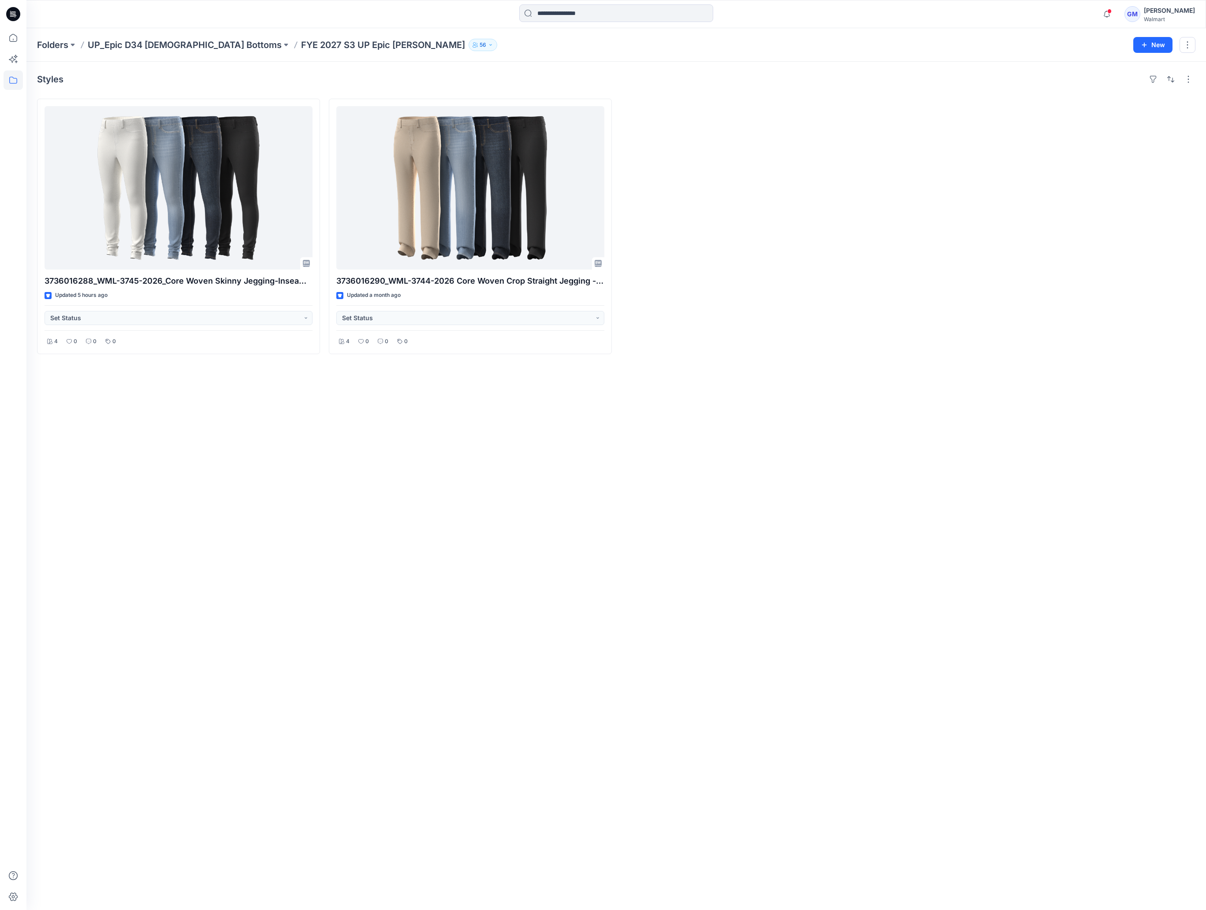
click at [566, 655] on div "Styles 3736016288_WML-3745-2026_Core Woven Skinny Jegging-Inseam 28.5 Updated 5…" at bounding box center [615, 486] width 1179 height 849
click at [829, 636] on div "Styles 3736016288_WML-3745-2026_Core Woven Skinny Jegging-Inseam 28.5 Updated 5…" at bounding box center [615, 486] width 1179 height 849
click at [485, 415] on div "Styles 3736016288_WML-3745-2026_Core Woven Skinny Jegging-Inseam 28.5 Updated 5…" at bounding box center [615, 486] width 1179 height 849
click at [509, 518] on div "Styles 3736016288_WML-3745-2026_Core Woven Skinny Jegging-Inseam 28.5 Updated 5…" at bounding box center [615, 486] width 1179 height 849
drag, startPoint x: 310, startPoint y: 465, endPoint x: 297, endPoint y: 477, distance: 17.8
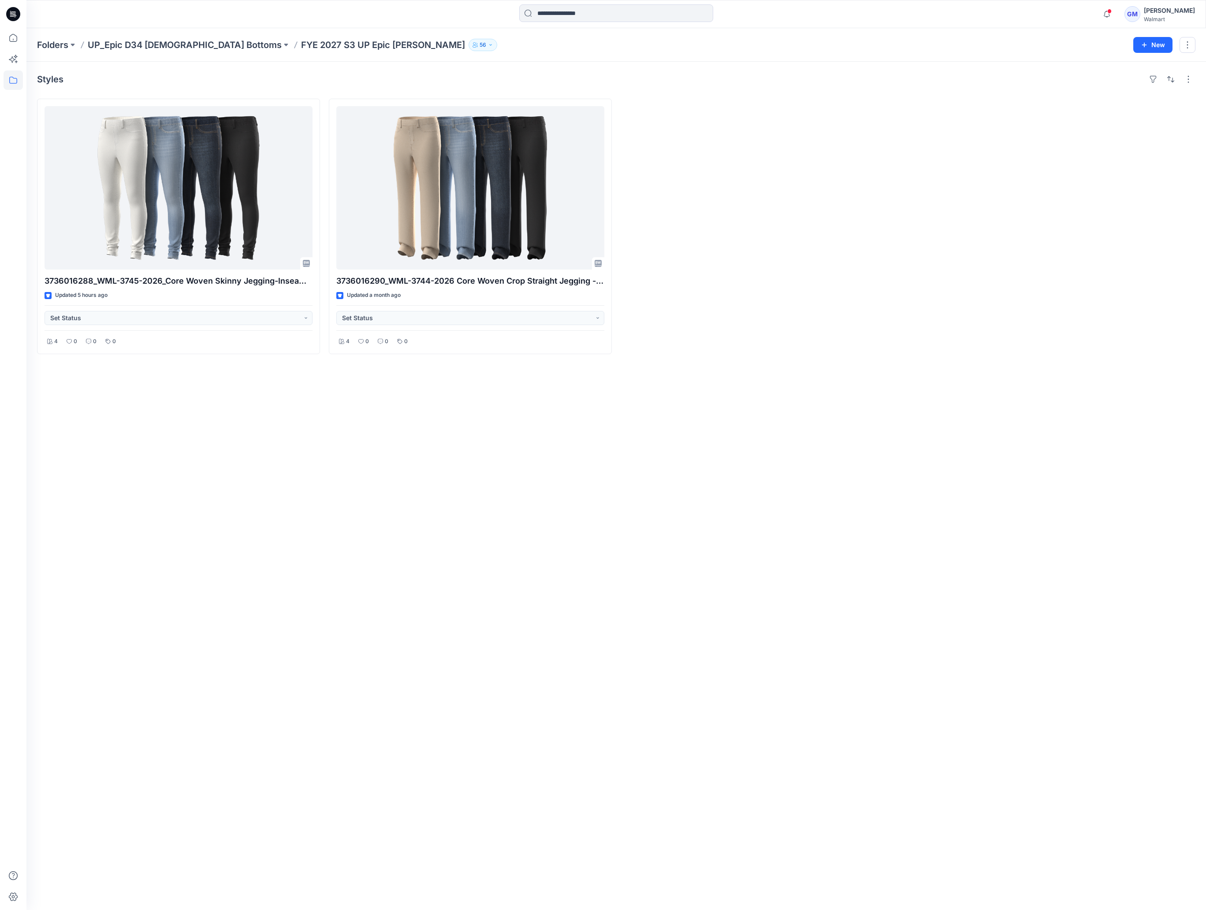
click at [310, 465] on div "Styles 3736016288_WML-3745-2026_Core Woven Skinny Jegging-Inseam 28.5 Updated 5…" at bounding box center [615, 486] width 1179 height 849
click at [935, 428] on div "Styles 3736016288_WML-3745-2026_Core Woven Skinny Jegging-Inseam 28.5 Updated 5…" at bounding box center [615, 486] width 1179 height 849
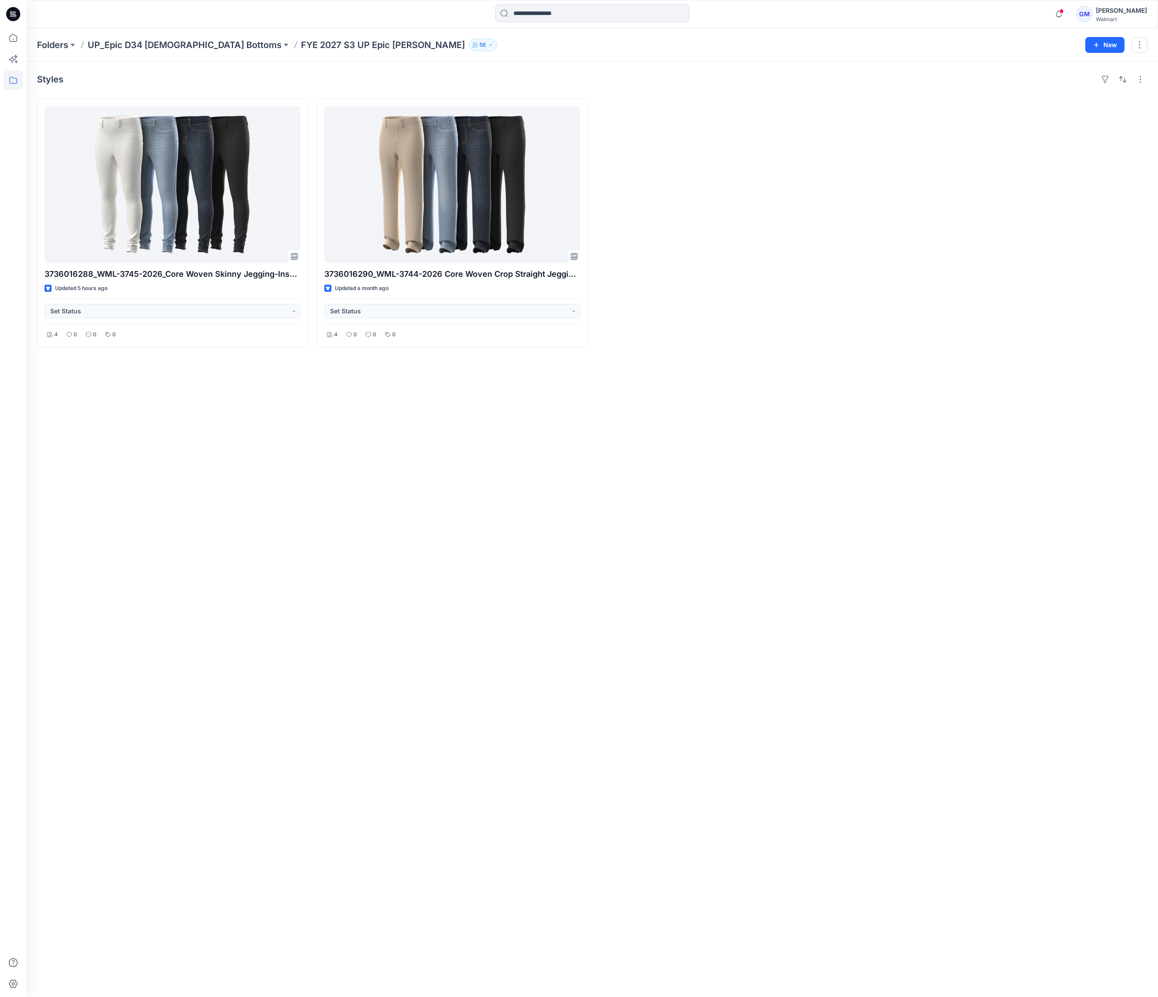
click at [435, 509] on div "Styles 3736016288_WML-3745-2026_Core Woven Skinny Jegging-Inseam 28.5 Updated 5…" at bounding box center [592, 529] width 1132 height 935
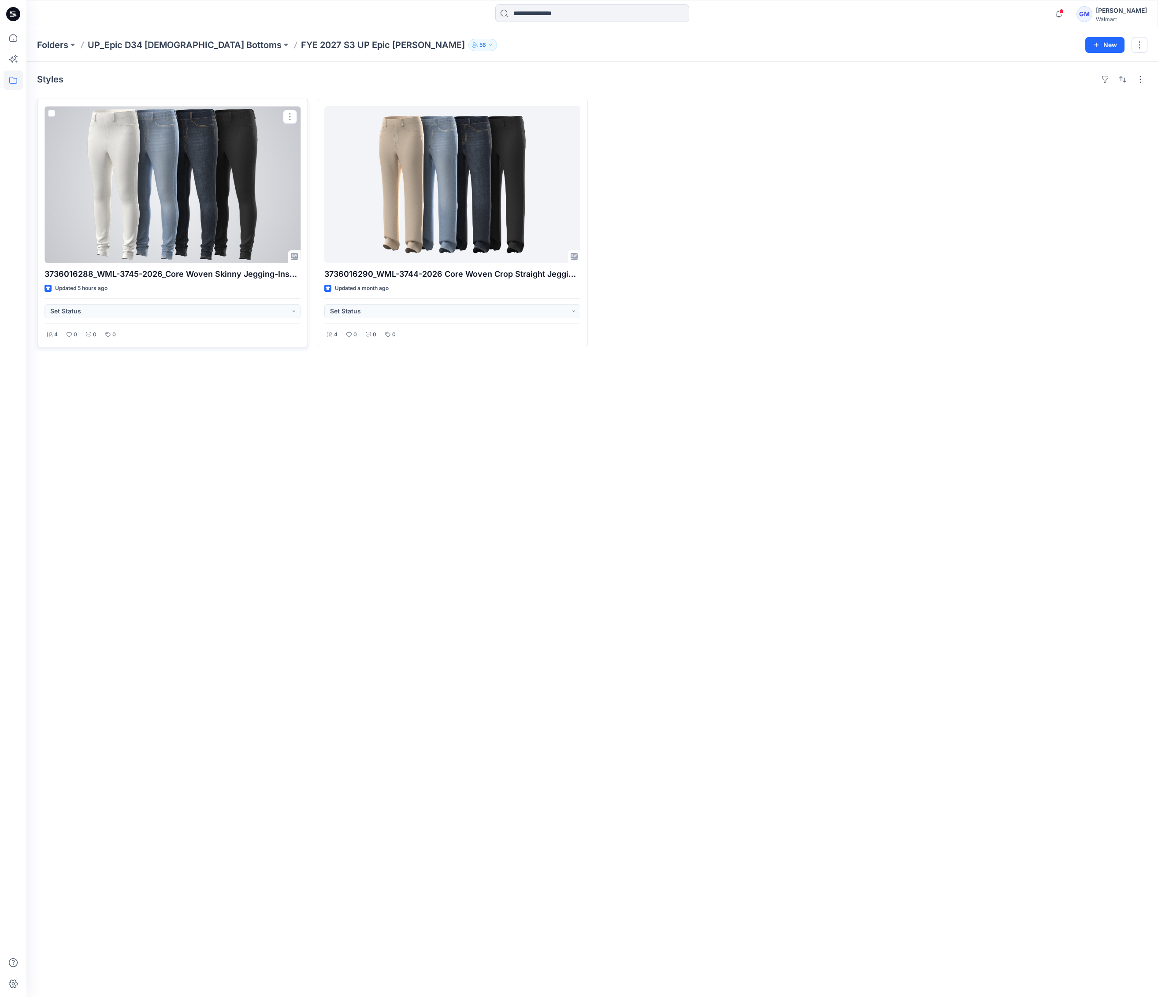
click at [284, 124] on button "button" at bounding box center [290, 117] width 14 height 14
click at [335, 141] on button "Edit" at bounding box center [332, 138] width 95 height 16
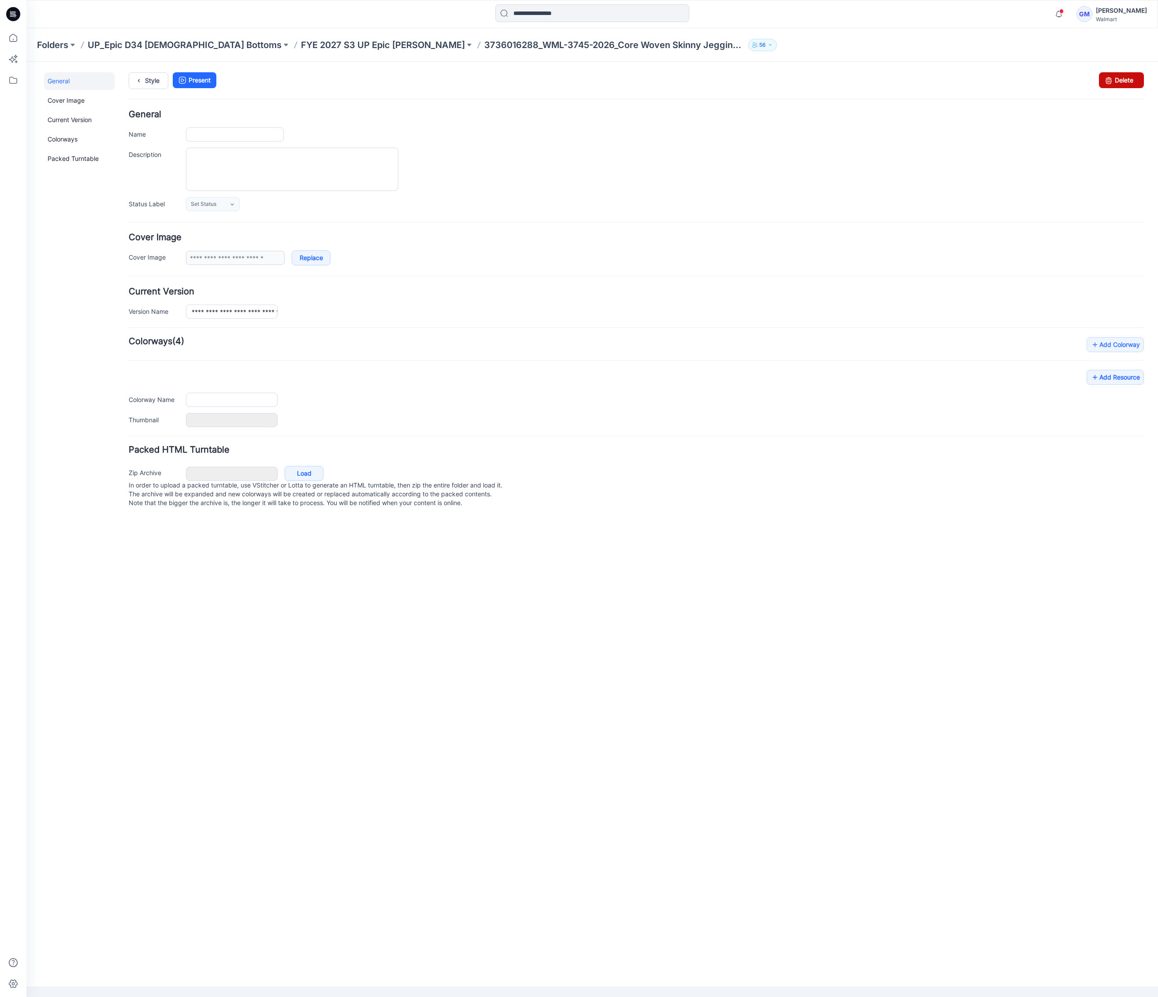
click at [1127, 75] on link "Delete" at bounding box center [1121, 80] width 45 height 16
type input "**********"
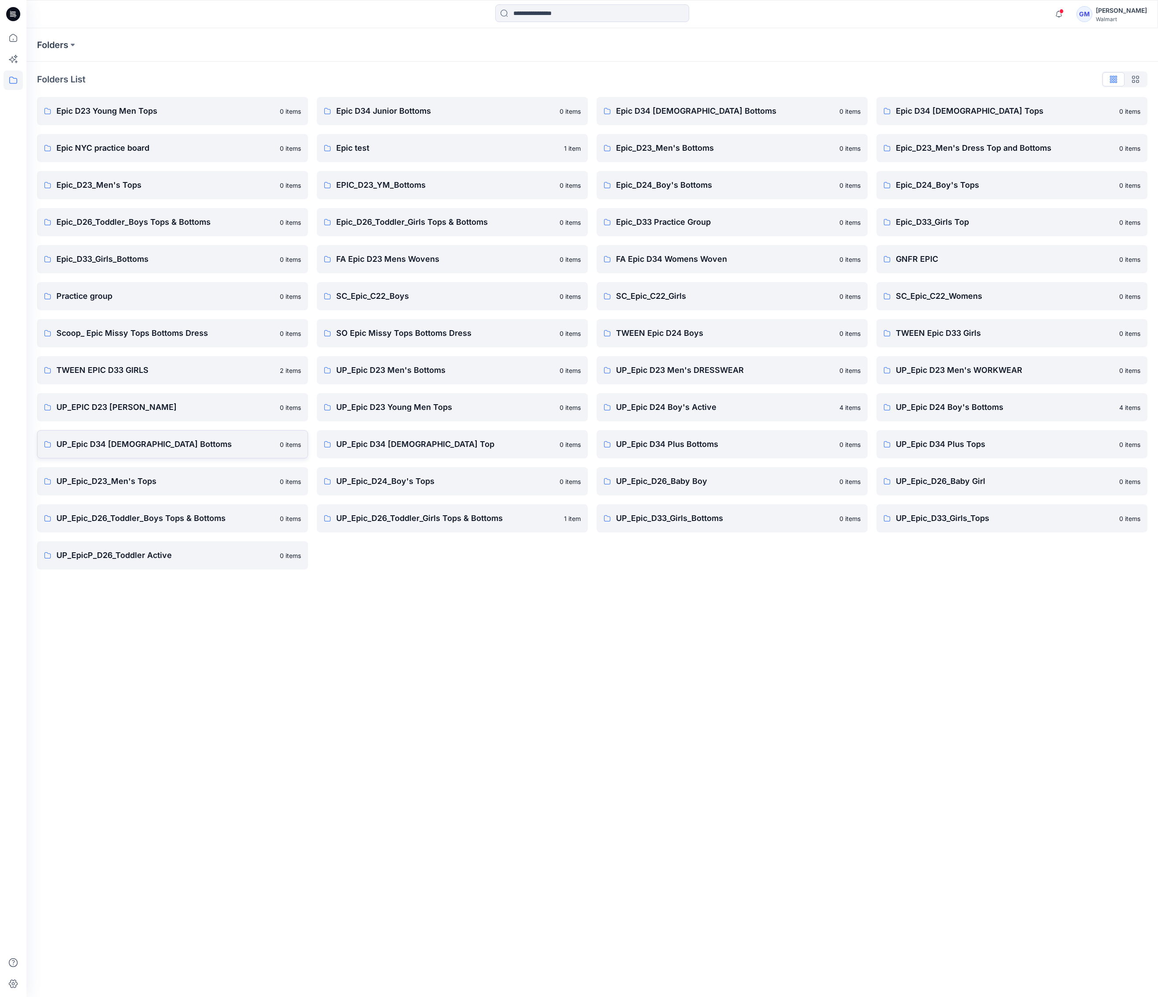
click at [205, 453] on link "UP_Epic D34 [DEMOGRAPHIC_DATA] Bottoms 0 items" at bounding box center [172, 444] width 271 height 28
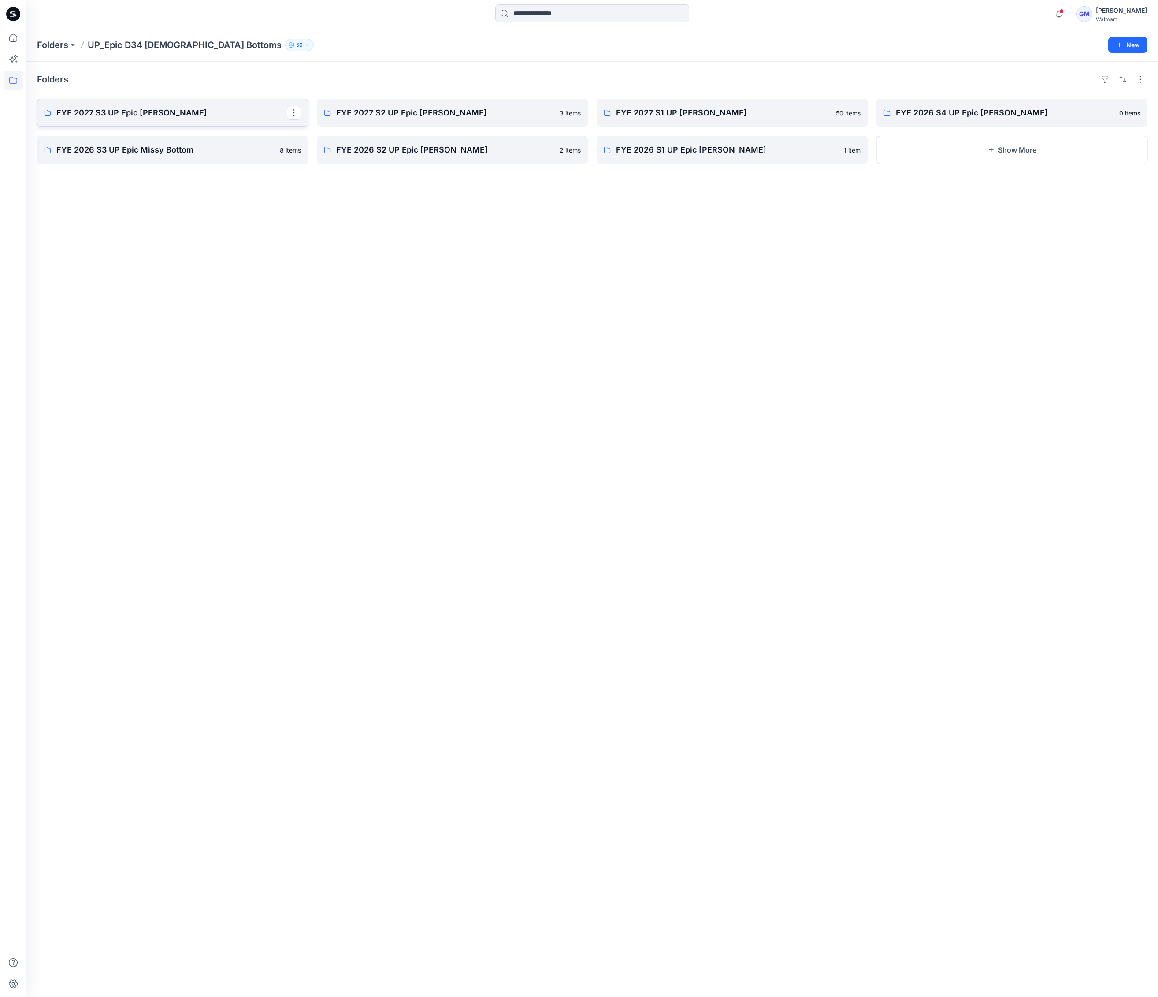
click at [180, 100] on link "FYE 2027 S3 UP Epic [PERSON_NAME]" at bounding box center [172, 113] width 271 height 28
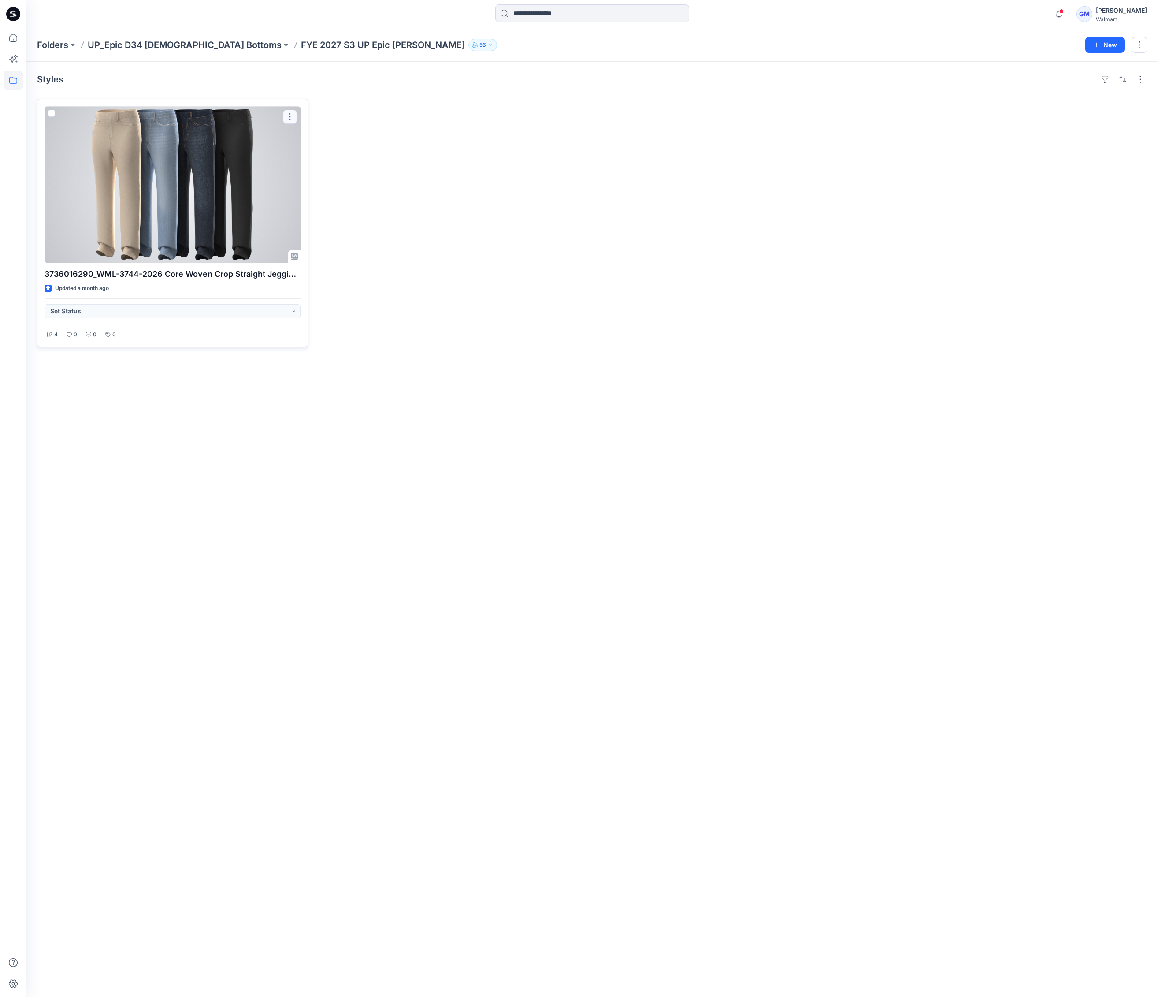
click at [290, 119] on button "button" at bounding box center [290, 117] width 14 height 14
click at [319, 138] on button "Edit" at bounding box center [332, 138] width 95 height 16
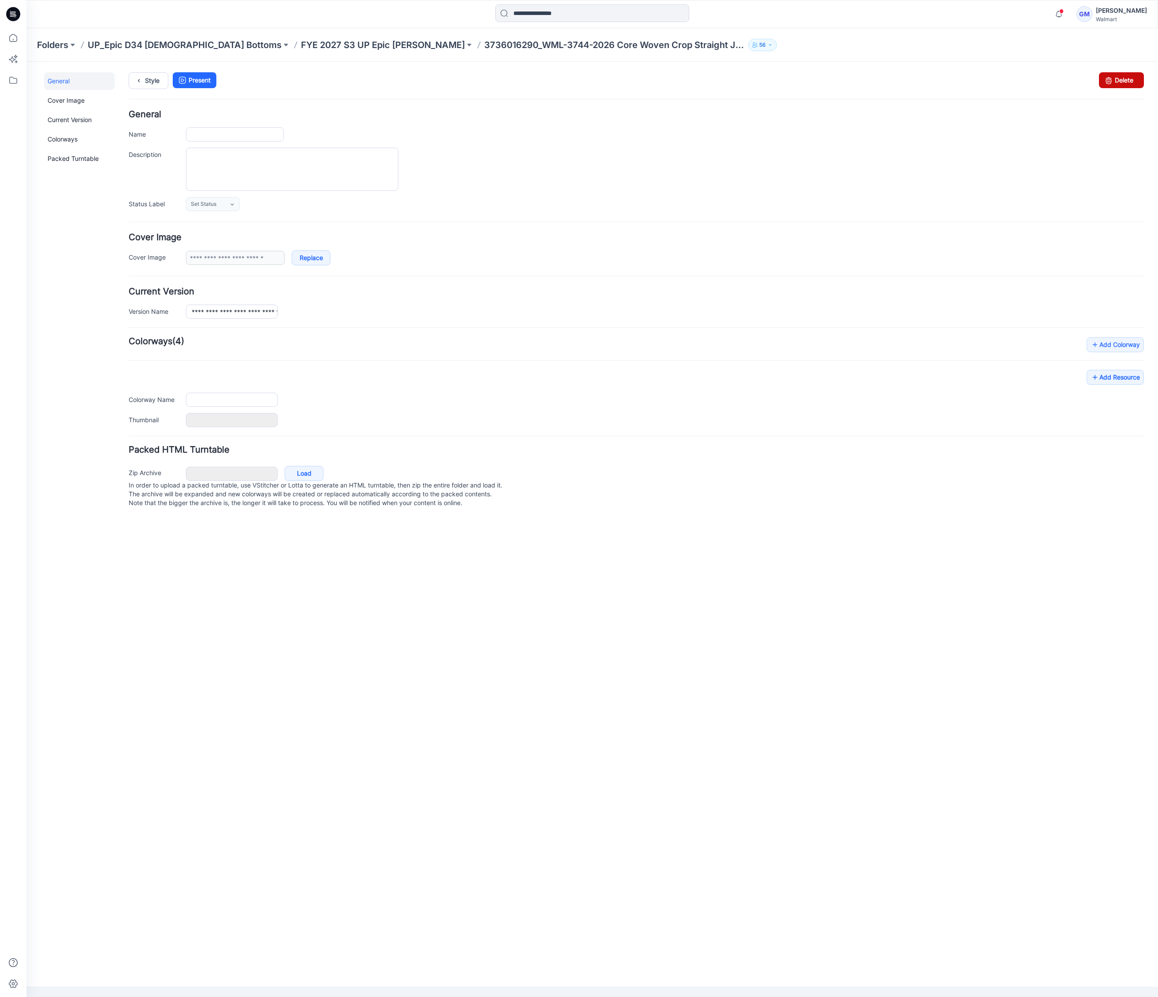
click at [1128, 83] on link "Delete" at bounding box center [1121, 80] width 45 height 16
type input "**********"
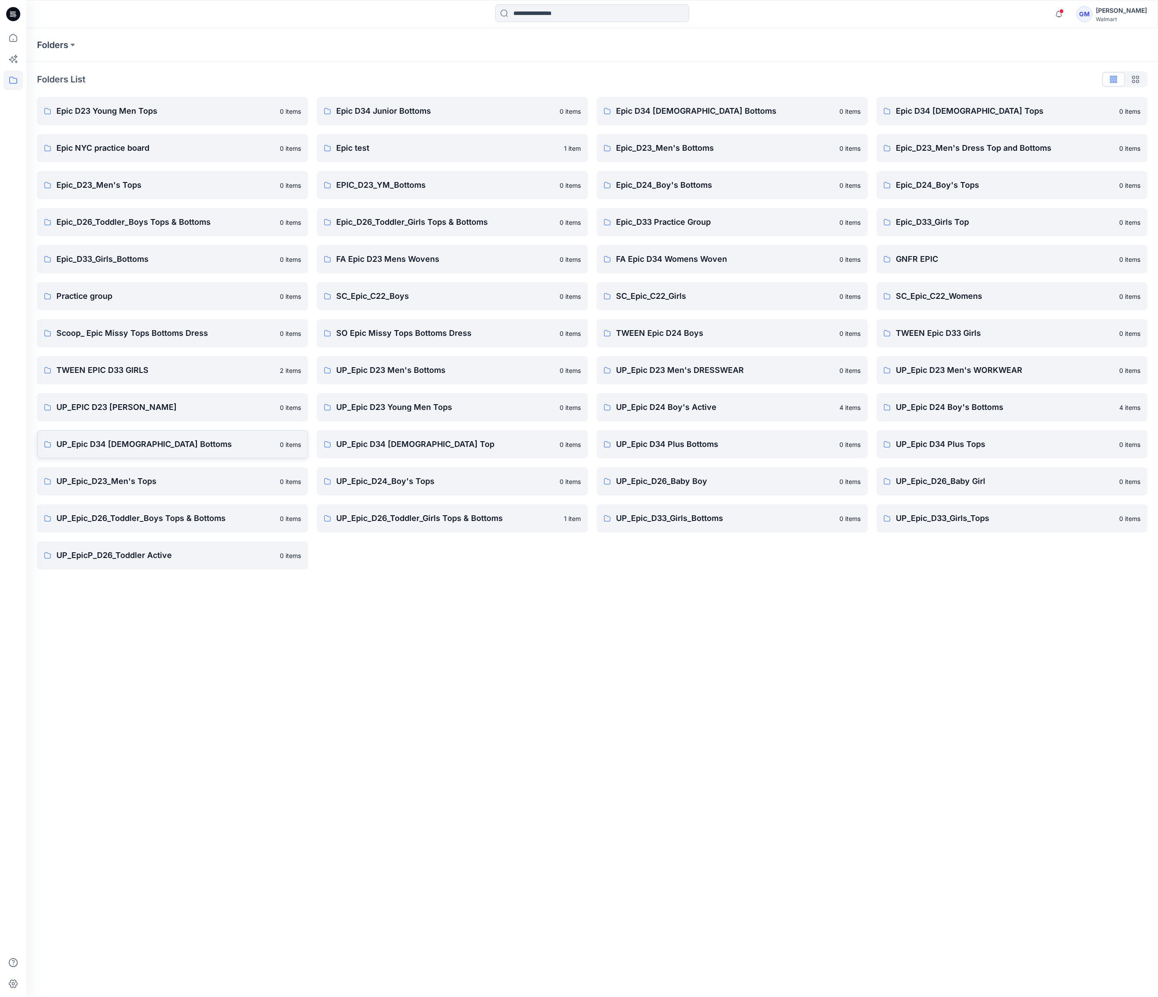
click at [160, 441] on p "UP_Epic D34 [DEMOGRAPHIC_DATA] Bottoms" at bounding box center [165, 444] width 218 height 12
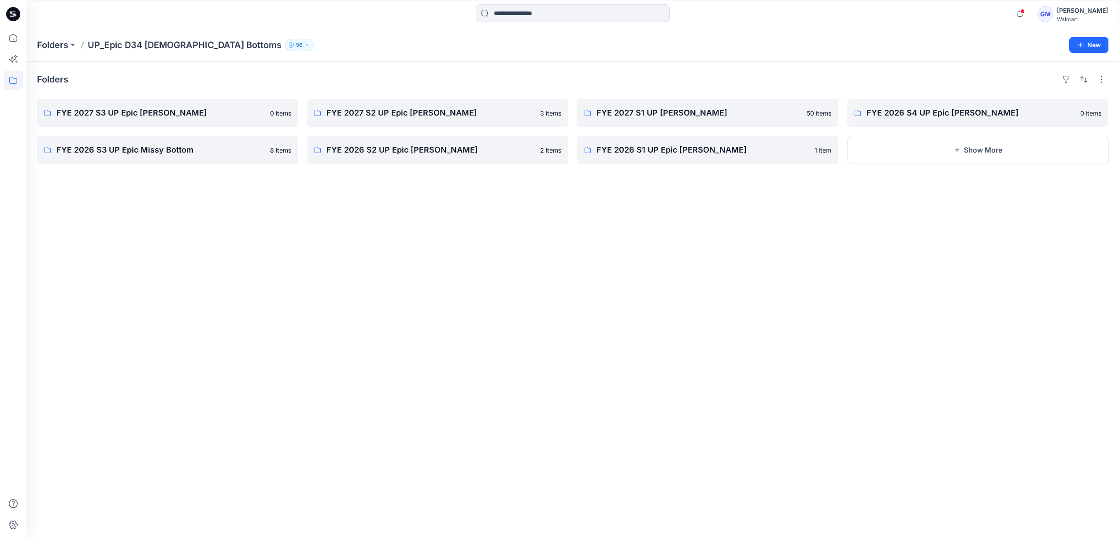
click at [501, 338] on div "Folders FYE 2027 S3 UP Epic [PERSON_NAME] 0 items FYE 2026 S3 UP Epic Missy Bot…" at bounding box center [572, 300] width 1093 height 476
click at [12, 33] on icon at bounding box center [13, 37] width 19 height 19
click at [138, 112] on p "FYE 2027 S3 UP Epic [PERSON_NAME]" at bounding box center [166, 113] width 221 height 12
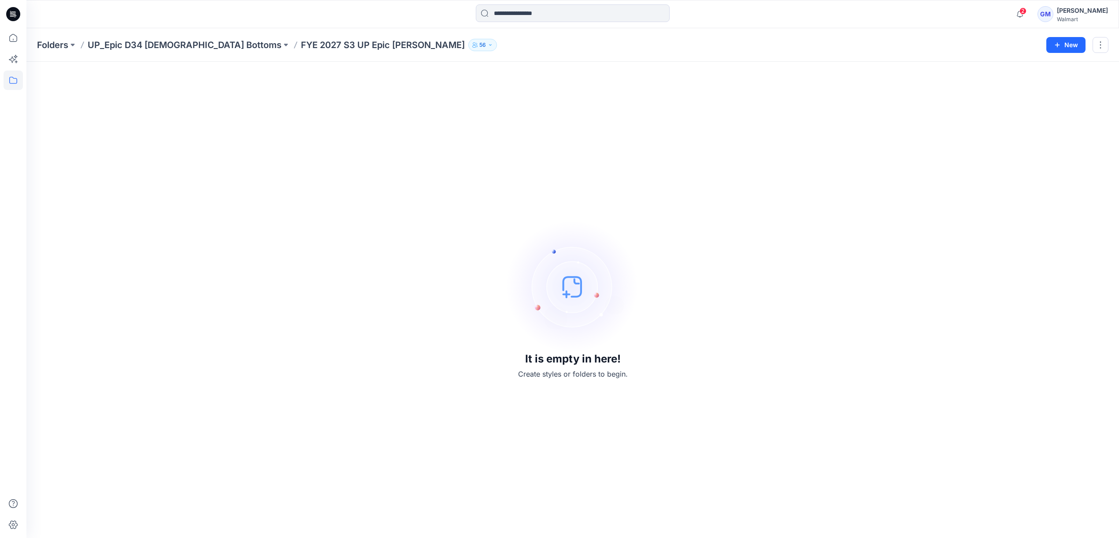
drag, startPoint x: 299, startPoint y: 217, endPoint x: 335, endPoint y: 188, distance: 46.7
click at [300, 216] on div "It is empty in here! Create styles or folders to begin." at bounding box center [573, 299] width 1072 height 455
click at [346, 239] on div "It is empty in here! Create styles or folders to begin." at bounding box center [573, 299] width 1072 height 455
drag, startPoint x: 265, startPoint y: 45, endPoint x: 386, endPoint y: 45, distance: 120.7
click at [386, 45] on div "Folders UP_Epic D34 [DEMOGRAPHIC_DATA] Bottoms FYE 2027 S3 UP Epic [PERSON_NAME…" at bounding box center [538, 45] width 1003 height 12
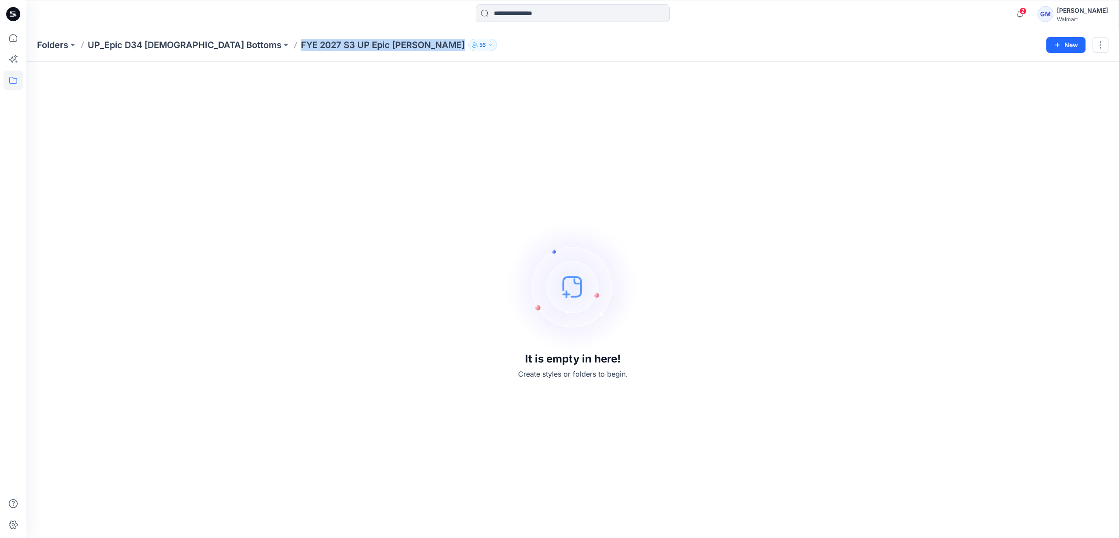
copy p "FYE 2027 S3 UP Epic [PERSON_NAME]"
click at [317, 212] on div "It is empty in here! Create styles or folders to begin." at bounding box center [573, 299] width 1072 height 455
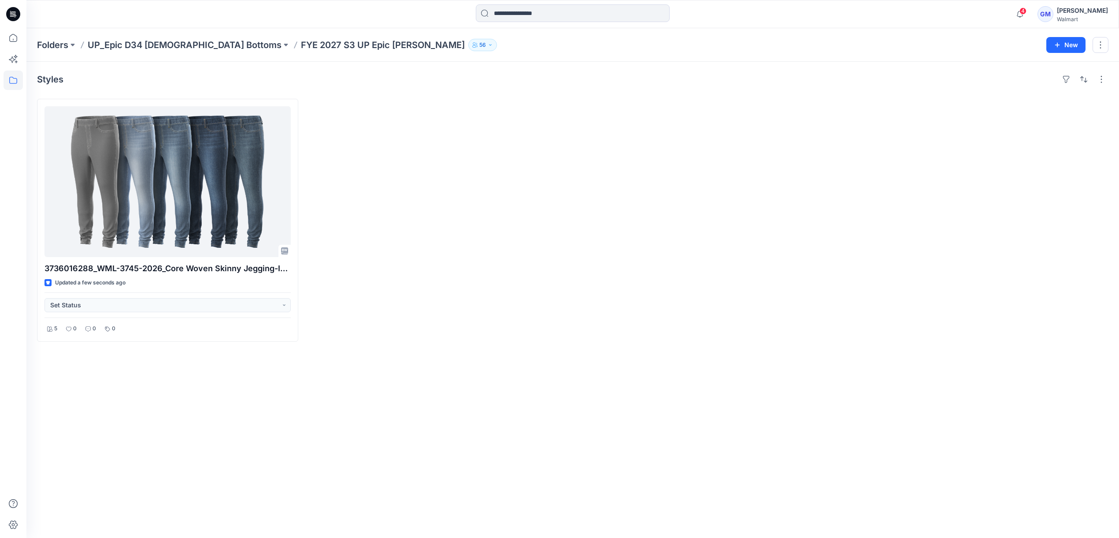
click at [460, 308] on div at bounding box center [437, 220] width 261 height 243
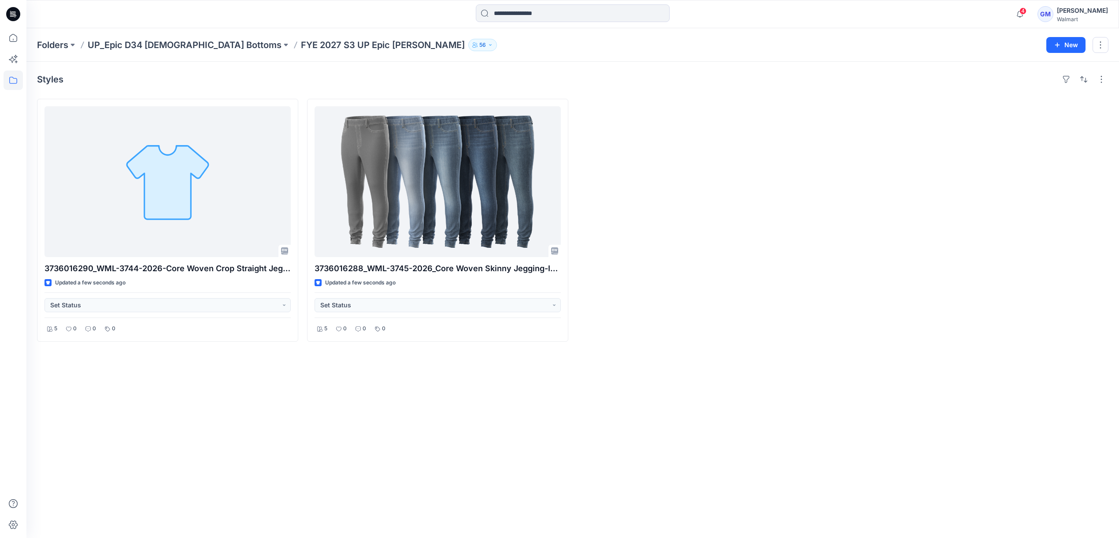
click at [723, 239] on div at bounding box center [707, 220] width 261 height 243
click at [697, 278] on div at bounding box center [707, 220] width 261 height 243
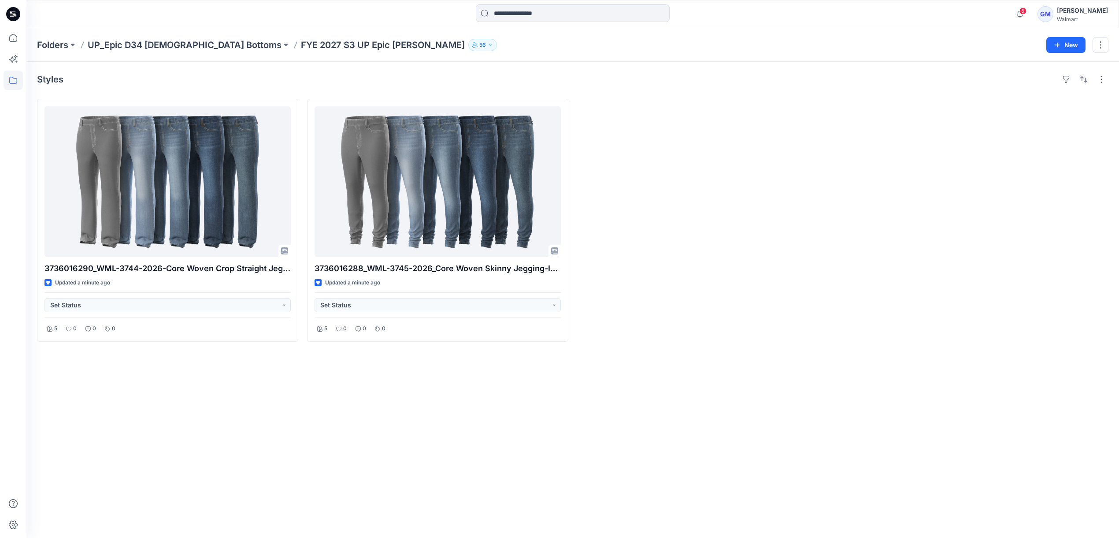
click at [728, 264] on div at bounding box center [707, 220] width 261 height 243
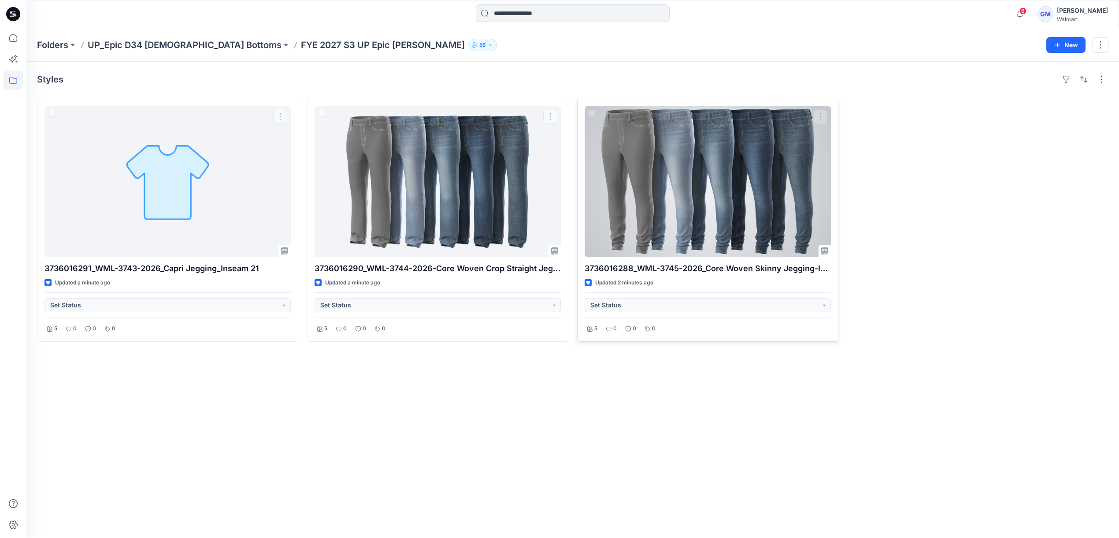
click at [770, 192] on div at bounding box center [708, 181] width 246 height 151
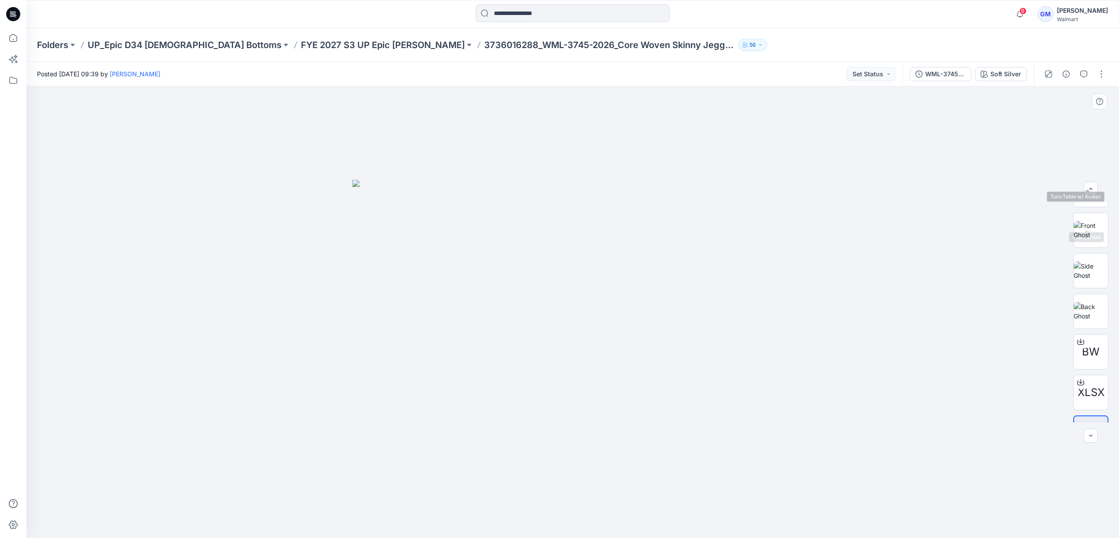
scroll to position [99, 0]
click at [1069, 71] on icon "button" at bounding box center [1066, 74] width 7 height 7
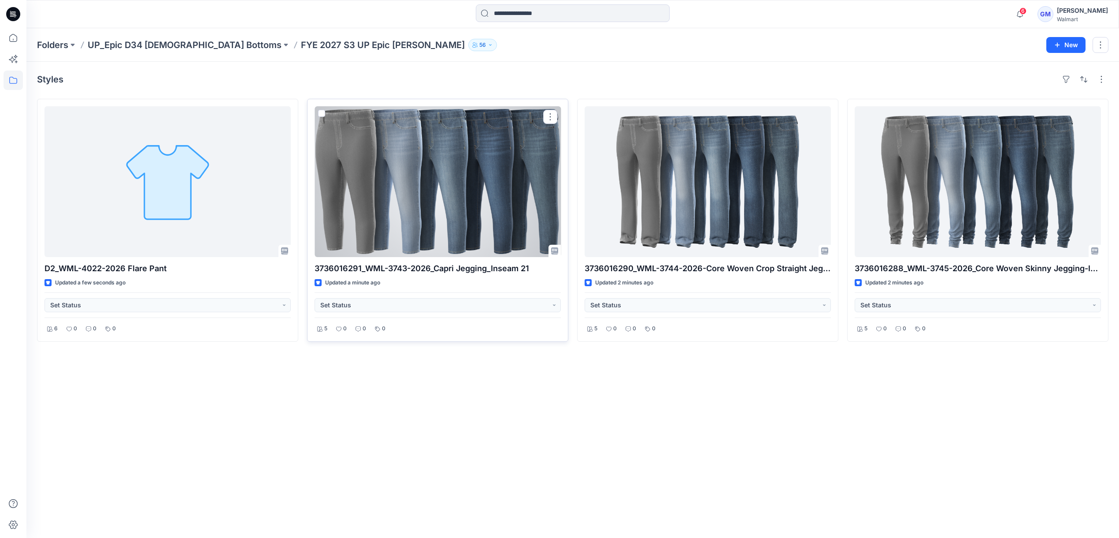
click at [445, 209] on div at bounding box center [438, 181] width 246 height 151
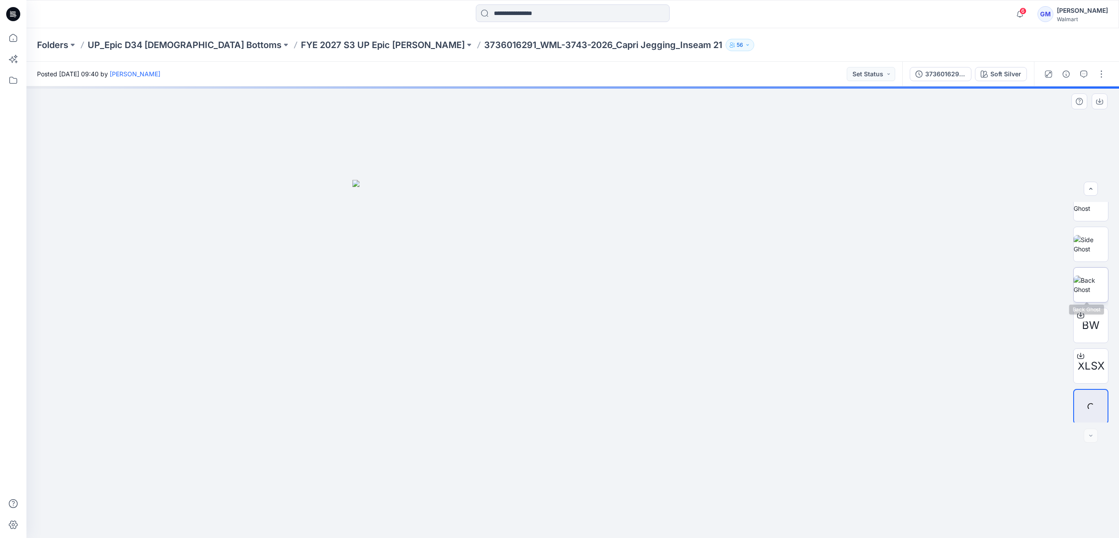
scroll to position [99, 0]
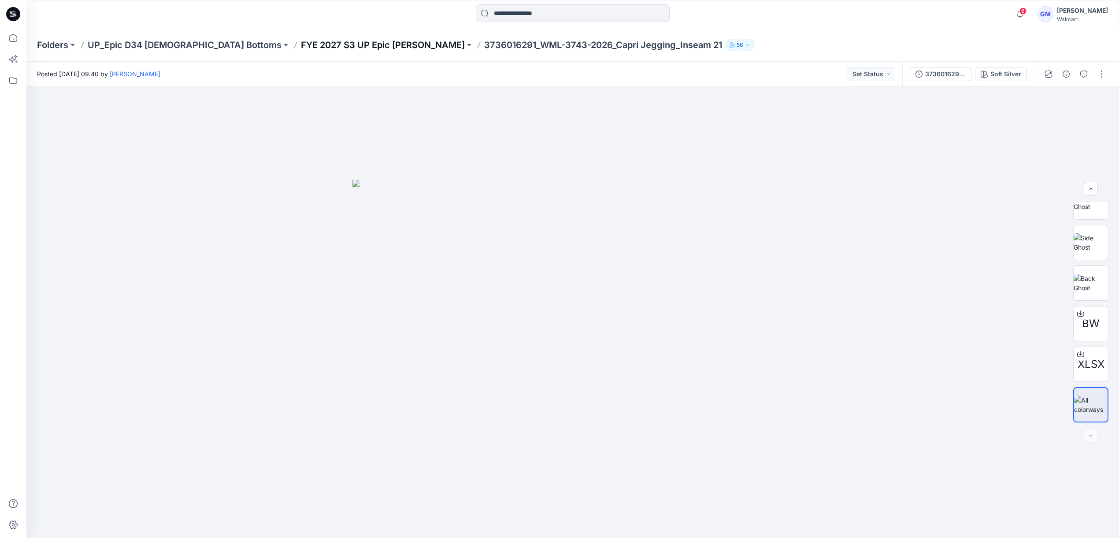
click at [316, 45] on p "FYE 2027 S3 UP Epic [PERSON_NAME]" at bounding box center [383, 45] width 164 height 12
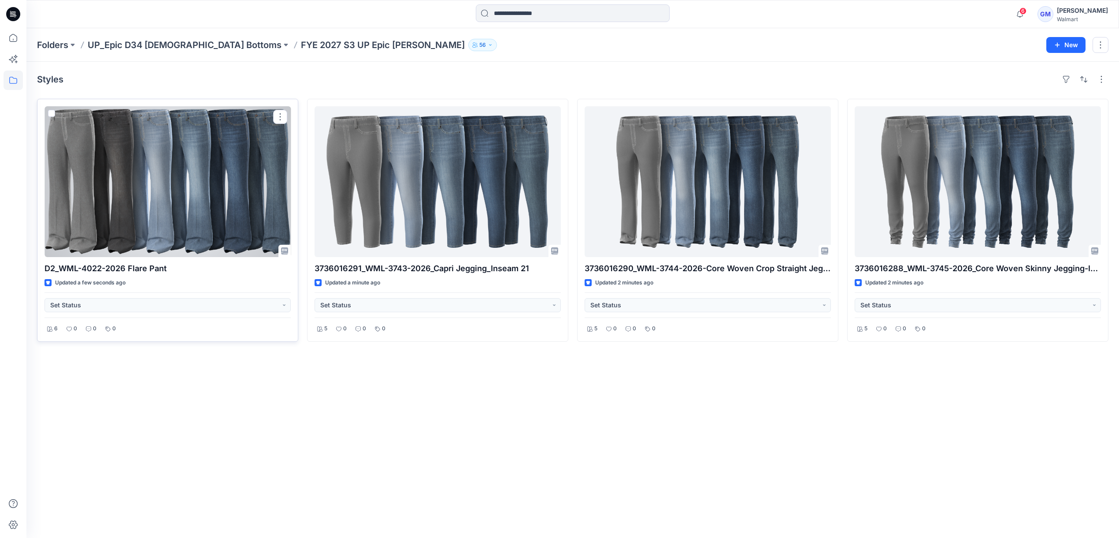
click at [178, 199] on div at bounding box center [168, 181] width 246 height 151
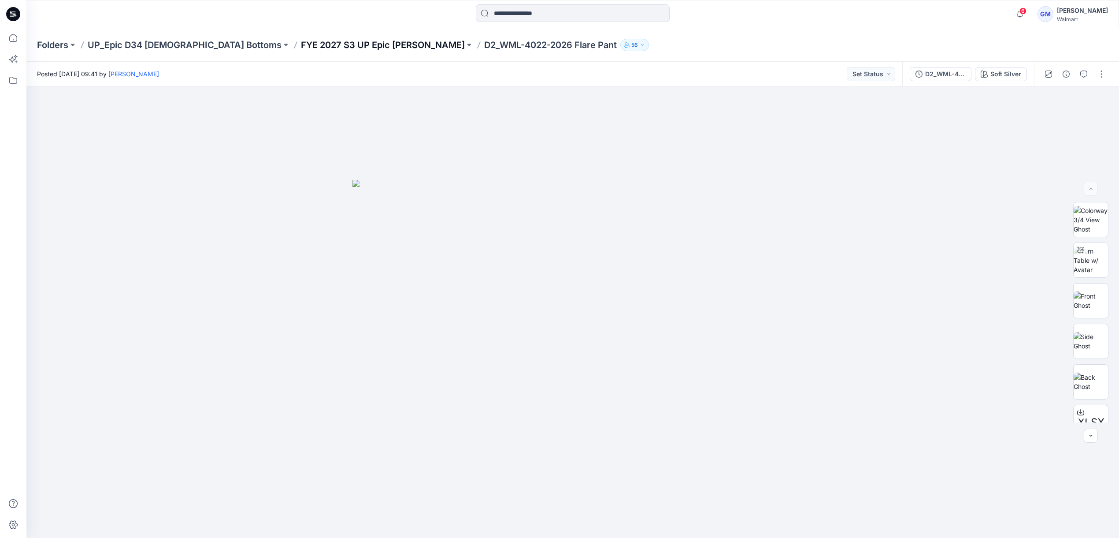
click at [301, 41] on p "FYE 2027 S3 UP Epic [PERSON_NAME]" at bounding box center [383, 45] width 164 height 12
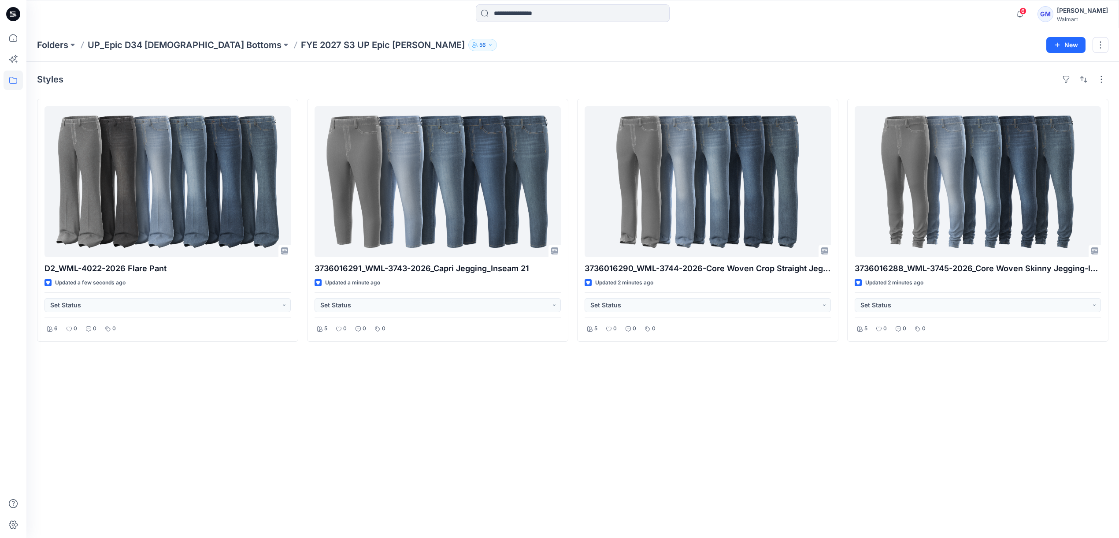
click at [214, 70] on div "Styles D2_WML-4022-2026 Flare Pant Updated a few seconds ago Set Status 6 0 0 0…" at bounding box center [572, 300] width 1093 height 476
click at [505, 398] on div "Styles D2_WML-4022-2026 Flare Pant Updated a minute ago Set Status 6 0 0 0 3736…" at bounding box center [572, 300] width 1093 height 476
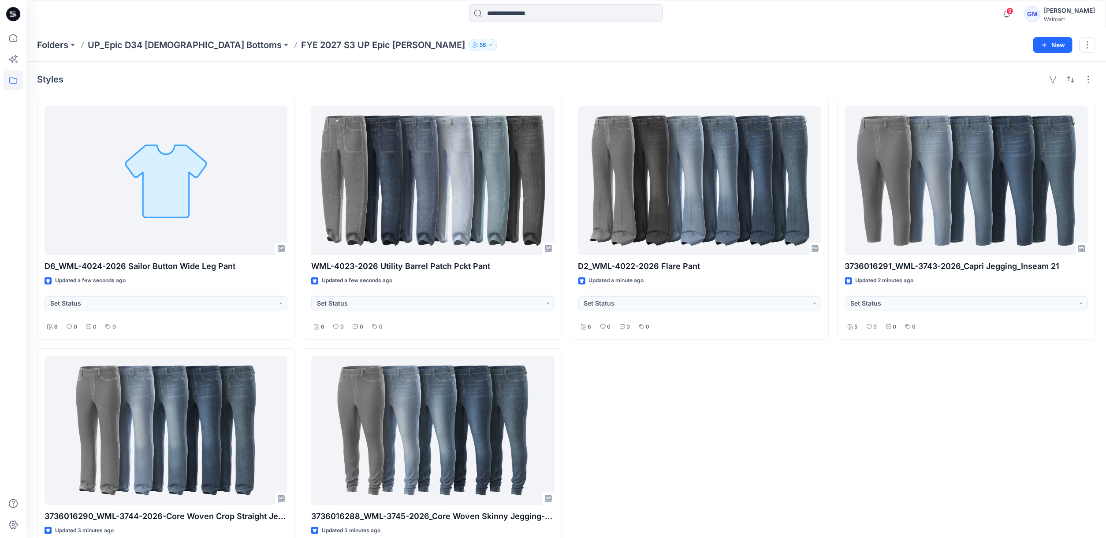
click at [319, 74] on div "Styles" at bounding box center [566, 79] width 1058 height 14
click at [281, 79] on div "Styles" at bounding box center [566, 79] width 1058 height 14
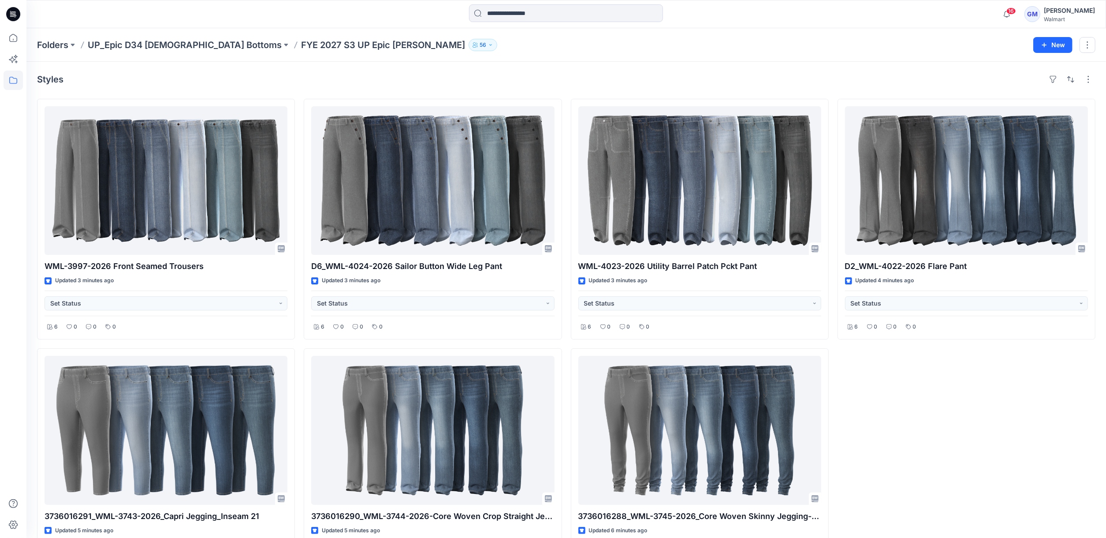
click at [968, 410] on div "D2_WML-4022-2026 Flare Pant Updated 4 minutes ago Set Status 6 0 0 0" at bounding box center [966, 344] width 258 height 490
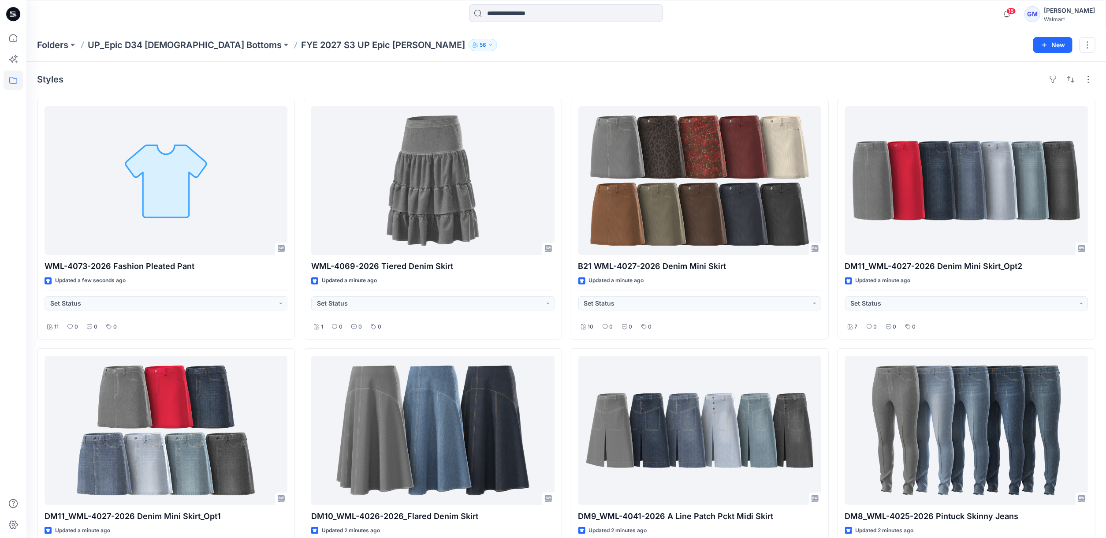
click at [365, 88] on div "Styles WML-4073-2026 Fashion Pleated Pant Updated a few seconds ago Set Status …" at bounding box center [565, 471] width 1079 height 819
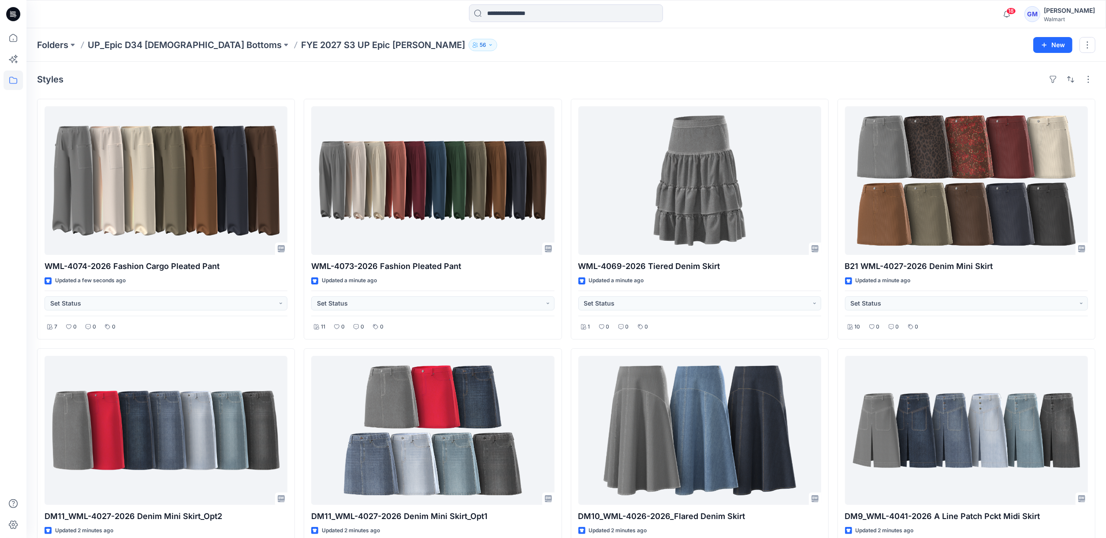
click at [431, 84] on div "Styles" at bounding box center [566, 79] width 1058 height 14
click at [427, 82] on div "Styles" at bounding box center [566, 79] width 1058 height 14
click at [167, 85] on div "Styles" at bounding box center [566, 79] width 1058 height 14
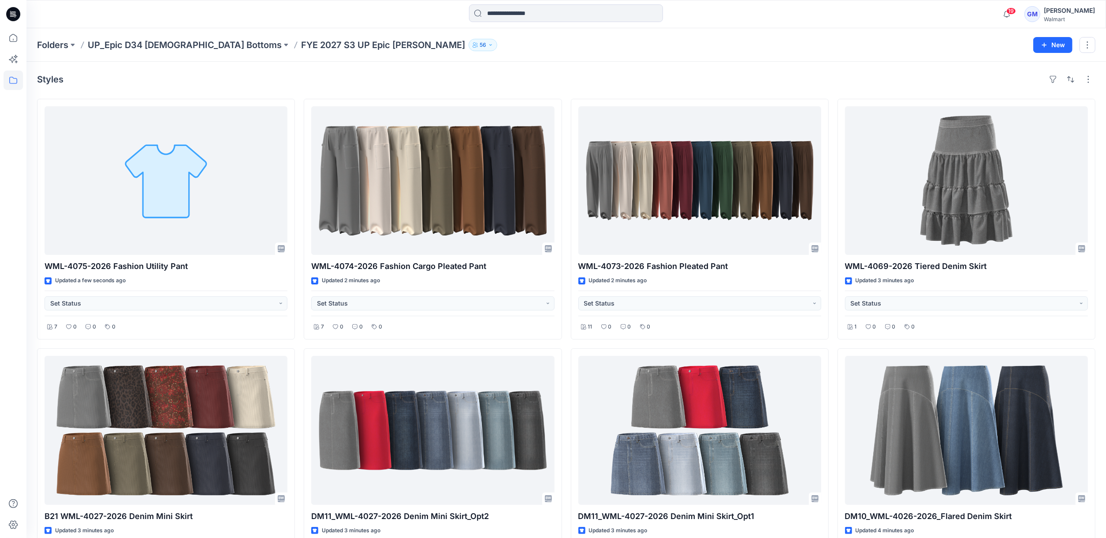
click at [345, 76] on div "Styles" at bounding box center [566, 79] width 1058 height 14
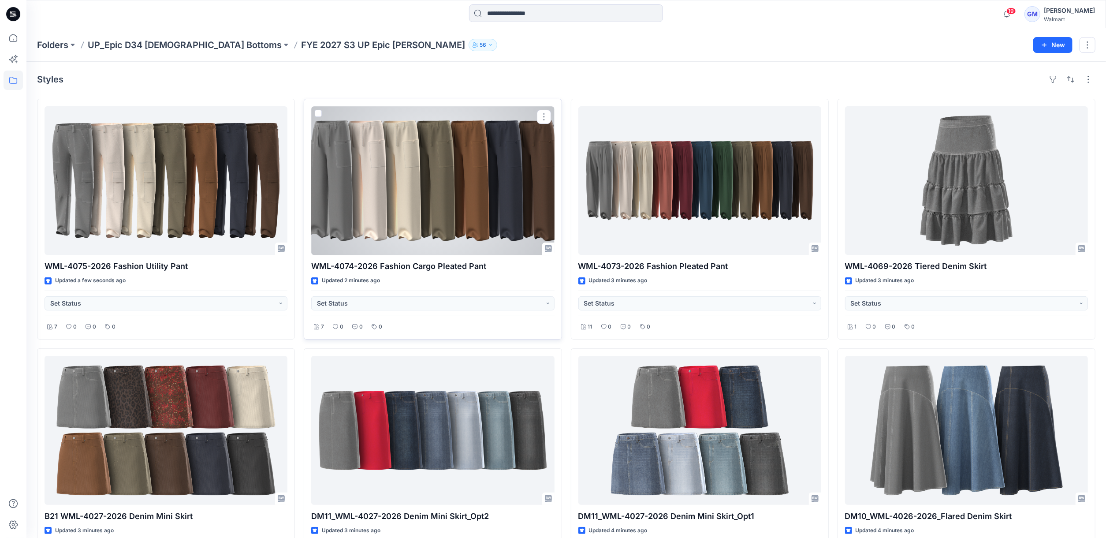
click at [500, 182] on div at bounding box center [432, 180] width 243 height 148
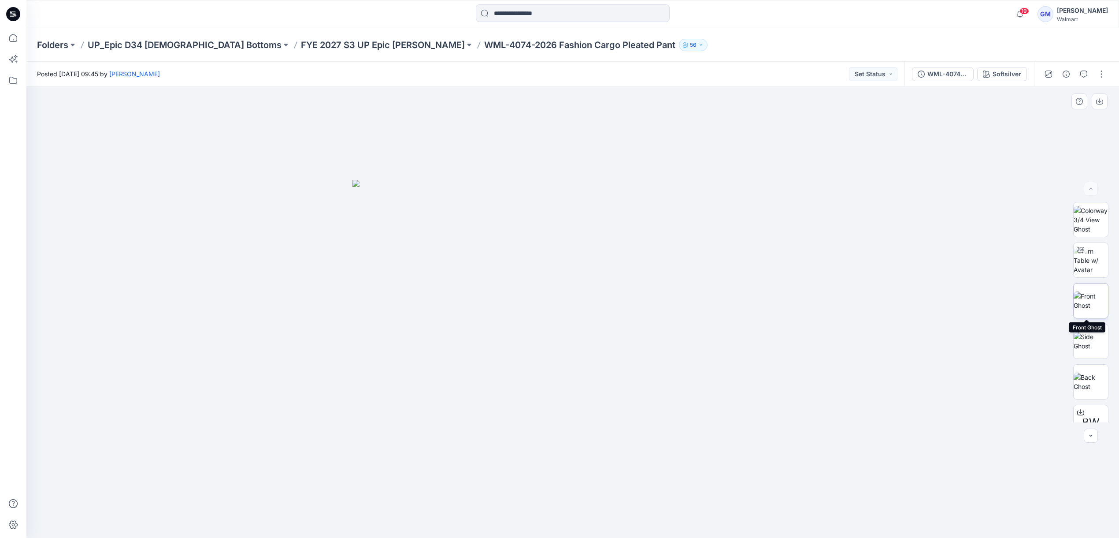
click at [1093, 299] on img at bounding box center [1091, 300] width 34 height 19
click at [301, 44] on p "FYE 2027 S3 UP Epic [PERSON_NAME]" at bounding box center [383, 45] width 164 height 12
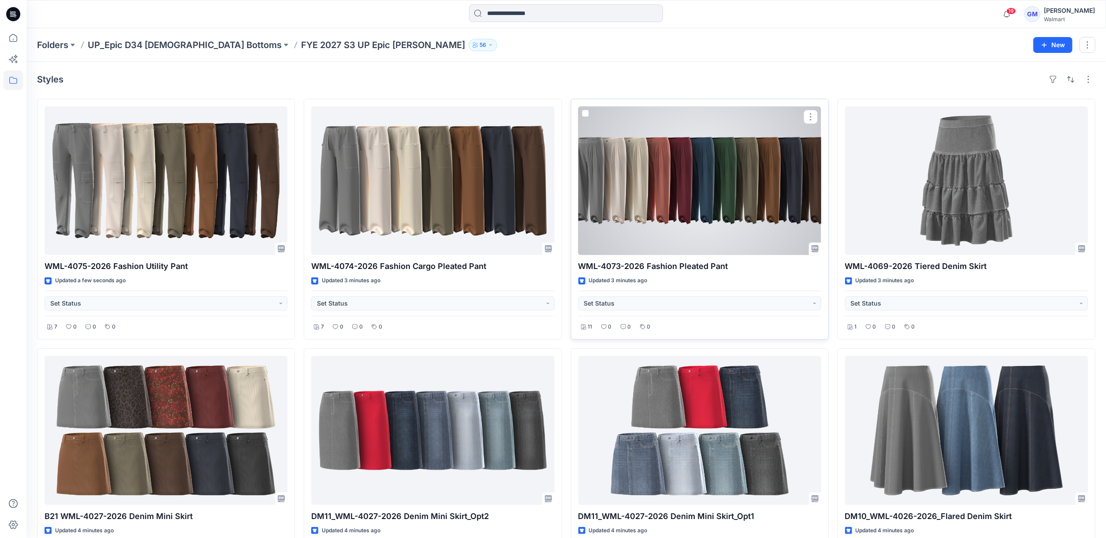
click at [737, 218] on div at bounding box center [699, 180] width 243 height 148
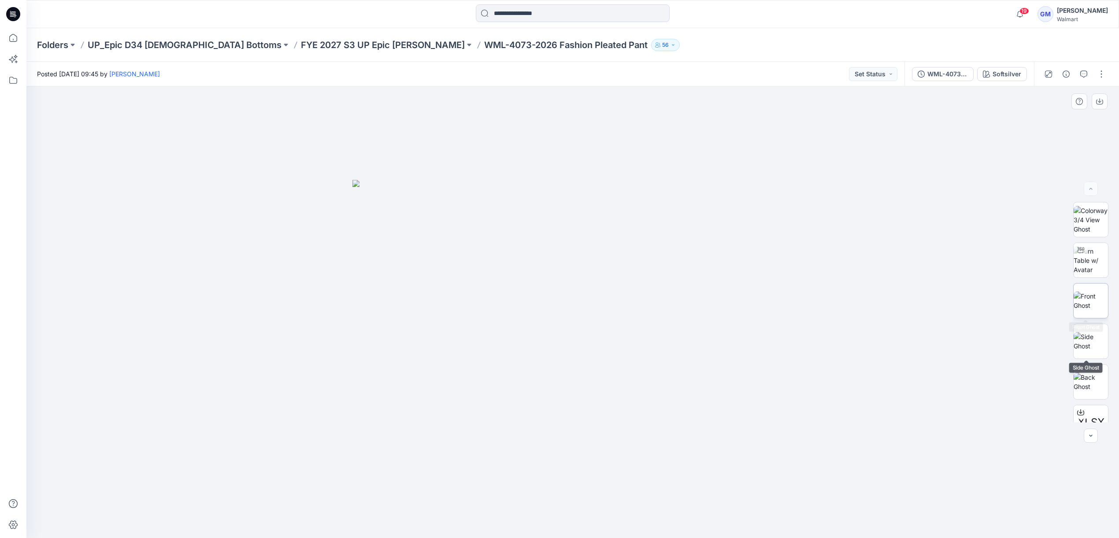
click at [1090, 301] on img at bounding box center [1091, 300] width 34 height 19
click at [1091, 264] on img at bounding box center [1091, 260] width 34 height 28
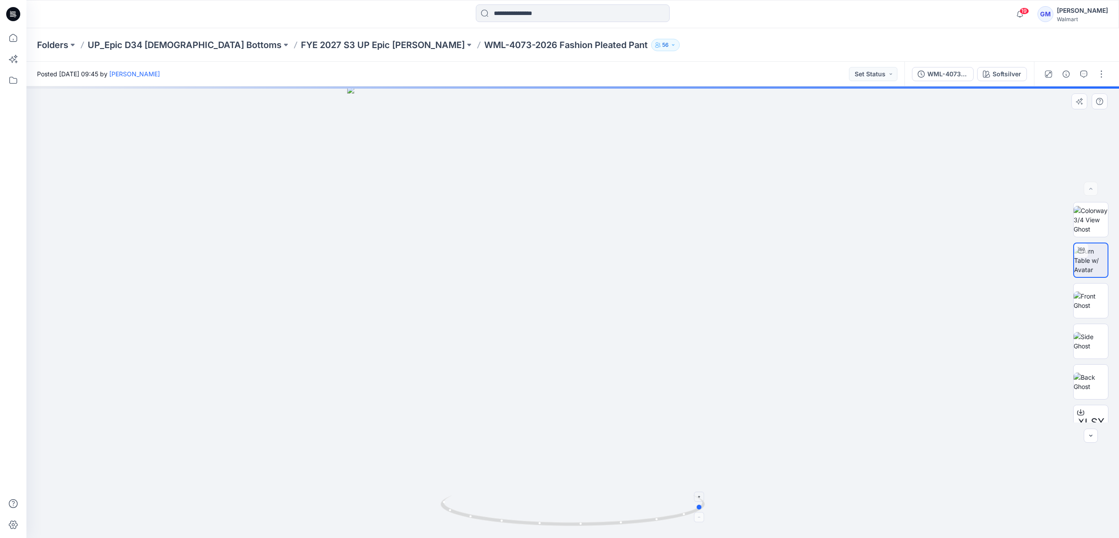
drag, startPoint x: 624, startPoint y: 521, endPoint x: 491, endPoint y: 516, distance: 133.2
click at [491, 516] on icon at bounding box center [574, 511] width 267 height 33
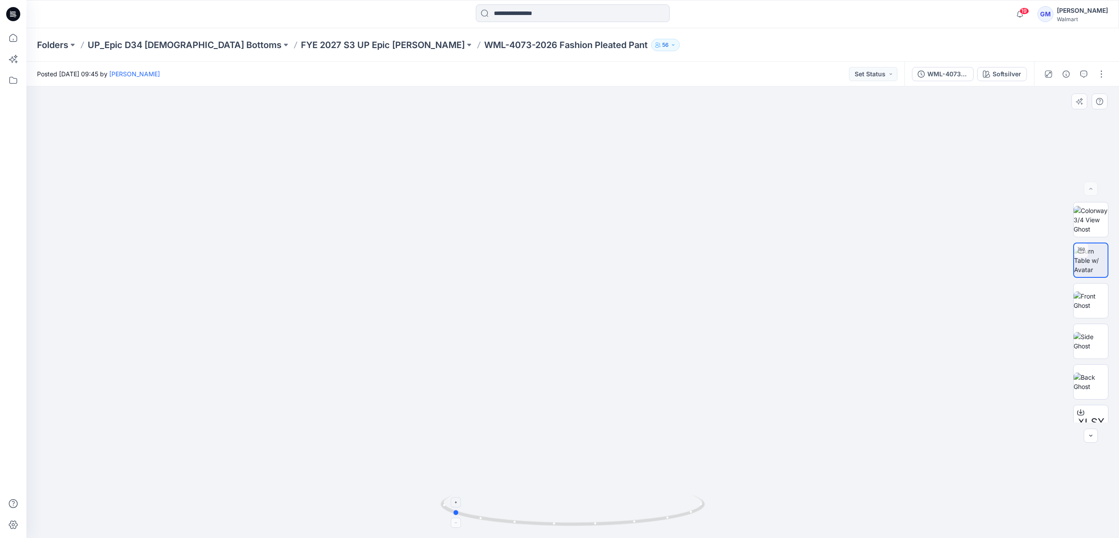
drag, startPoint x: 582, startPoint y: 518, endPoint x: 594, endPoint y: 514, distance: 13.0
click at [594, 514] on icon at bounding box center [574, 511] width 267 height 33
drag, startPoint x: 496, startPoint y: 509, endPoint x: 333, endPoint y: 489, distance: 164.3
click at [333, 489] on div at bounding box center [572, 311] width 1093 height 451
click at [1068, 71] on icon "button" at bounding box center [1066, 74] width 7 height 7
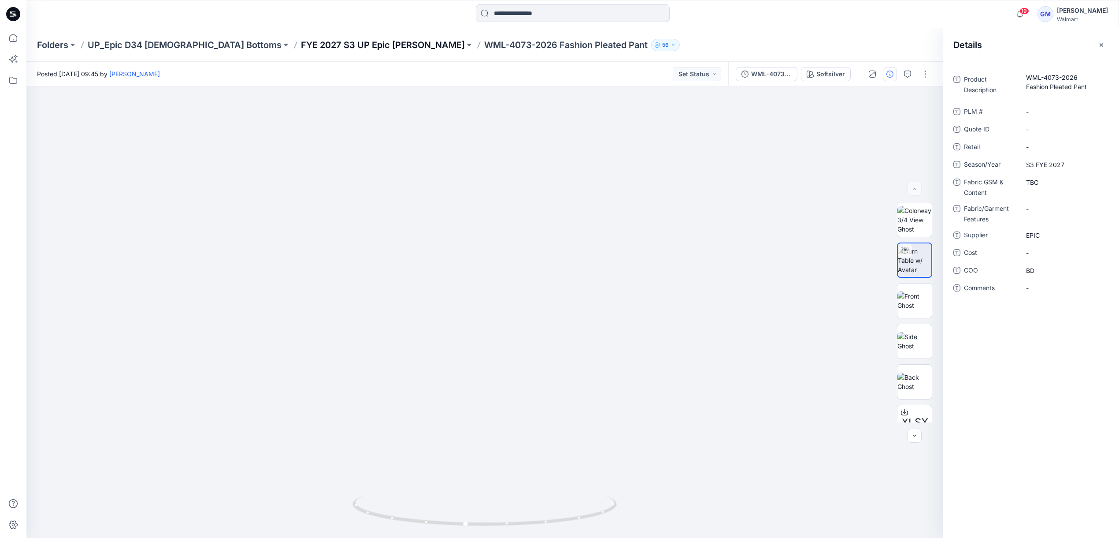
click at [301, 43] on p "FYE 2027 S3 UP Epic [PERSON_NAME]" at bounding box center [383, 45] width 164 height 12
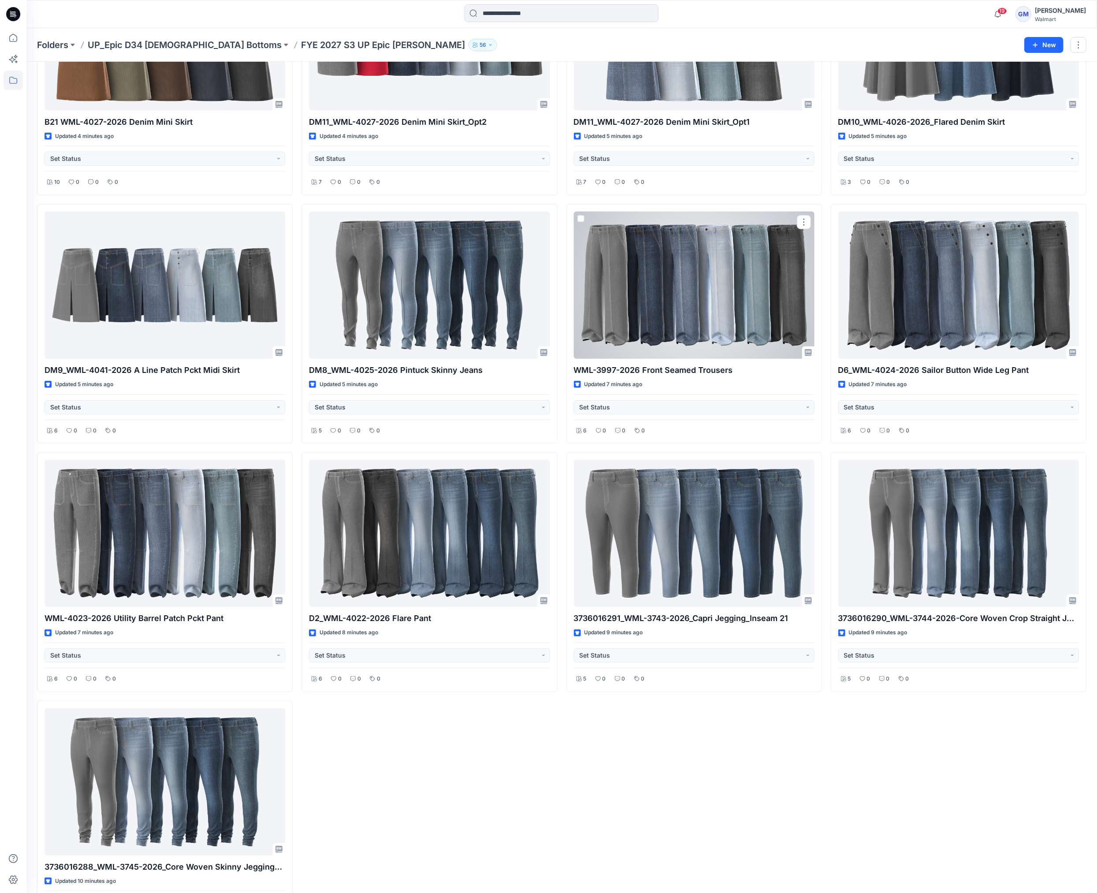
scroll to position [451, 0]
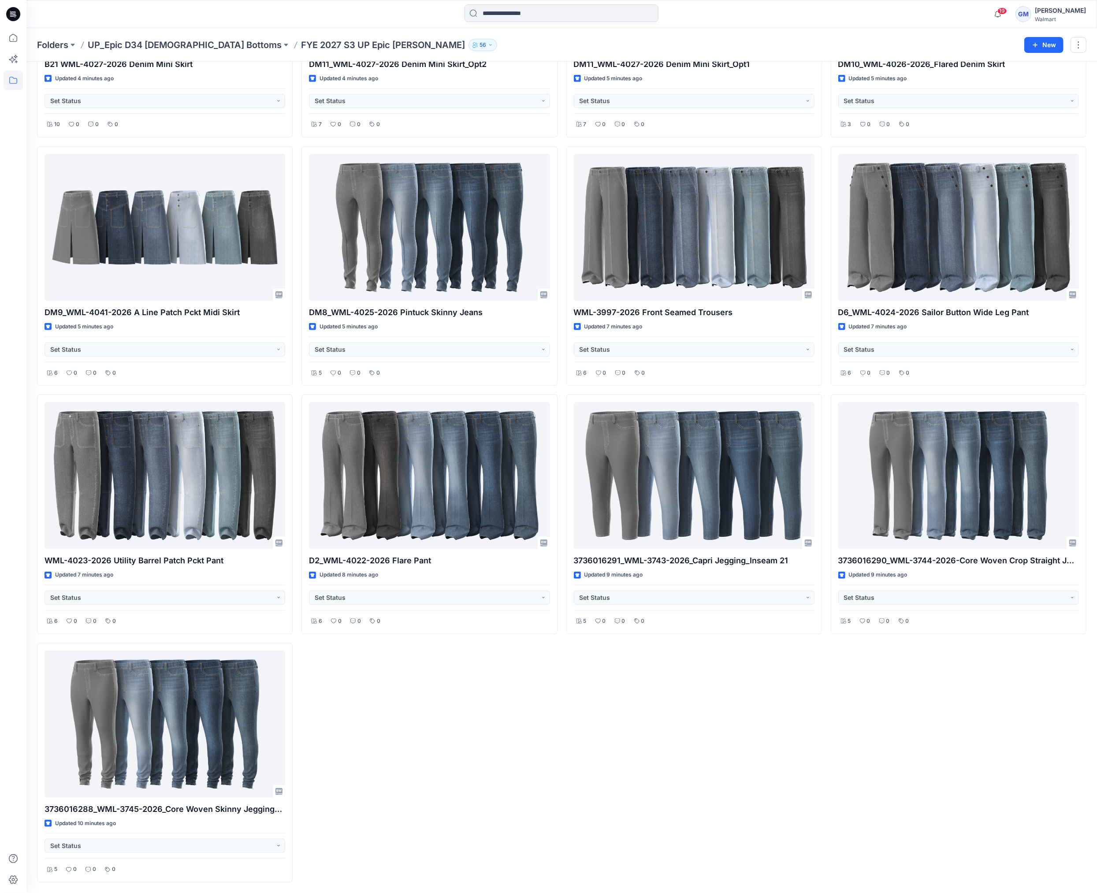
click at [622, 537] on div "WML-4073-2026 Fashion Pleated Pant Updated 4 minutes ago Set Status 11 0 0 0 DM…" at bounding box center [694, 266] width 256 height 1232
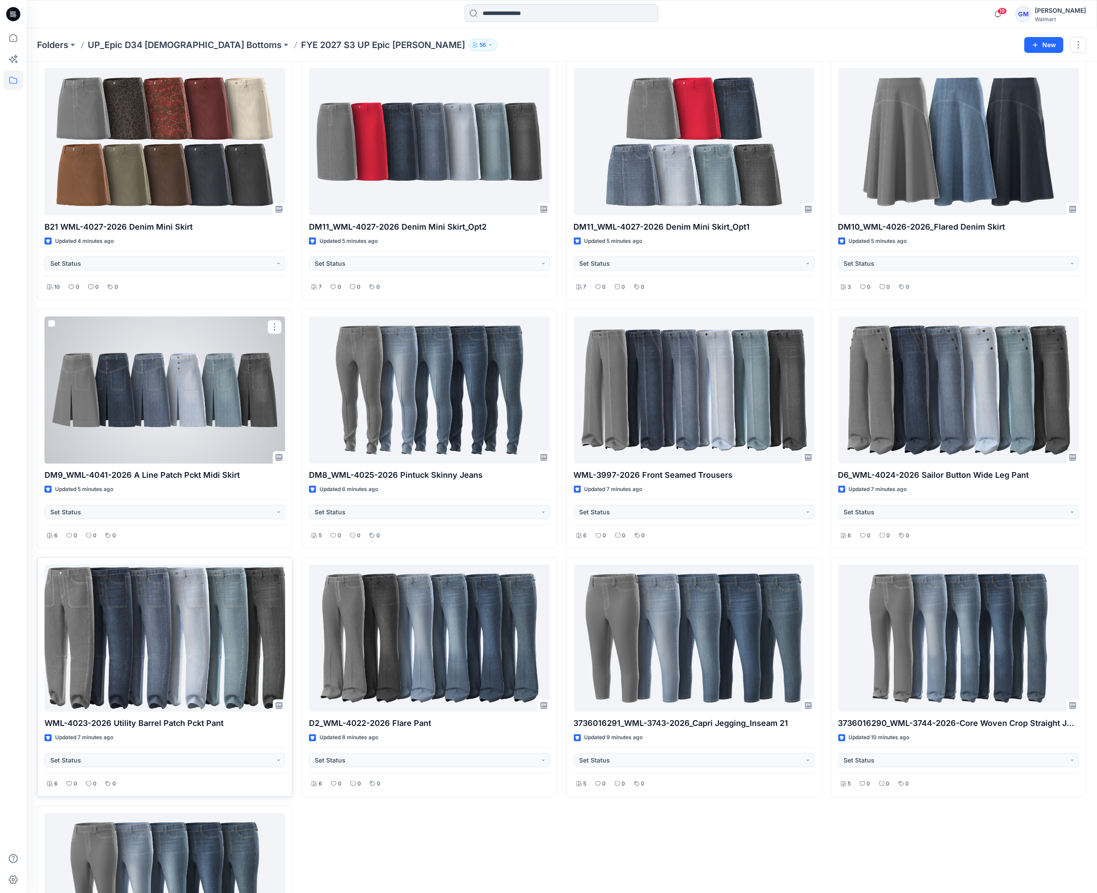
scroll to position [451, 0]
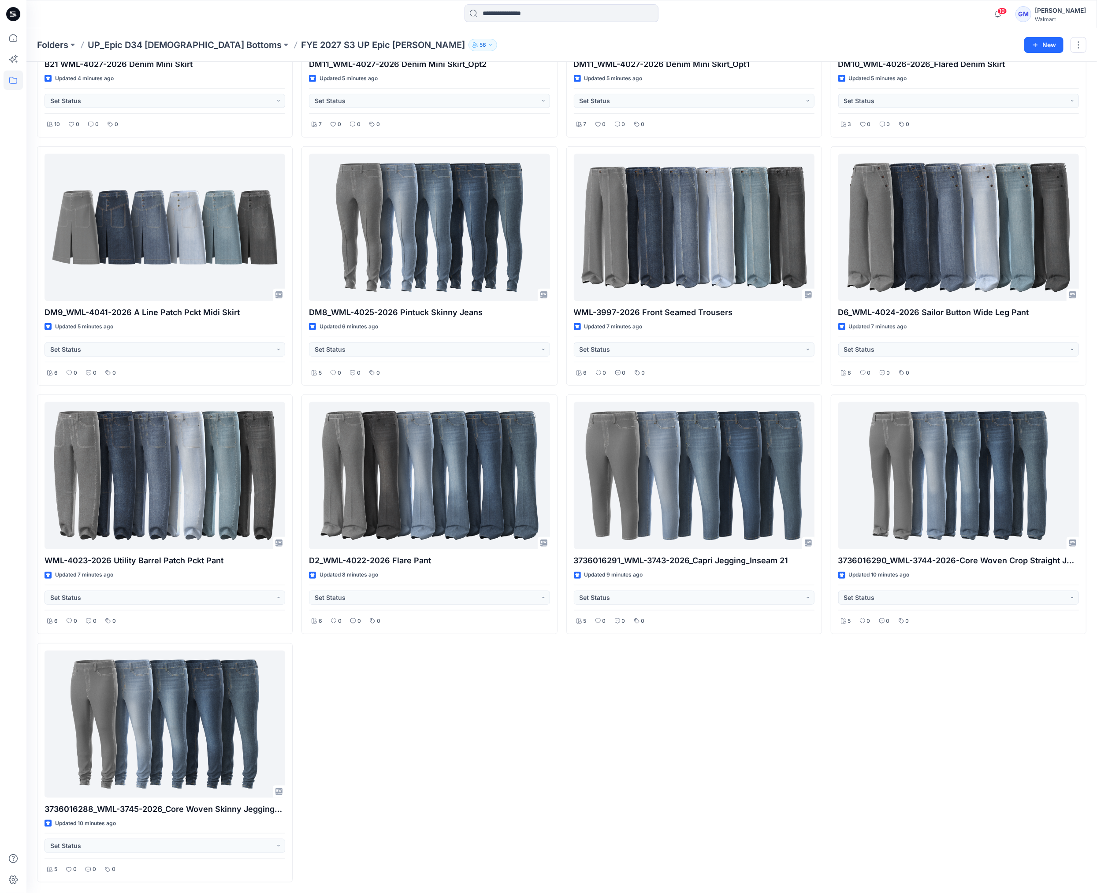
click at [598, 780] on div "WML-4073-2026 Fashion Pleated Pant Updated 4 minutes ago Set Status 11 0 0 0 DM…" at bounding box center [694, 266] width 256 height 1232
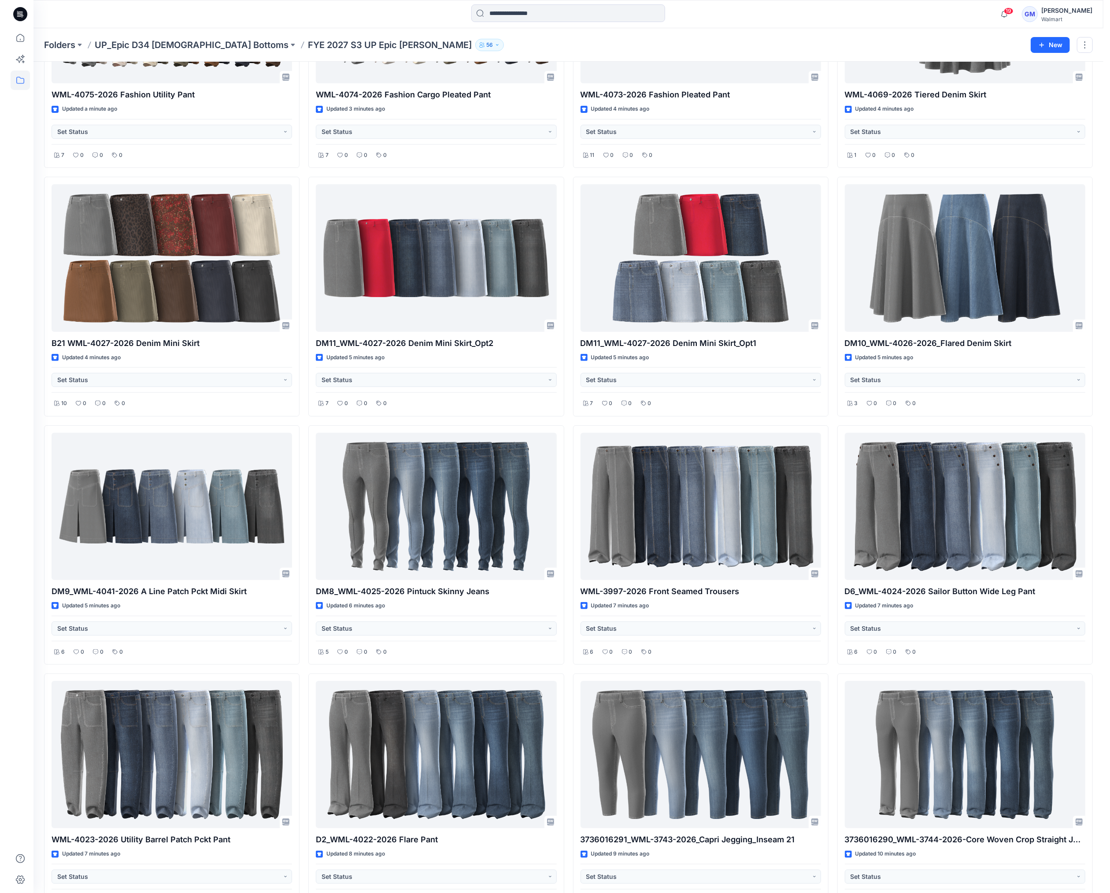
scroll to position [0, 0]
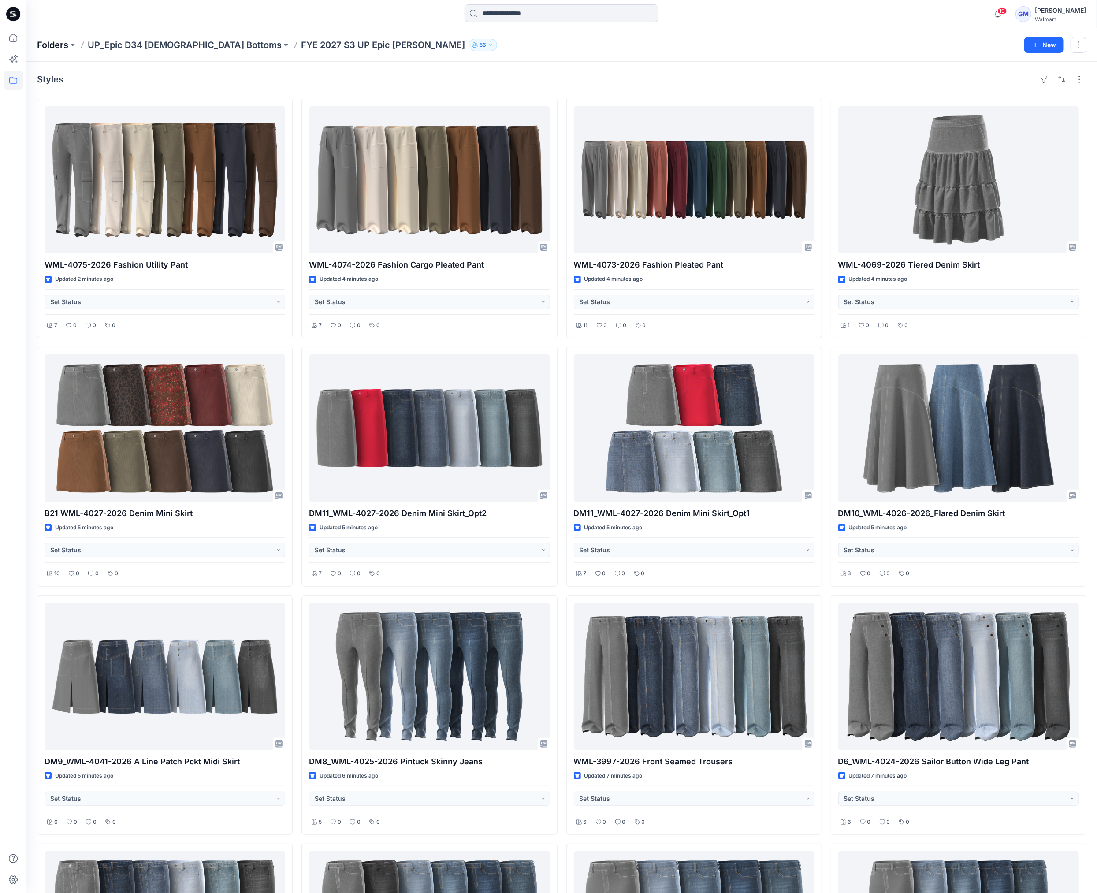
click at [62, 43] on p "Folders" at bounding box center [52, 45] width 31 height 12
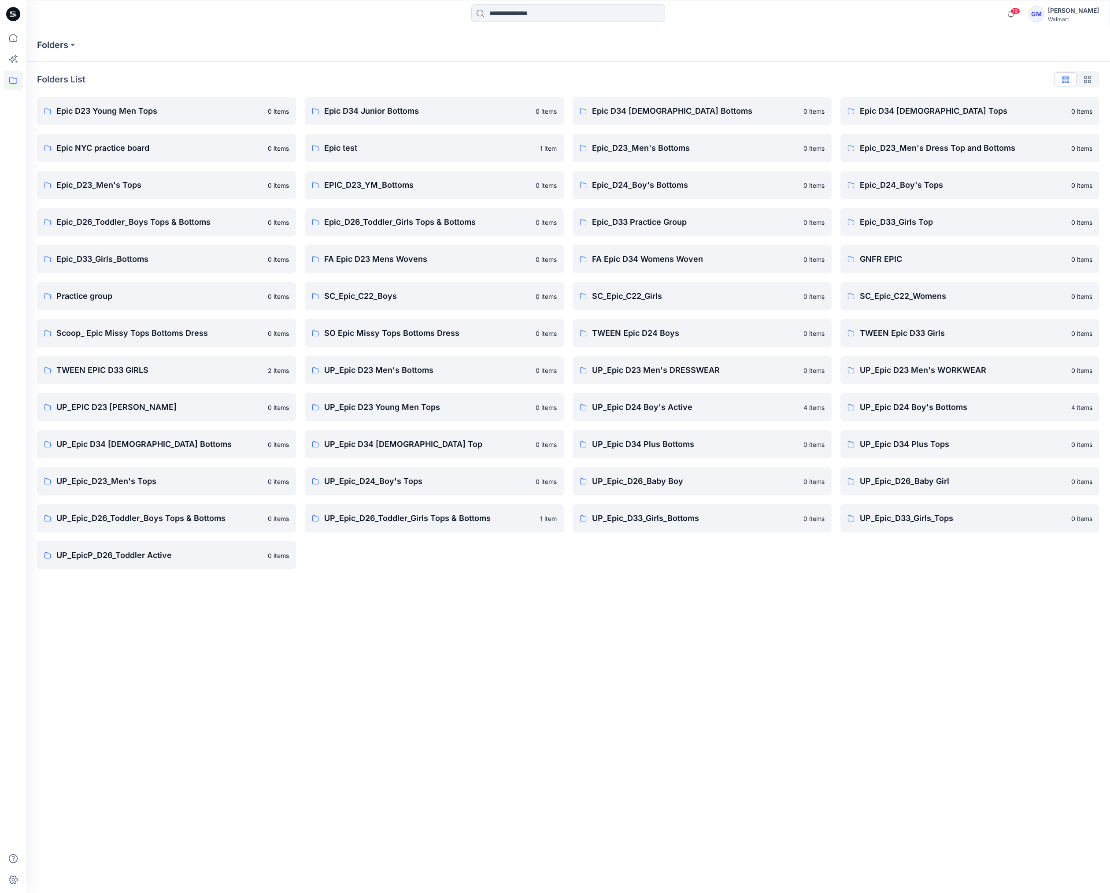
click at [323, 682] on div "Folders Folders List Epic D23 Young Men Tops 0 items Epic NYC practice board 0 …" at bounding box center [568, 460] width 1084 height 865
click at [394, 447] on p "UP_Epic D34 [DEMOGRAPHIC_DATA] Top" at bounding box center [427, 444] width 206 height 12
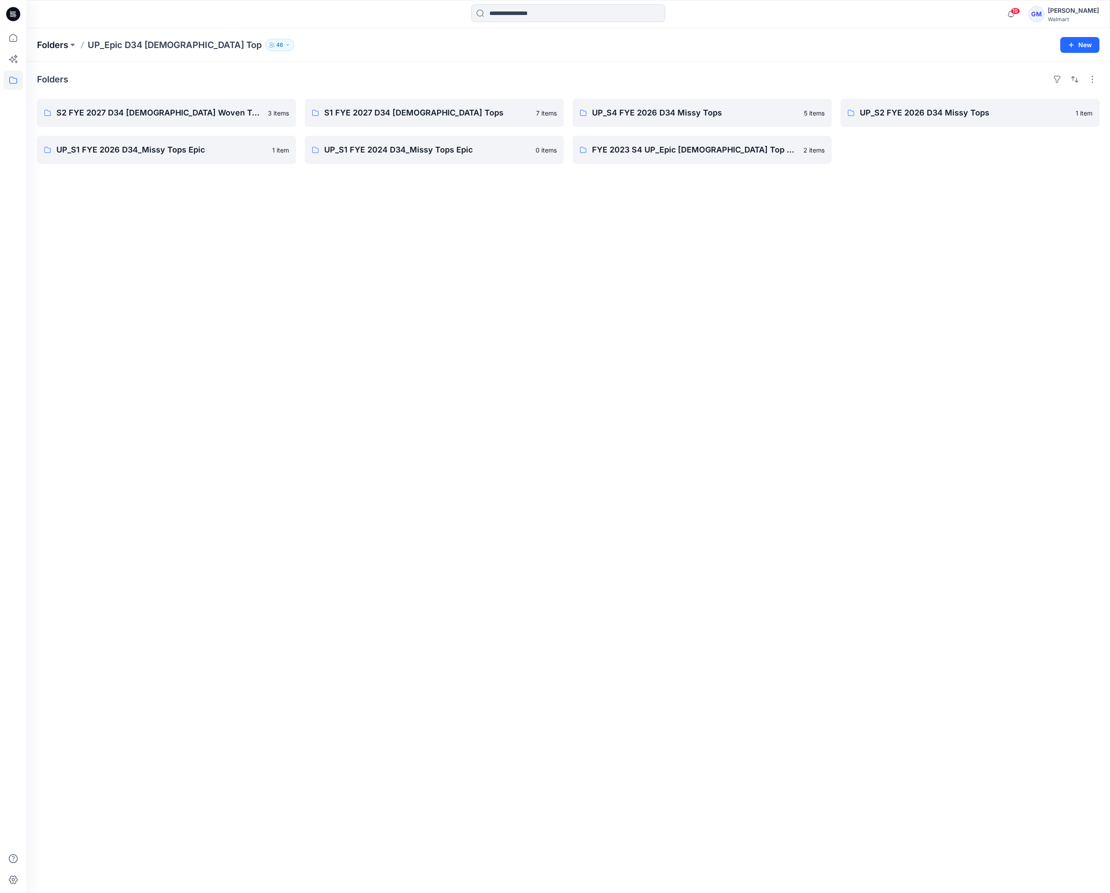
click at [55, 49] on p "Folders" at bounding box center [52, 45] width 31 height 12
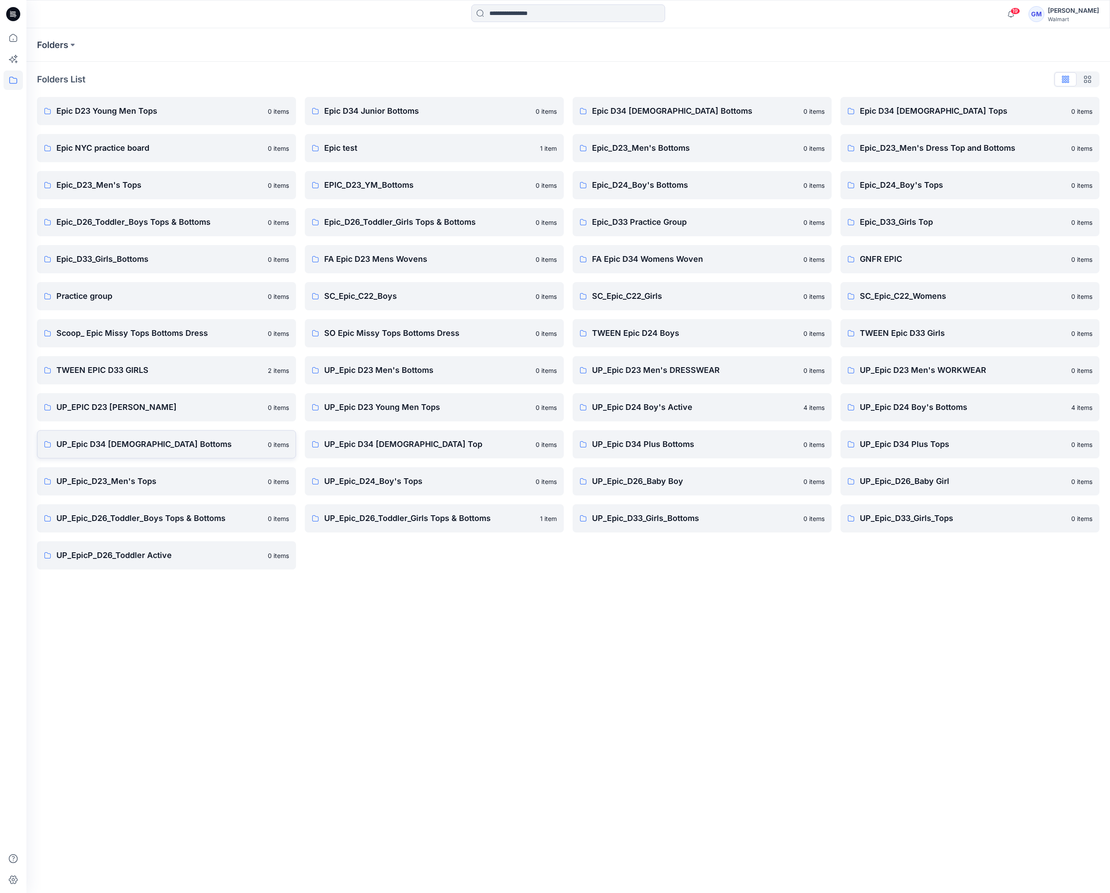
click at [167, 436] on link "UP_Epic D34 Ladies Bottoms 0 items" at bounding box center [166, 444] width 259 height 28
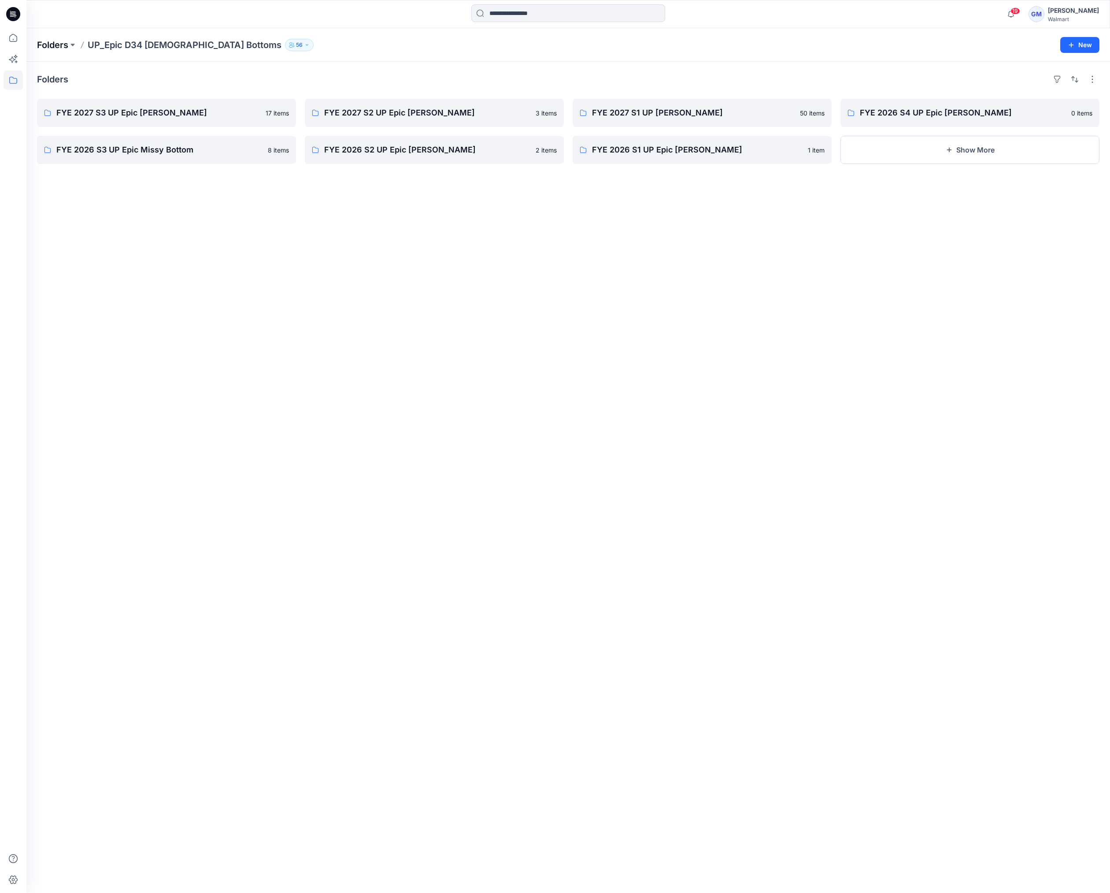
click at [61, 45] on p "Folders" at bounding box center [52, 45] width 31 height 12
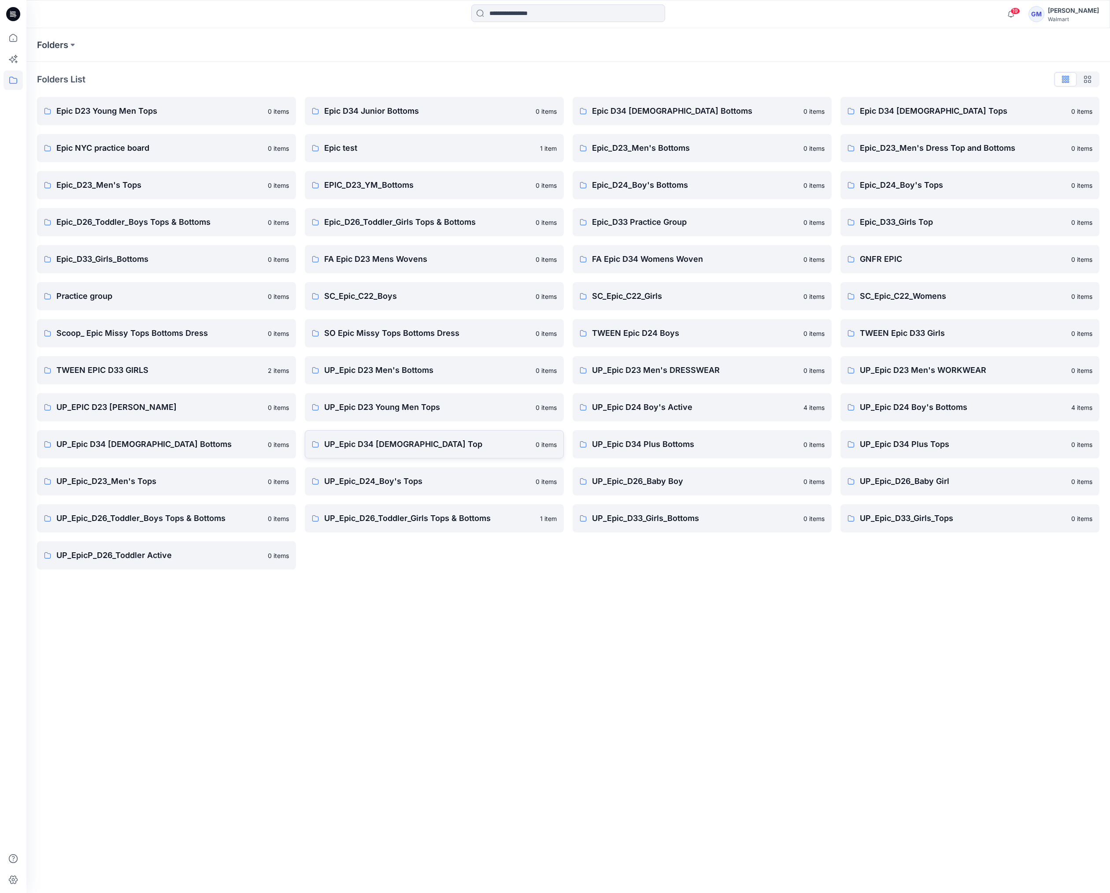
click at [395, 447] on p "UP_Epic D34 [DEMOGRAPHIC_DATA] Top" at bounding box center [427, 444] width 206 height 12
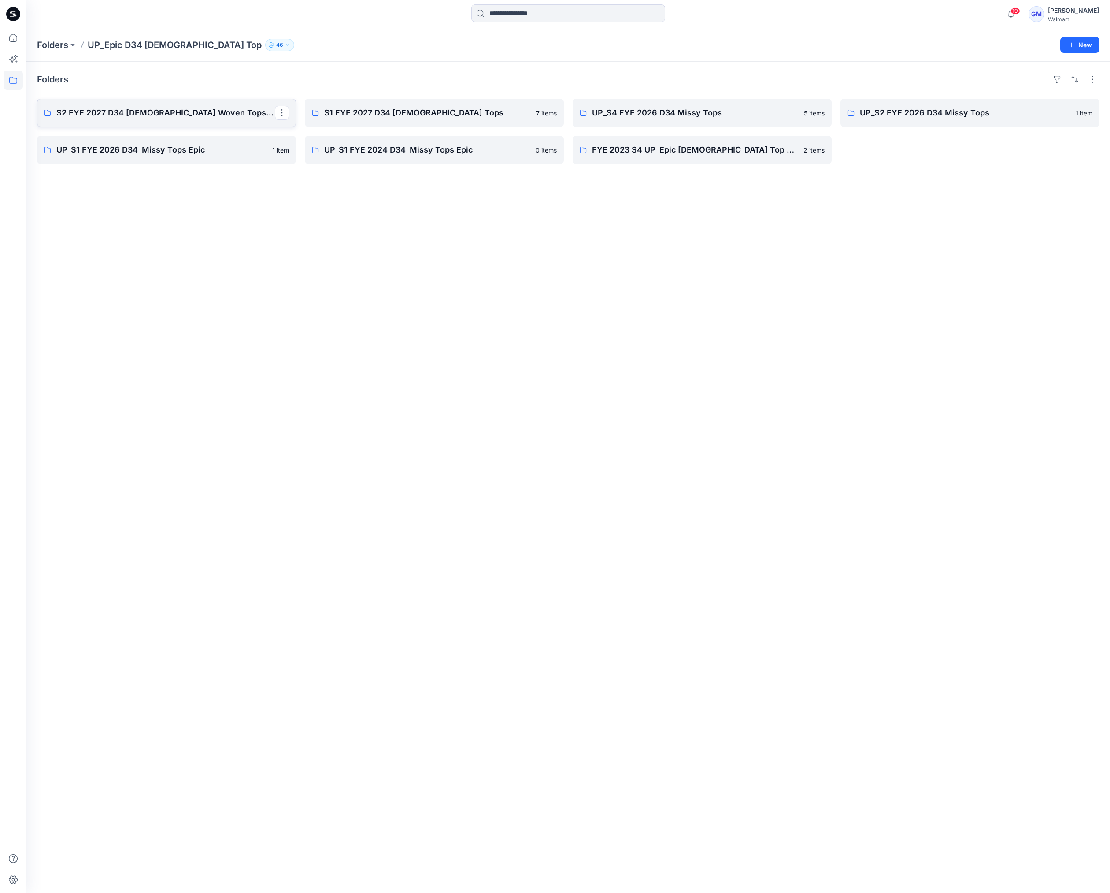
click at [145, 114] on p "S2 FYE 2027 D34 Ladies Woven Tops and Jackets" at bounding box center [165, 113] width 219 height 12
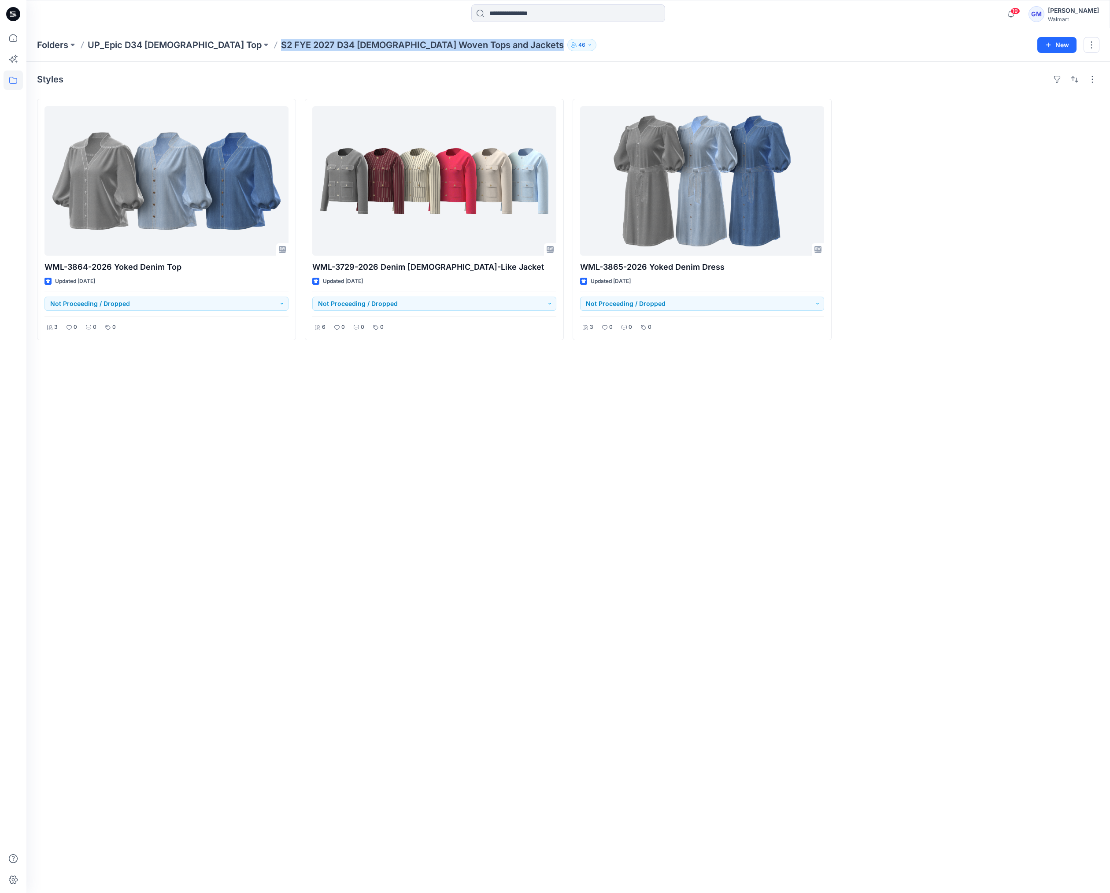
drag, startPoint x: 207, startPoint y: 44, endPoint x: 431, endPoint y: 55, distance: 223.7
click at [431, 55] on div "Folders UP_Epic D34 Ladies Top S2 FYE 2027 D34 Ladies Woven Tops and Jackets 46…" at bounding box center [568, 44] width 1084 height 33
copy div "S2 FYE 2027 D34 Ladies Woven Tops and Jackets 46 New"
click at [153, 44] on p "UP_Epic D34 [DEMOGRAPHIC_DATA] Top" at bounding box center [175, 45] width 174 height 12
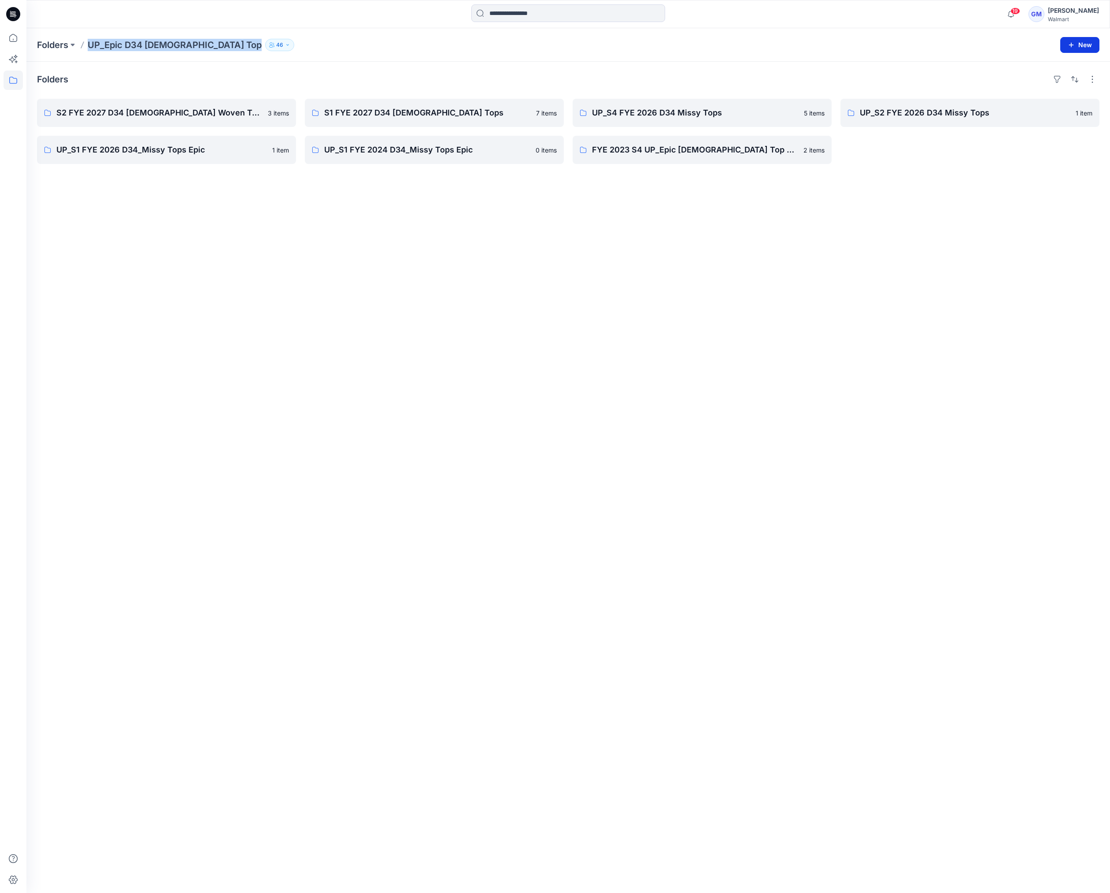
click at [1074, 48] on icon "button" at bounding box center [1071, 44] width 7 height 7
click at [1067, 84] on p "New Folder" at bounding box center [1054, 83] width 33 height 9
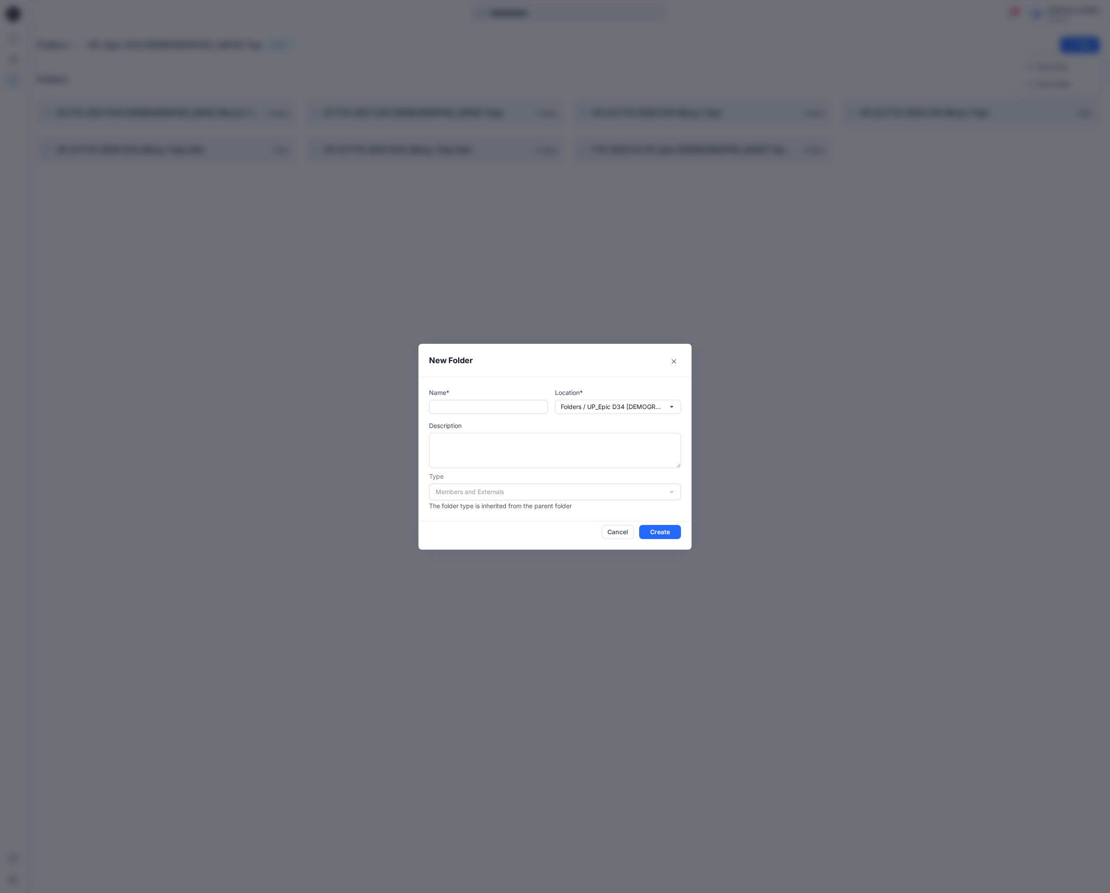
click at [469, 406] on input "text" at bounding box center [488, 407] width 119 height 14
paste input "**********"
drag, startPoint x: 445, startPoint y: 407, endPoint x: 412, endPoint y: 407, distance: 33.0
click at [412, 407] on div "**********" at bounding box center [555, 446] width 1110 height 893
click at [443, 407] on input "**********" at bounding box center [489, 407] width 121 height 14
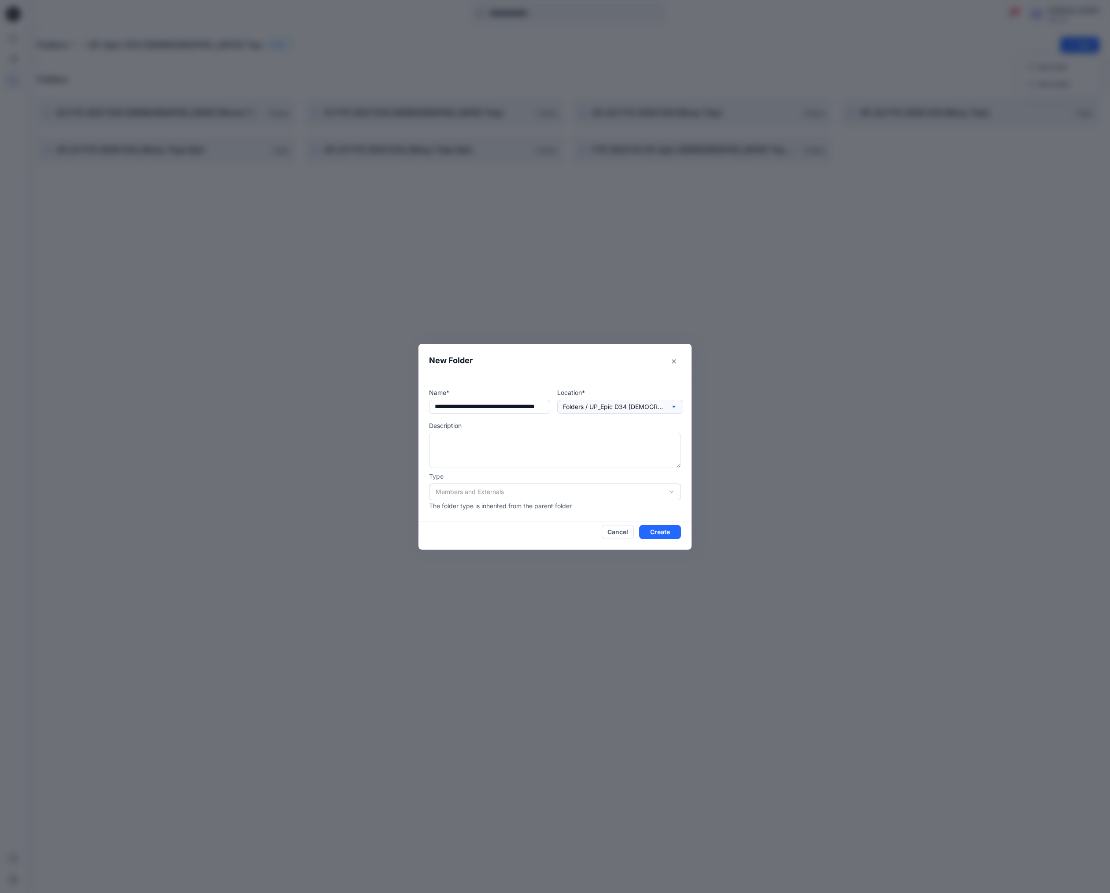
scroll to position [0, 37]
drag, startPoint x: 527, startPoint y: 405, endPoint x: 596, endPoint y: 412, distance: 69.6
click at [596, 412] on div "**********" at bounding box center [555, 401] width 252 height 26
type input "**********"
click at [663, 532] on button "Create" at bounding box center [660, 532] width 42 height 14
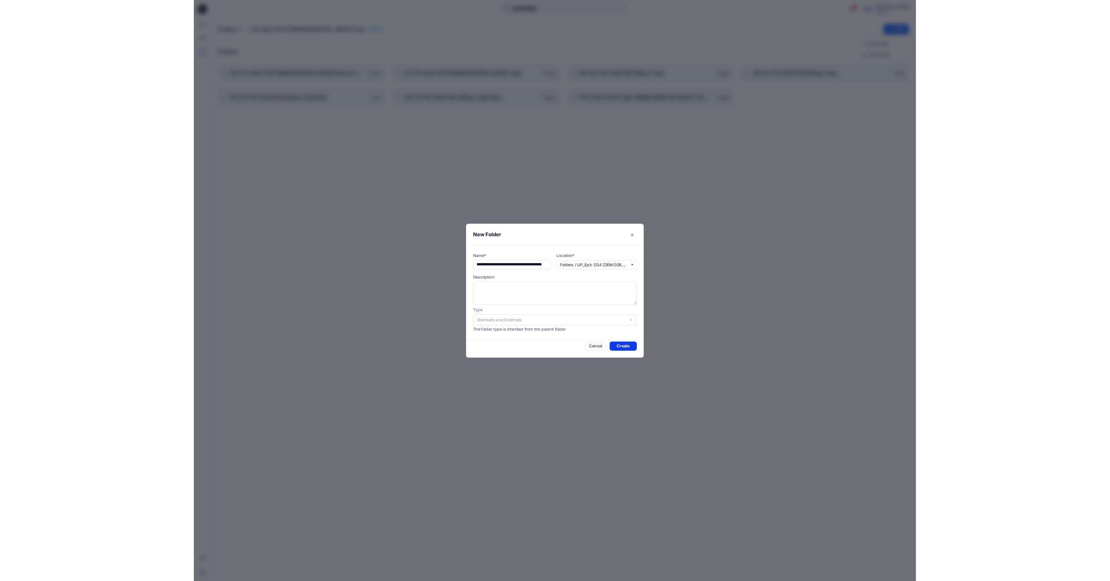
scroll to position [0, 0]
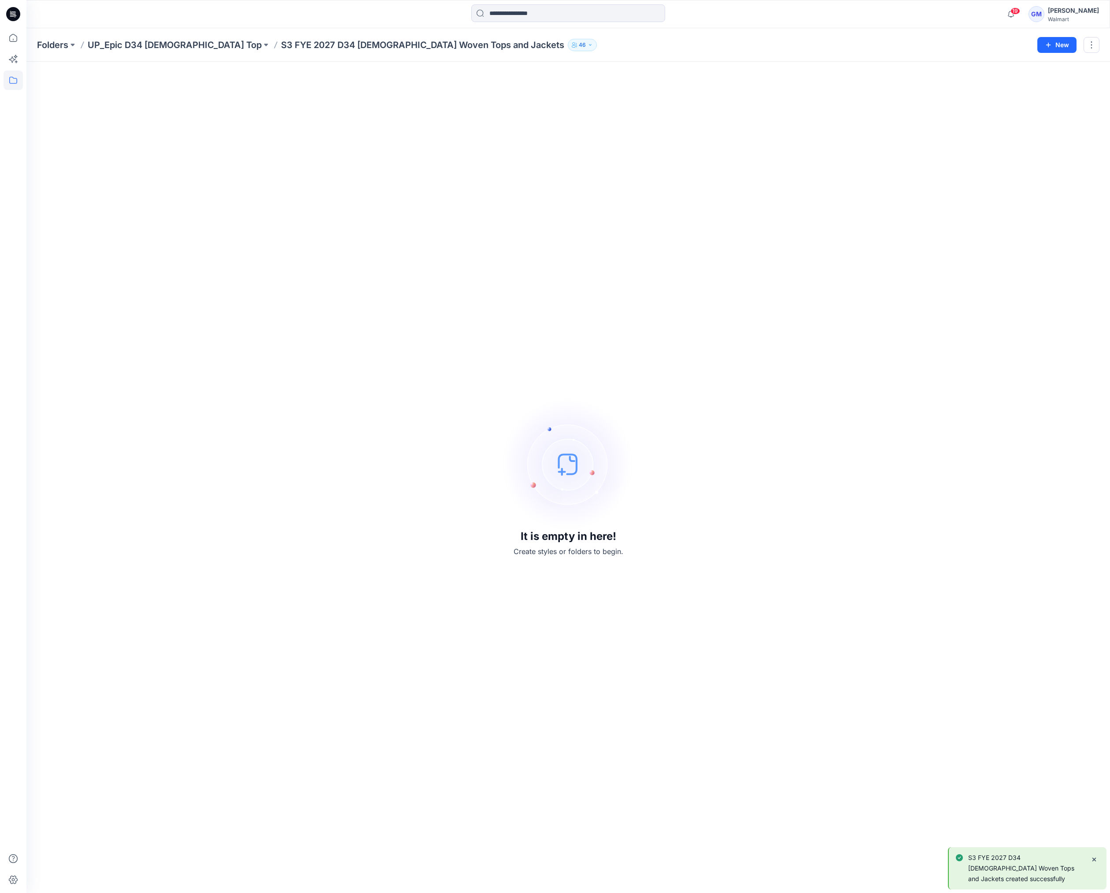
click at [141, 51] on div "Folders UP_Epic D34 Ladies Top S3 FYE 2027 D34 Ladies Woven Tops and Jackets 46…" at bounding box center [568, 44] width 1084 height 33
click at [140, 45] on p "UP_Epic D34 Ladies Top" at bounding box center [175, 45] width 174 height 12
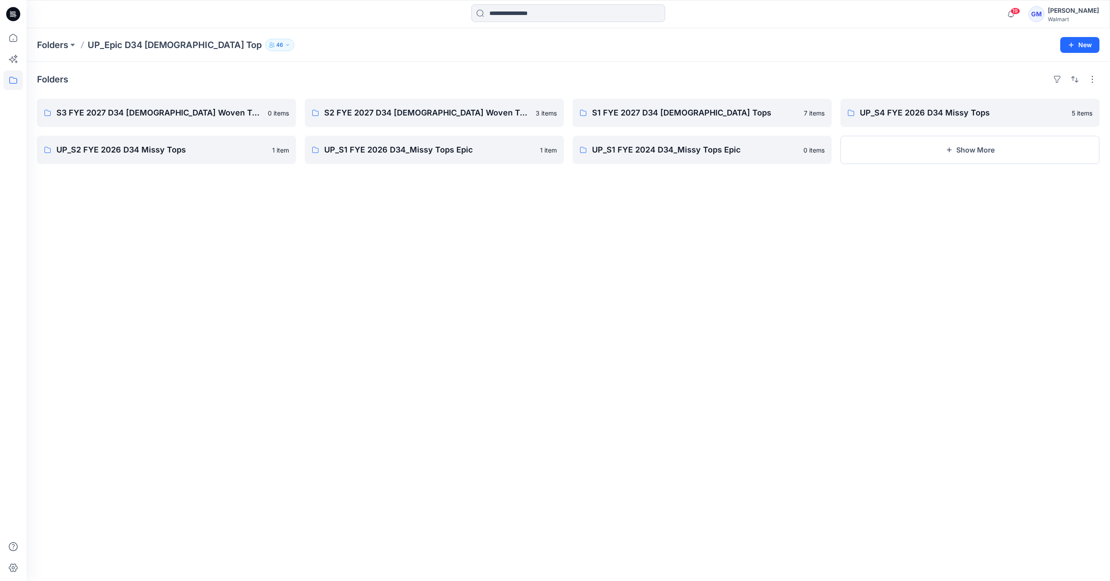
click at [200, 264] on div "Folders S3 FYE 2027 D34 Ladies Woven Tops and Jackets 0 items UP_S2 FYE 2026 D3…" at bounding box center [568, 321] width 1084 height 519
click at [133, 117] on p "S3 FYE 2027 D34 Ladies Woven Tops and Jackets" at bounding box center [165, 113] width 219 height 12
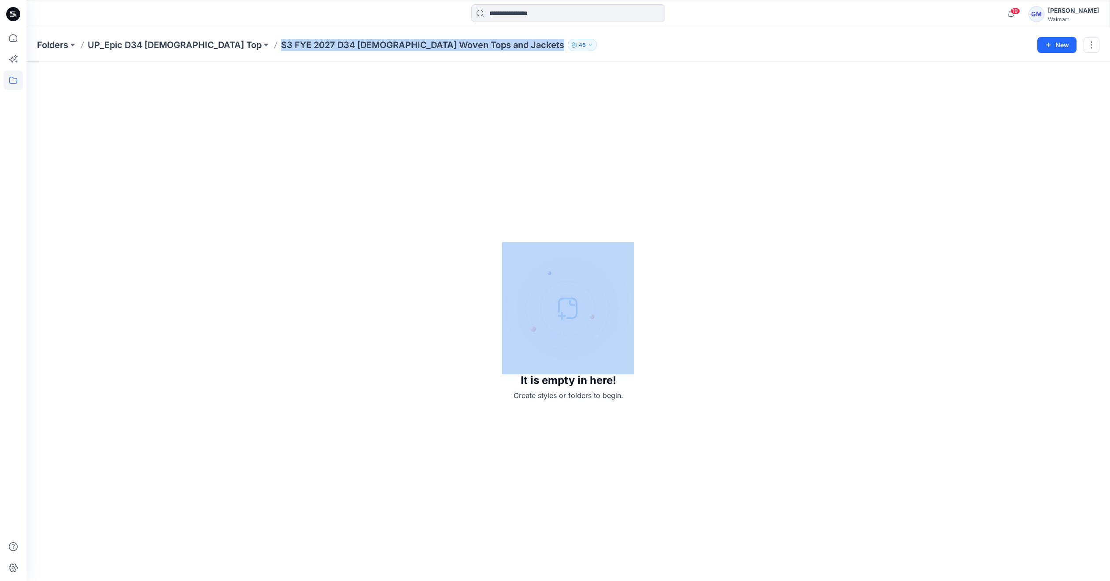
drag, startPoint x: 212, startPoint y: 47, endPoint x: 430, endPoint y: 48, distance: 218.6
click at [430, 48] on div "Folders UP_Epic D34 Ladies Top S3 FYE 2027 D34 Ladies Woven Tops and Jackets 46" at bounding box center [534, 45] width 994 height 12
copy div "S3 FYE 2027 D34 Ladies Woven Tops and Jackets 46 New"
click at [348, 314] on div "It is empty in here! Create styles or folders to begin." at bounding box center [568, 321] width 1063 height 498
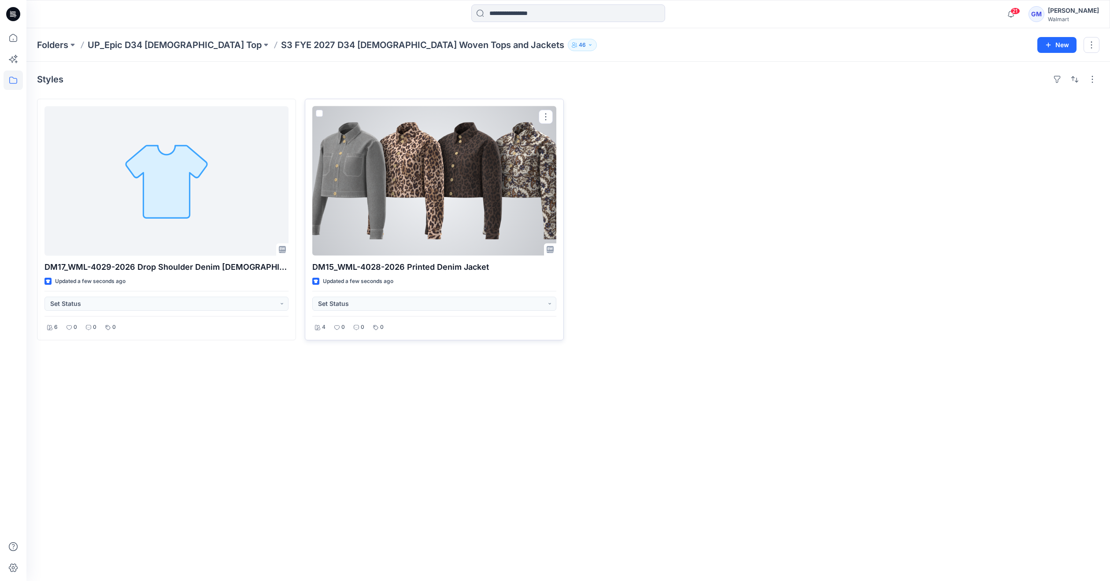
click at [436, 218] on div at bounding box center [434, 180] width 244 height 149
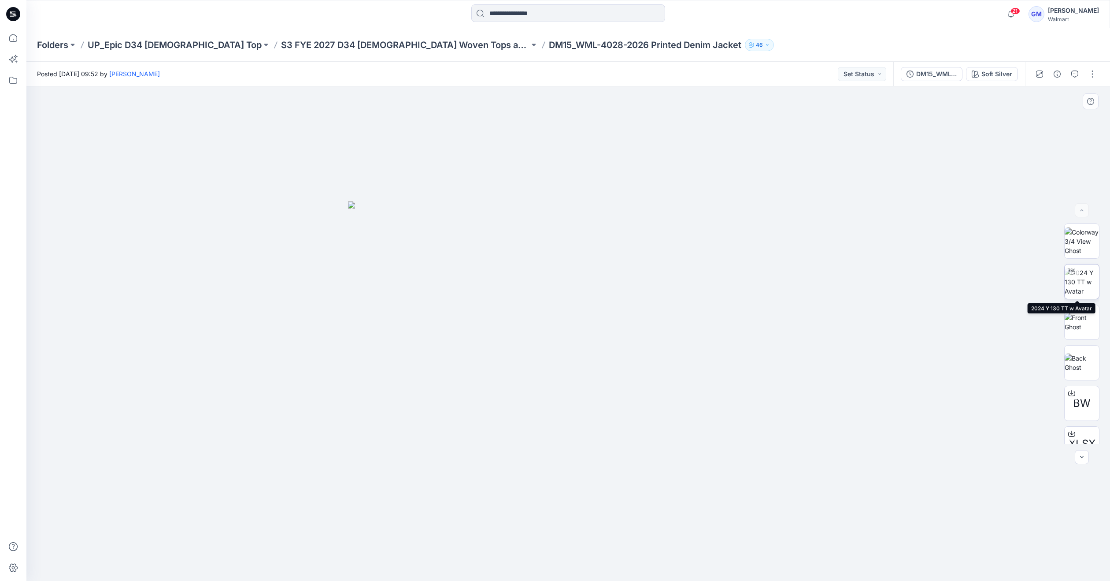
click at [1081, 286] on img at bounding box center [1082, 282] width 34 height 28
drag, startPoint x: 673, startPoint y: 560, endPoint x: 569, endPoint y: 560, distance: 104.0
click at [569, 560] on icon at bounding box center [569, 554] width 267 height 33
drag, startPoint x: 616, startPoint y: 542, endPoint x: 472, endPoint y: 543, distance: 143.7
click at [472, 543] on icon at bounding box center [569, 554] width 267 height 33
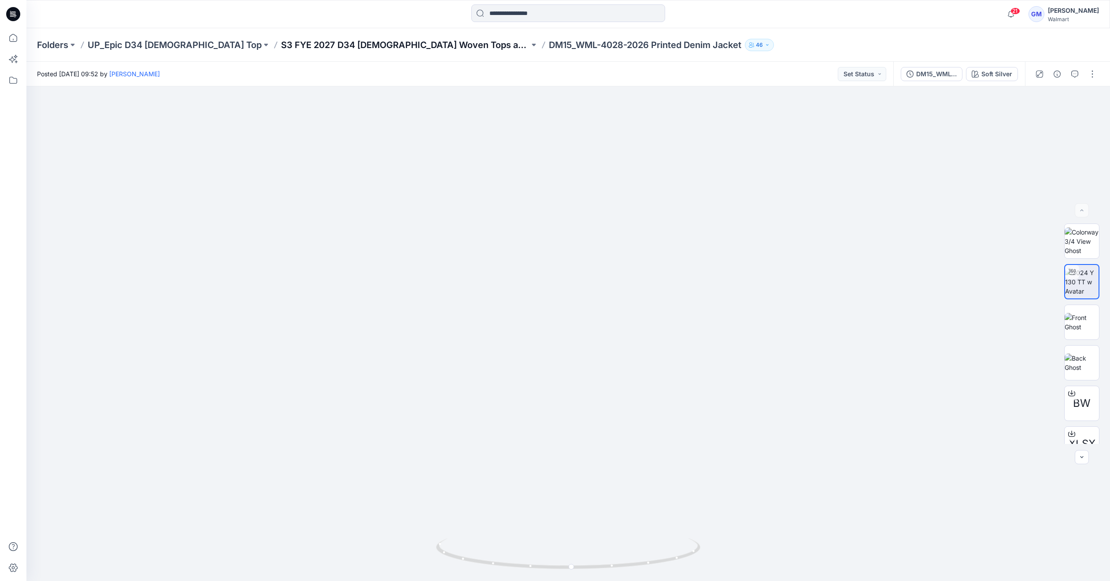
click at [311, 44] on p "S3 FYE 2027 D34 [DEMOGRAPHIC_DATA] Woven Tops and Jackets" at bounding box center [405, 45] width 249 height 12
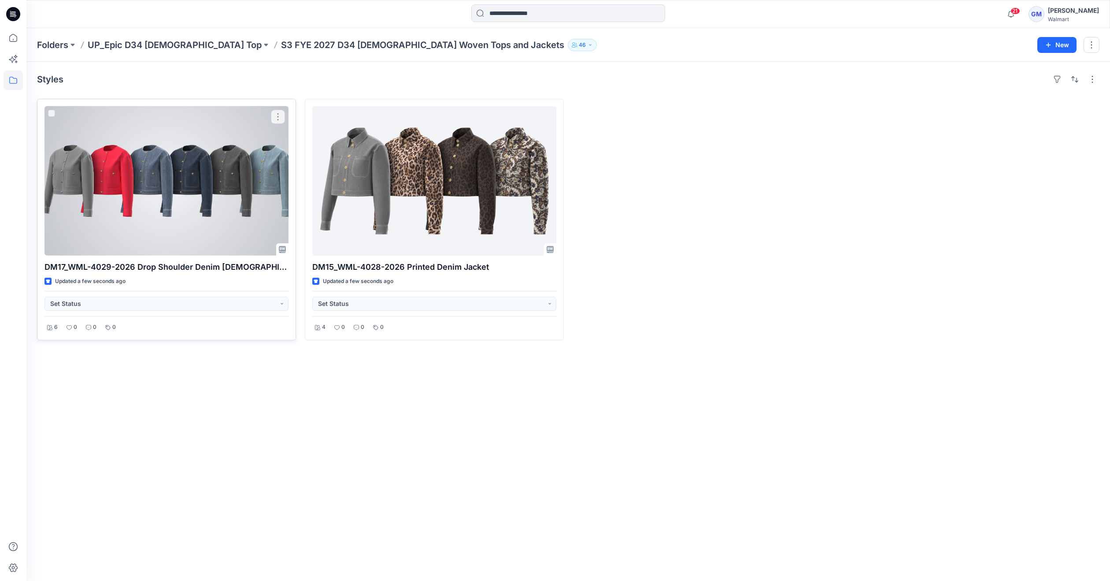
click at [129, 202] on div at bounding box center [167, 180] width 244 height 149
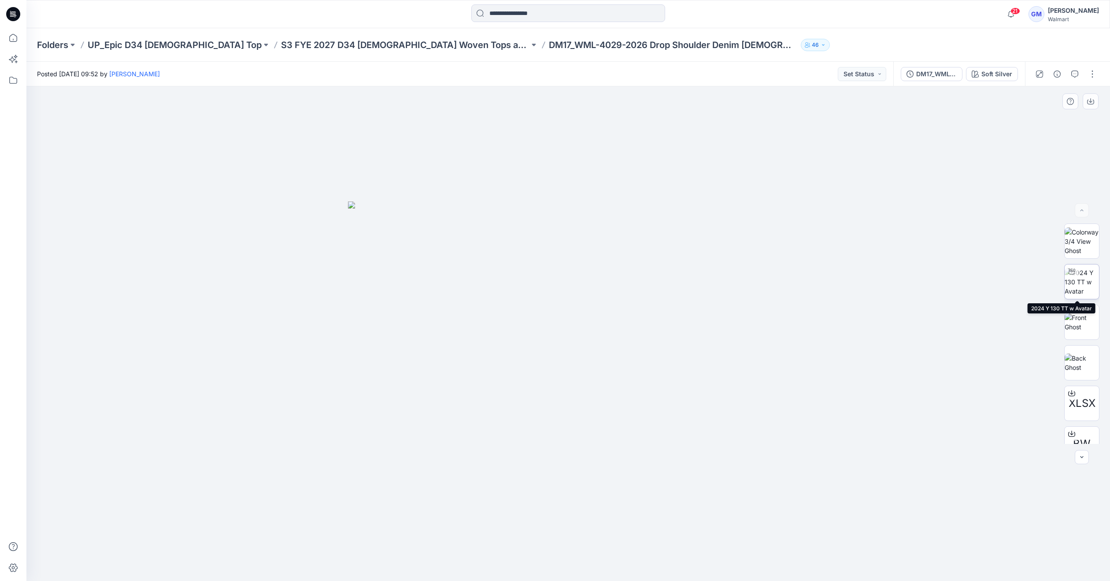
click at [1085, 283] on img at bounding box center [1082, 282] width 34 height 28
drag, startPoint x: 651, startPoint y: 565, endPoint x: 403, endPoint y: 539, distance: 249.4
click at [403, 539] on div at bounding box center [568, 333] width 1084 height 494
click at [397, 49] on p "S3 FYE 2027 D34 [DEMOGRAPHIC_DATA] Woven Tops and Jackets" at bounding box center [405, 45] width 249 height 12
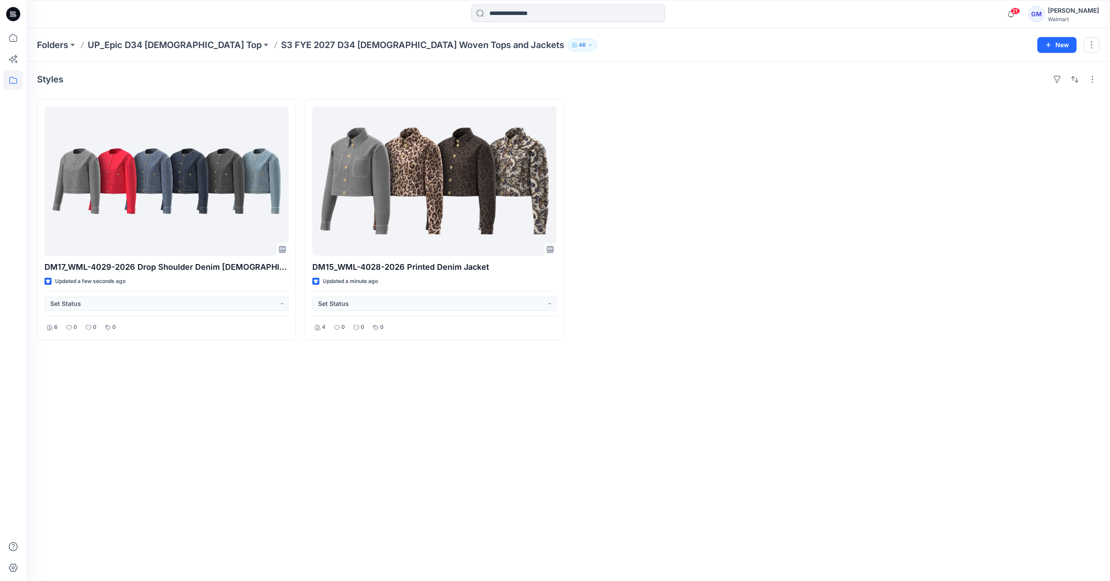
click at [725, 320] on div at bounding box center [702, 219] width 259 height 241
click at [725, 295] on div at bounding box center [702, 219] width 259 height 241
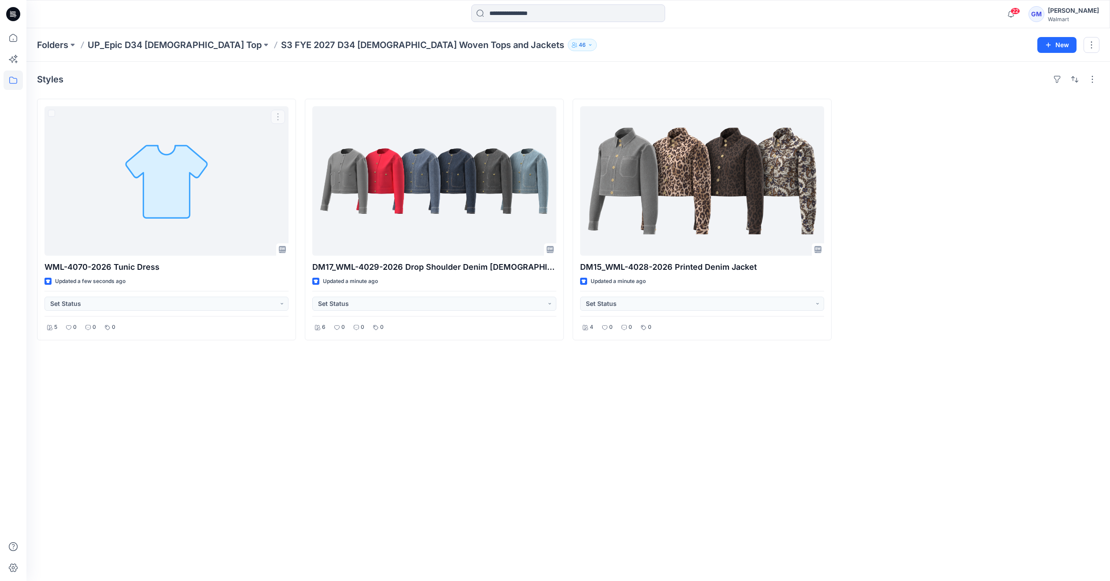
click at [210, 457] on div "Styles WML-4070-2026 Tunic Dress Updated a few seconds ago Set Status 5 0 0 0 D…" at bounding box center [568, 321] width 1084 height 519
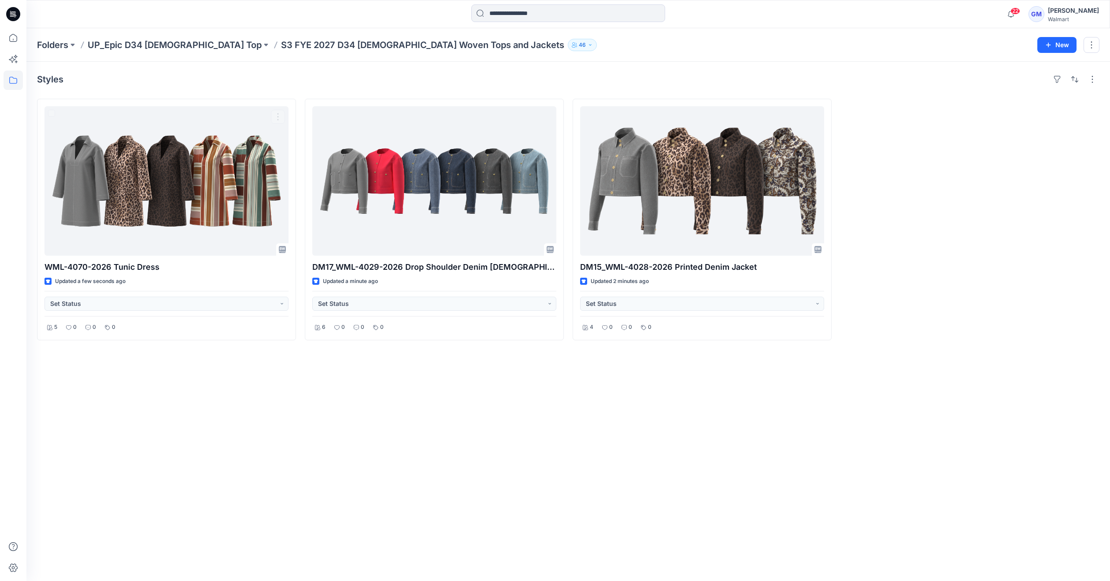
click at [360, 455] on div "Styles WML-4070-2026 Tunic Dress Updated a few seconds ago Set Status 5 0 0 0 D…" at bounding box center [568, 321] width 1084 height 519
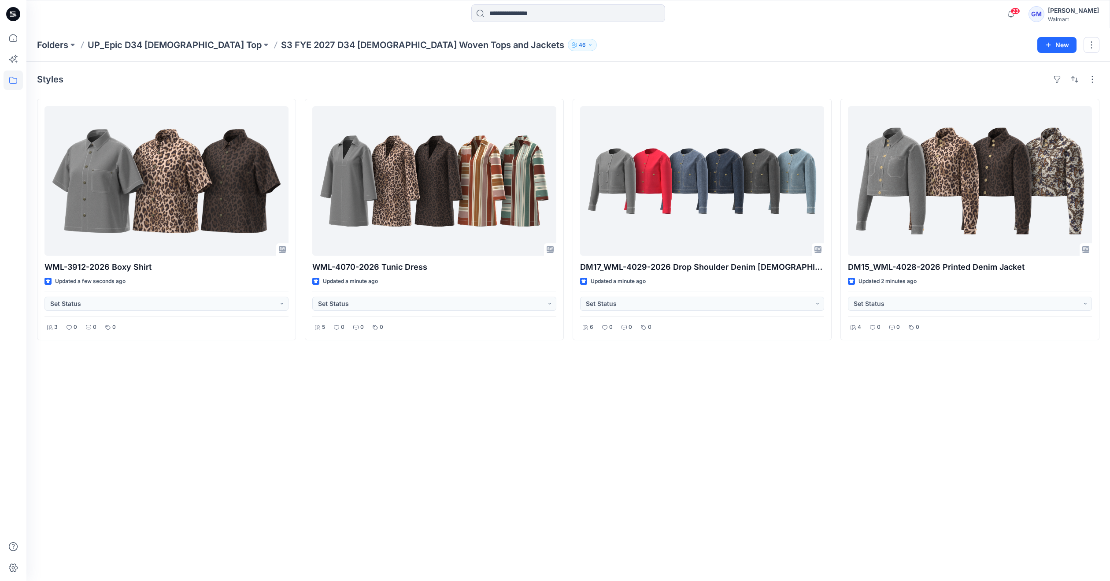
click at [360, 415] on div "Styles WML-3912-2026 Boxy Shirt Updated a few seconds ago Set Status 3 0 0 0 WM…" at bounding box center [568, 321] width 1084 height 519
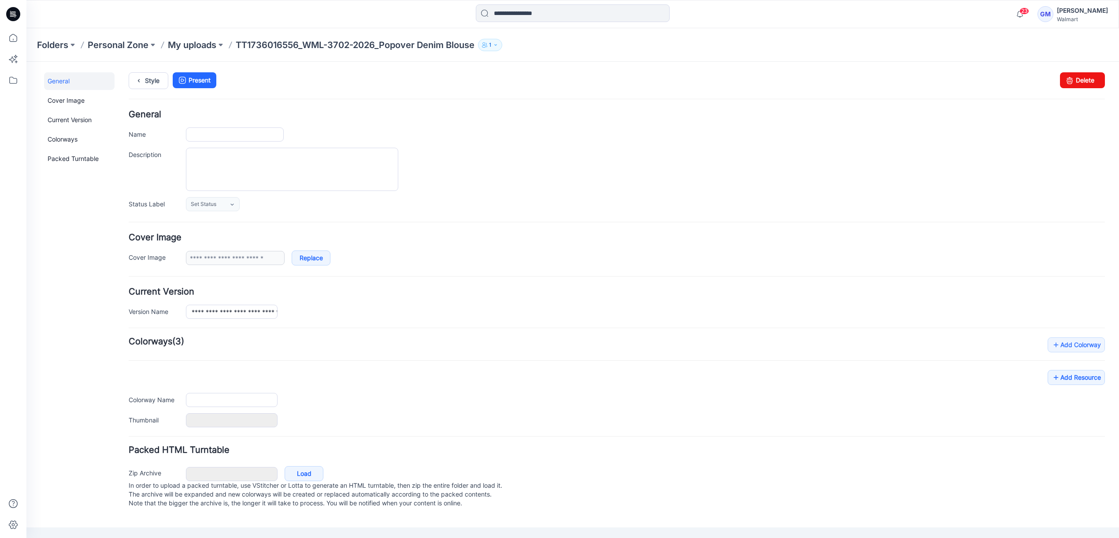
type input "**********"
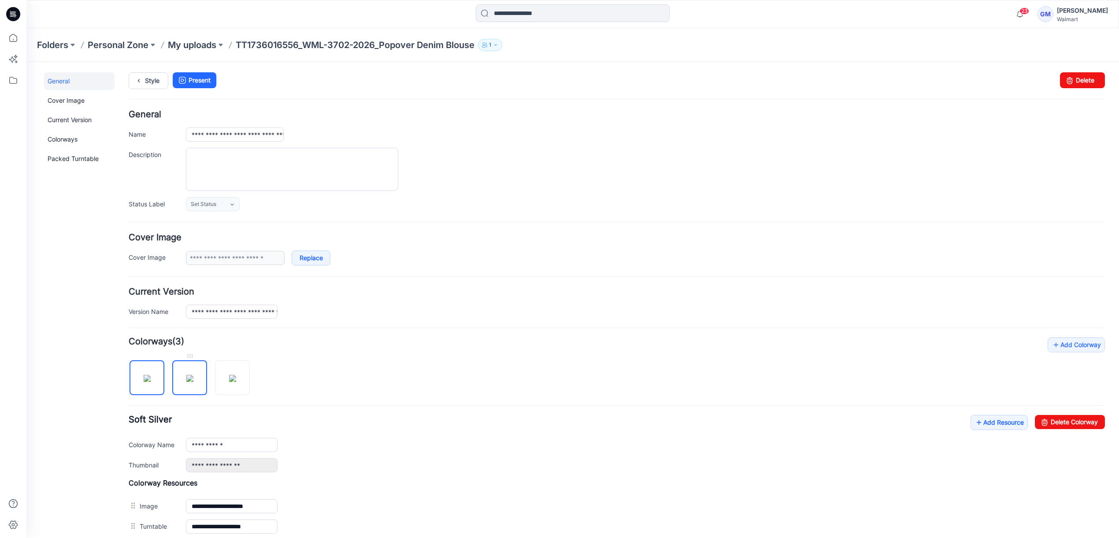
click at [186, 376] on img at bounding box center [189, 378] width 7 height 7
click at [229, 379] on img at bounding box center [232, 378] width 7 height 7
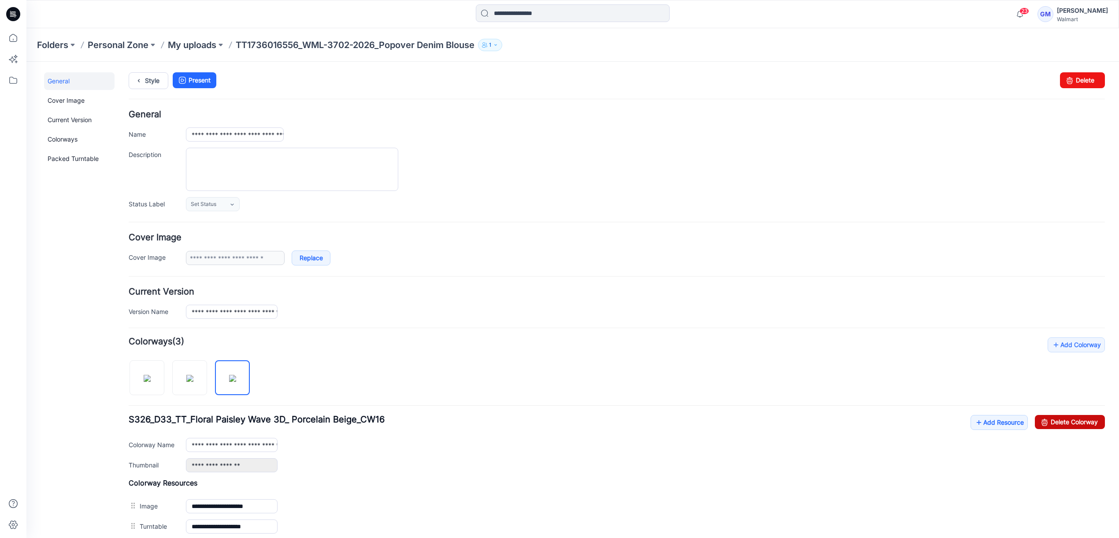
click at [1063, 419] on link "Delete Colorway" at bounding box center [1070, 422] width 70 height 14
type input "**********"
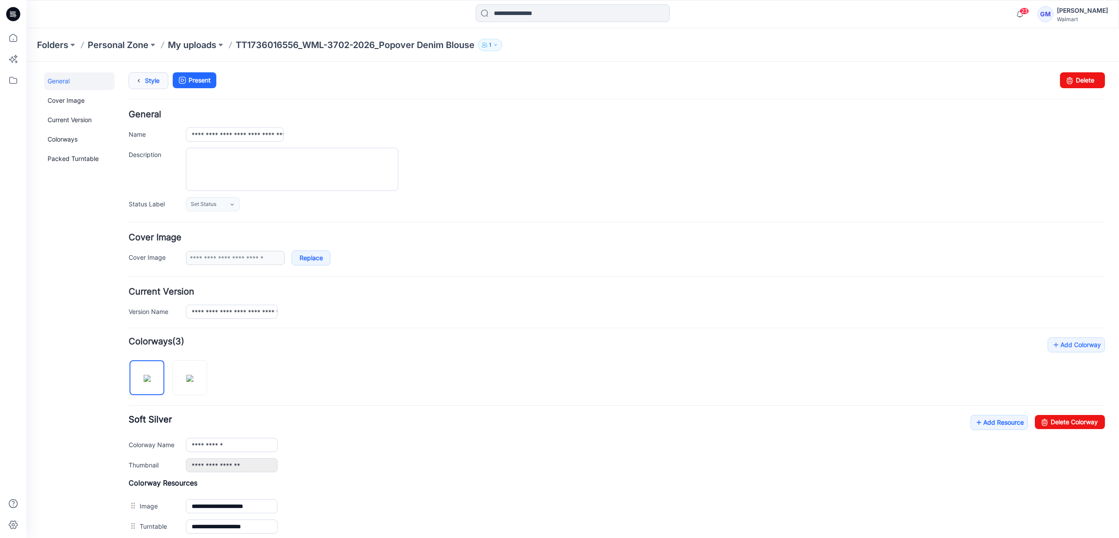
click at [153, 75] on link "Style" at bounding box center [149, 80] width 40 height 17
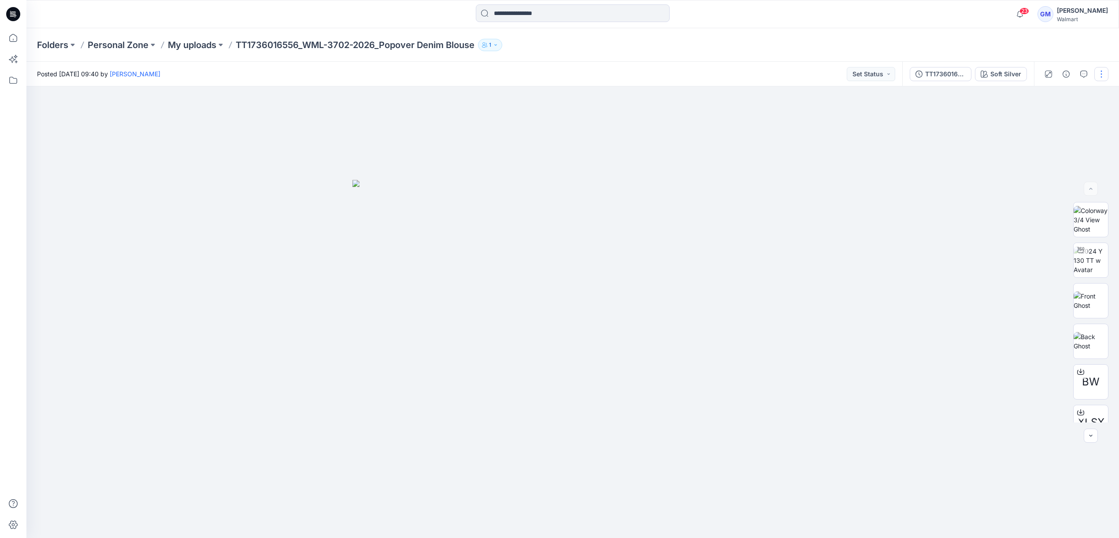
click at [1100, 72] on button "button" at bounding box center [1102, 74] width 14 height 14
click at [1060, 166] on p "Duplicate to..." at bounding box center [1060, 167] width 40 height 9
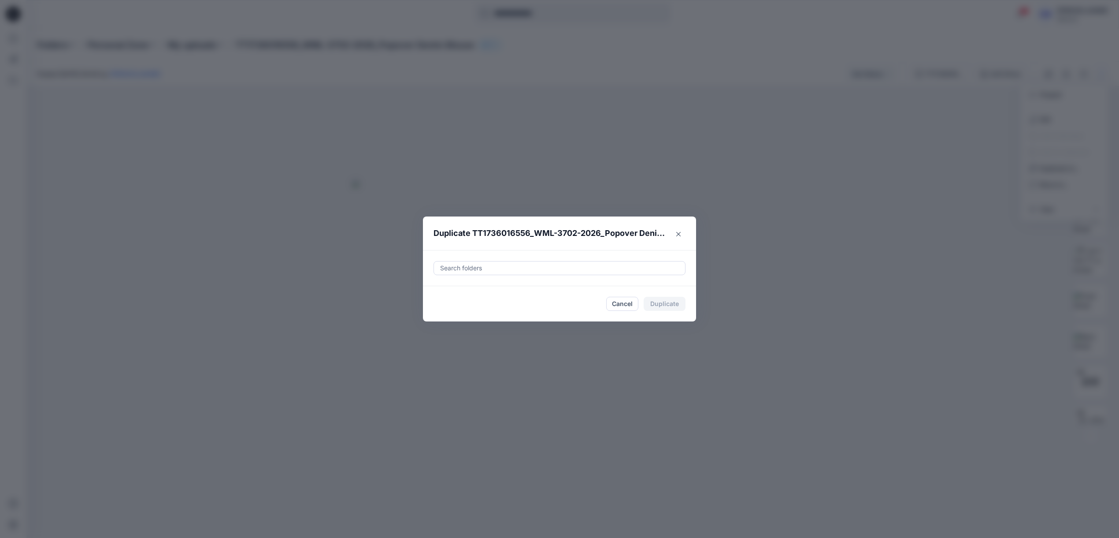
click at [580, 263] on div at bounding box center [559, 268] width 241 height 11
paste input "**********"
click at [501, 287] on mark "S3 FYE 2027 D34 [DEMOGRAPHIC_DATA] Woven Tops and Jackets" at bounding box center [554, 290] width 200 height 12
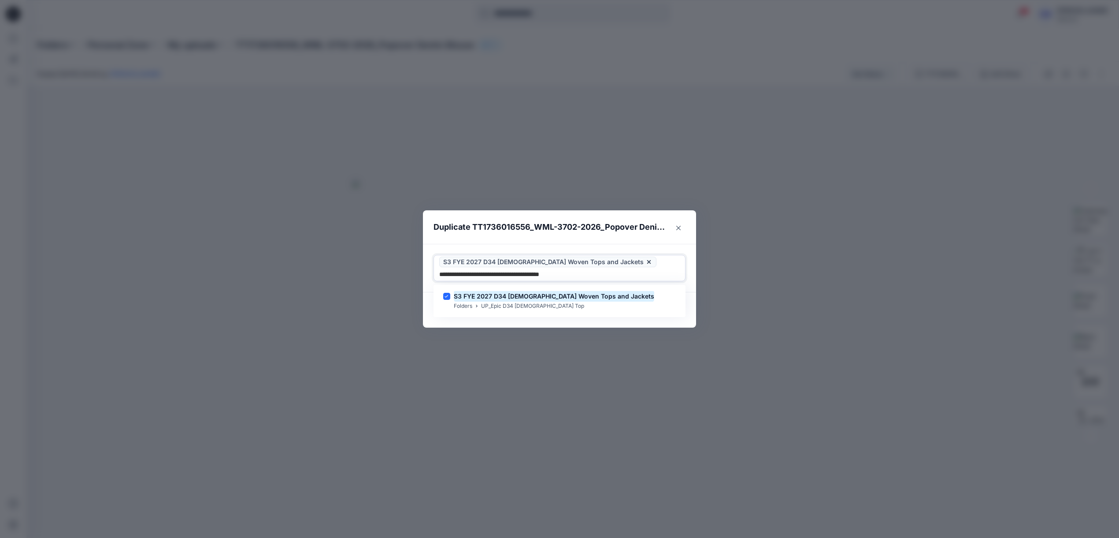
type input "**********"
click at [511, 320] on footer "Cancel Duplicate" at bounding box center [559, 309] width 273 height 35
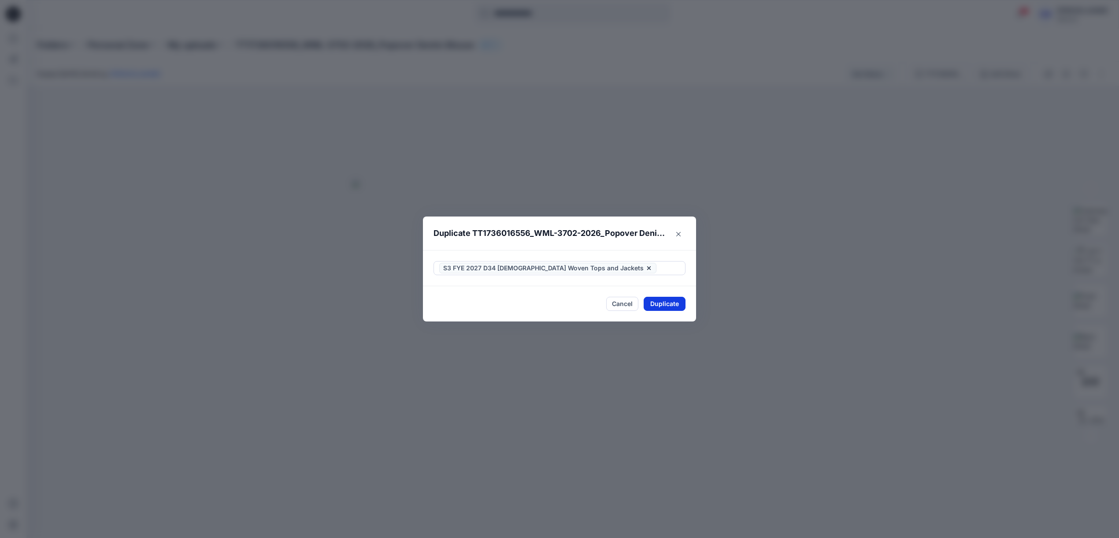
click at [669, 303] on button "Duplicate" at bounding box center [665, 304] width 42 height 14
click at [672, 301] on button "Close" at bounding box center [671, 304] width 29 height 14
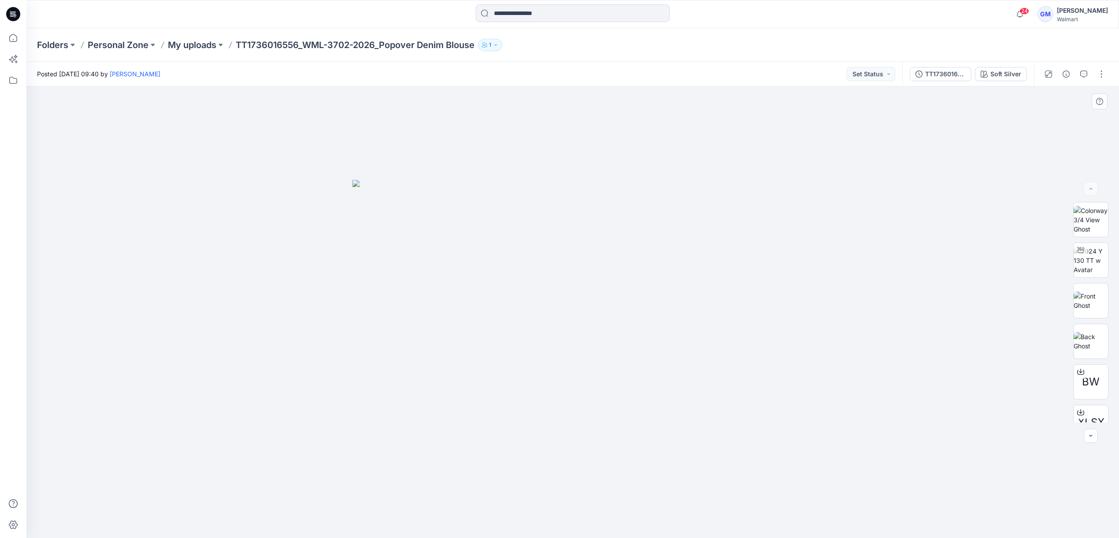
drag, startPoint x: 679, startPoint y: 278, endPoint x: 653, endPoint y: 267, distance: 28.2
click at [679, 278] on img at bounding box center [573, 359] width 441 height 358
click at [206, 46] on p "My uploads" at bounding box center [192, 45] width 48 height 12
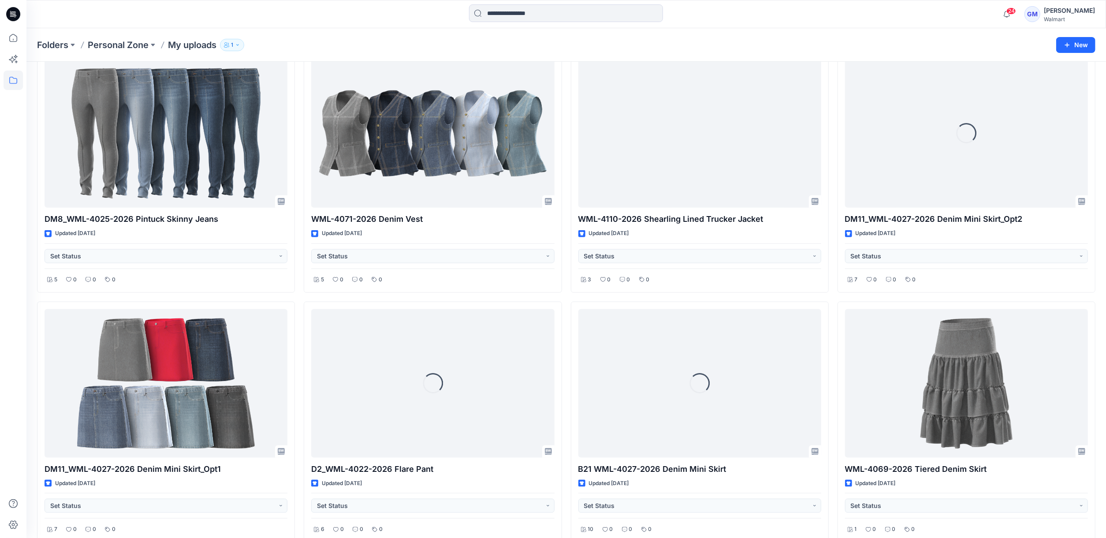
scroll to position [609, 0]
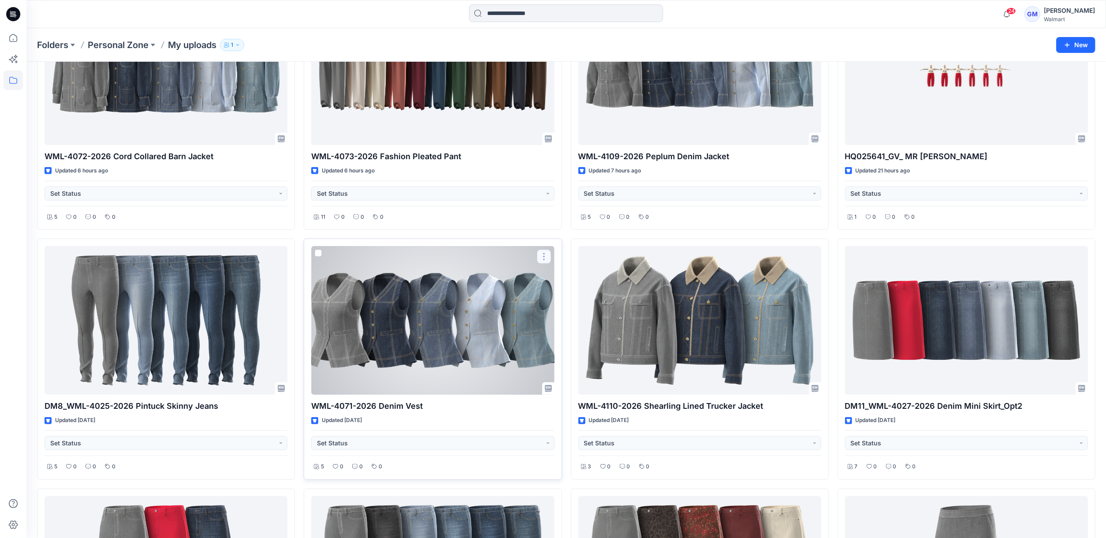
click at [541, 258] on button "button" at bounding box center [544, 256] width 14 height 14
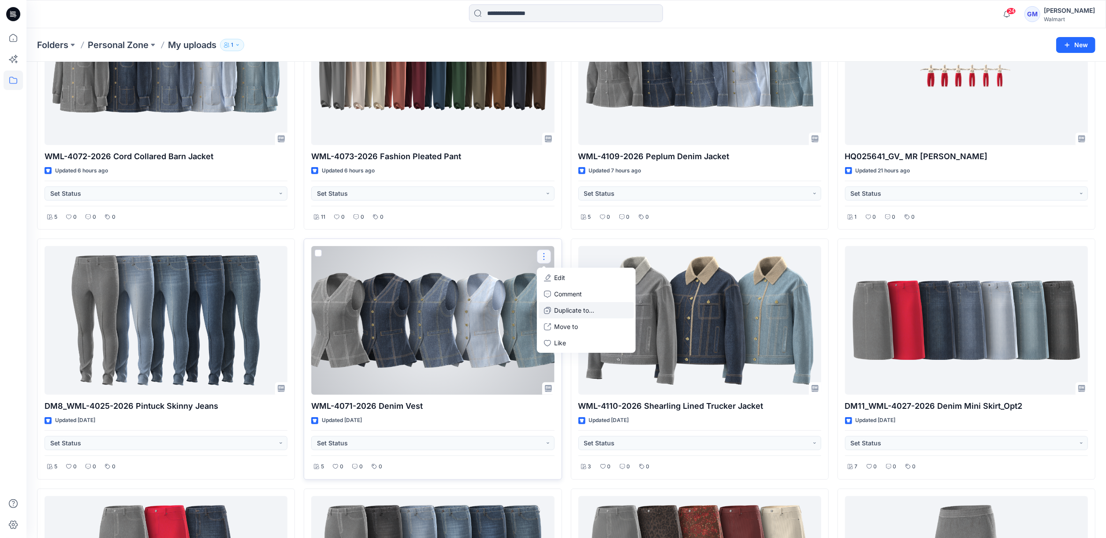
click at [573, 311] on p "Duplicate to..." at bounding box center [574, 309] width 40 height 9
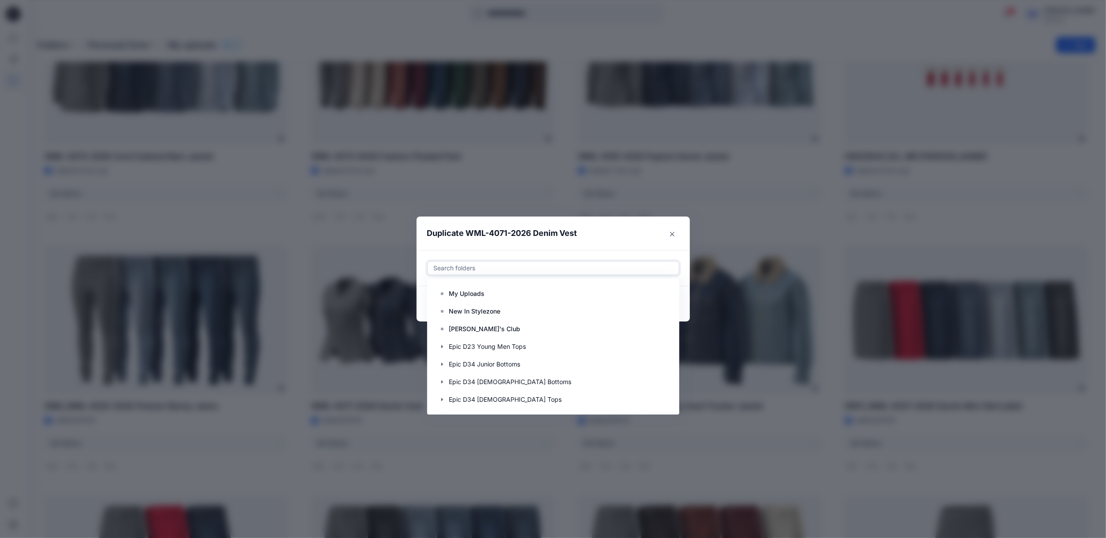
click at [522, 271] on div at bounding box center [553, 268] width 241 height 11
paste input "**********"
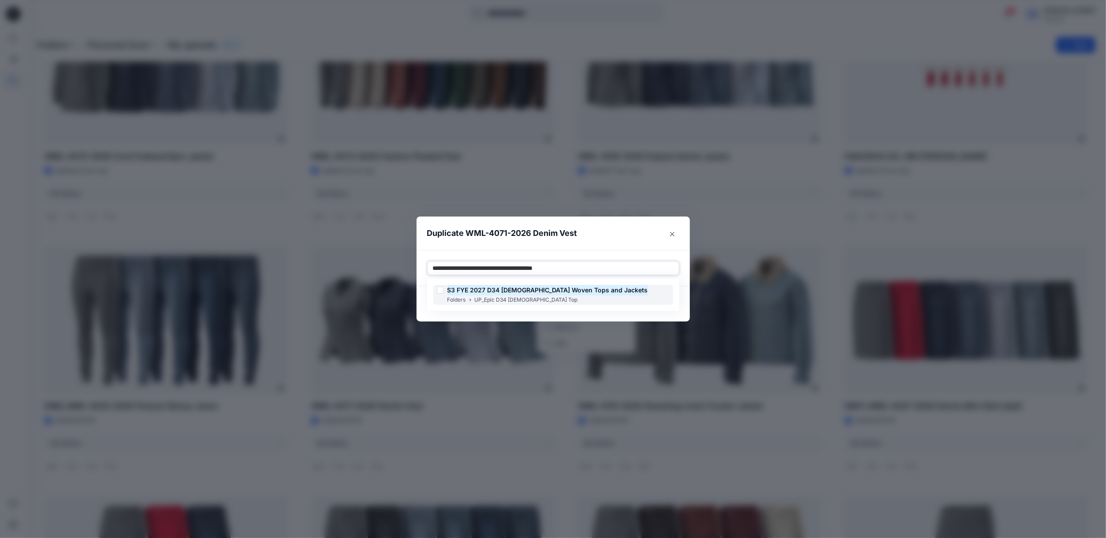
click at [518, 293] on mark "S3 FYE 2027 D34 [DEMOGRAPHIC_DATA] Woven Tops and Jackets" at bounding box center [547, 290] width 200 height 12
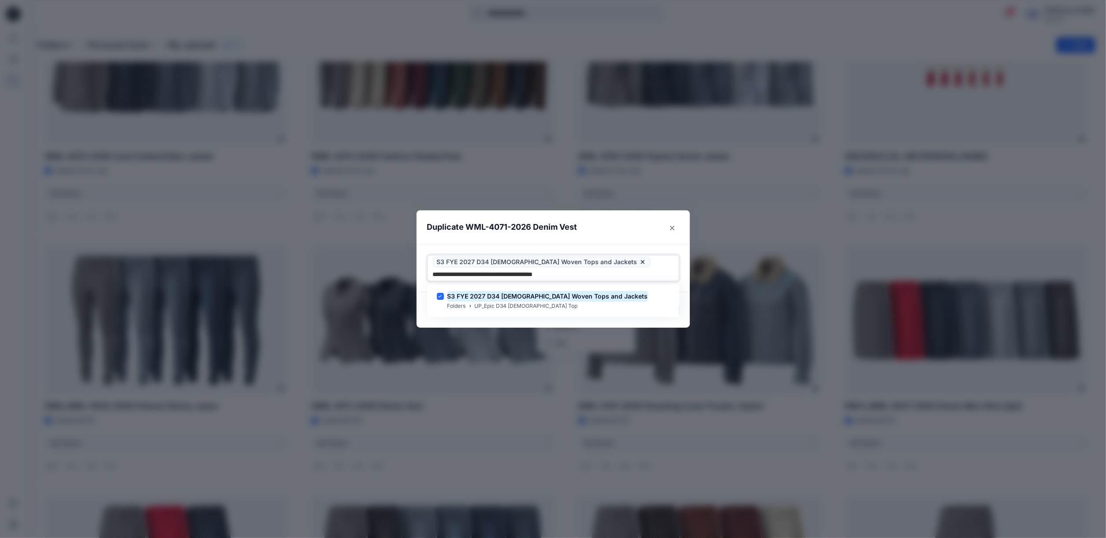
type input "**********"
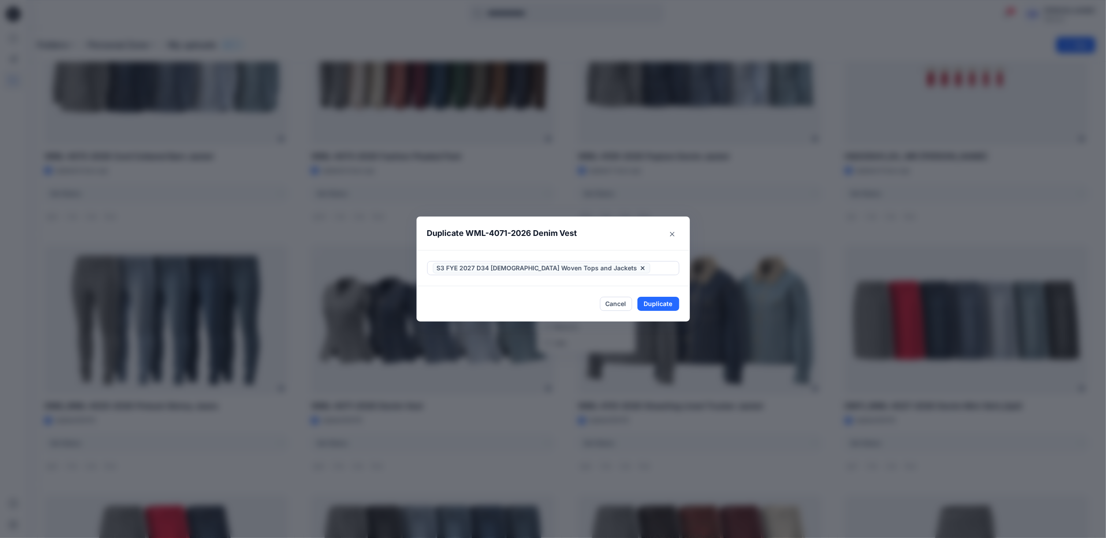
click at [501, 319] on footer "Cancel Duplicate" at bounding box center [552, 303] width 273 height 35
click at [667, 305] on button "Duplicate" at bounding box center [658, 304] width 42 height 14
drag, startPoint x: 740, startPoint y: 234, endPoint x: 746, endPoint y: 235, distance: 5.8
click at [740, 234] on div "Duplicate WML-4071-2026 Denim Vest Your styles were duplicated successfully Clo…" at bounding box center [553, 269] width 1106 height 538
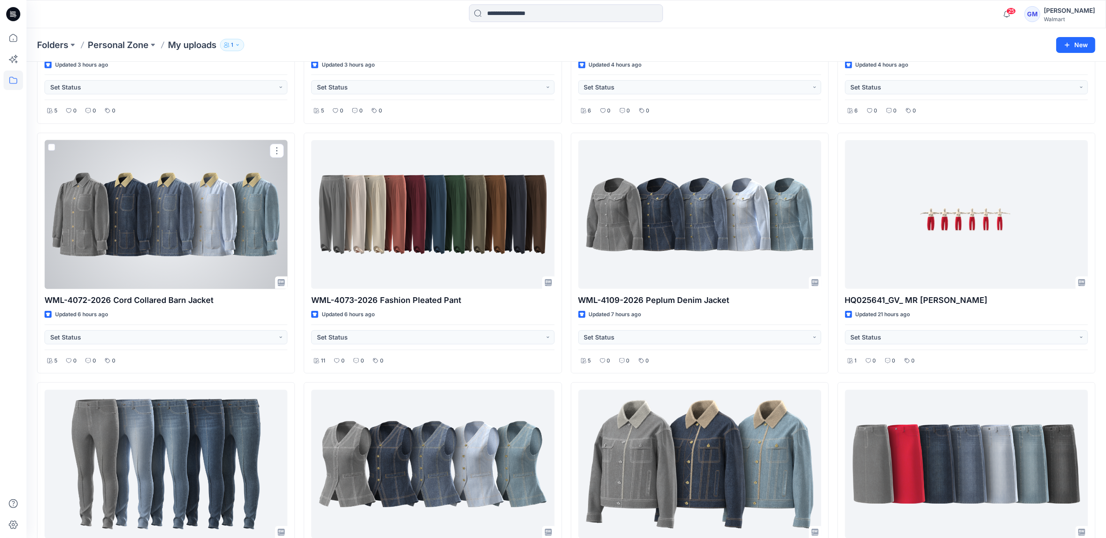
scroll to position [353, 0]
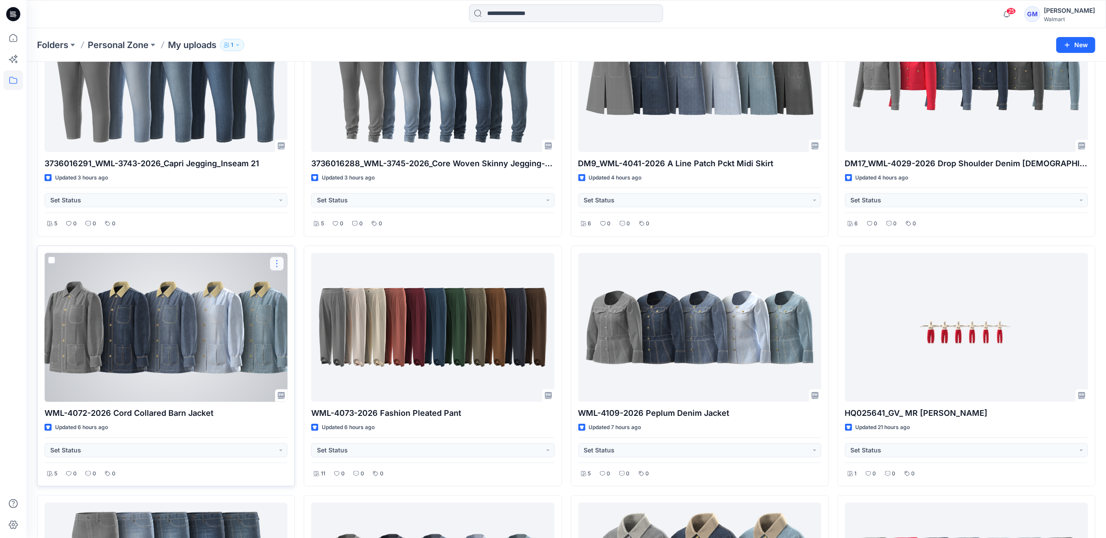
click at [274, 264] on button "button" at bounding box center [277, 263] width 14 height 14
click at [314, 316] on p "Duplicate to..." at bounding box center [307, 316] width 40 height 9
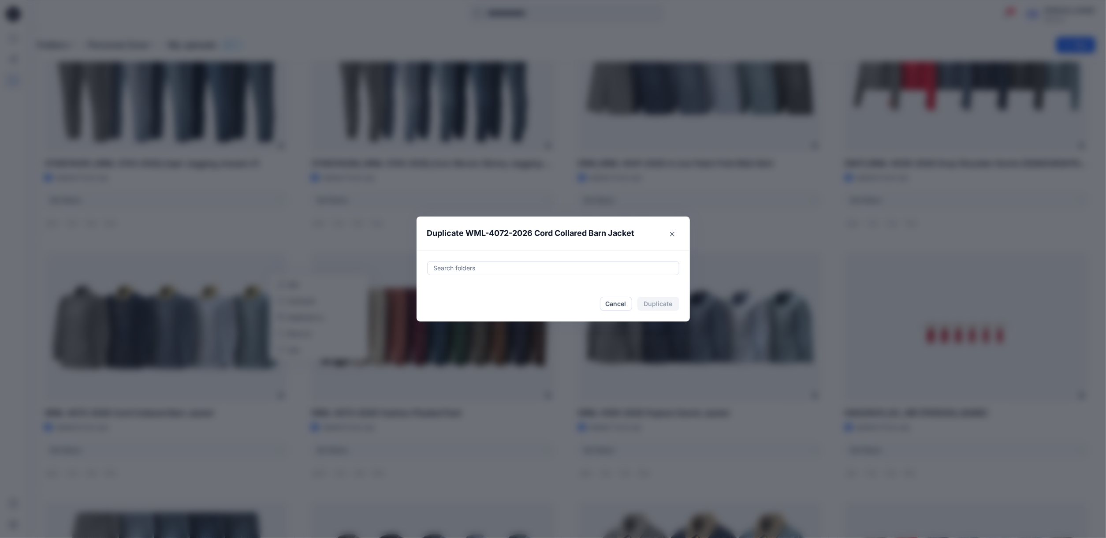
click at [514, 267] on div at bounding box center [553, 268] width 241 height 11
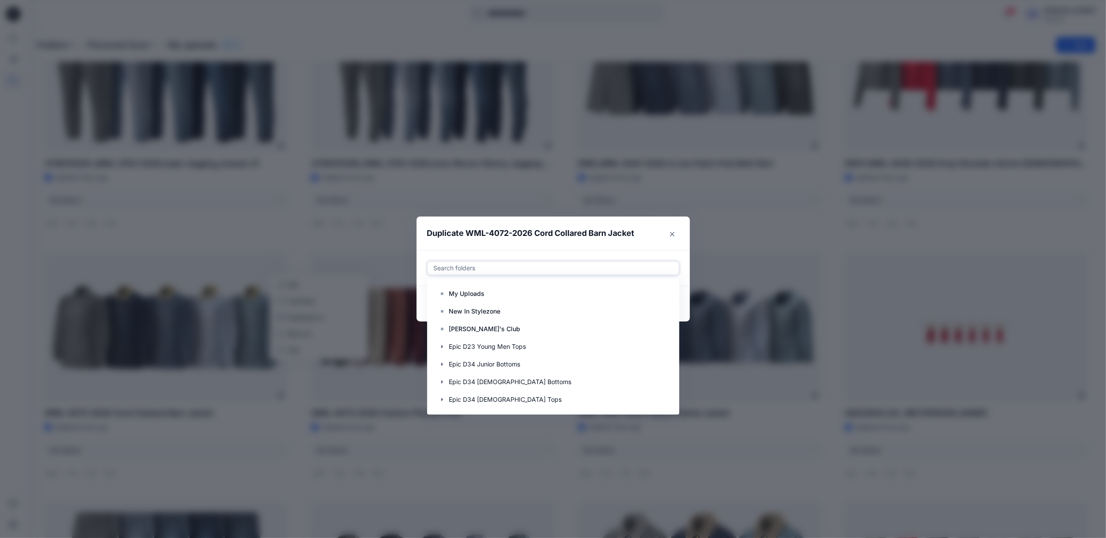
paste input "**********"
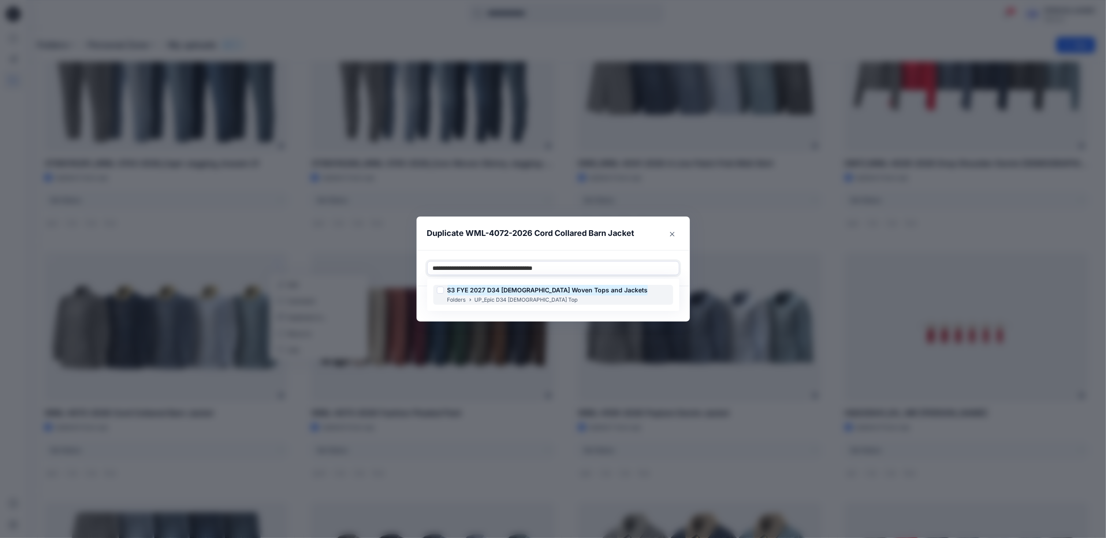
click at [505, 288] on mark "S3 FYE 2027 D34 [DEMOGRAPHIC_DATA] Woven Tops and Jackets" at bounding box center [547, 290] width 200 height 12
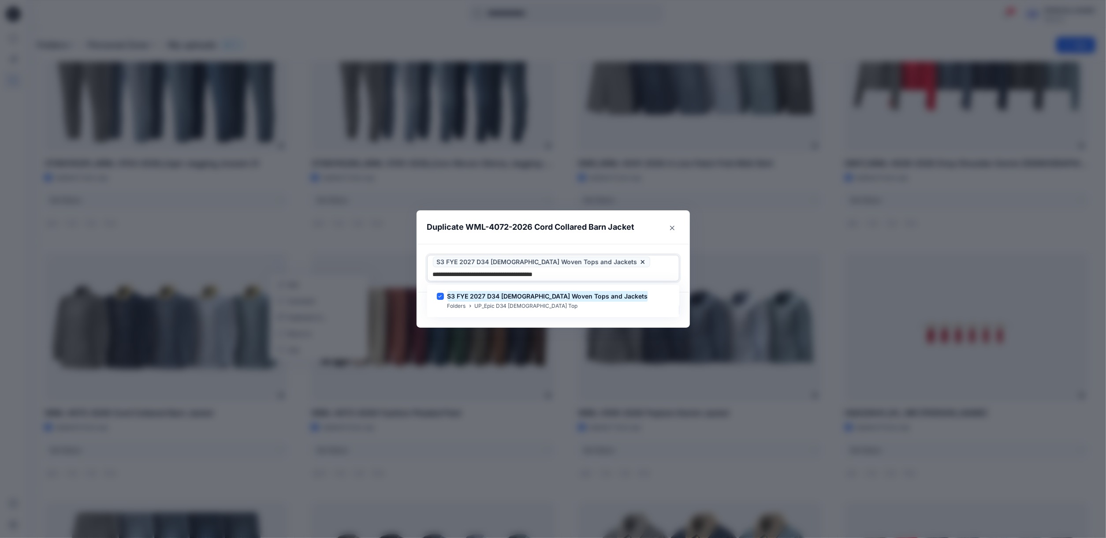
type input "**********"
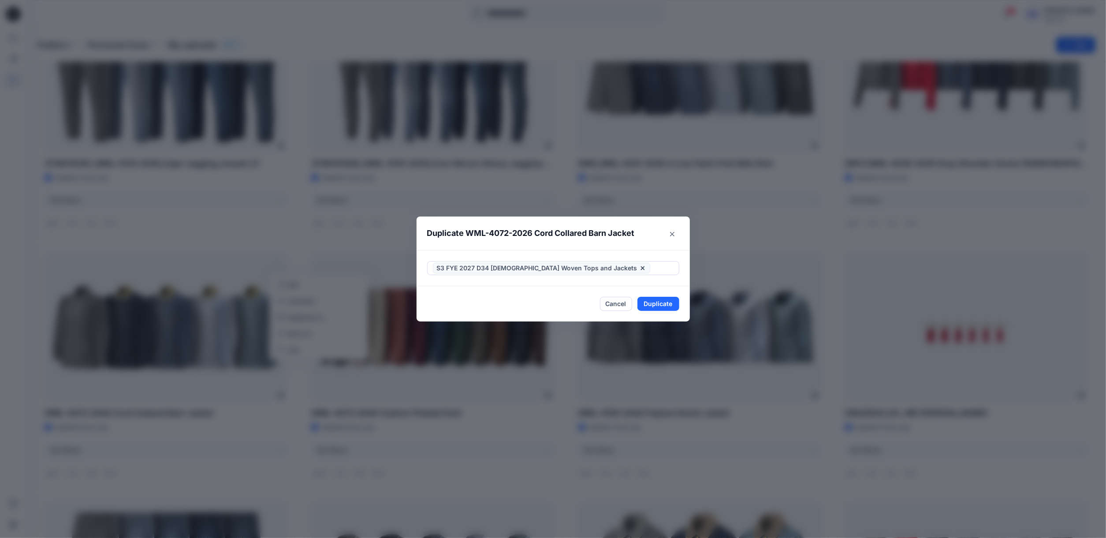
click at [477, 326] on div "Duplicate WML-4072-2026 Cord Collared Barn Jacket S3 FYE 2027 D34 Ladies Woven …" at bounding box center [553, 269] width 1106 height 538
click at [664, 307] on button "Duplicate" at bounding box center [658, 304] width 42 height 14
click at [796, 428] on div "Duplicate WML-4072-2026 Cord Collared Barn Jacket Your styles were duplicated s…" at bounding box center [553, 269] width 1106 height 538
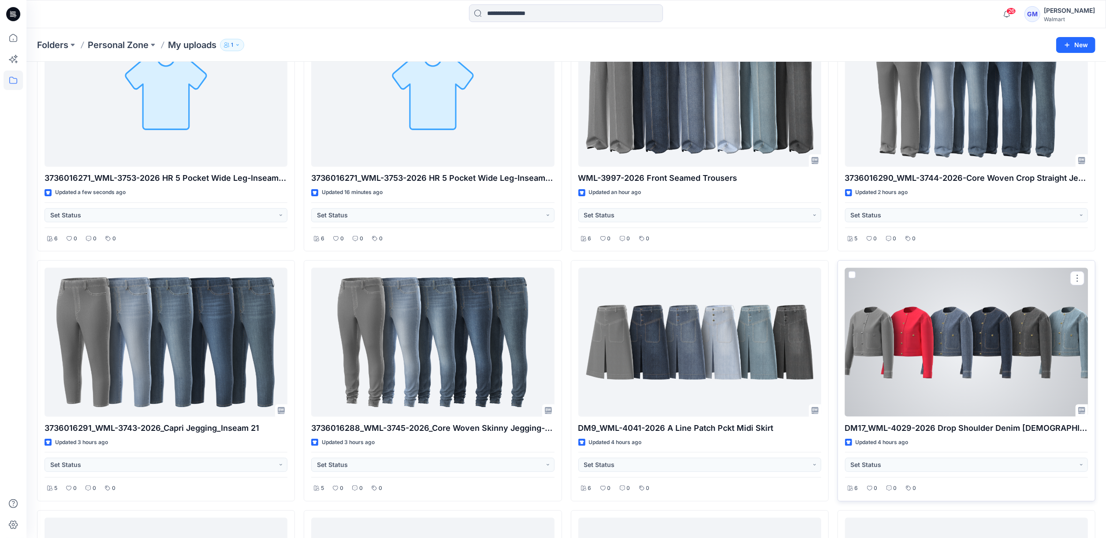
scroll to position [529, 0]
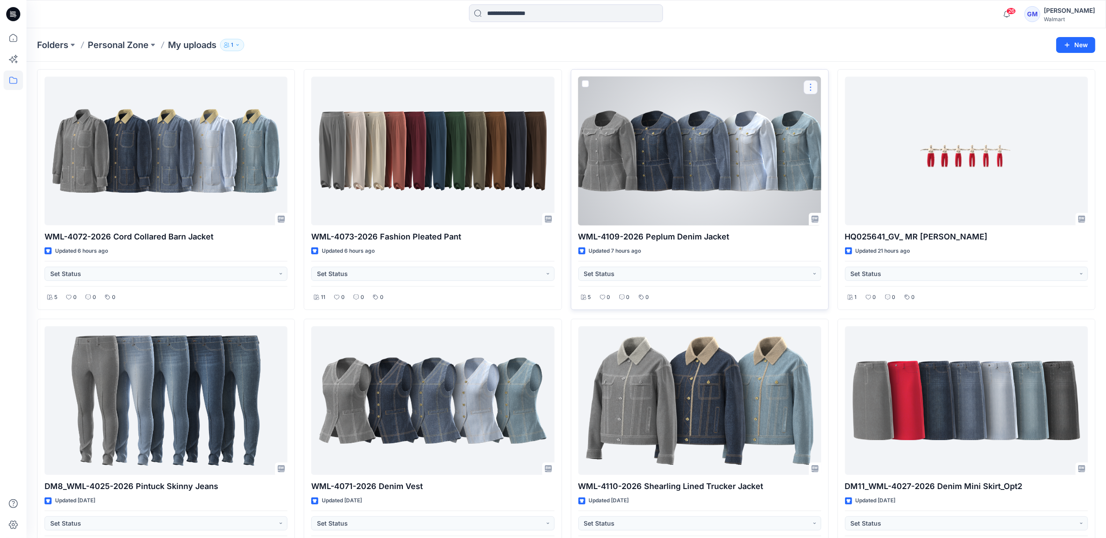
click at [807, 91] on button "button" at bounding box center [810, 87] width 14 height 14
click at [709, 156] on div at bounding box center [699, 151] width 243 height 148
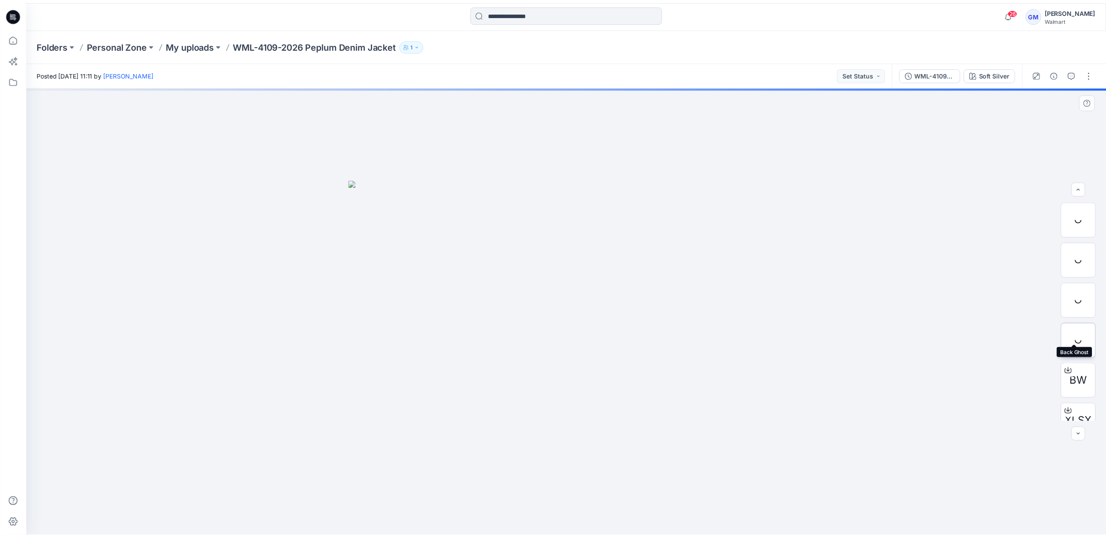
scroll to position [58, 0]
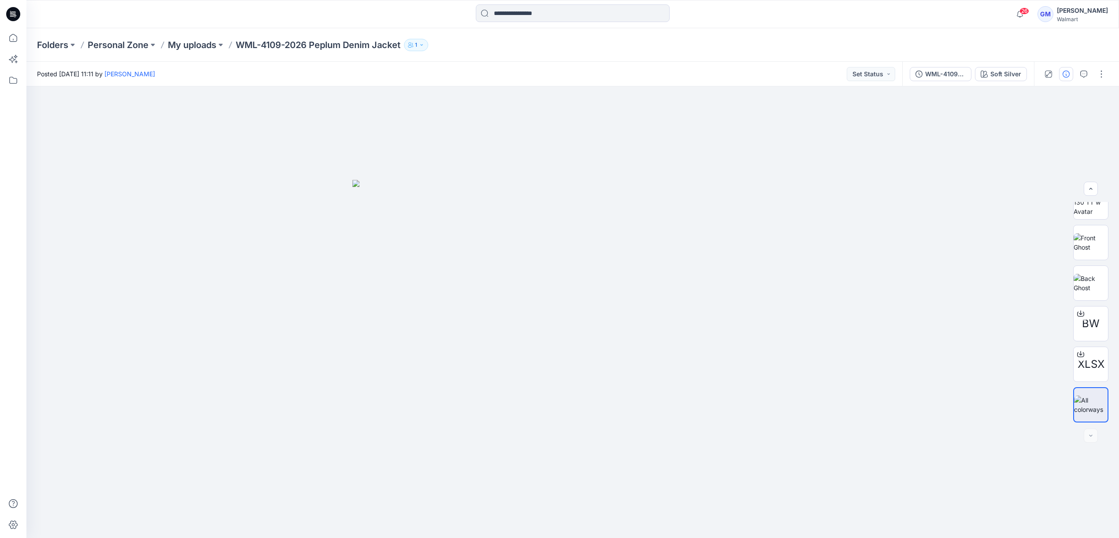
click at [1065, 75] on icon "button" at bounding box center [1066, 74] width 7 height 7
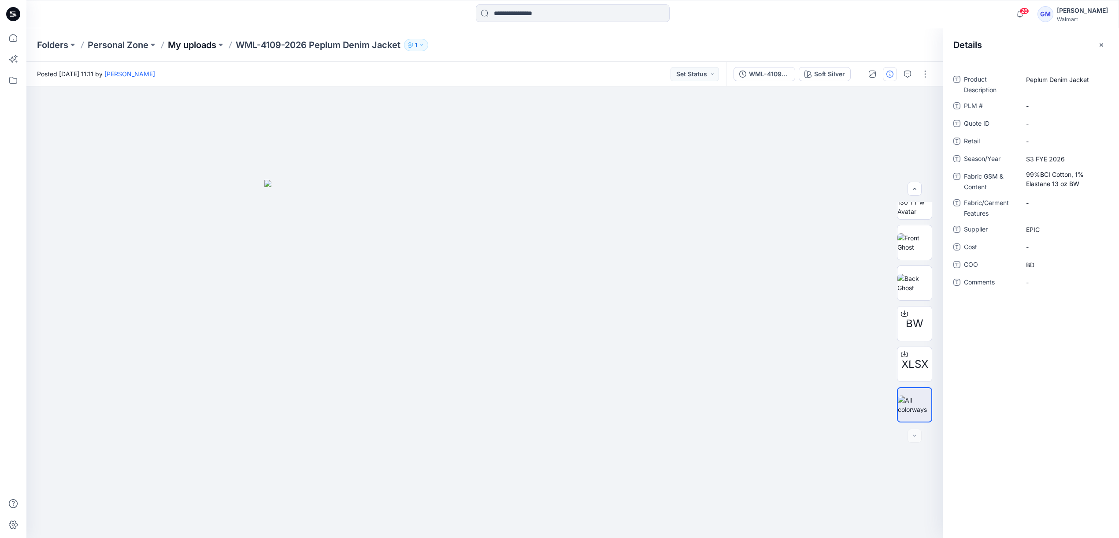
click at [204, 47] on p "My uploads" at bounding box center [192, 45] width 48 height 12
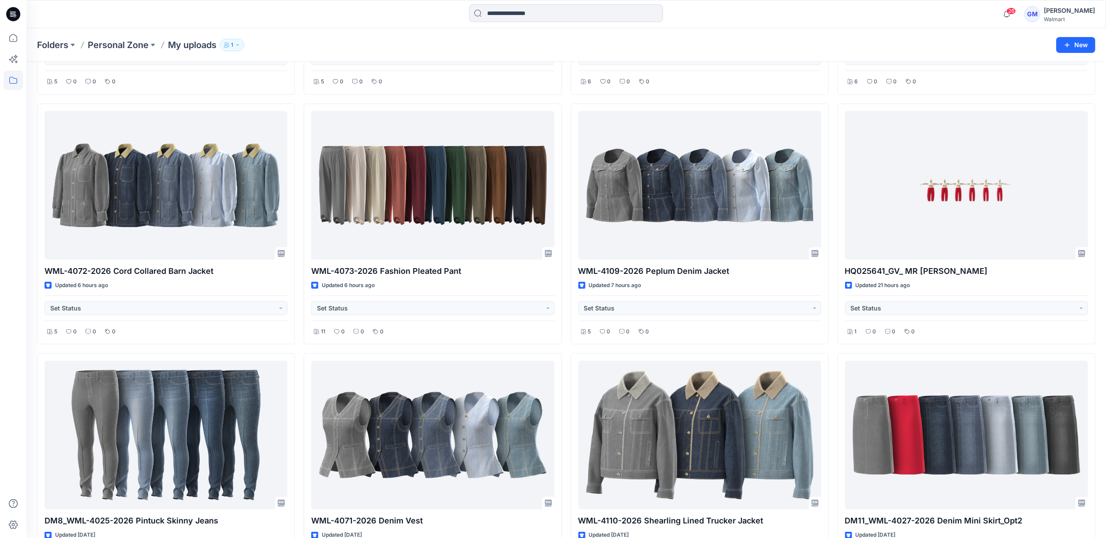
scroll to position [529, 0]
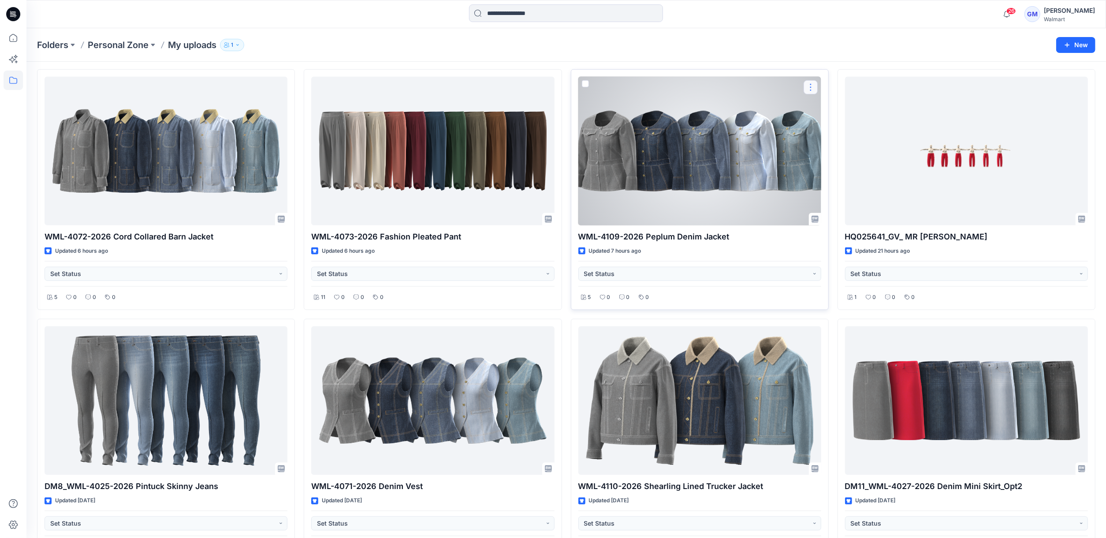
click at [808, 88] on button "button" at bounding box center [810, 87] width 14 height 14
click at [817, 138] on button "Duplicate to..." at bounding box center [852, 141] width 95 height 16
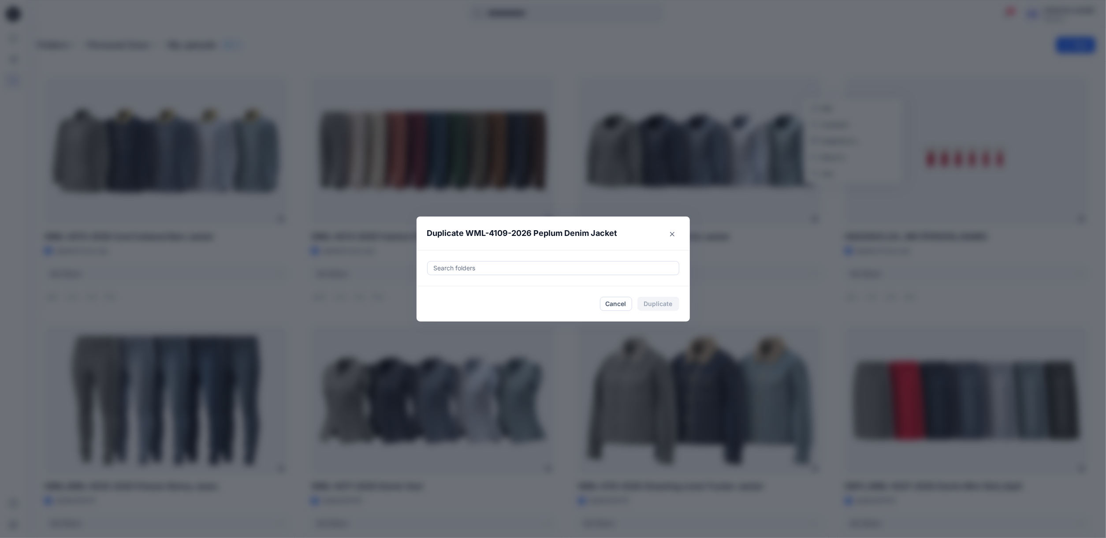
click at [548, 262] on div "Search folders" at bounding box center [552, 267] width 251 height 13
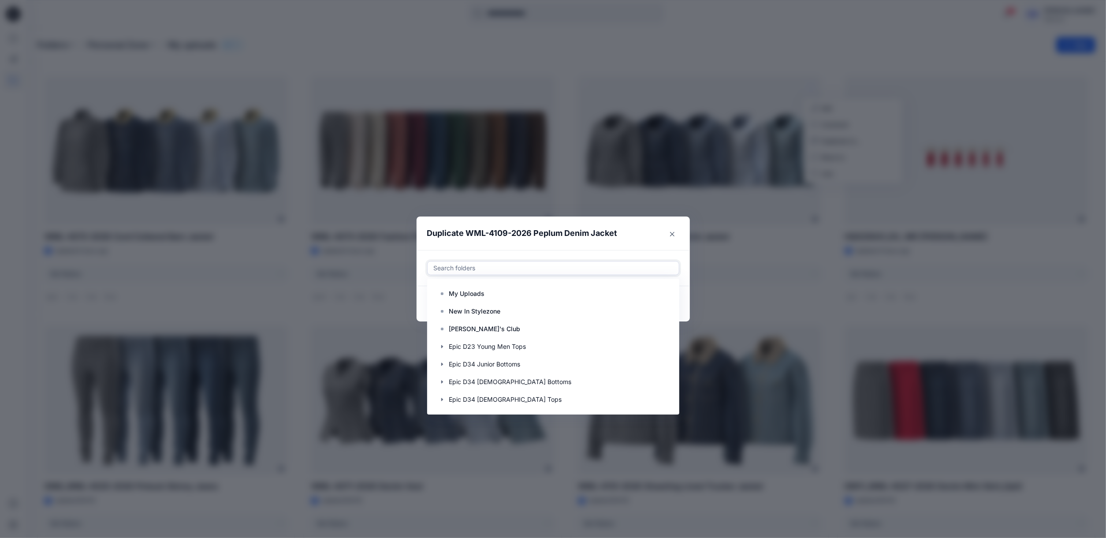
paste input "**********"
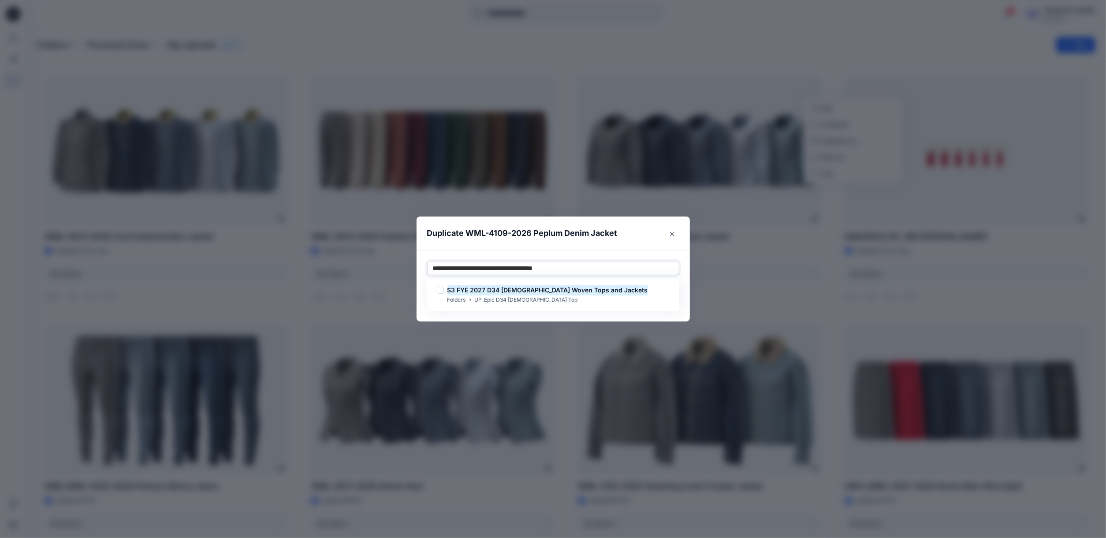
type input "**********"
click at [549, 305] on div "S3 FYE 2027 D34 Ladies Woven Tops and Jackets Folders UP_Epic D34 Ladies Top" at bounding box center [553, 294] width 249 height 29
click at [555, 299] on div "Folders UP_Epic D34 Ladies Top" at bounding box center [542, 299] width 211 height 9
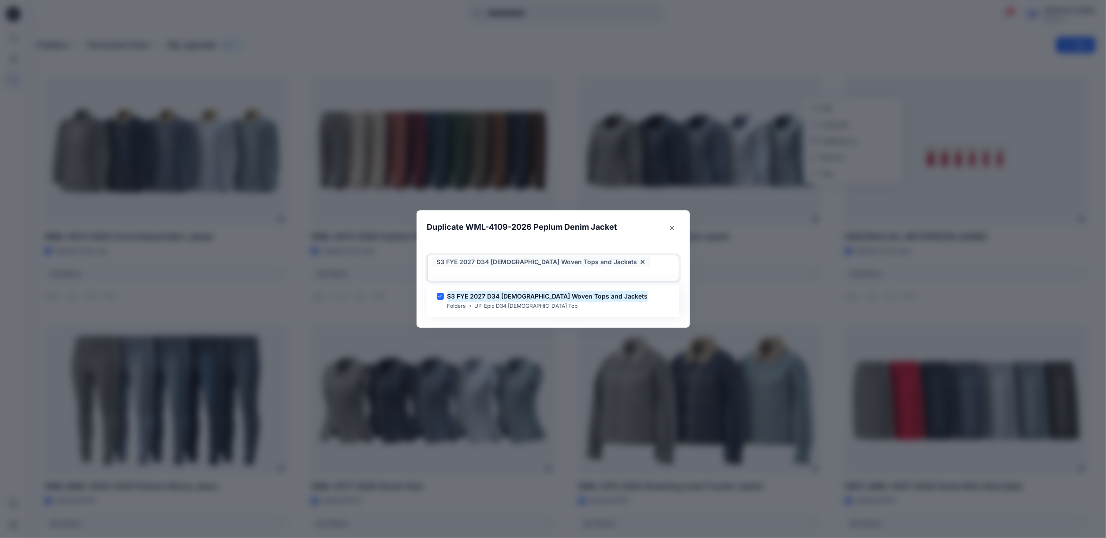
click at [556, 320] on footer "Cancel Duplicate" at bounding box center [552, 309] width 273 height 35
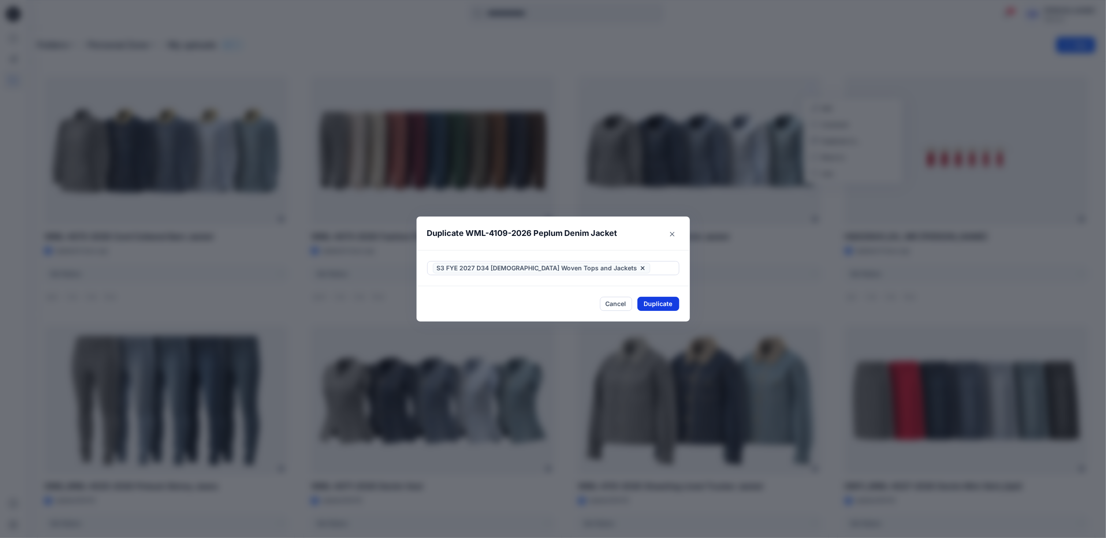
click at [672, 304] on button "Duplicate" at bounding box center [658, 304] width 42 height 14
click at [899, 67] on div "Duplicate WML-4109-2026 Peplum Denim Jacket Your styles were duplicated success…" at bounding box center [553, 269] width 1106 height 538
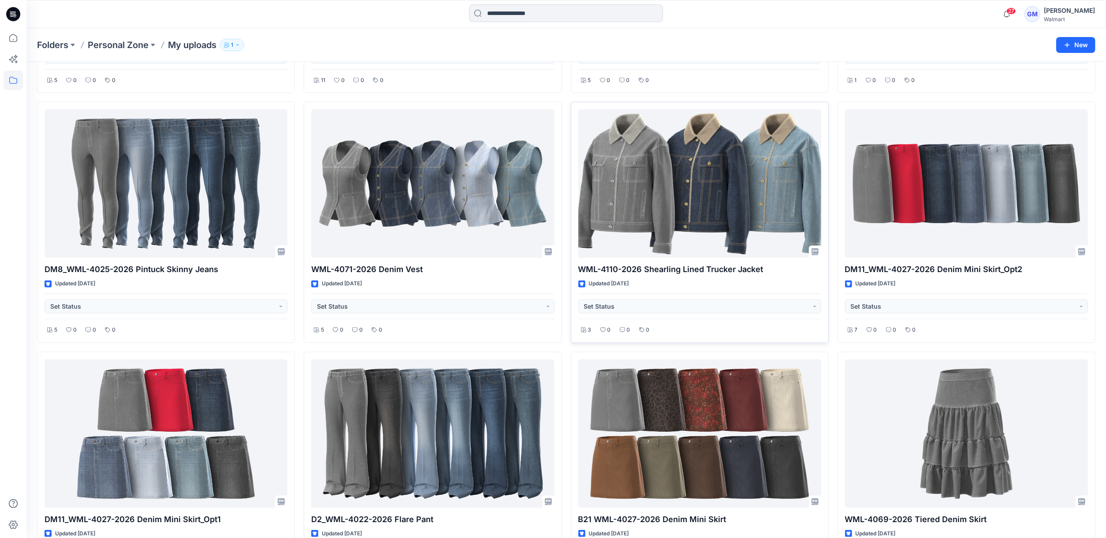
scroll to position [793, 0]
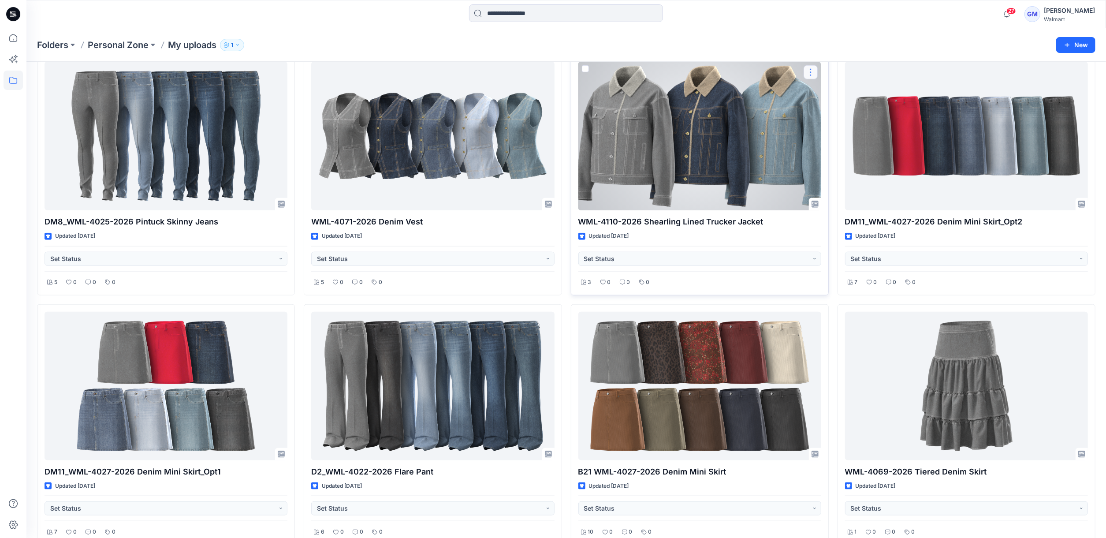
click at [811, 72] on button "button" at bounding box center [810, 72] width 14 height 14
click at [829, 128] on p "Duplicate to..." at bounding box center [841, 125] width 40 height 9
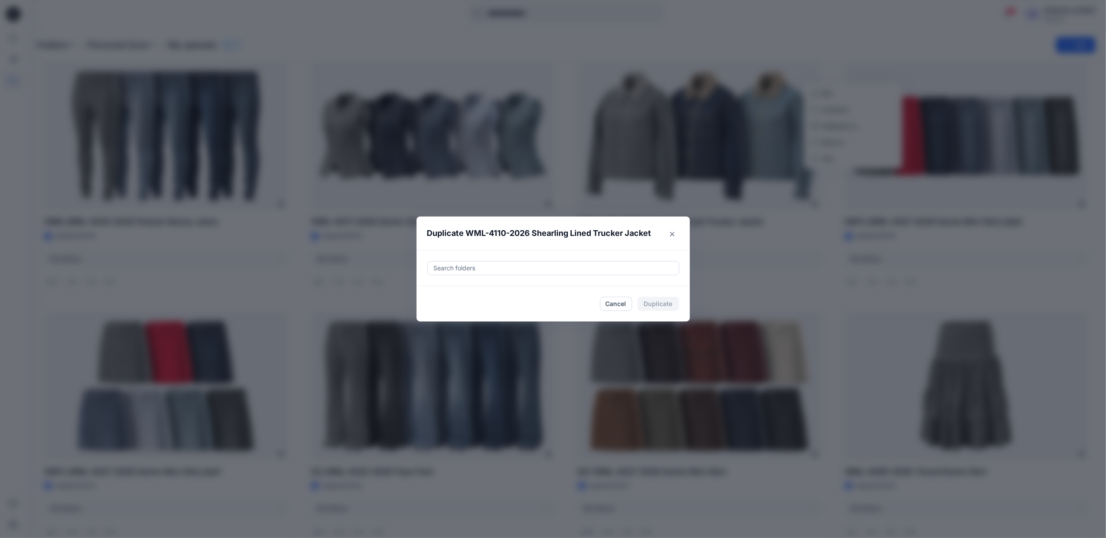
click at [496, 267] on div at bounding box center [553, 268] width 241 height 11
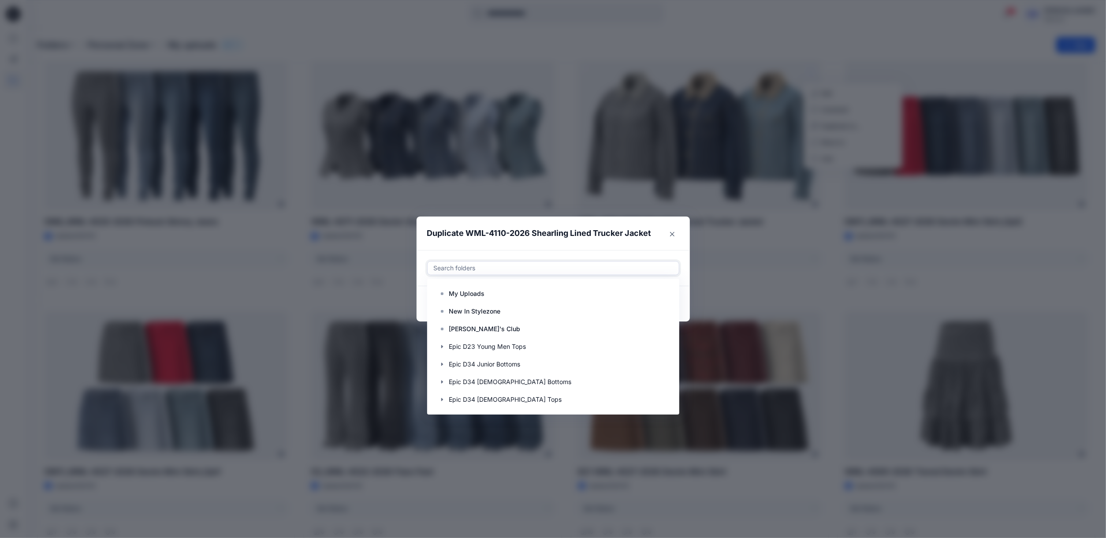
paste input "**********"
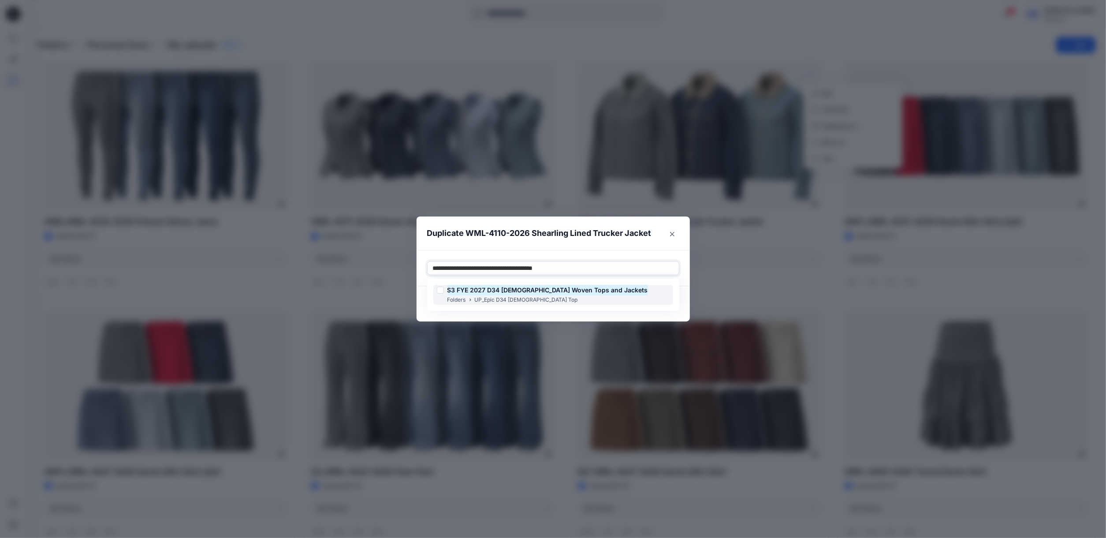
click at [499, 294] on mark "S3 FYE 2027 D34 [DEMOGRAPHIC_DATA] Woven Tops and Jackets" at bounding box center [547, 290] width 200 height 12
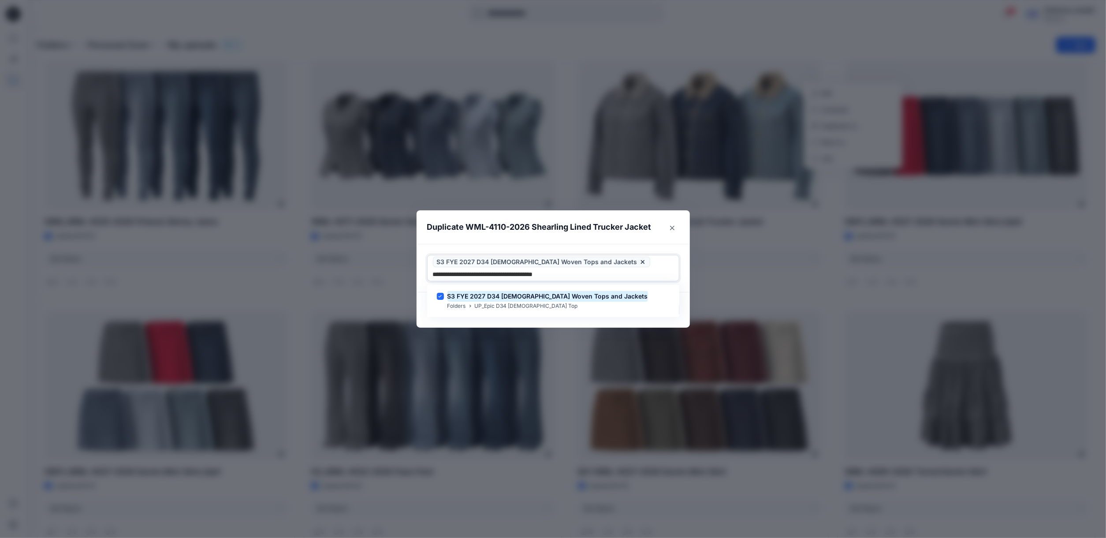
type input "**********"
click at [566, 321] on footer "Cancel Duplicate" at bounding box center [552, 309] width 273 height 35
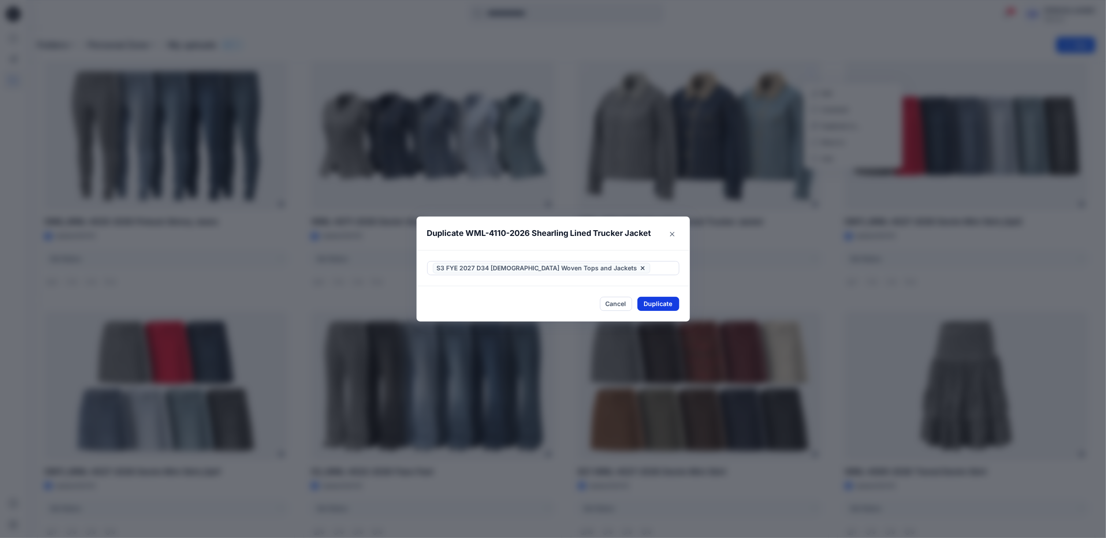
click at [649, 303] on button "Duplicate" at bounding box center [658, 304] width 42 height 14
click at [672, 304] on button "Close" at bounding box center [664, 304] width 29 height 14
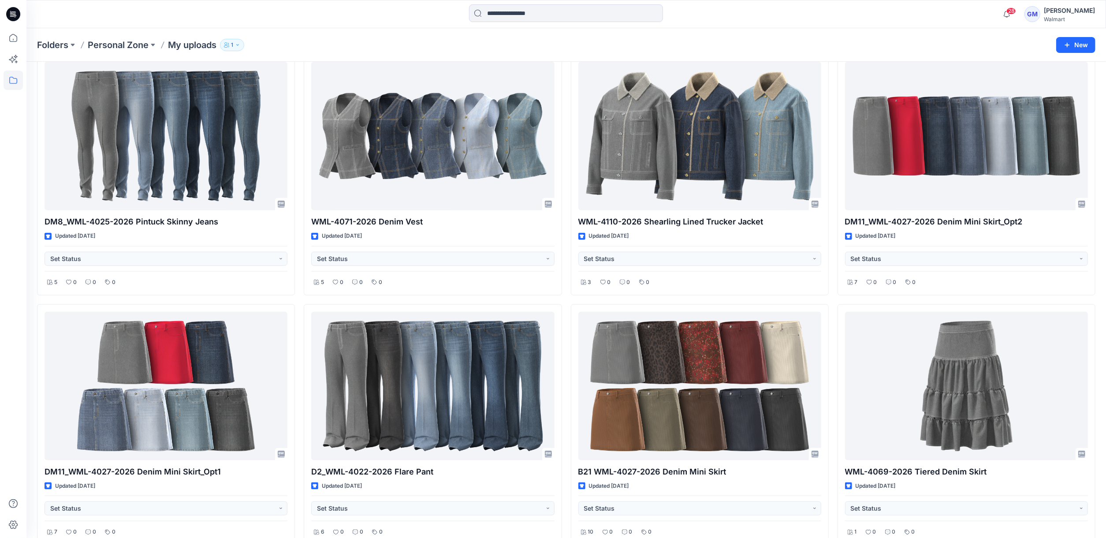
click at [22, 313] on div at bounding box center [13, 282] width 19 height 509
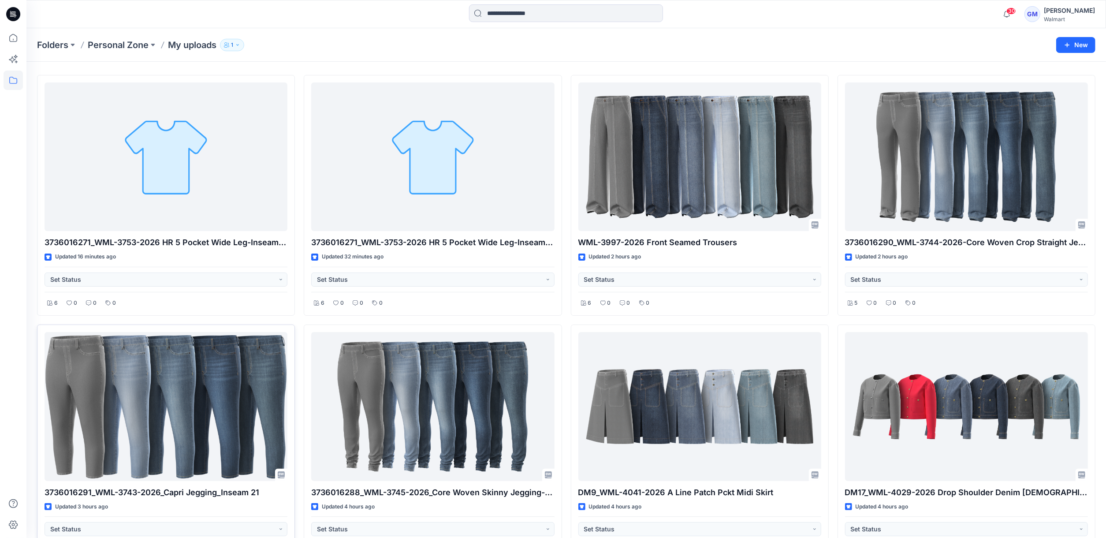
scroll to position [0, 0]
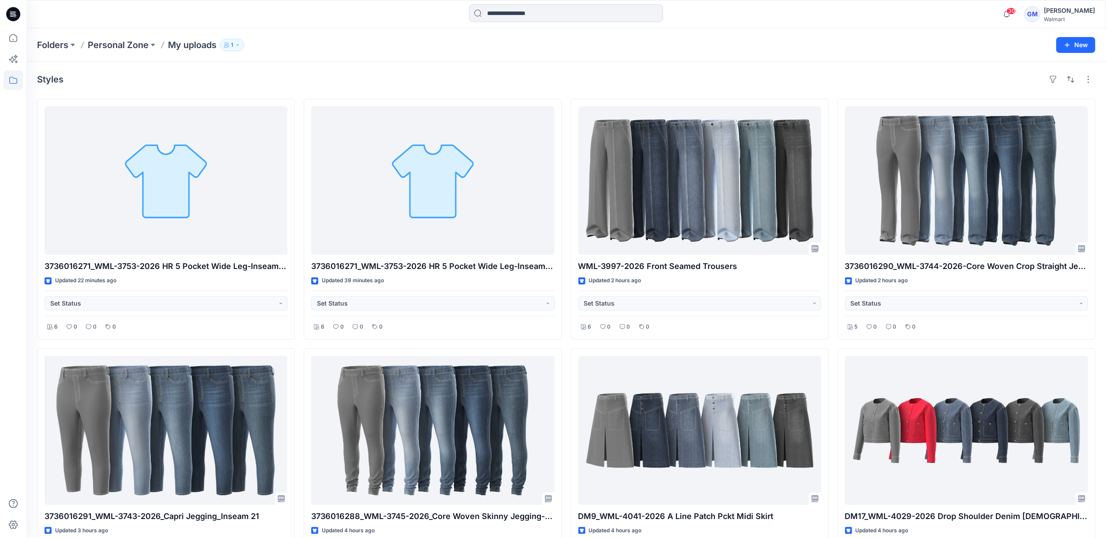
drag, startPoint x: 257, startPoint y: 75, endPoint x: 240, endPoint y: 77, distance: 17.3
click at [257, 75] on div "Styles" at bounding box center [566, 79] width 1058 height 14
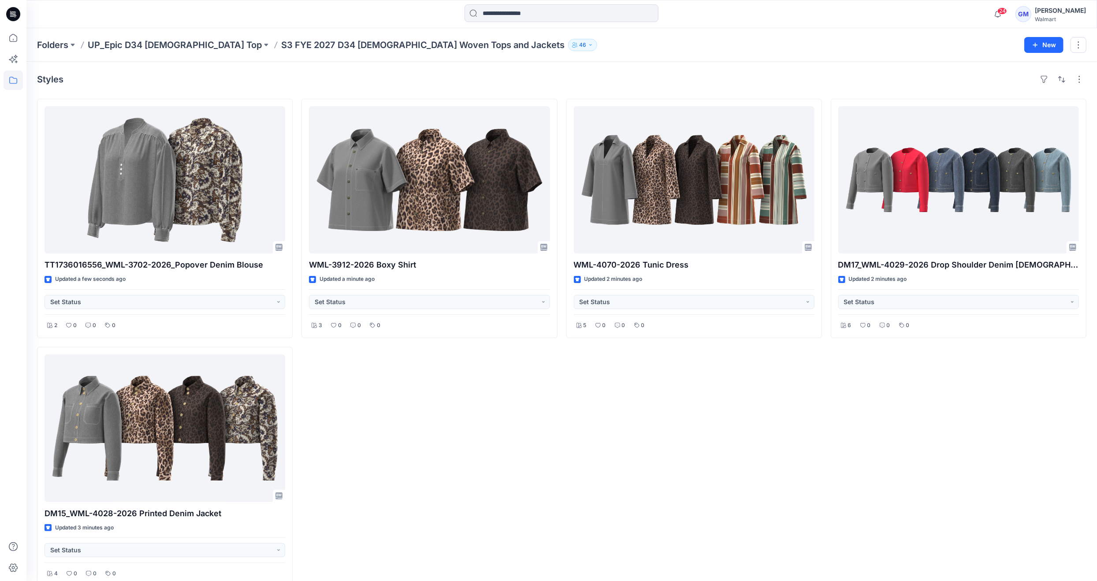
click at [464, 514] on div "WML-3912-2026 Boxy Shirt Updated a minute ago Set Status 3 0 0 0" at bounding box center [429, 343] width 256 height 488
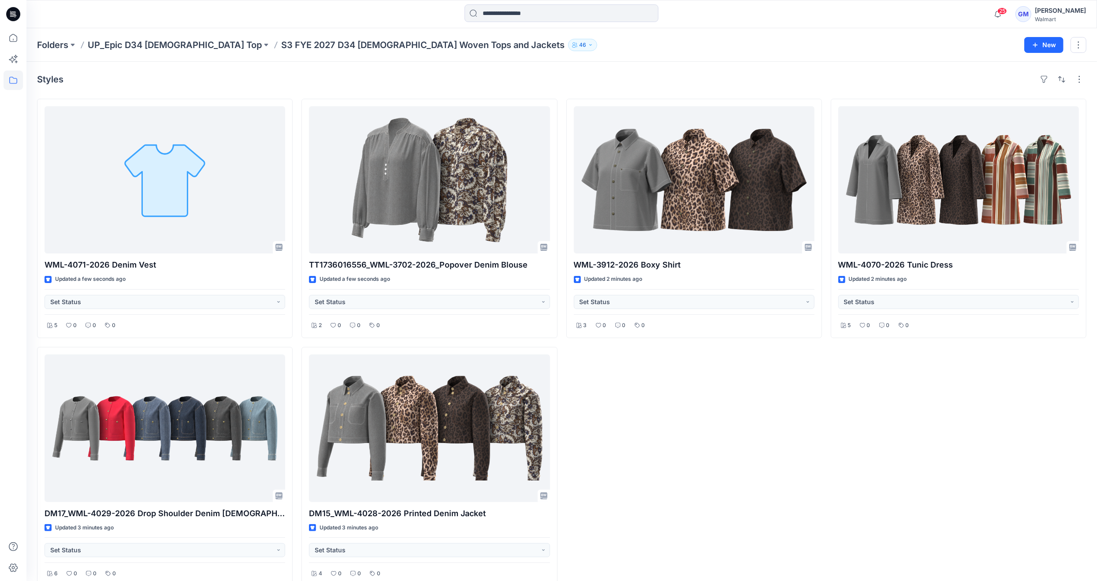
drag, startPoint x: 657, startPoint y: 484, endPoint x: 656, endPoint y: 470, distance: 13.7
click at [657, 484] on div "WML-3912-2026 Boxy Shirt Updated 2 minutes ago Set Status 3 0 0 0" at bounding box center [694, 343] width 256 height 488
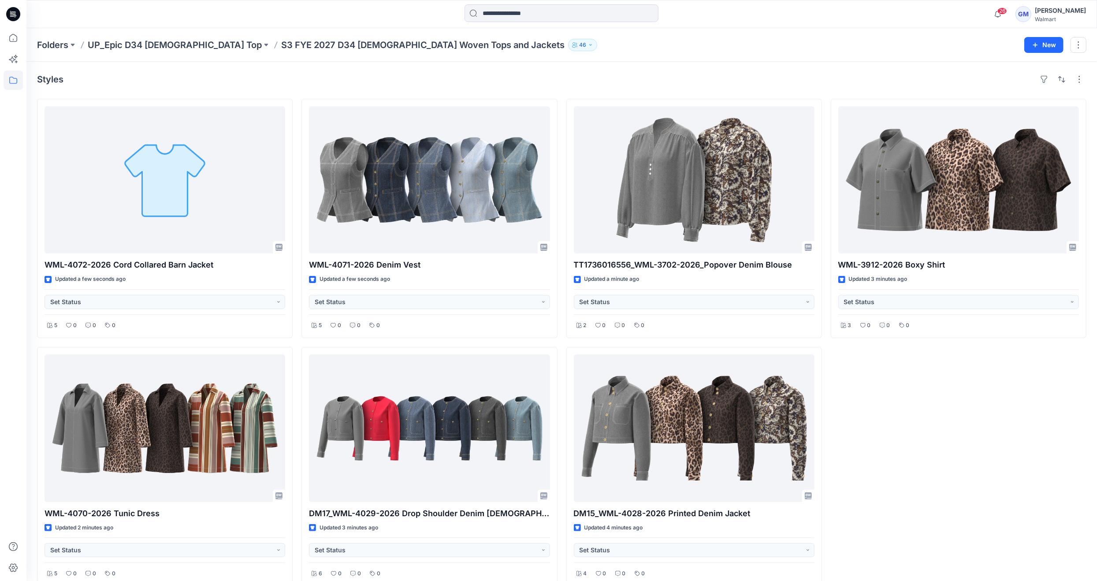
click at [883, 447] on div "WML-3912-2026 Boxy Shirt Updated 3 minutes ago Set Status 3 0 0 0" at bounding box center [959, 343] width 256 height 488
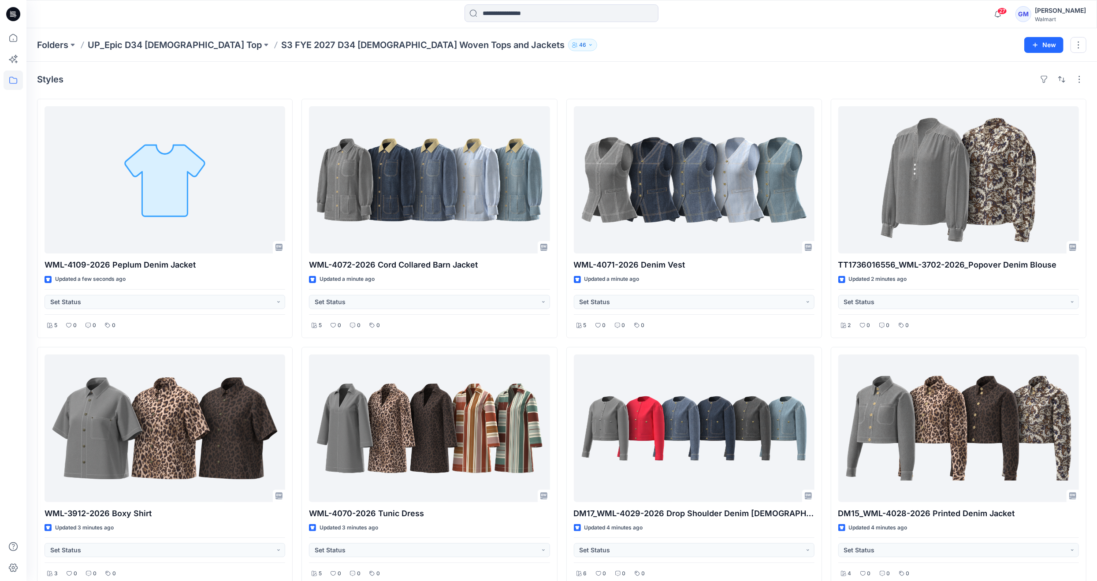
click at [271, 70] on div "Styles WML-4109-2026 Peplum Denim Jacket Updated a few seconds ago Set Status 5…" at bounding box center [561, 329] width 1070 height 535
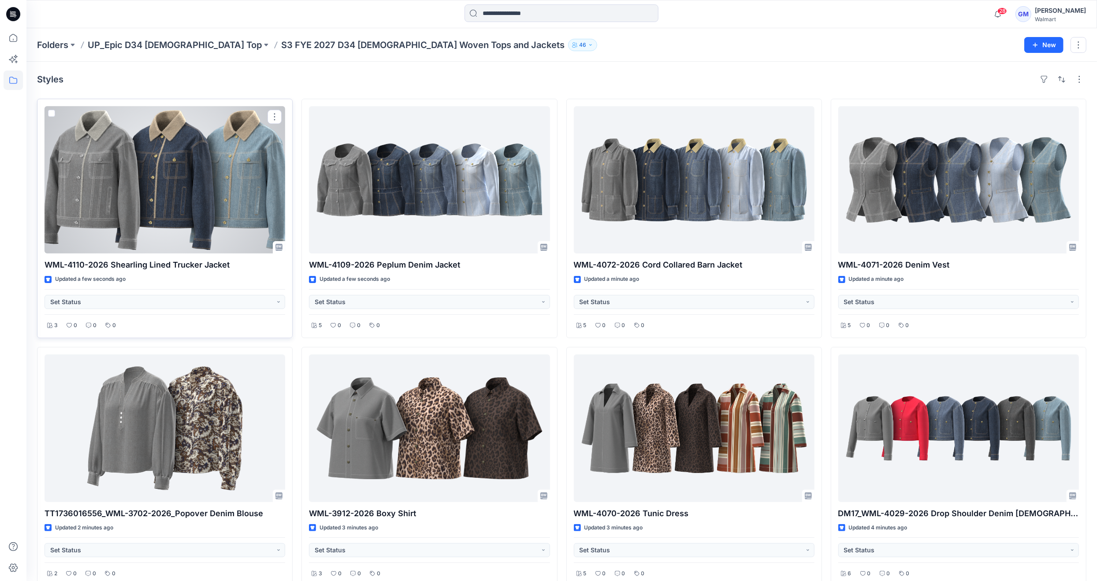
click at [216, 196] on div at bounding box center [165, 179] width 241 height 147
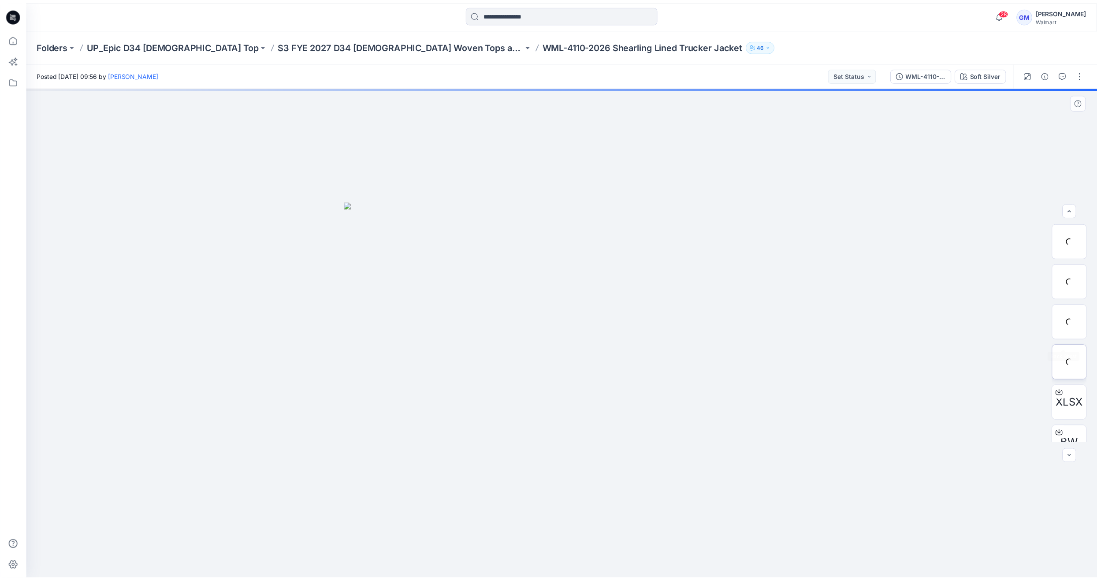
scroll to position [58, 0]
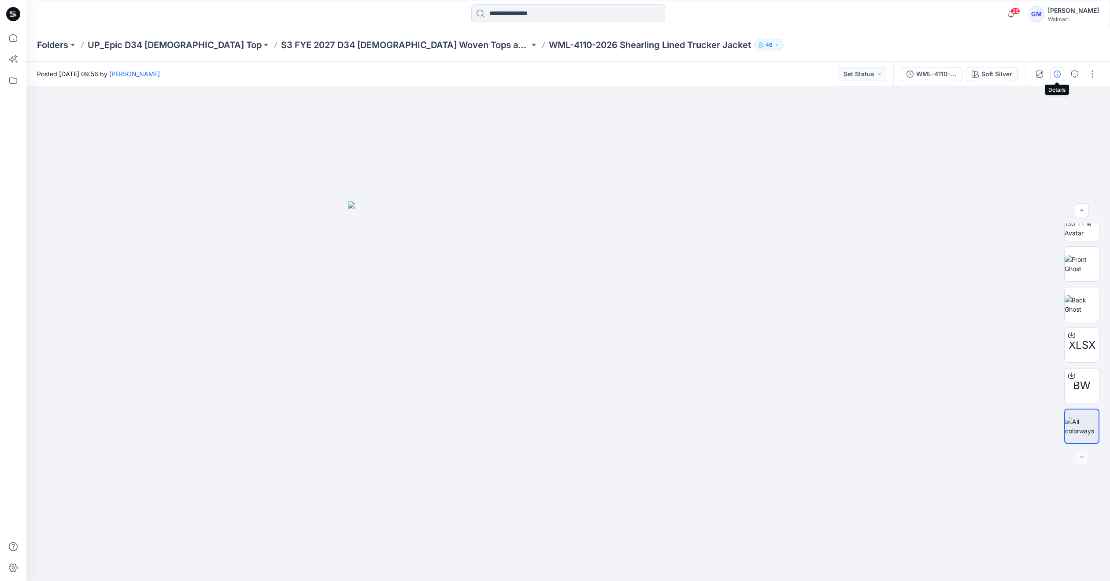
click at [1055, 75] on icon "button" at bounding box center [1057, 74] width 7 height 7
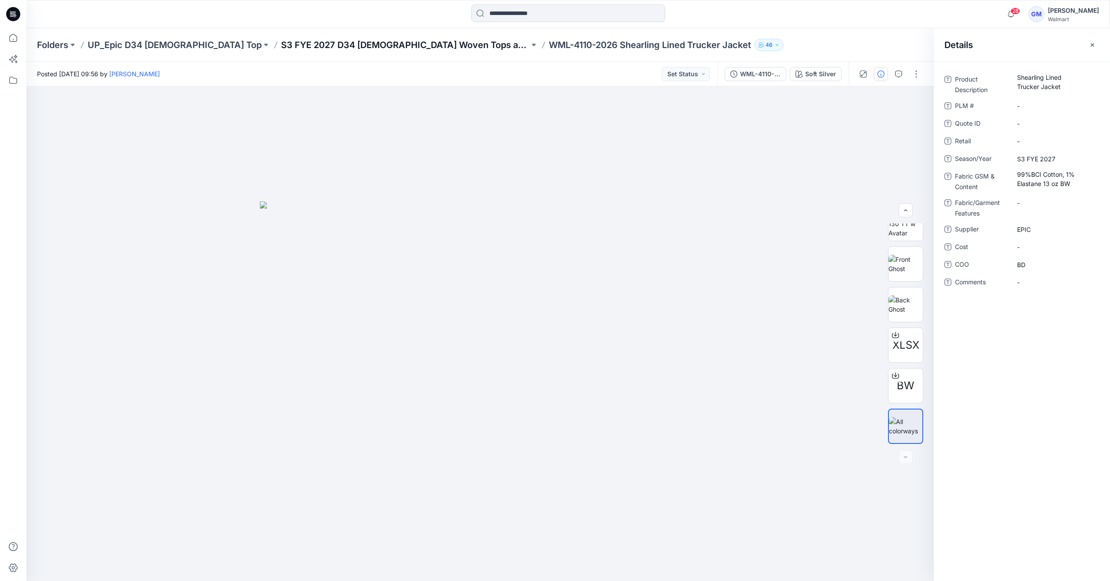
click at [359, 45] on p "S3 FYE 2027 D34 Ladies Woven Tops and Jackets" at bounding box center [405, 45] width 249 height 12
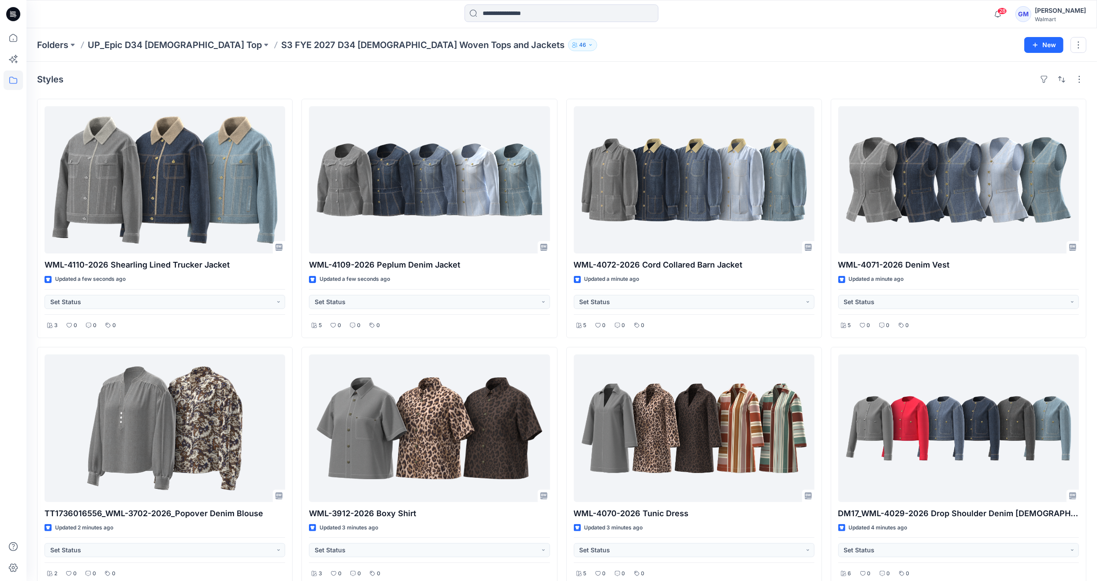
click at [372, 85] on div "Styles" at bounding box center [561, 79] width 1049 height 14
click at [843, 28] on div "Folders UP_Epic D34 Ladies Top S3 FYE 2027 D34 Ladies Woven Tops and Jackets 46…" at bounding box center [561, 44] width 1070 height 33
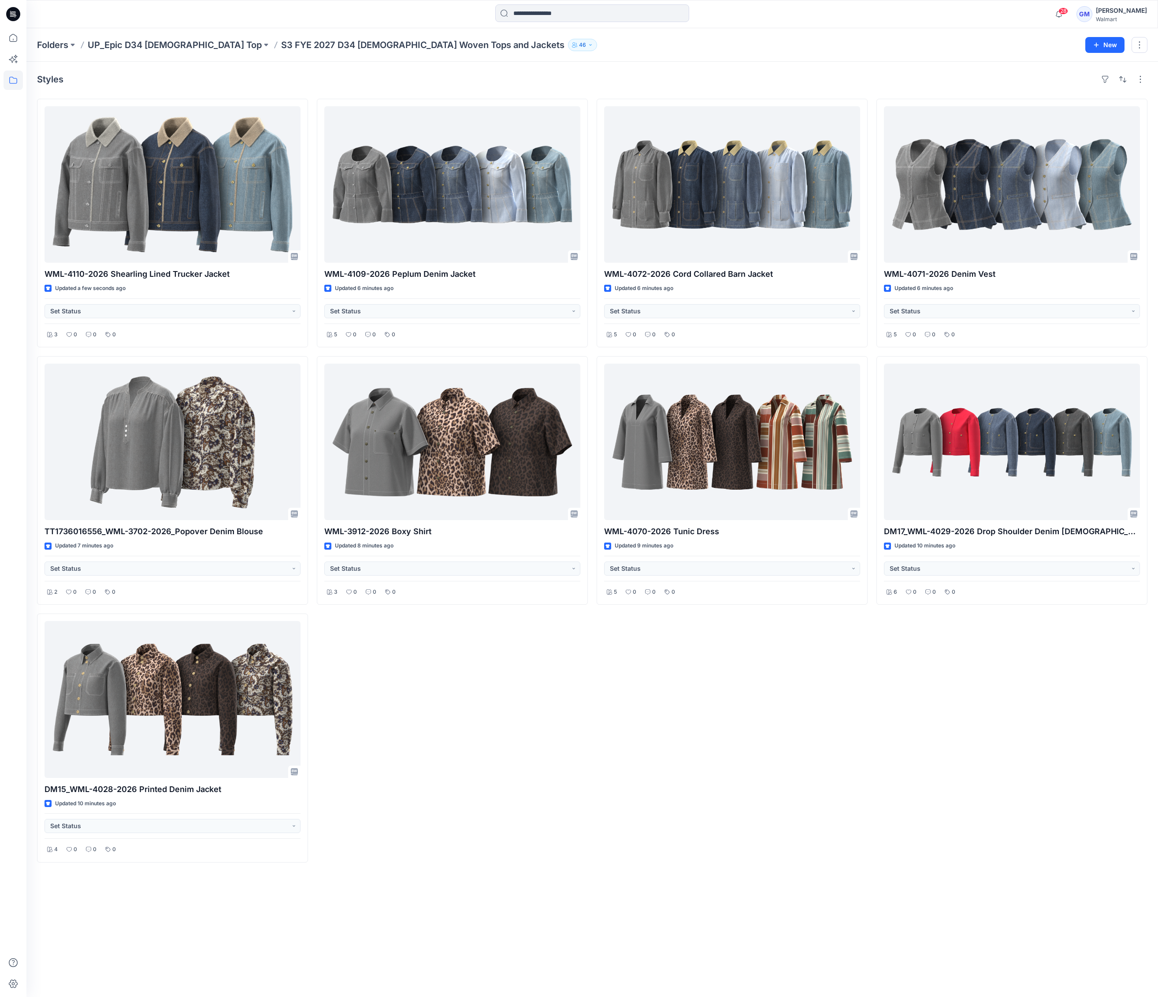
click at [1017, 580] on div "WML-4071-2026 Denim Vest Updated 6 minutes ago Set Status 5 0 0 0 DM17_WML-4029…" at bounding box center [1011, 481] width 271 height 764
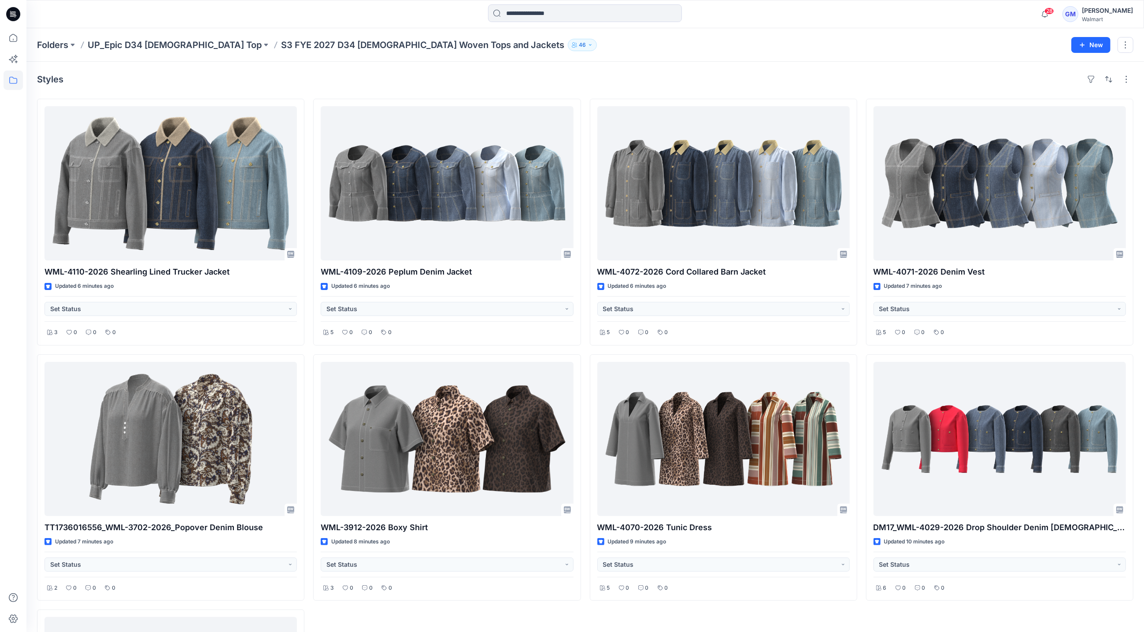
click at [57, 19] on div at bounding box center [165, 13] width 279 height 19
click at [52, 41] on p "Folders" at bounding box center [52, 45] width 31 height 12
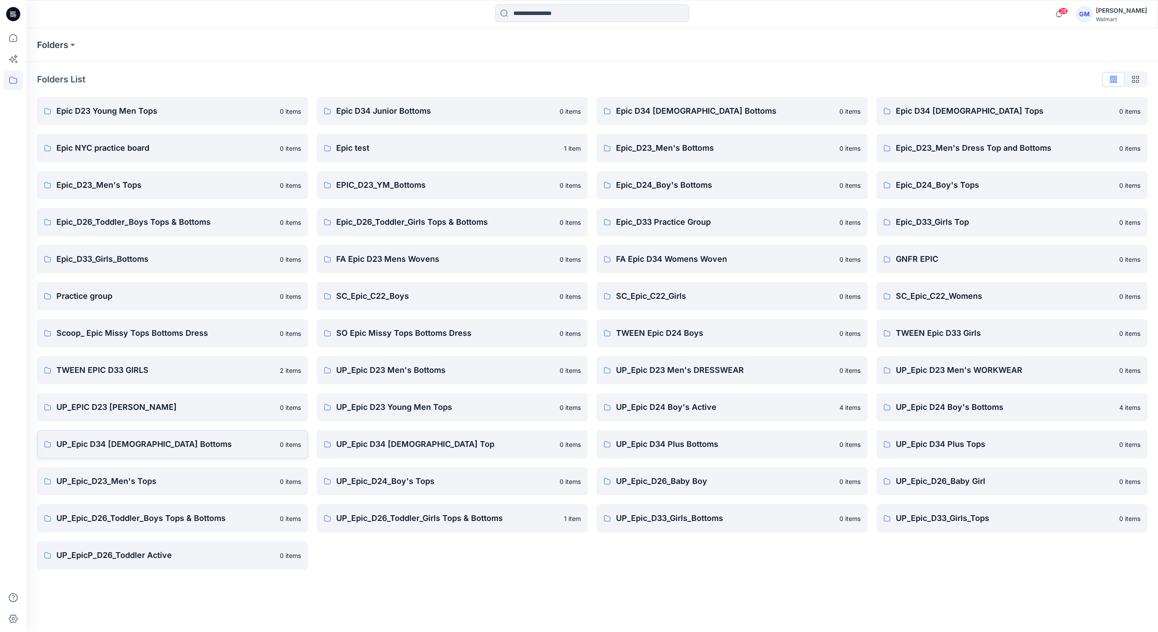
click at [159, 450] on link "UP_Epic D34 Ladies Bottoms 0 items" at bounding box center [172, 444] width 271 height 28
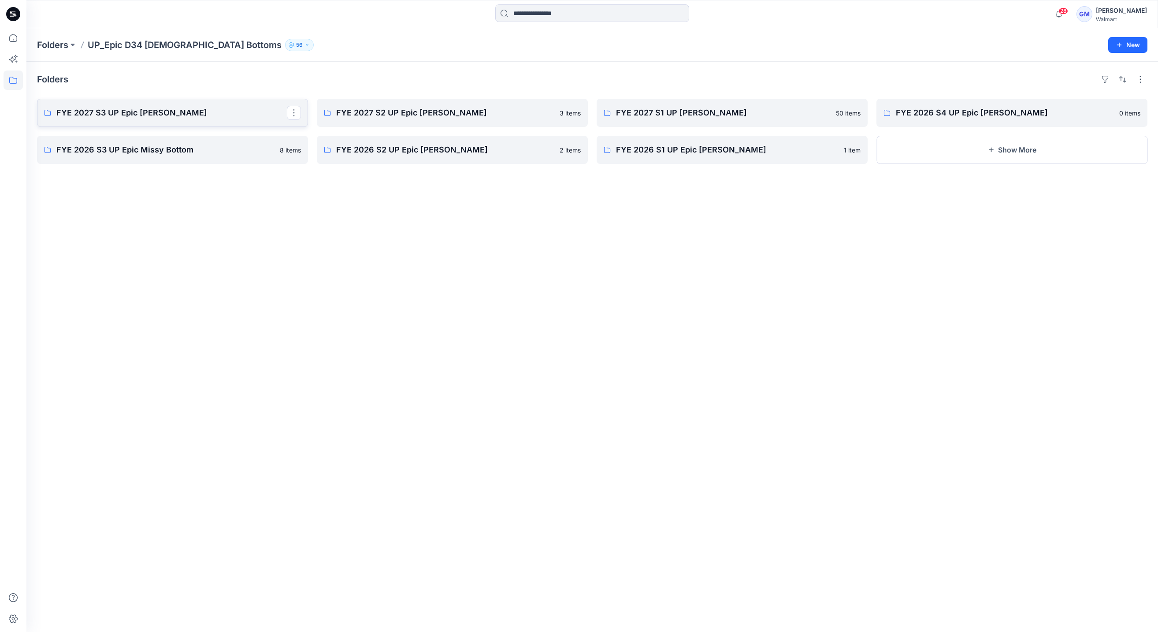
click at [165, 123] on link "FYE 2027 S3 UP Epic [PERSON_NAME]" at bounding box center [172, 113] width 271 height 28
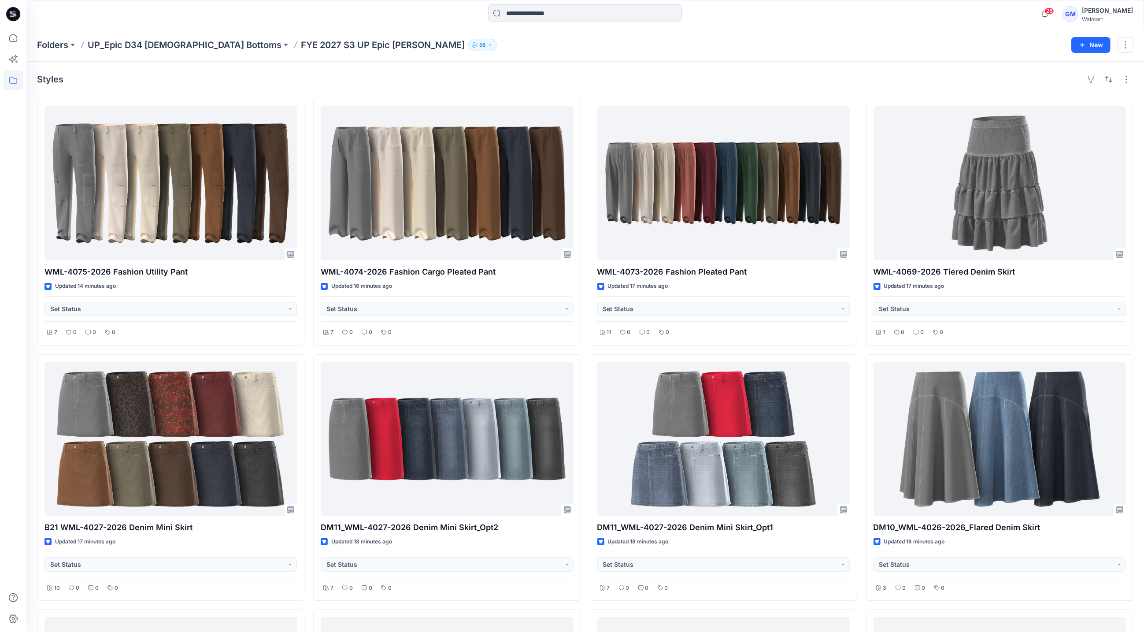
drag, startPoint x: 932, startPoint y: 74, endPoint x: 974, endPoint y: 0, distance: 85.3
click at [932, 75] on div "Styles" at bounding box center [585, 79] width 1097 height 14
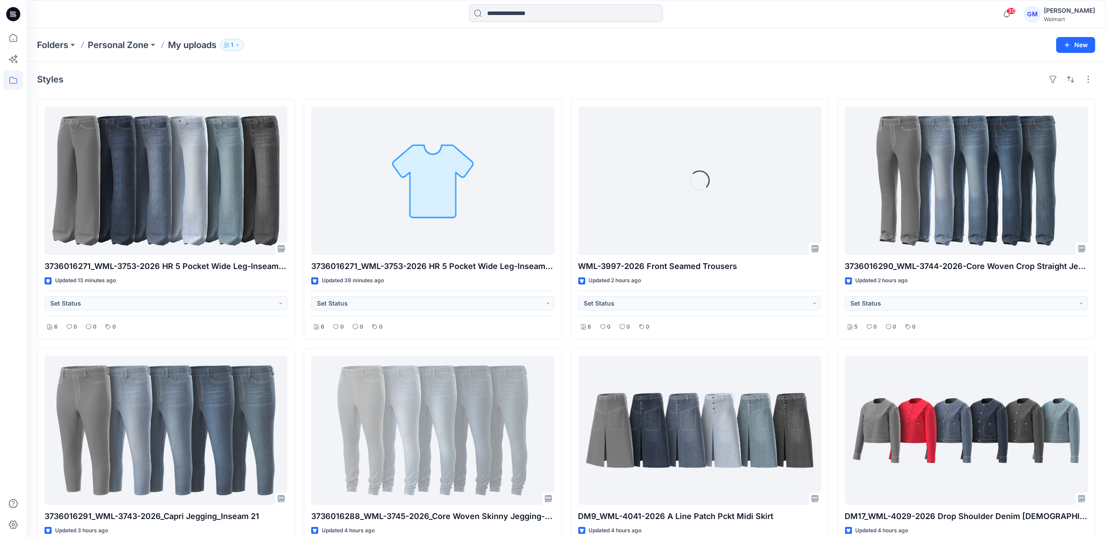
click at [237, 79] on div "Styles" at bounding box center [566, 79] width 1058 height 14
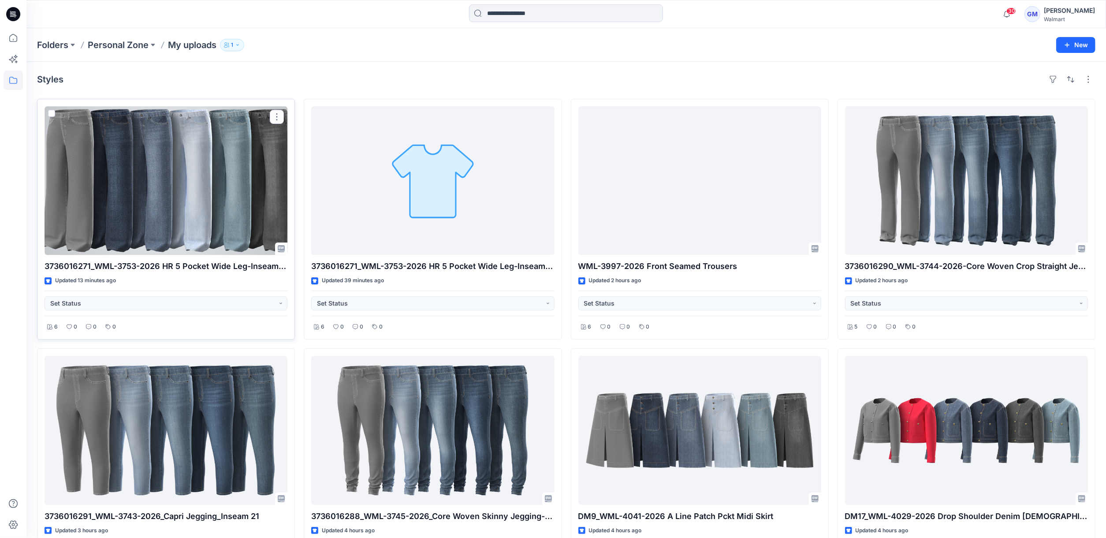
click at [157, 203] on div at bounding box center [166, 180] width 243 height 148
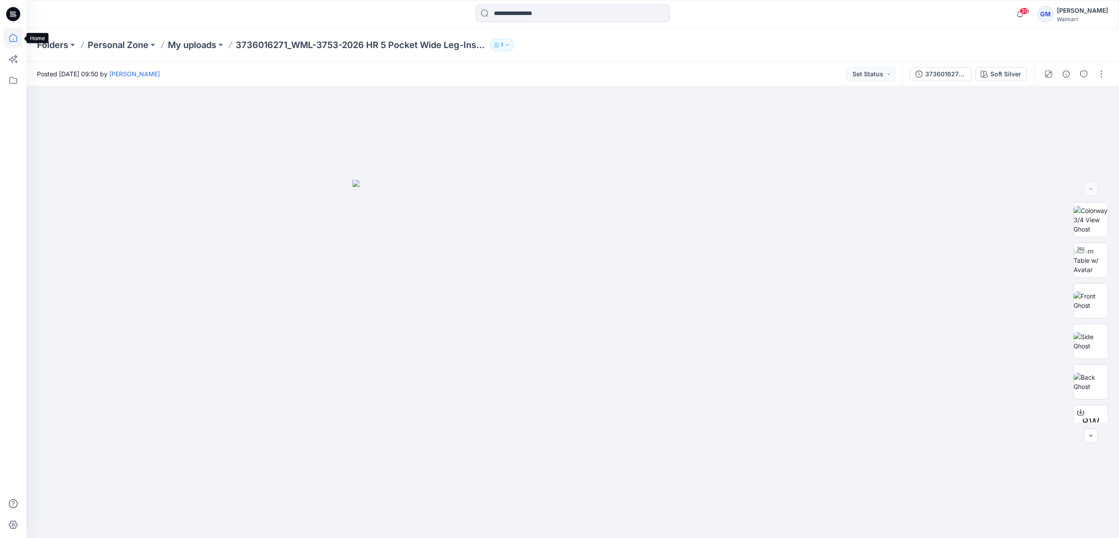
click at [11, 44] on icon at bounding box center [13, 37] width 19 height 19
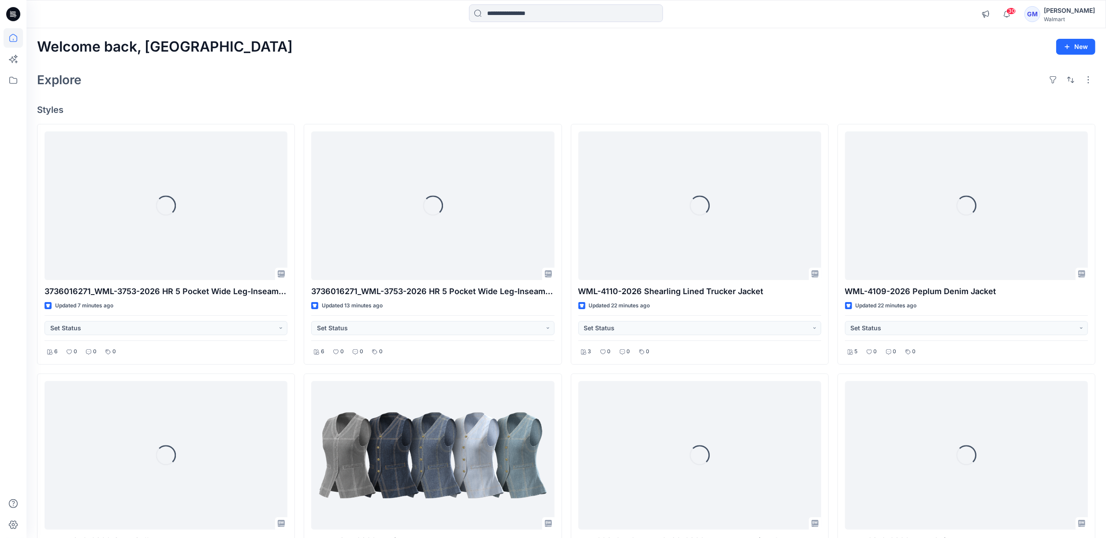
click at [304, 100] on div "Welcome back, [PERSON_NAME] New Explore Styles Loading... 3736016271_WML-3753-2…" at bounding box center [565, 467] width 1079 height 878
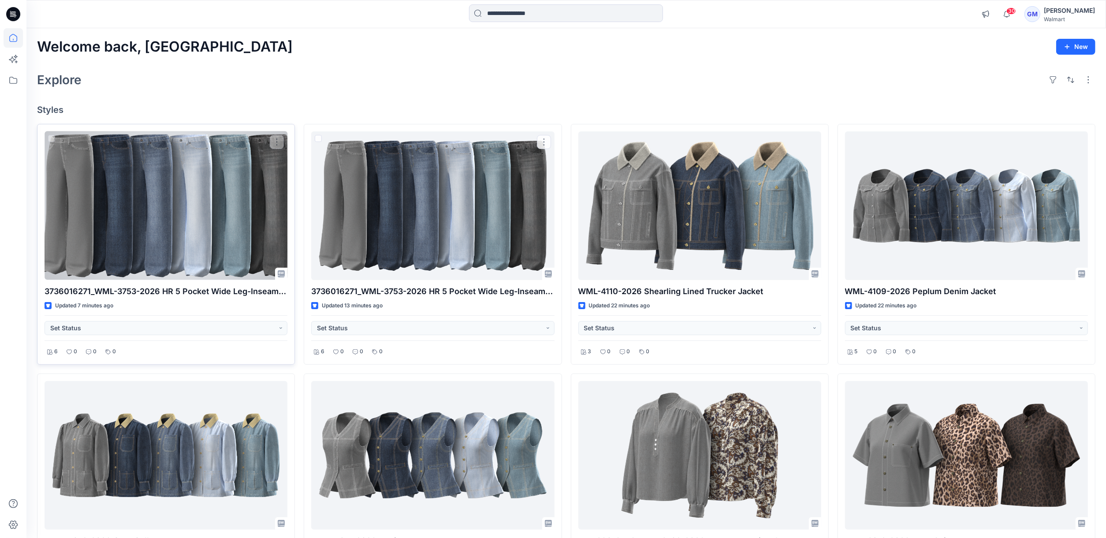
click at [226, 232] on div at bounding box center [166, 205] width 243 height 148
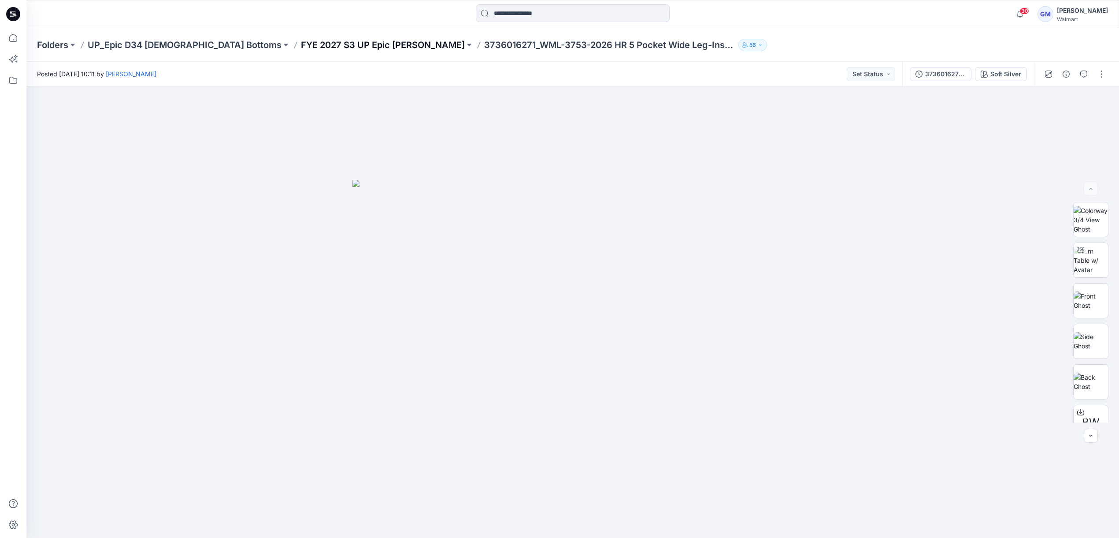
click at [301, 39] on p "FYE 2027 S3 UP Epic [PERSON_NAME]" at bounding box center [383, 45] width 164 height 12
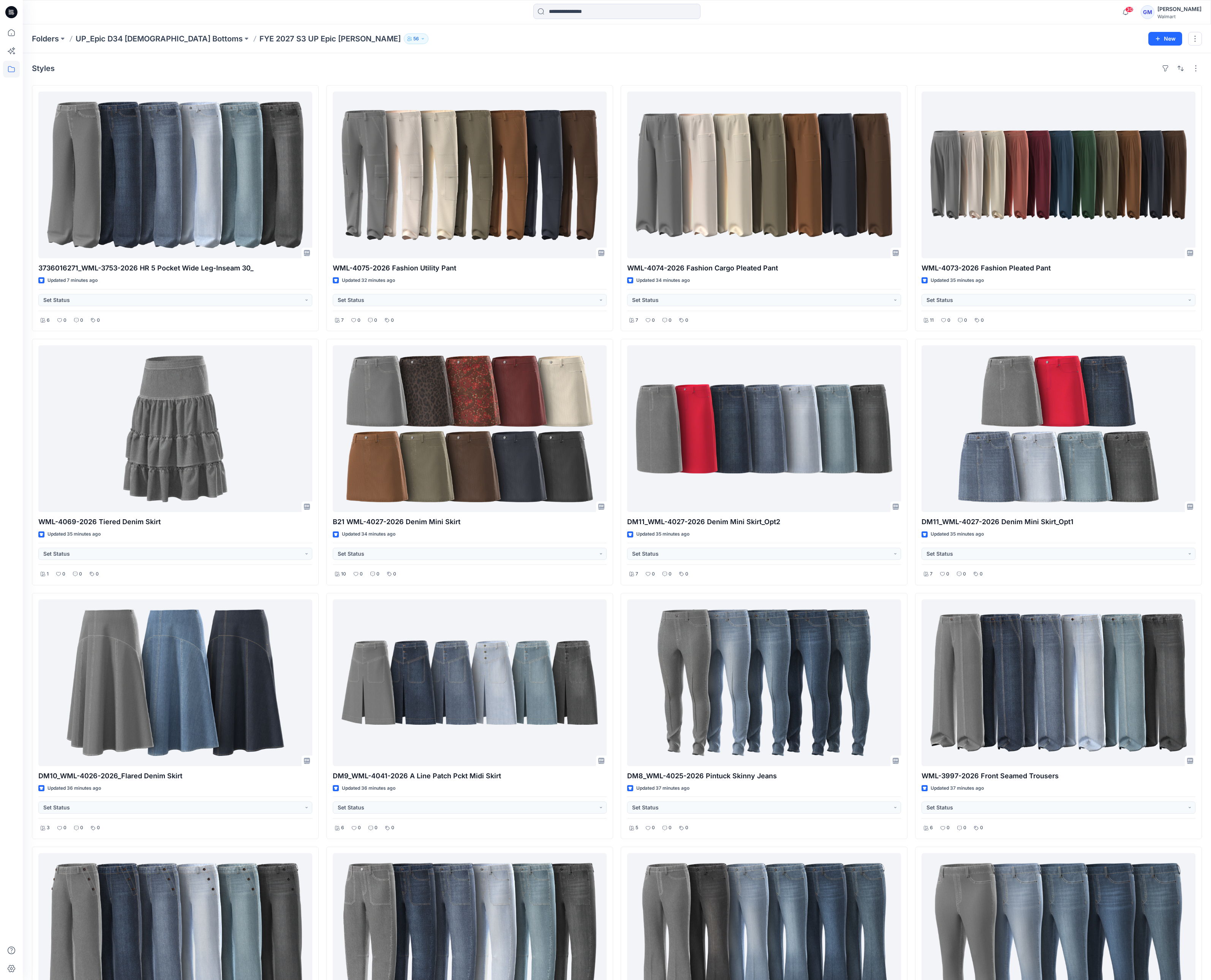
click at [900, 73] on div "Styles" at bounding box center [616, 68] width 1170 height 12
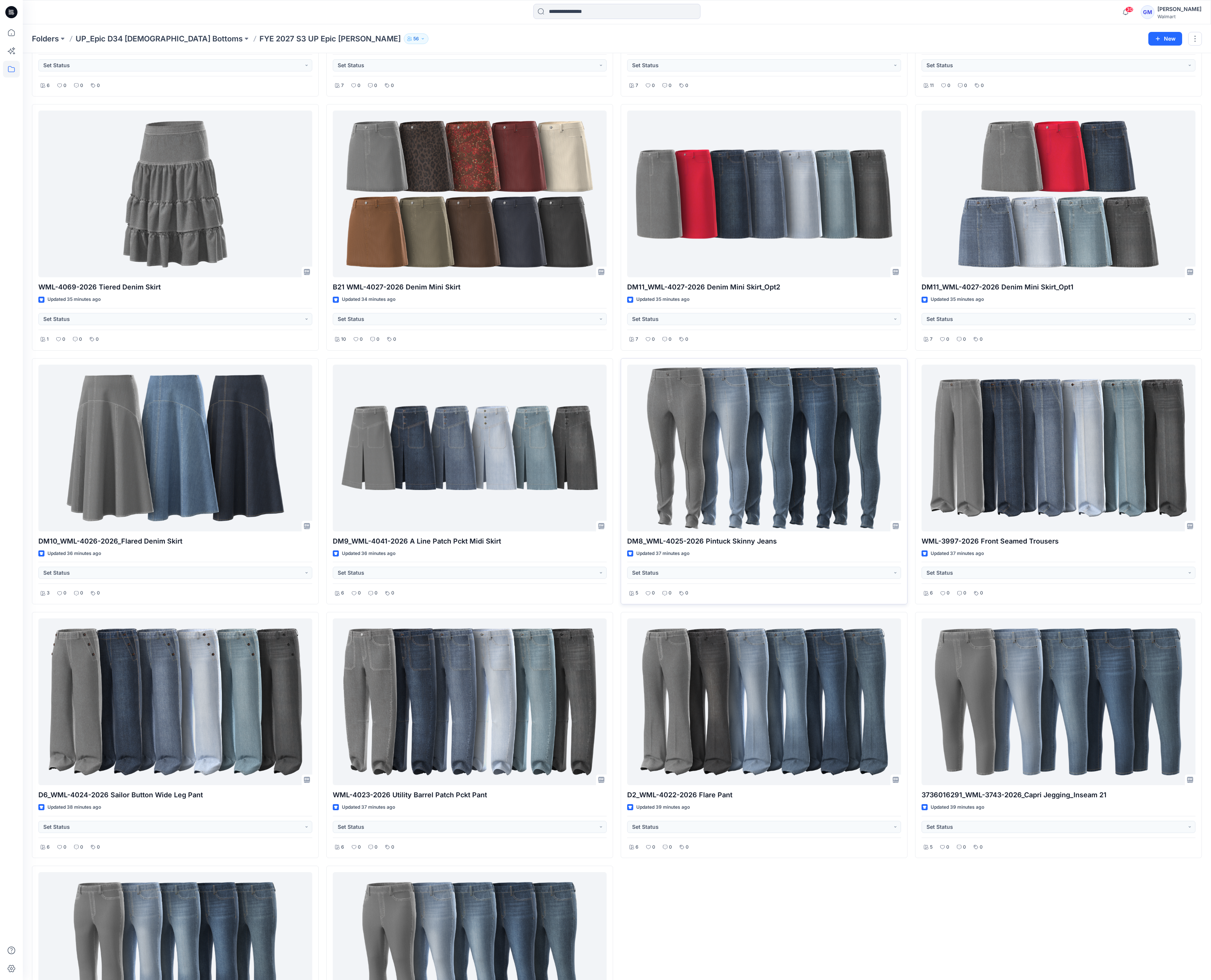
scroll to position [378, 0]
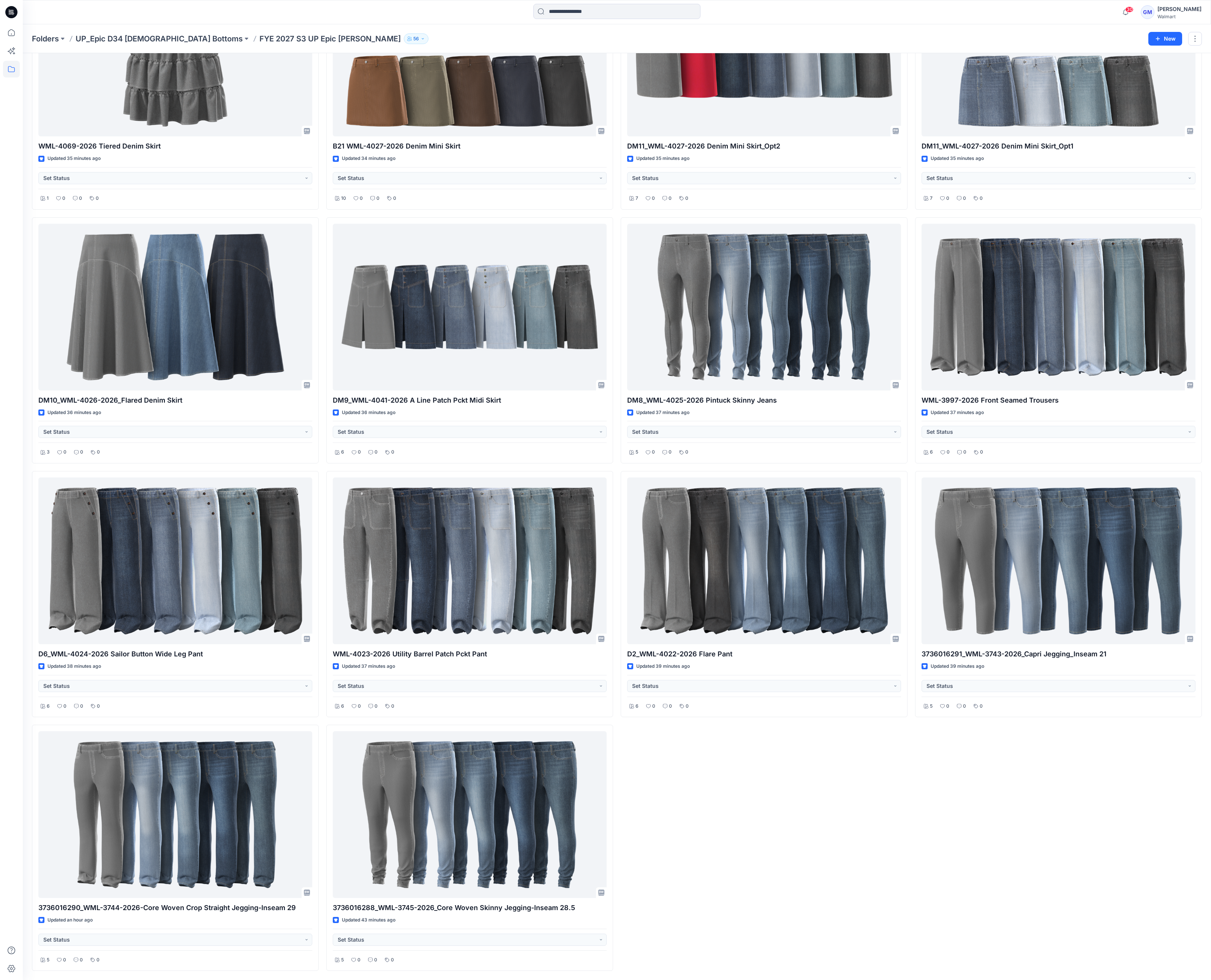
click at [907, 463] on div "WML-4074-2026 Fashion Cargo Pleated Pant Updated 34 minutes ago Set Status 7 0 …" at bounding box center [764, 340] width 287 height 1261
